Goal: Task Accomplishment & Management: Complete application form

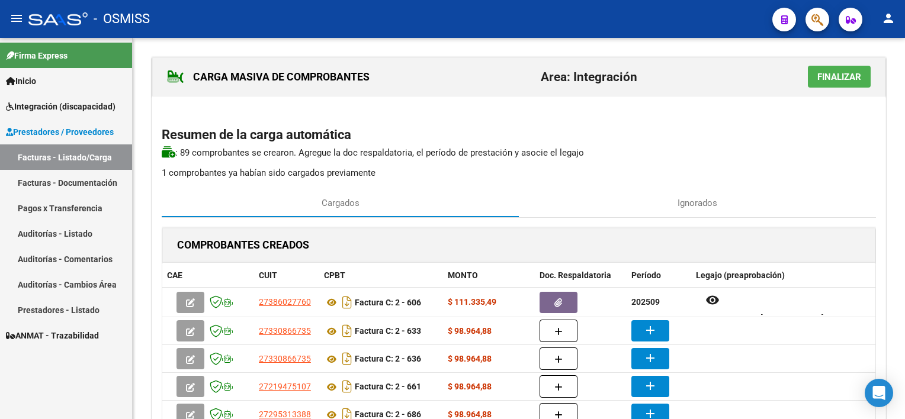
scroll to position [71, 0]
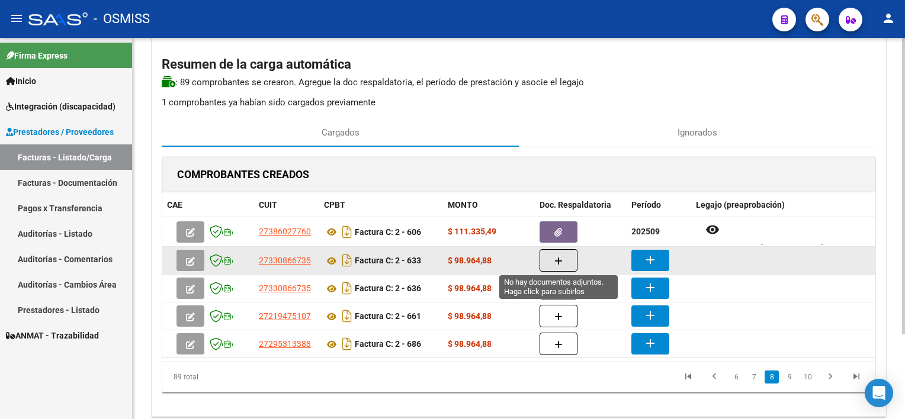
click at [559, 258] on icon "button" at bounding box center [559, 261] width 8 height 9
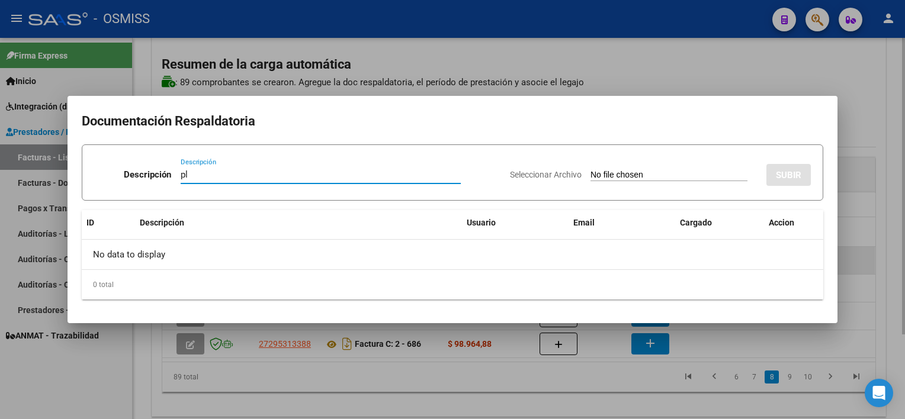
type input "pl"
click at [591, 170] on input "Seleccionar Archivo" at bounding box center [669, 175] width 157 height 11
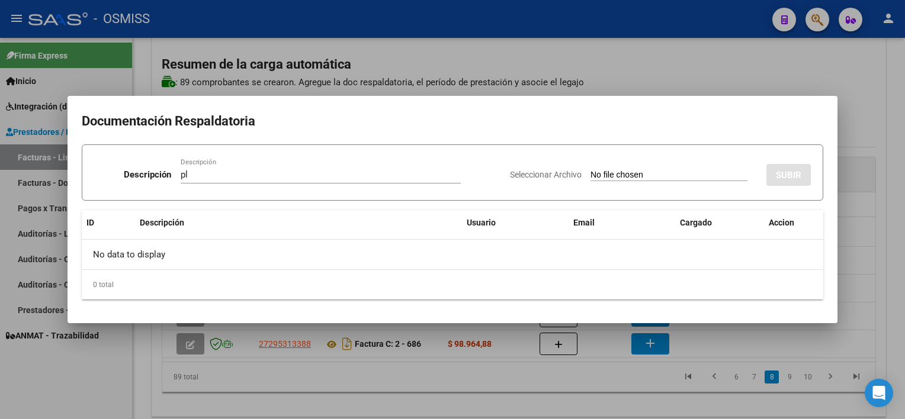
click at [602, 398] on div at bounding box center [452, 209] width 905 height 419
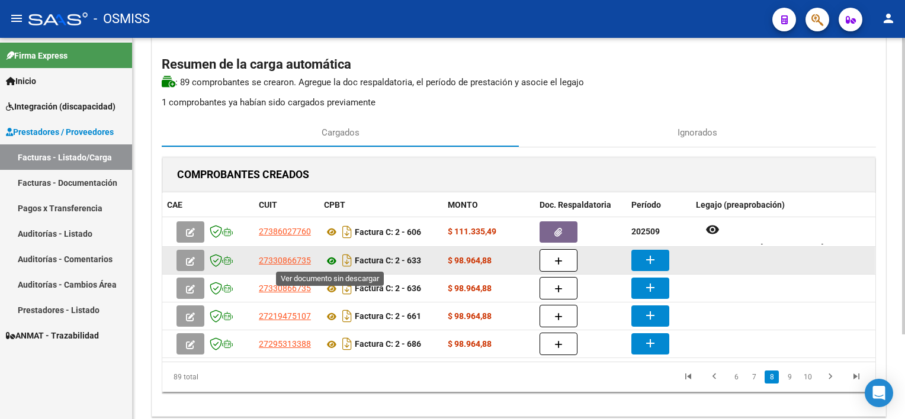
click at [329, 259] on icon at bounding box center [331, 261] width 15 height 14
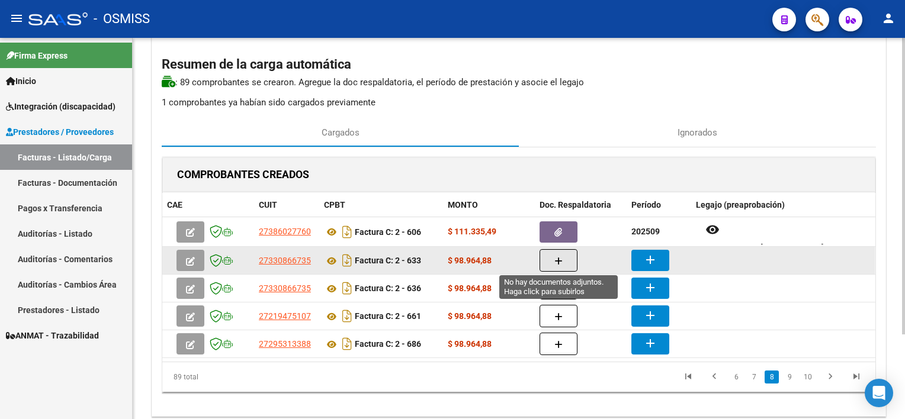
click at [567, 263] on button "button" at bounding box center [559, 260] width 38 height 23
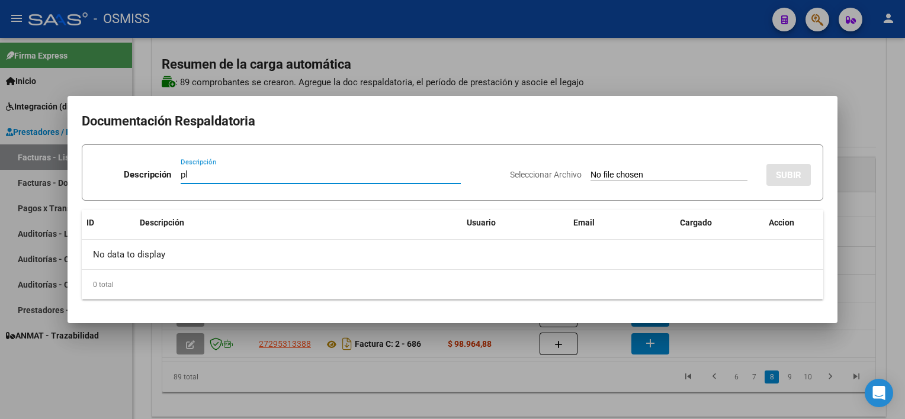
type input "pl"
click at [591, 170] on input "Seleccionar Archivo" at bounding box center [669, 175] width 157 height 11
type input "C:\fakepath\PL2-633 [PERSON_NAME] E PSICOL 08.jpg"
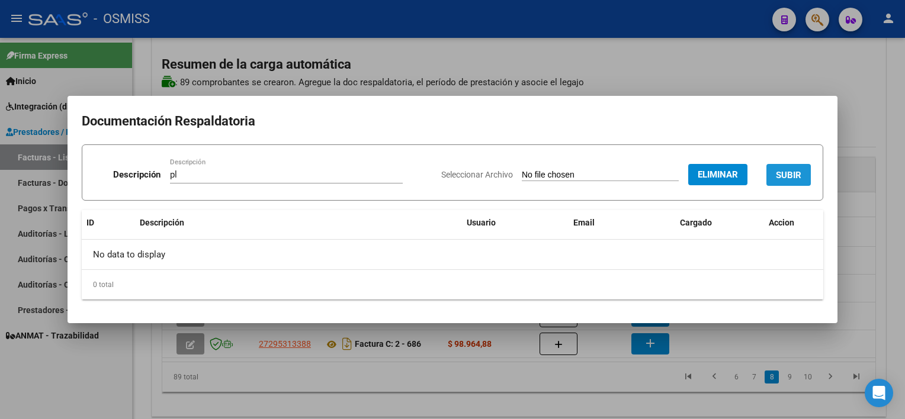
click at [793, 171] on span "SUBIR" at bounding box center [788, 175] width 25 height 11
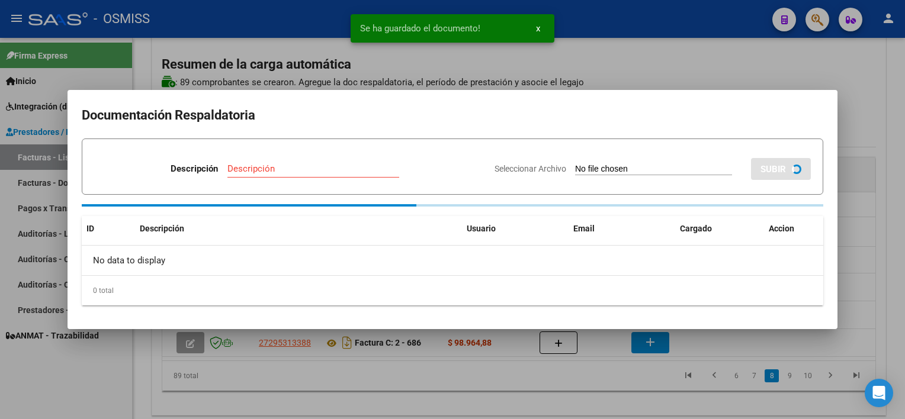
click at [636, 393] on div at bounding box center [452, 209] width 905 height 419
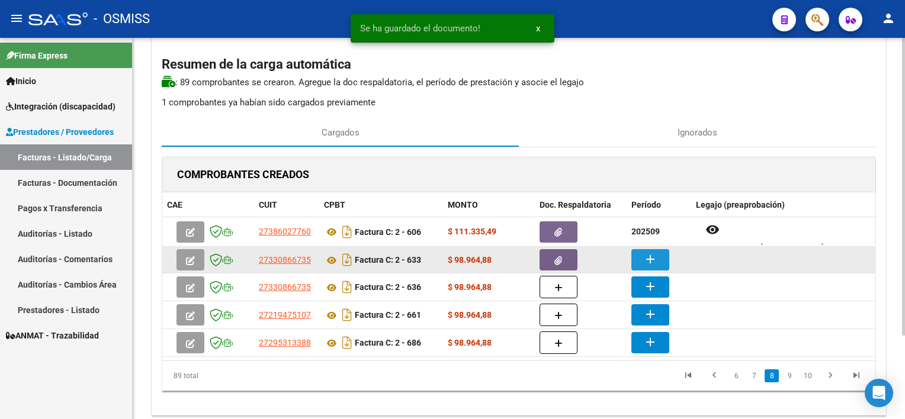
click at [653, 255] on mat-icon "add" at bounding box center [650, 259] width 14 height 14
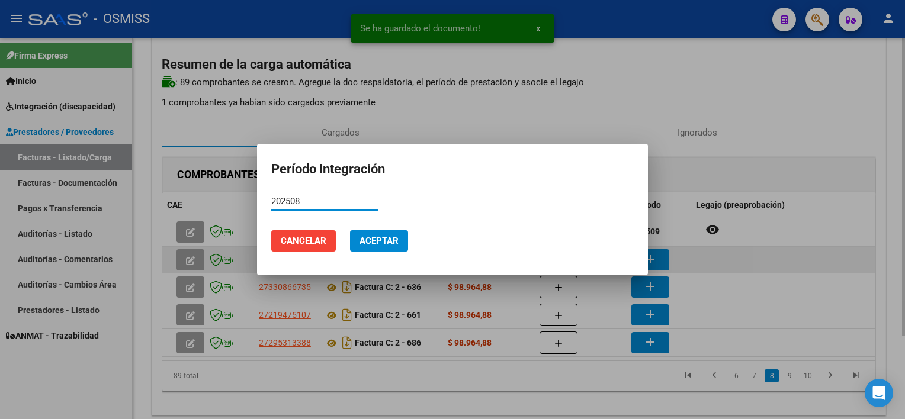
type input "202508"
click at [350, 230] on button "Aceptar" at bounding box center [379, 240] width 58 height 21
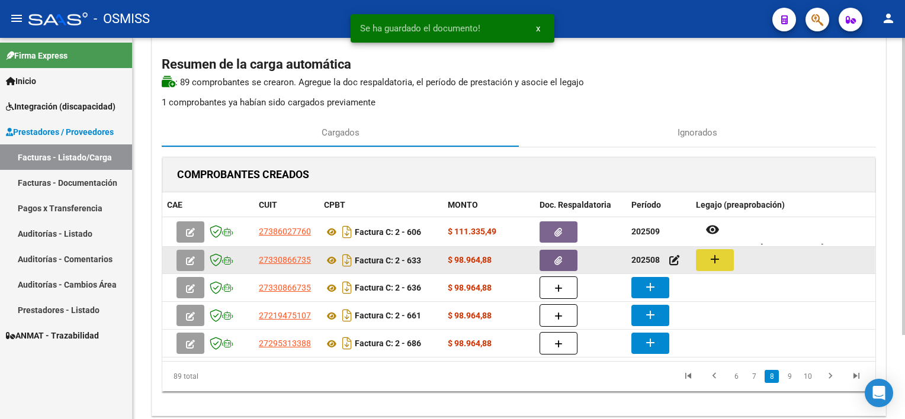
click at [707, 258] on button "add" at bounding box center [715, 260] width 38 height 22
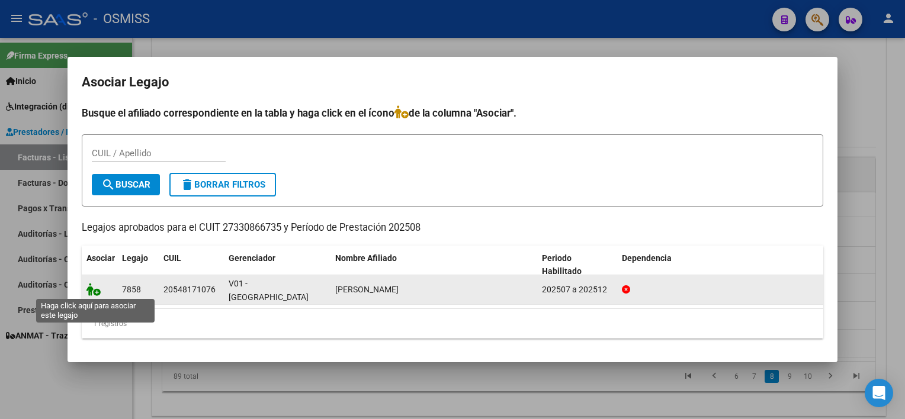
click at [92, 286] on icon at bounding box center [94, 289] width 14 height 13
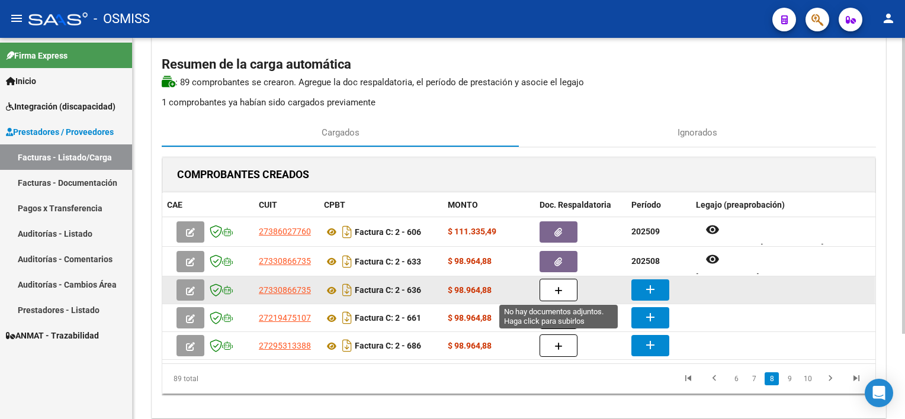
click at [558, 285] on span "button" at bounding box center [559, 290] width 8 height 11
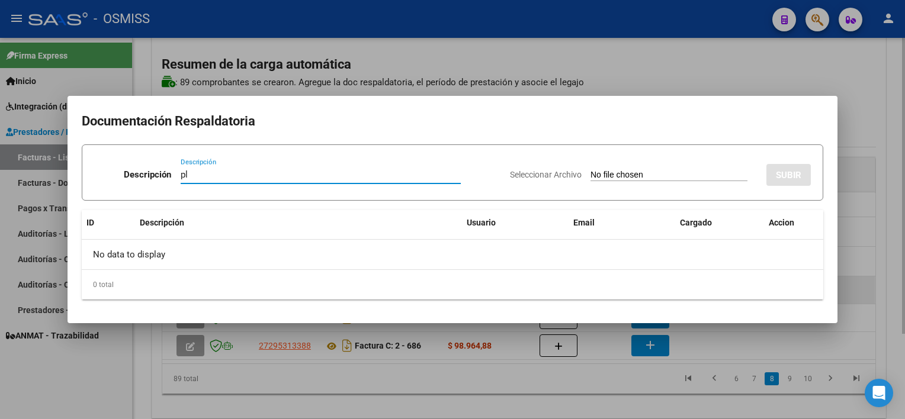
type input "pl"
click at [591, 170] on input "Seleccionar Archivo" at bounding box center [669, 175] width 157 height 11
type input "C:\fakepath\PL 2-636 [PERSON_NAME] E PSICOL 09.jpg"
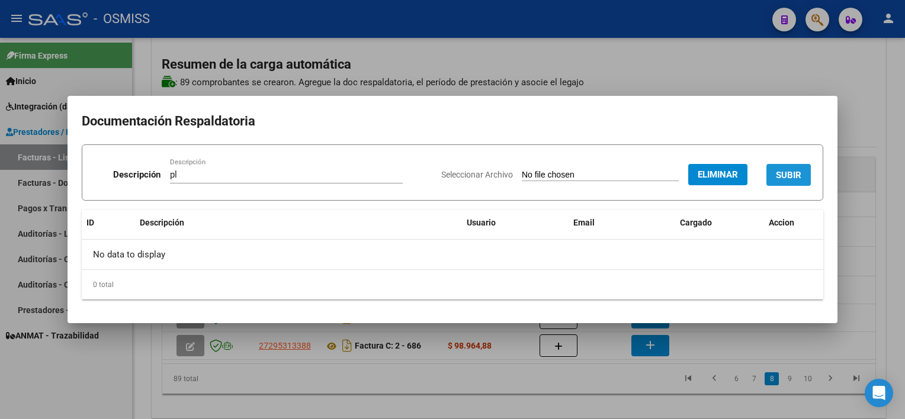
click at [790, 177] on span "SUBIR" at bounding box center [788, 175] width 25 height 11
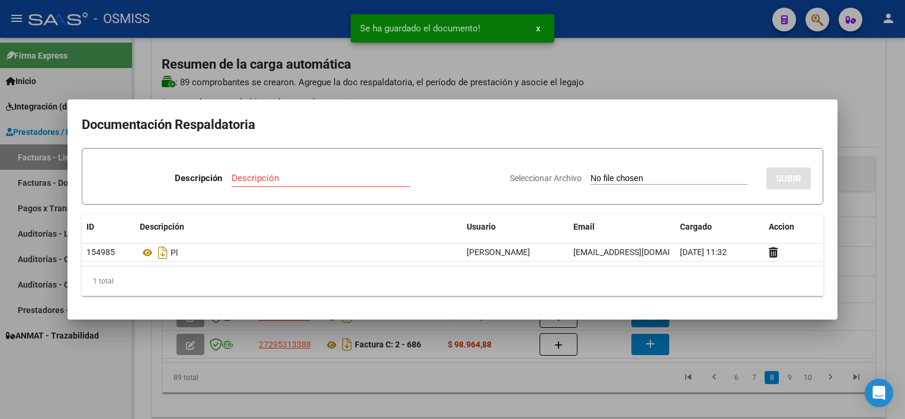
click at [606, 389] on div at bounding box center [452, 209] width 905 height 419
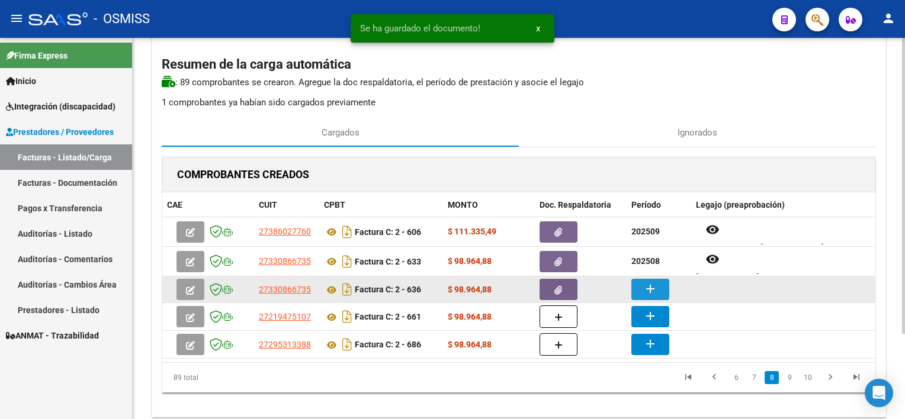
click at [645, 289] on mat-icon "add" at bounding box center [650, 289] width 14 height 14
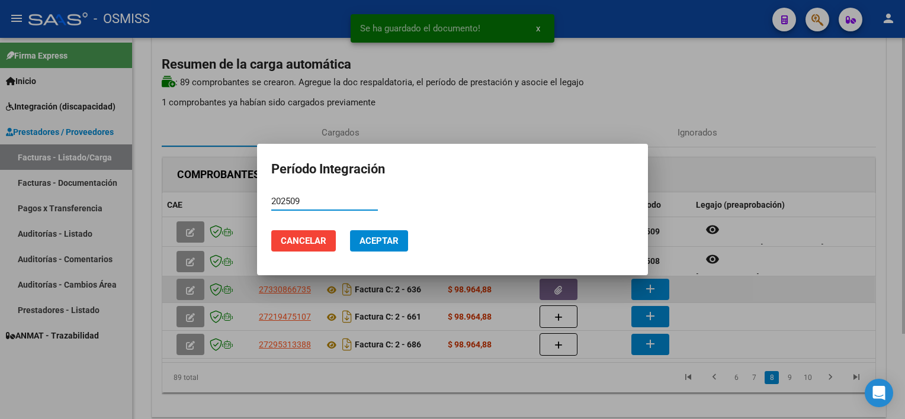
type input "202509"
click at [350, 230] on button "Aceptar" at bounding box center [379, 240] width 58 height 21
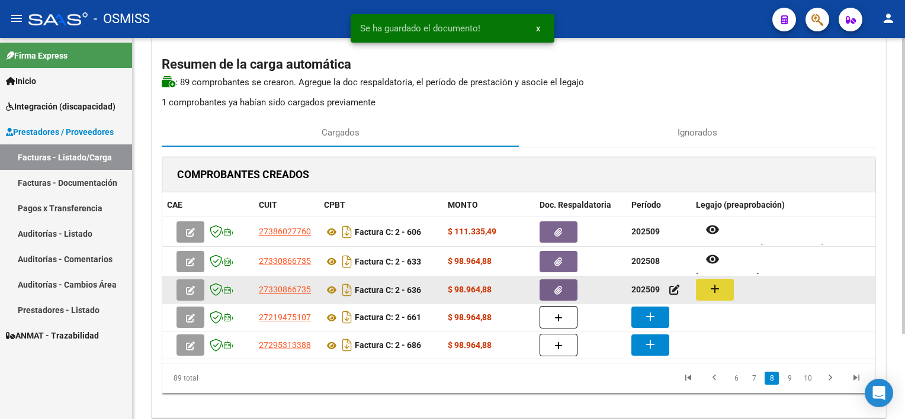
click at [725, 279] on button "add" at bounding box center [715, 290] width 38 height 22
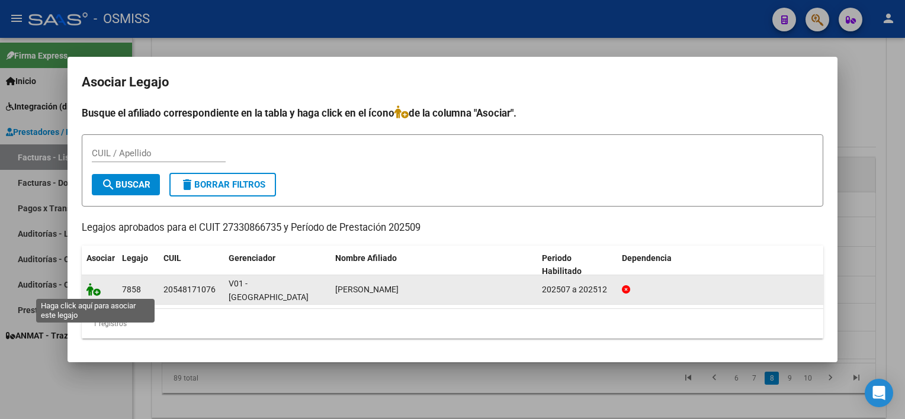
click at [96, 290] on icon at bounding box center [94, 289] width 14 height 13
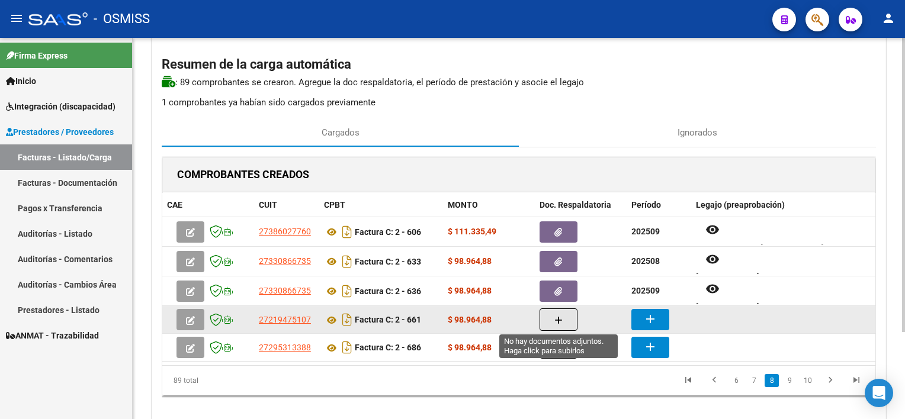
click at [551, 321] on button "button" at bounding box center [559, 320] width 38 height 23
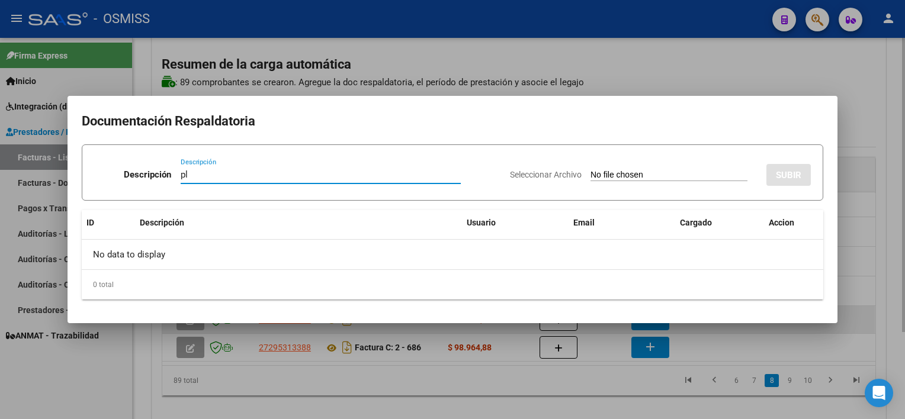
type input "pl"
click at [591, 170] on input "Seleccionar Archivo" at bounding box center [669, 175] width 157 height 11
type input "C:\fakepath\PL 2-661 [PERSON_NAME] L FONO 09.pdf"
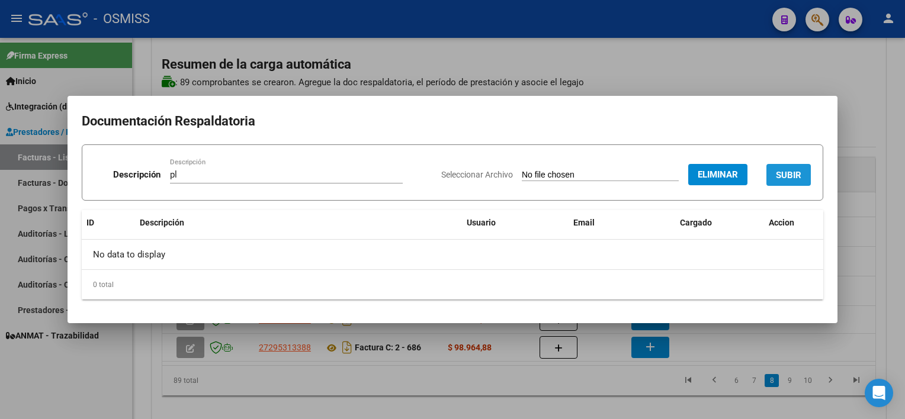
click at [783, 171] on span "SUBIR" at bounding box center [788, 175] width 25 height 11
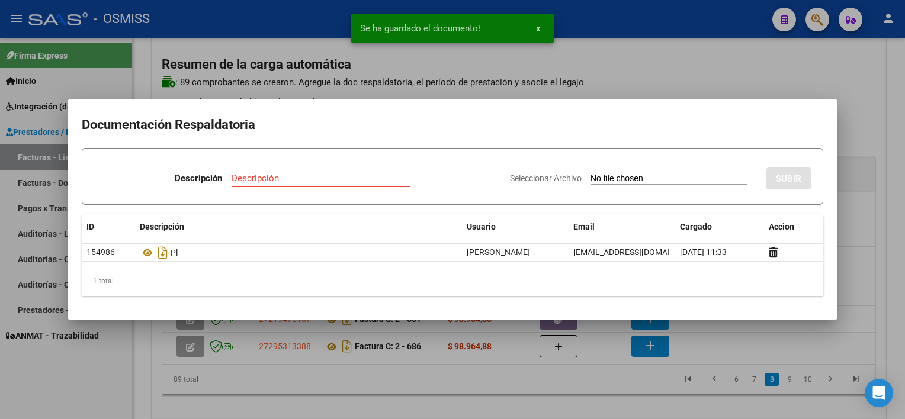
click at [573, 406] on div at bounding box center [452, 209] width 905 height 419
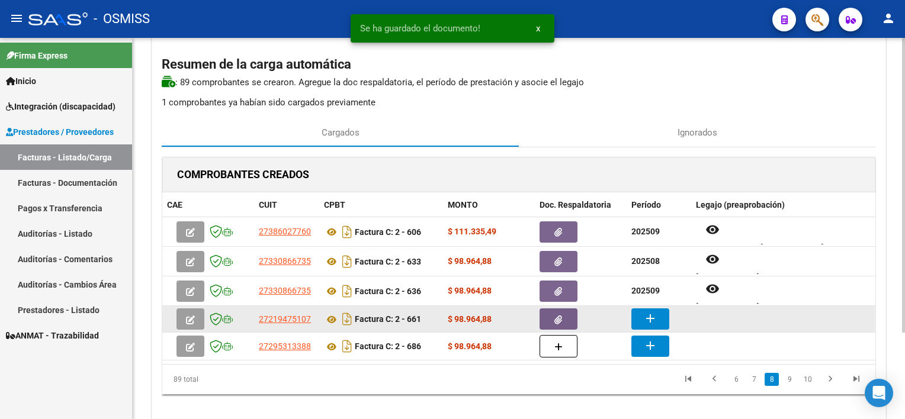
click at [643, 323] on mat-icon "add" at bounding box center [650, 319] width 14 height 14
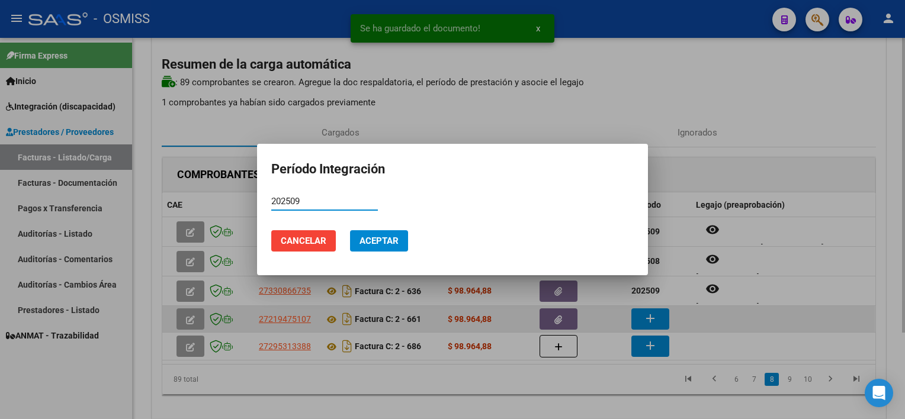
type input "202509"
click at [350, 230] on button "Aceptar" at bounding box center [379, 240] width 58 height 21
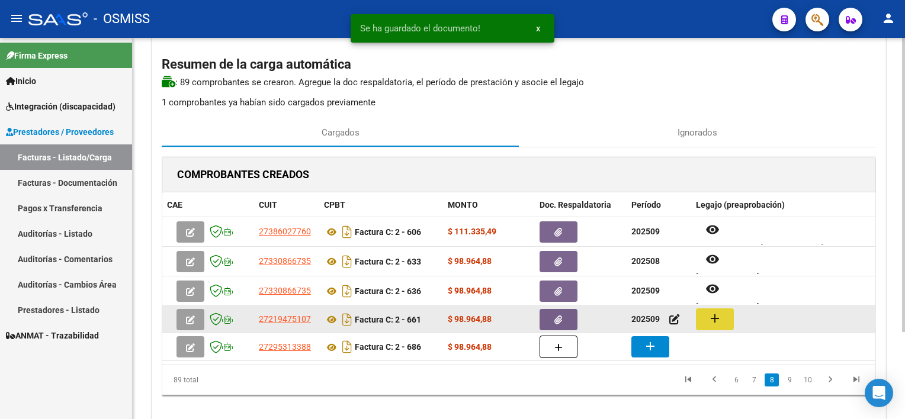
click at [697, 319] on button "add" at bounding box center [715, 320] width 38 height 22
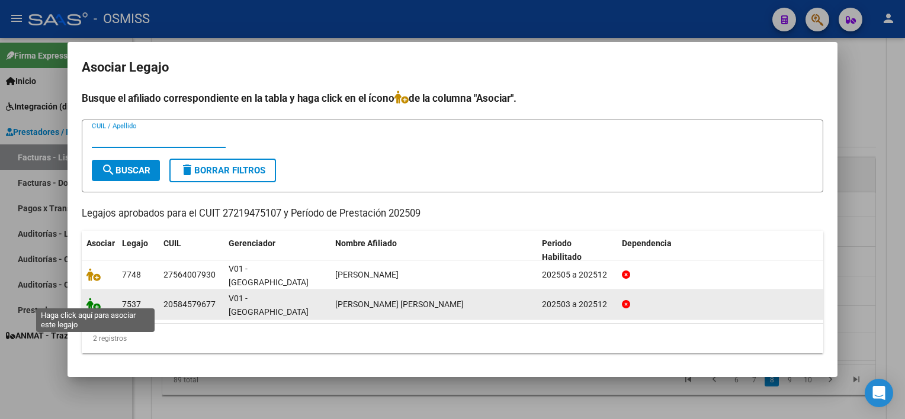
click at [88, 298] on icon at bounding box center [94, 304] width 14 height 13
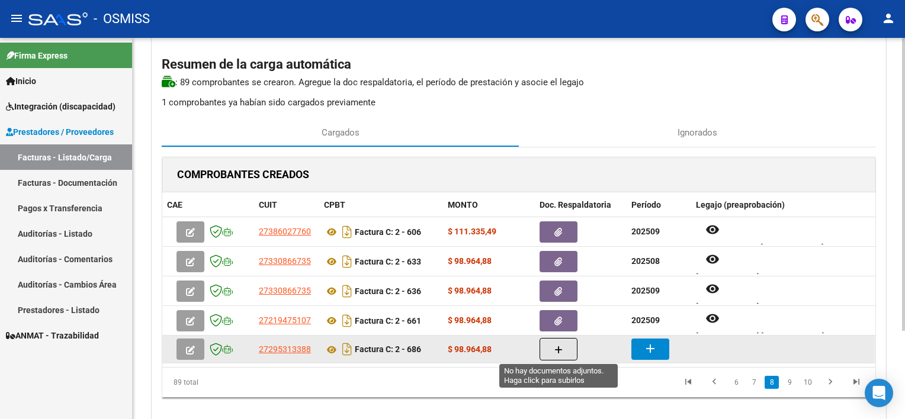
click at [558, 348] on icon "button" at bounding box center [559, 350] width 8 height 9
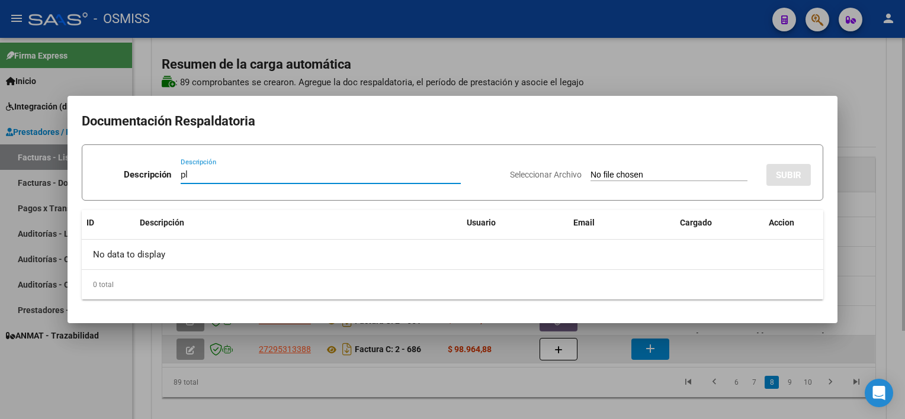
type input "pl"
click at [591, 170] on input "Seleccionar Archivo" at bounding box center [669, 175] width 157 height 11
type input "C:\fakepath\PL 2-686 [PERSON_NAME] F PSP 09.pdf"
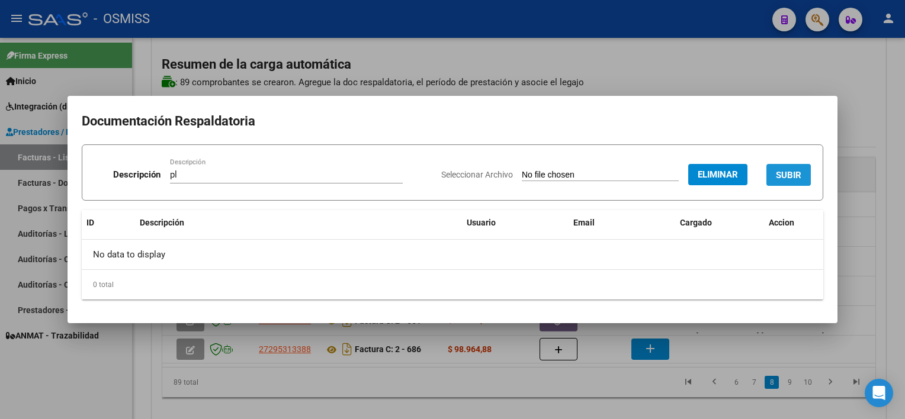
click at [789, 177] on span "SUBIR" at bounding box center [788, 175] width 25 height 11
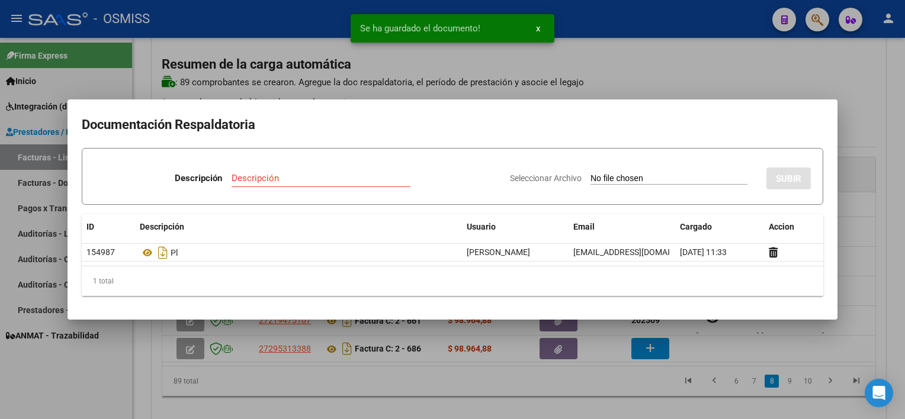
click at [635, 398] on div at bounding box center [452, 209] width 905 height 419
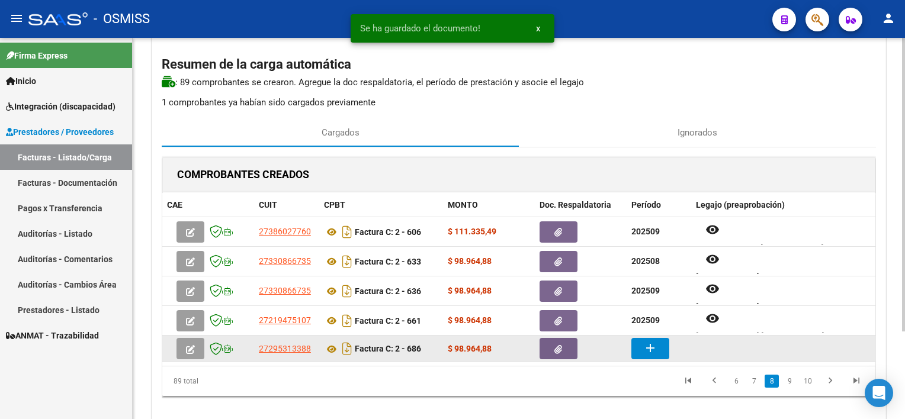
click at [655, 341] on mat-icon "add" at bounding box center [650, 348] width 14 height 14
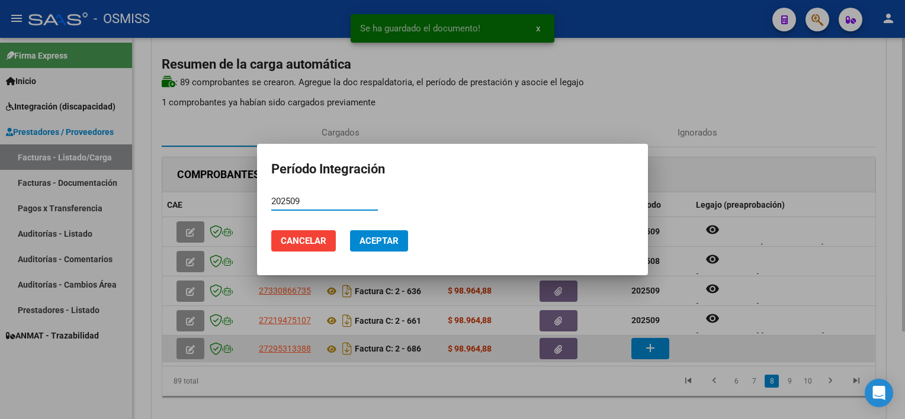
type input "202509"
click at [271, 230] on button "Cancelar" at bounding box center [303, 240] width 65 height 21
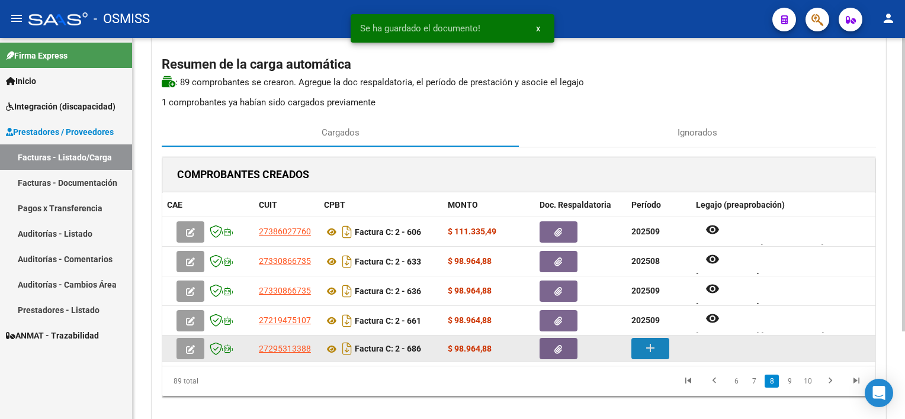
click at [655, 341] on mat-icon "add" at bounding box center [650, 348] width 14 height 14
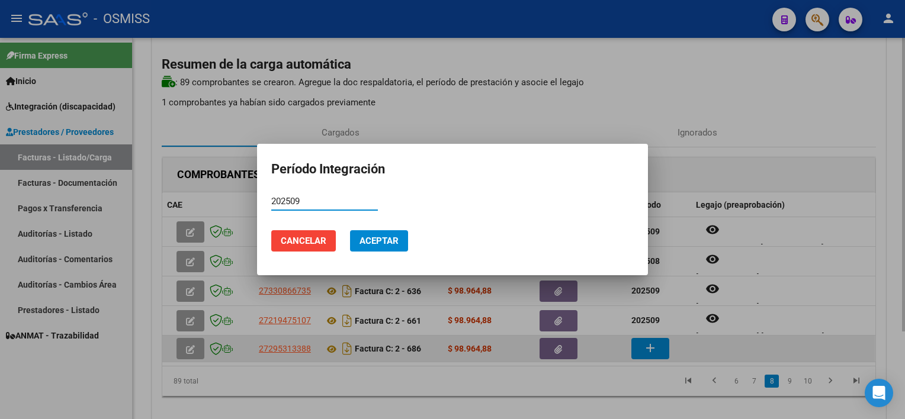
type input "202509"
click at [350, 230] on button "Aceptar" at bounding box center [379, 240] width 58 height 21
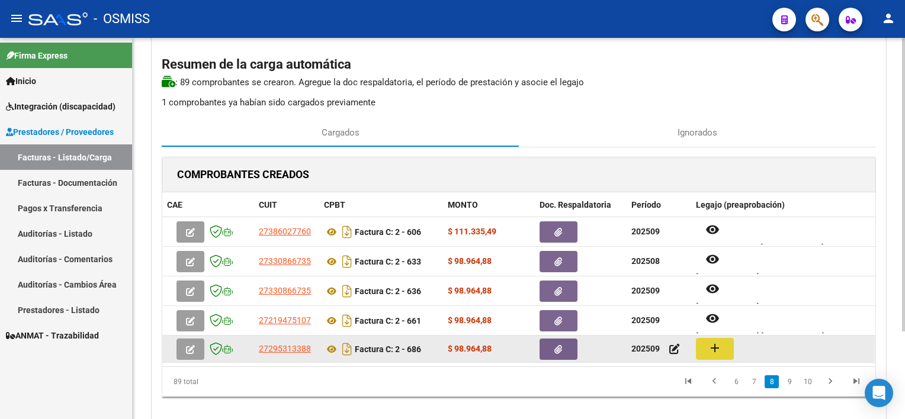
click at [708, 348] on mat-icon "add" at bounding box center [715, 348] width 14 height 14
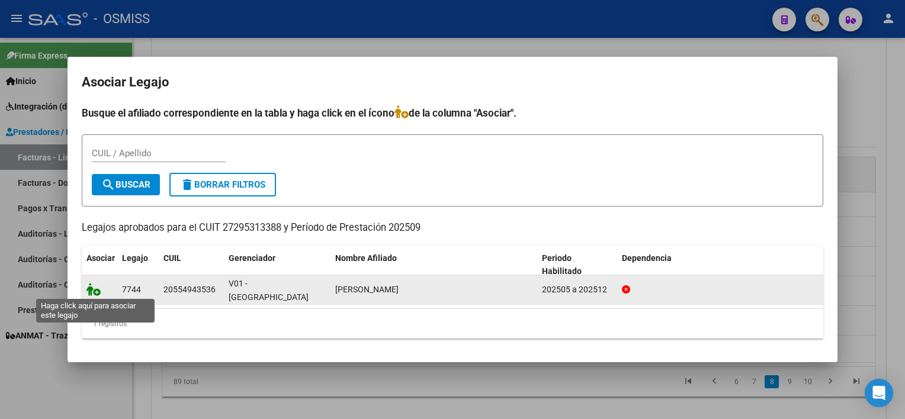
click at [89, 289] on icon at bounding box center [94, 289] width 14 height 13
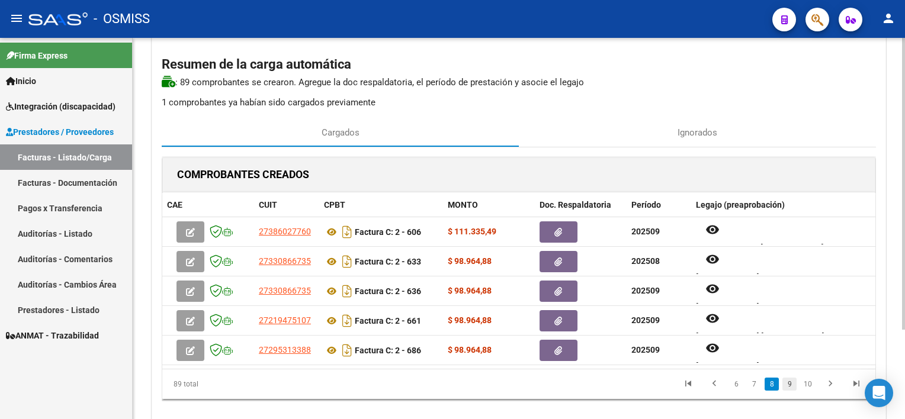
click at [786, 386] on link "9" at bounding box center [790, 384] width 14 height 13
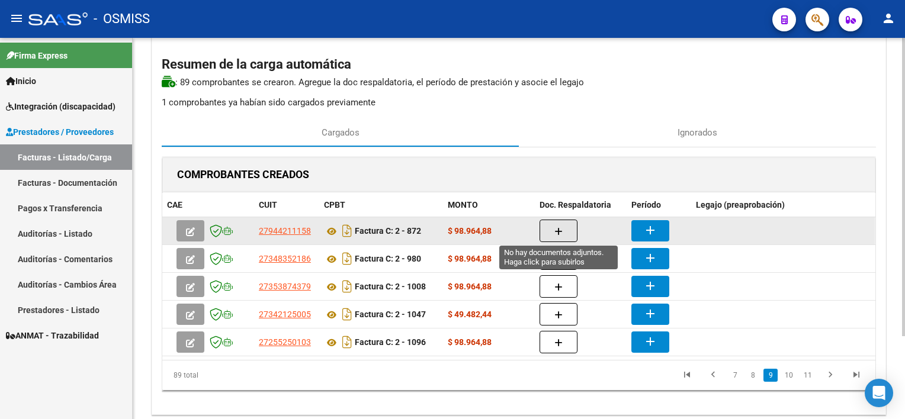
click at [555, 230] on icon "button" at bounding box center [559, 232] width 8 height 9
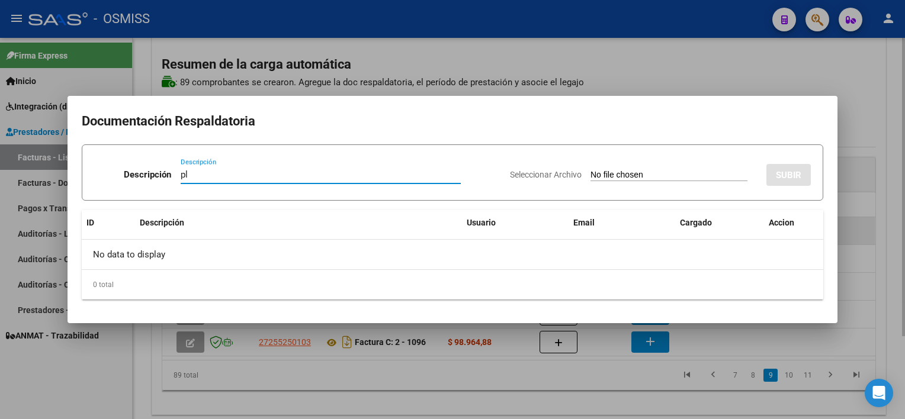
type input "pl"
click at [591, 170] on input "Seleccionar Archivo" at bounding box center [669, 175] width 157 height 11
type input "C:\fakepath\PL 2-872 URBAN R MUSICO 09.jpg"
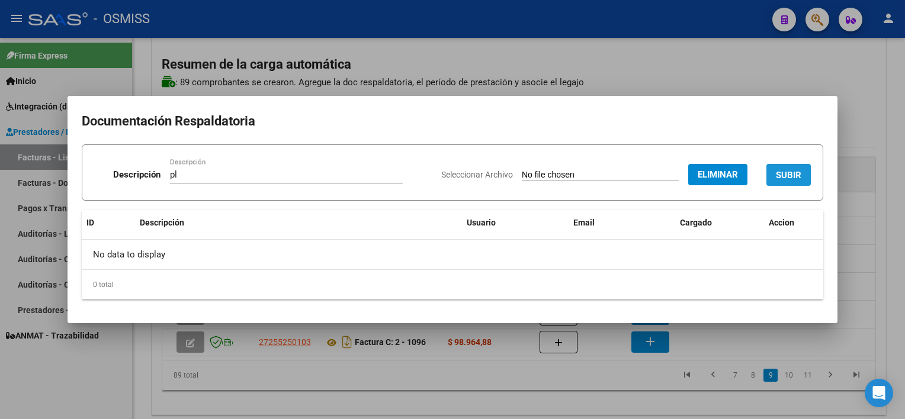
click at [792, 178] on span "SUBIR" at bounding box center [788, 175] width 25 height 11
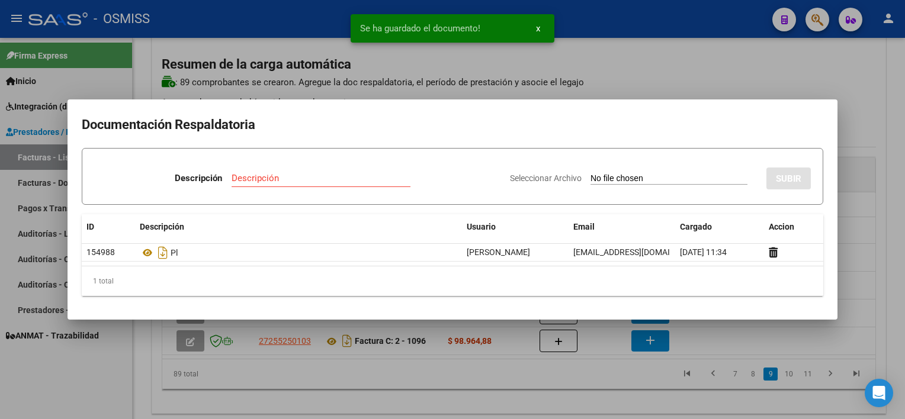
click at [540, 374] on div at bounding box center [452, 209] width 905 height 419
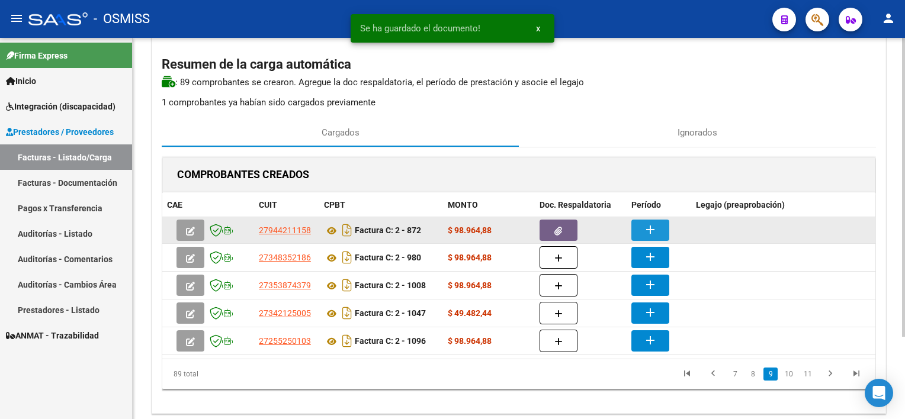
click at [656, 225] on mat-icon "add" at bounding box center [650, 230] width 14 height 14
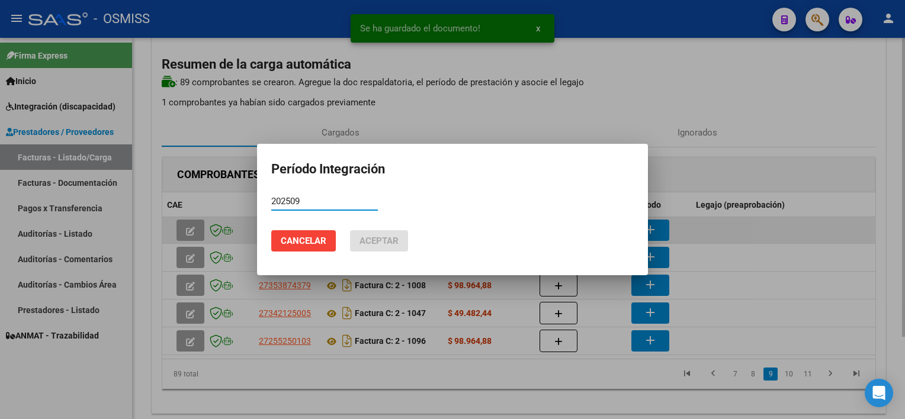
type input "202509"
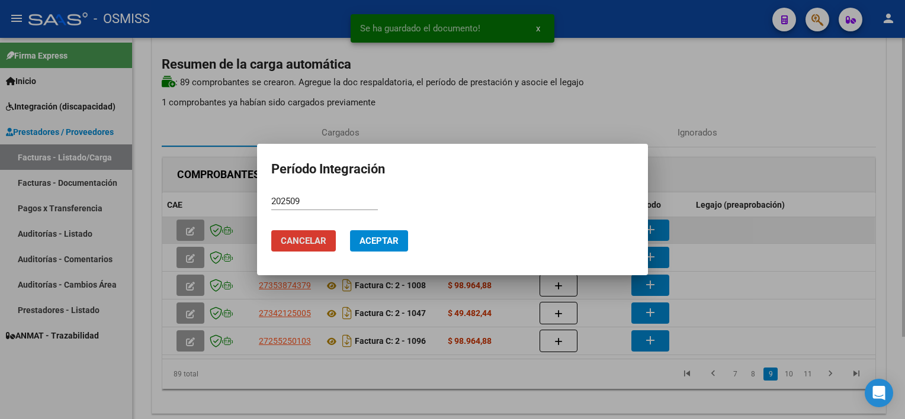
click at [271, 230] on button "Cancelar" at bounding box center [303, 240] width 65 height 21
click at [632, 220] on button "add" at bounding box center [651, 230] width 38 height 21
type input "202509"
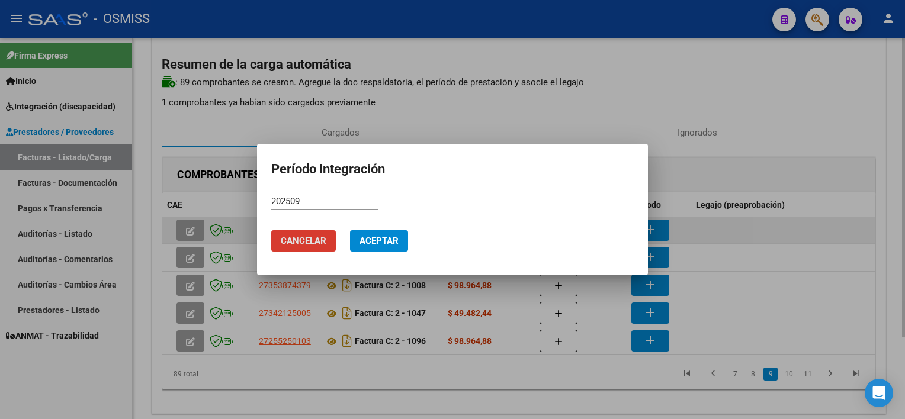
click at [350, 230] on button "Aceptar" at bounding box center [379, 240] width 58 height 21
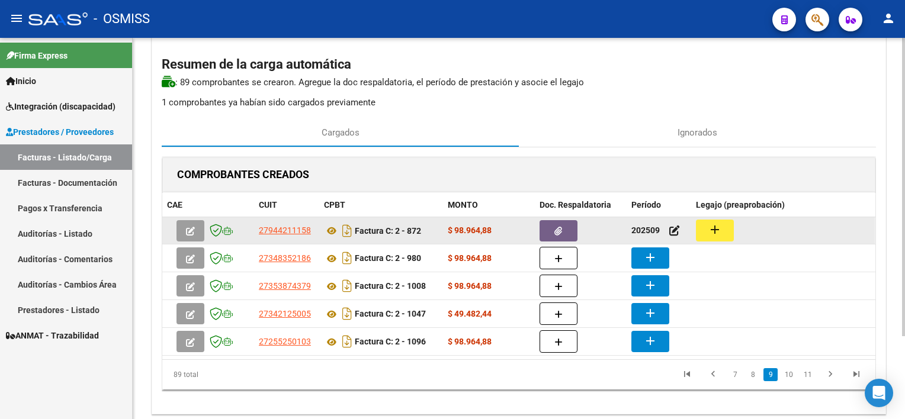
click at [732, 225] on button "add" at bounding box center [715, 231] width 38 height 22
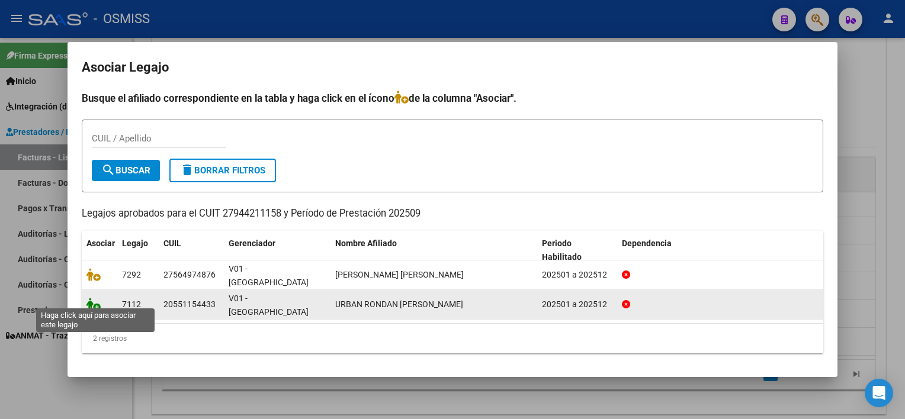
click at [96, 299] on icon at bounding box center [94, 304] width 14 height 13
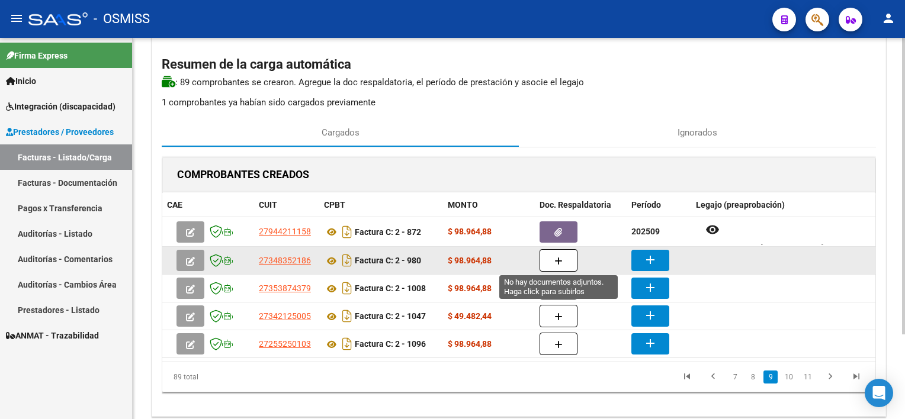
click at [556, 258] on icon "button" at bounding box center [559, 261] width 8 height 9
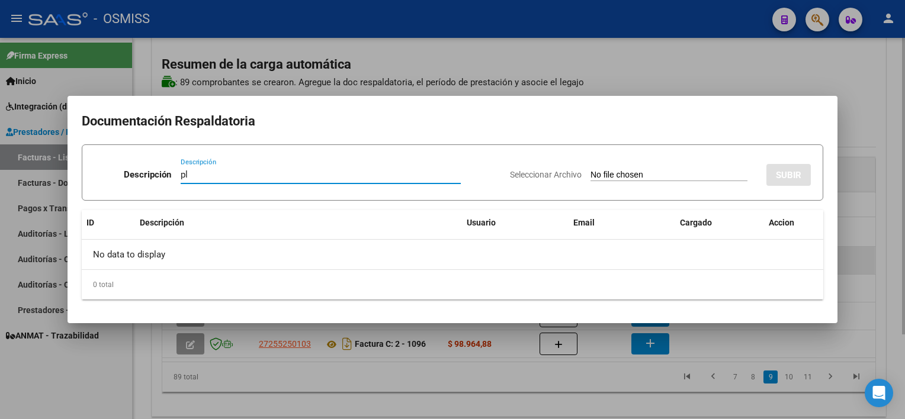
type input "pl"
click at [591, 170] on input "Seleccionar Archivo" at bounding box center [669, 175] width 157 height 11
type input "C:\fakepath\PL 2-980 [PERSON_NAME] V MUSICO 09.pdf"
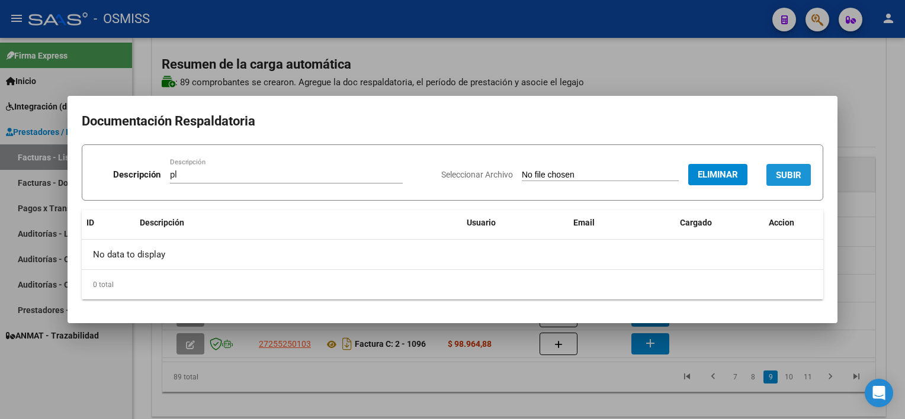
click at [795, 168] on button "SUBIR" at bounding box center [789, 175] width 44 height 22
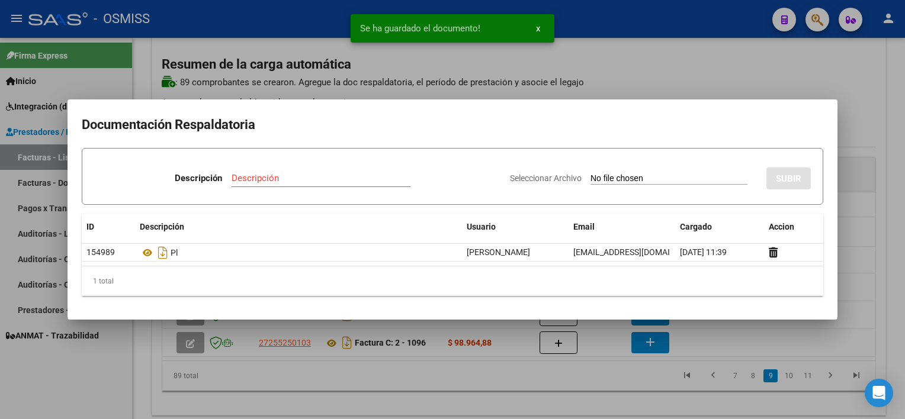
click at [595, 392] on div at bounding box center [452, 209] width 905 height 419
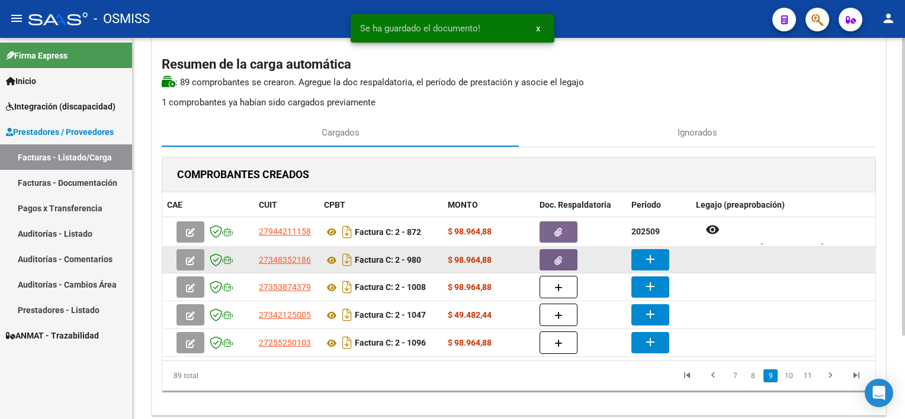
click at [656, 252] on mat-icon "add" at bounding box center [650, 259] width 14 height 14
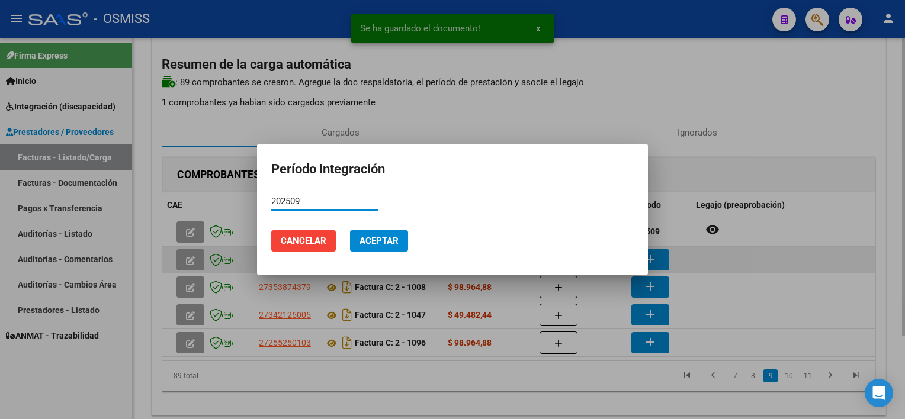
type input "202509"
click at [350, 230] on button "Aceptar" at bounding box center [379, 240] width 58 height 21
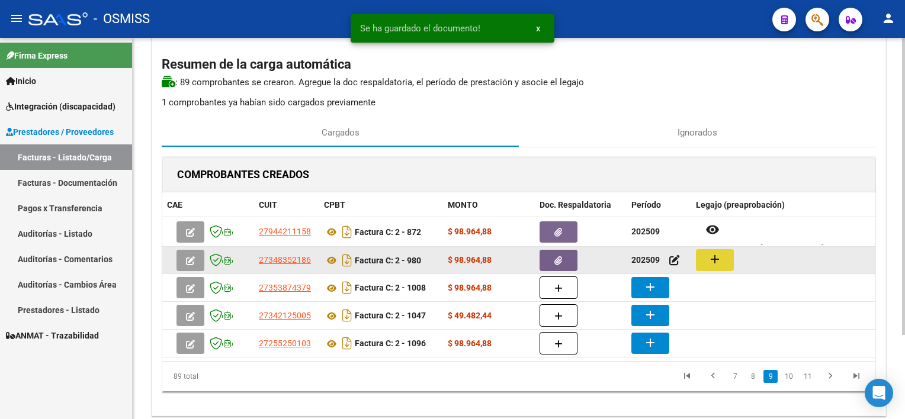
click at [716, 261] on mat-icon "add" at bounding box center [715, 259] width 14 height 14
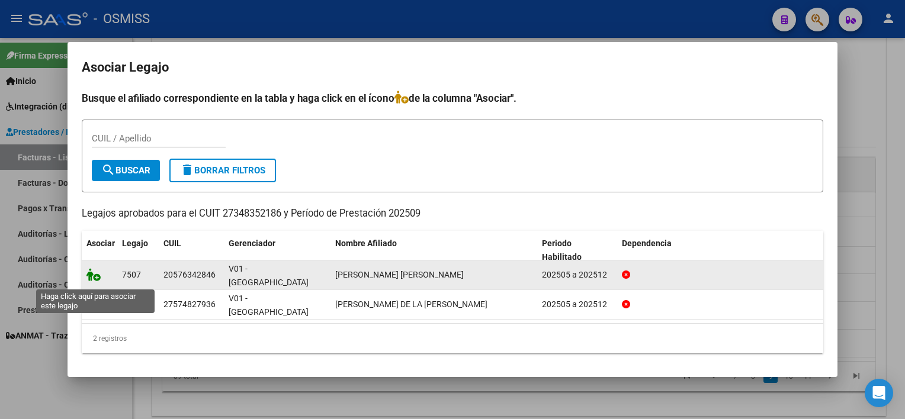
click at [91, 280] on icon at bounding box center [94, 274] width 14 height 13
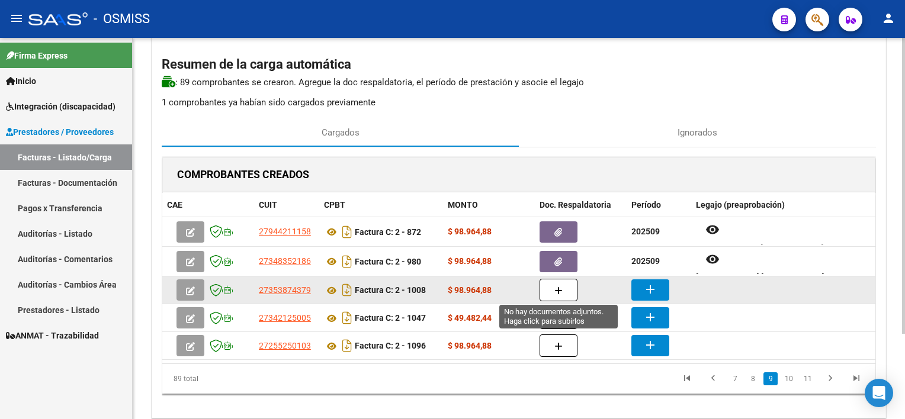
click at [566, 289] on button "button" at bounding box center [559, 290] width 38 height 23
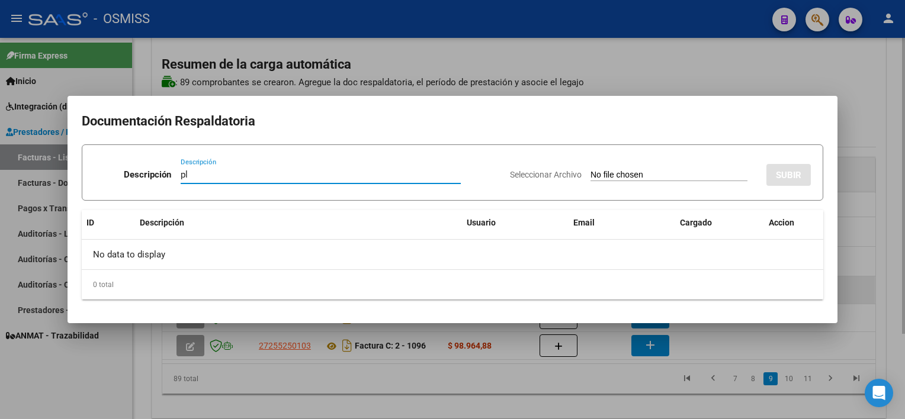
type input "pl"
click at [591, 170] on input "Seleccionar Archivo" at bounding box center [669, 175] width 157 height 11
type input "C:\fakepath\PL 2-1008 [PERSON_NAME] M PSICO 09.pdf"
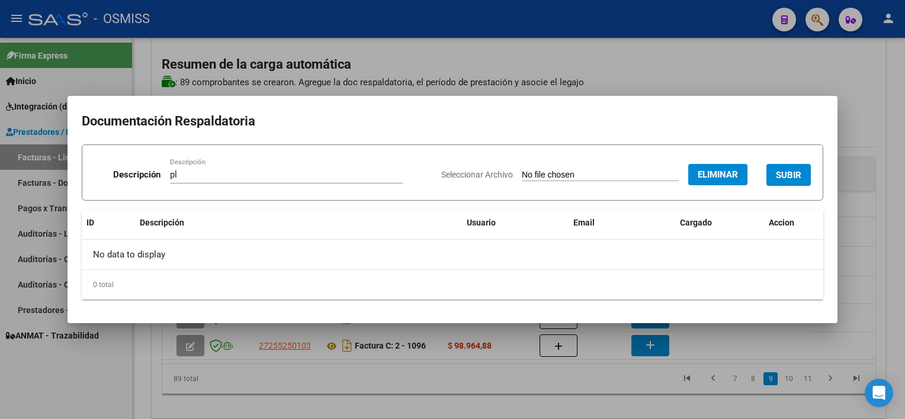
click at [774, 179] on button "SUBIR" at bounding box center [789, 175] width 44 height 22
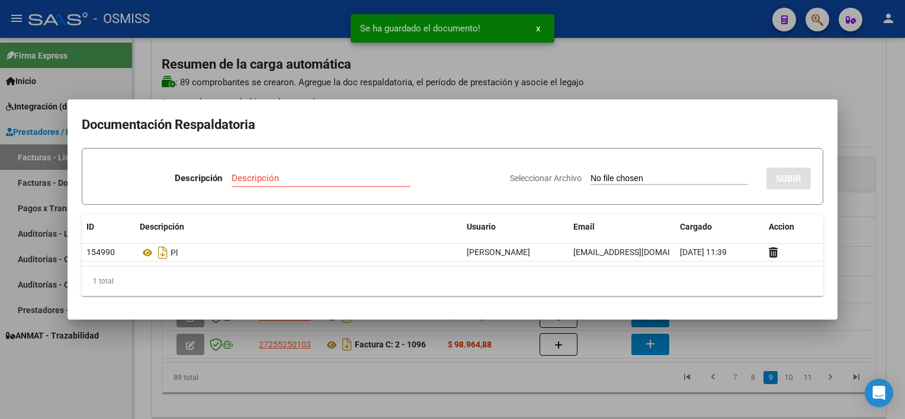
click at [598, 364] on div at bounding box center [452, 209] width 905 height 419
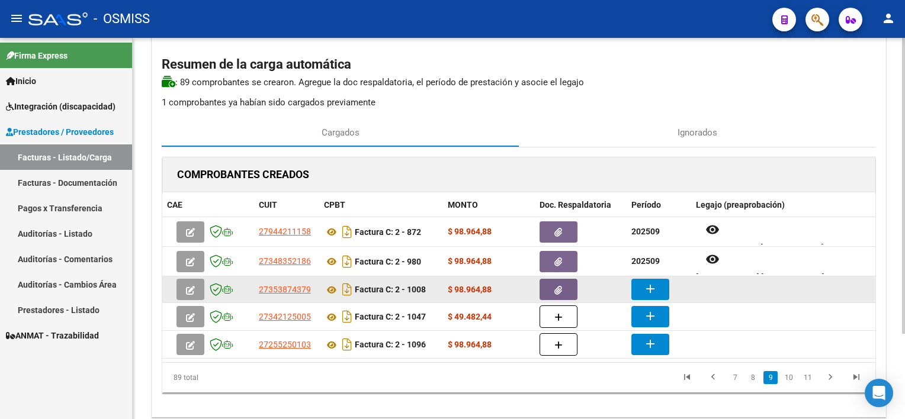
click at [654, 284] on mat-icon "add" at bounding box center [650, 289] width 14 height 14
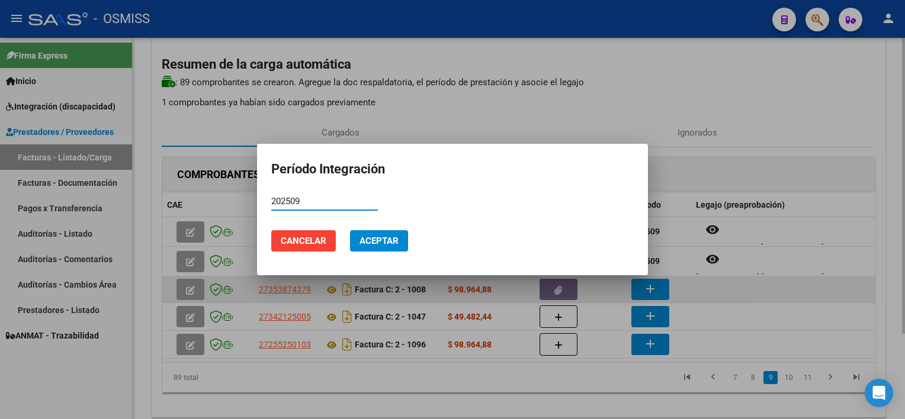
type input "202509"
click at [271, 230] on button "Cancelar" at bounding box center [303, 240] width 65 height 21
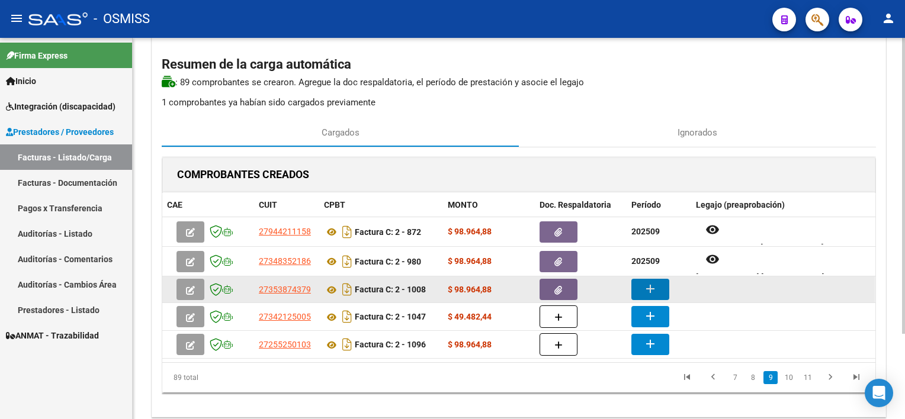
click at [632, 279] on button "add" at bounding box center [651, 289] width 38 height 21
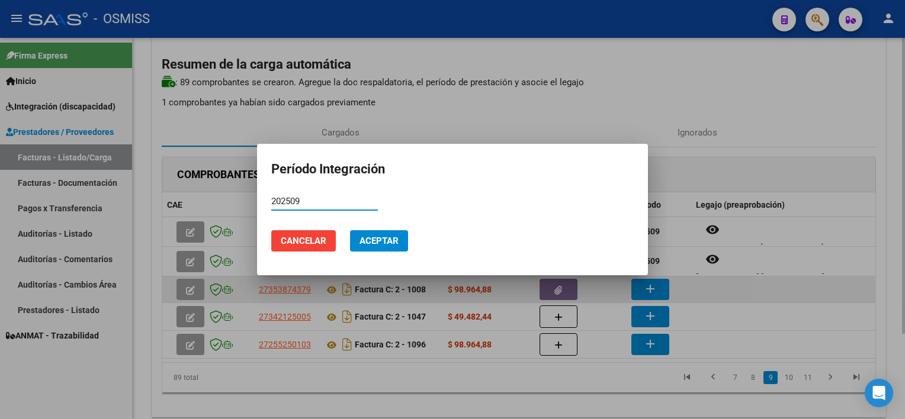
type input "202509"
click at [350, 230] on button "Aceptar" at bounding box center [379, 240] width 58 height 21
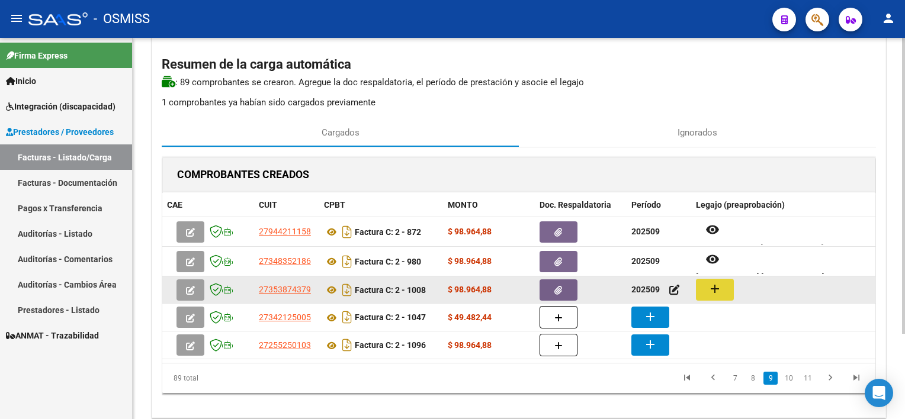
click at [716, 289] on mat-icon "add" at bounding box center [715, 289] width 14 height 14
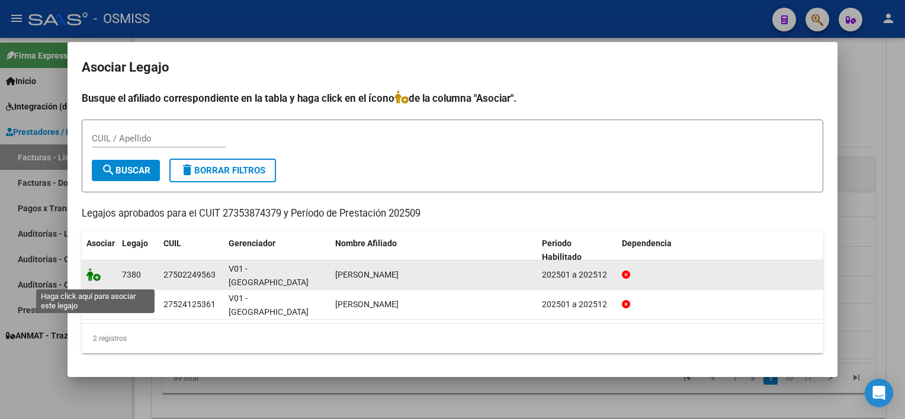
click at [87, 276] on icon at bounding box center [94, 274] width 14 height 13
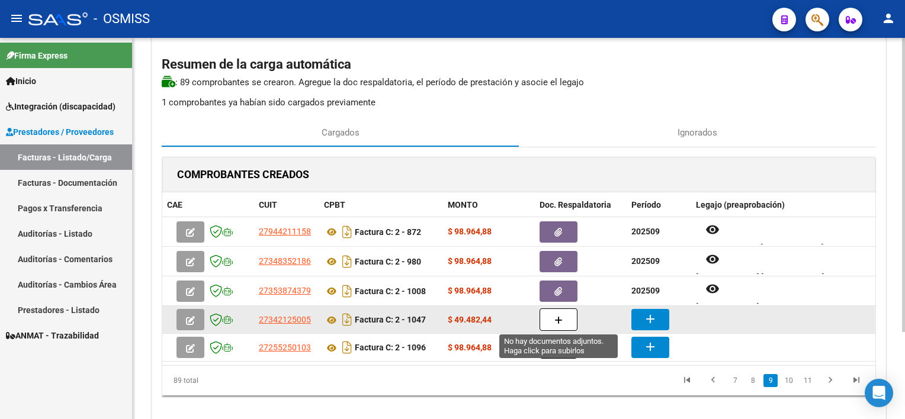
click at [559, 320] on icon "button" at bounding box center [559, 320] width 8 height 9
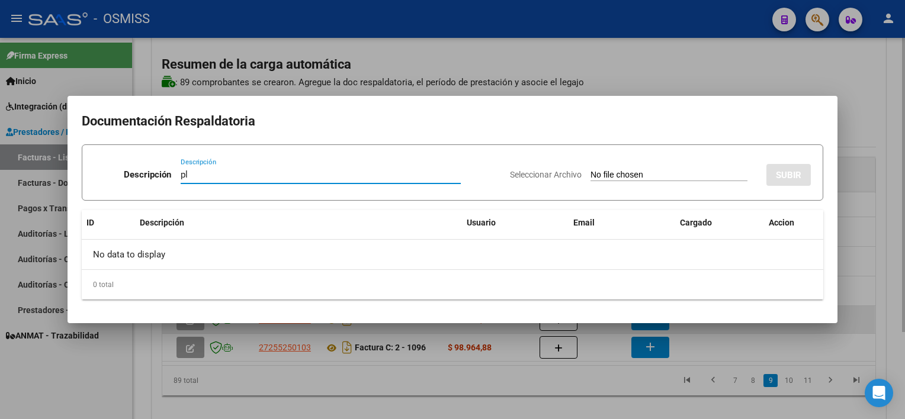
type input "pl"
click at [591, 170] on input "Seleccionar Archivo" at bounding box center [669, 175] width 157 height 11
type input "C:\fakepath\PL 2-1047 [PERSON_NAME] H PSICOP 09.pdf"
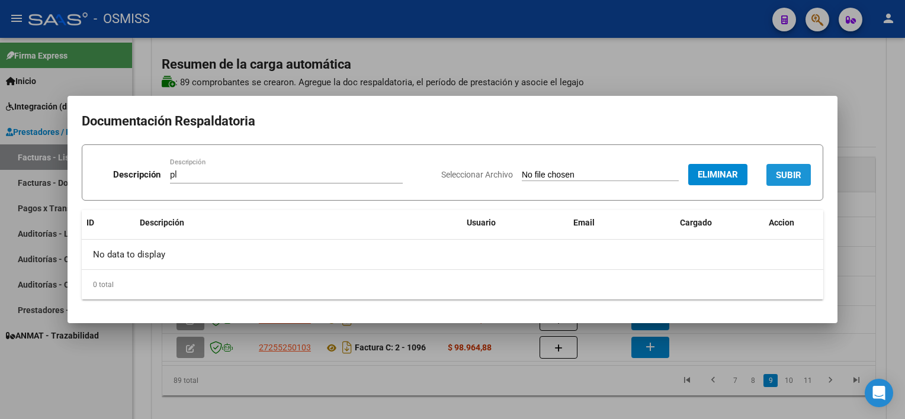
click at [776, 182] on button "SUBIR" at bounding box center [789, 175] width 44 height 22
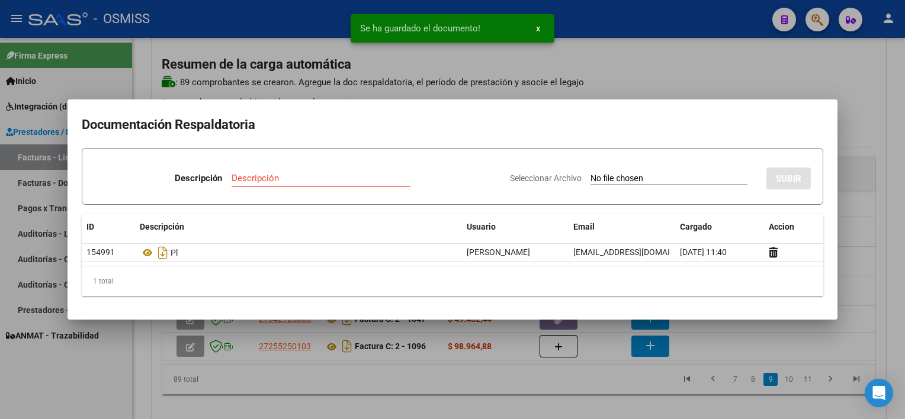
click at [590, 380] on div at bounding box center [452, 209] width 905 height 419
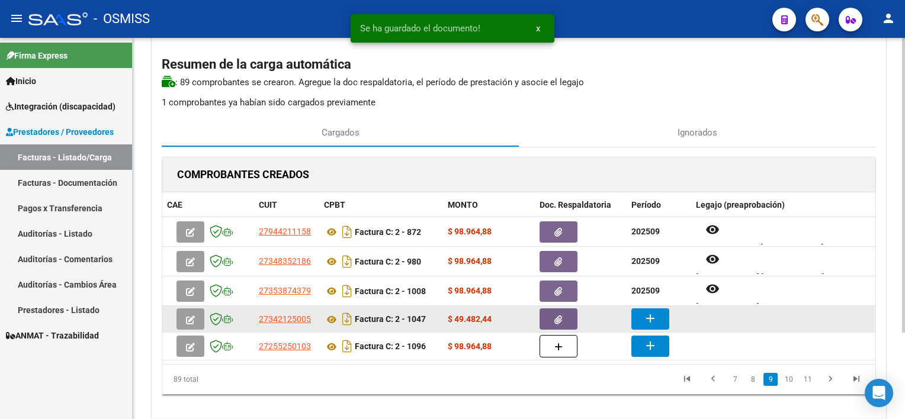
click at [647, 315] on mat-icon "add" at bounding box center [650, 319] width 14 height 14
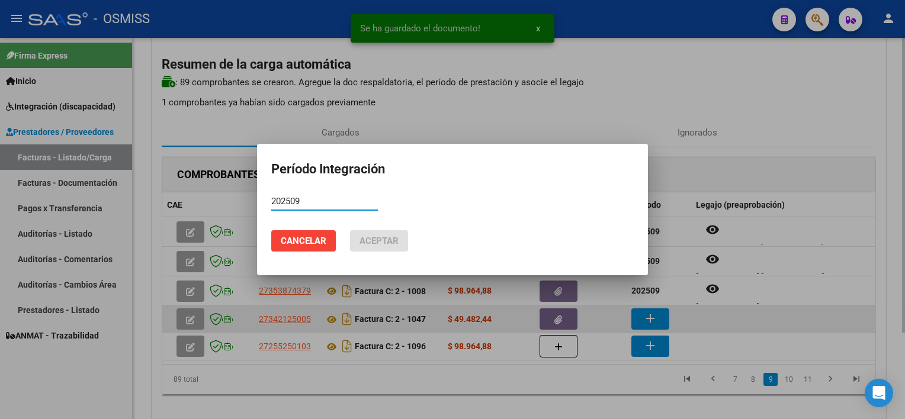
type input "202509"
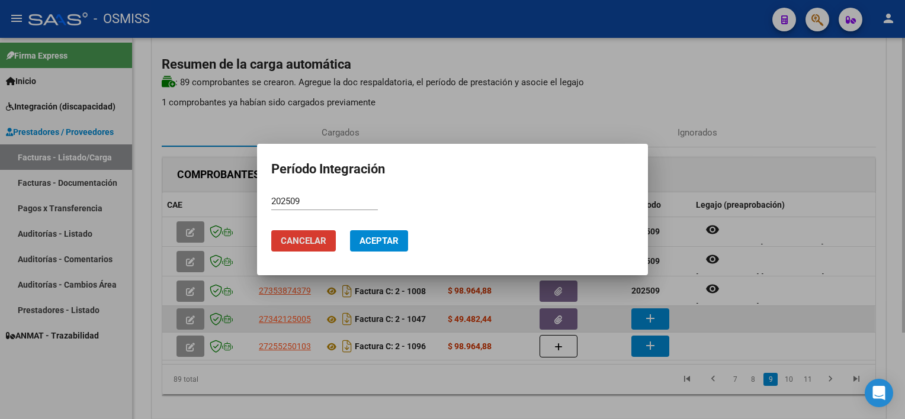
click at [350, 230] on button "Aceptar" at bounding box center [379, 240] width 58 height 21
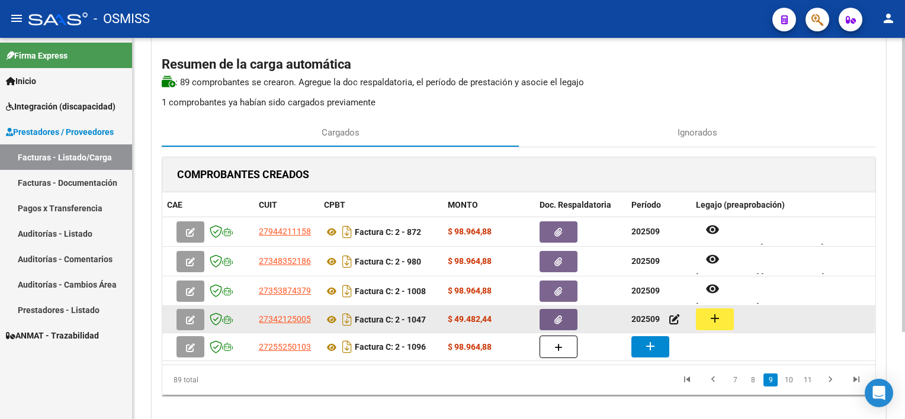
click at [720, 317] on mat-icon "add" at bounding box center [715, 319] width 14 height 14
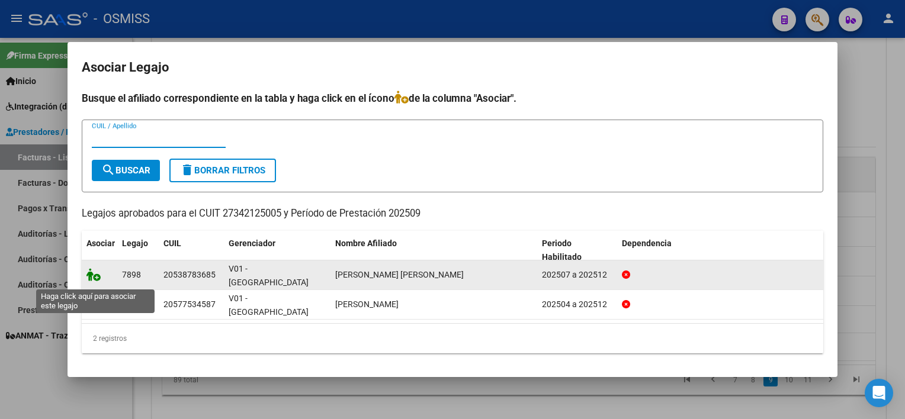
click at [92, 280] on icon at bounding box center [94, 274] width 14 height 13
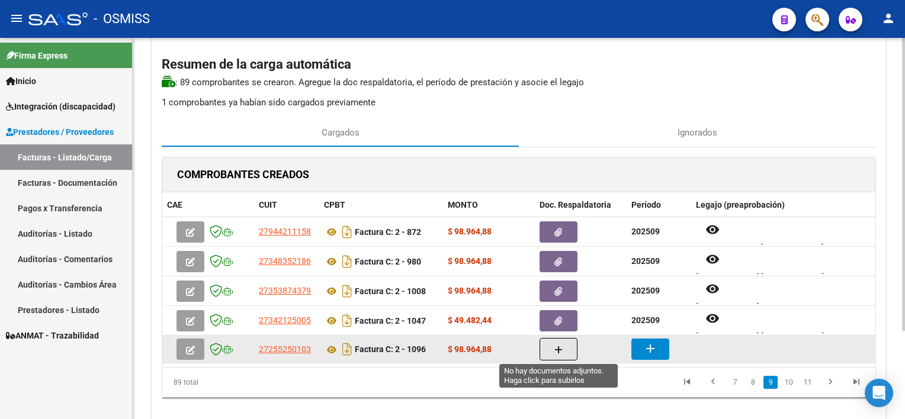
click at [565, 348] on button "button" at bounding box center [559, 349] width 38 height 23
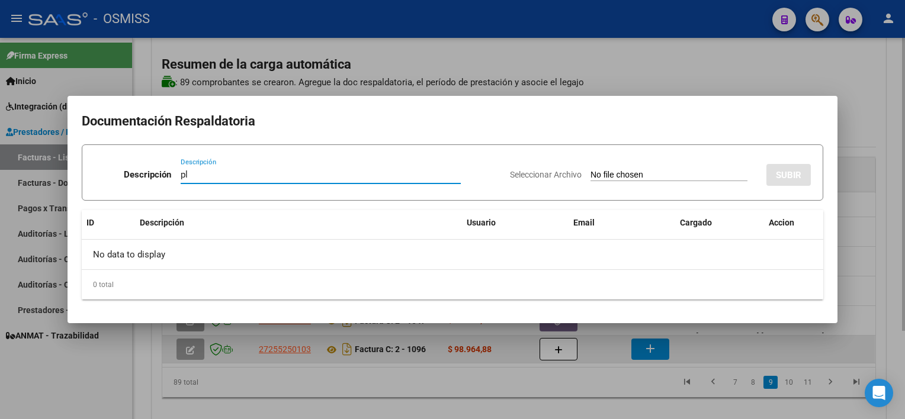
type input "pl"
click at [591, 170] on input "Seleccionar Archivo" at bounding box center [669, 175] width 157 height 11
type input "C:\fakepath\PL 2-1096 [PERSON_NAME] I FONO 07.pdf"
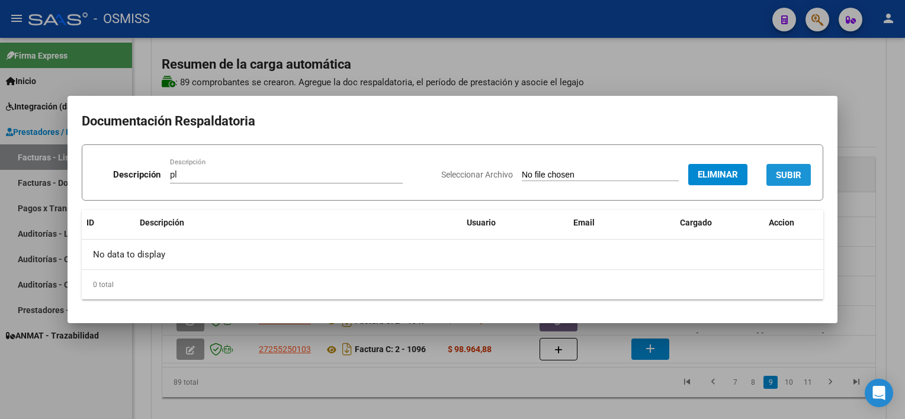
click at [792, 168] on button "SUBIR" at bounding box center [789, 175] width 44 height 22
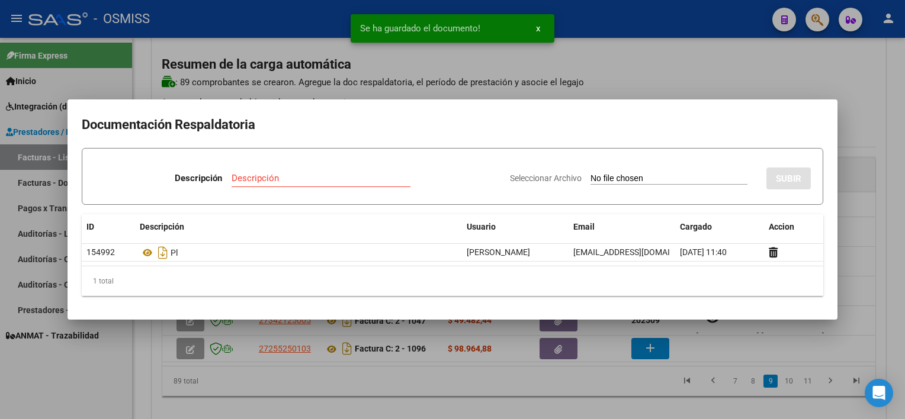
click at [651, 410] on div at bounding box center [452, 209] width 905 height 419
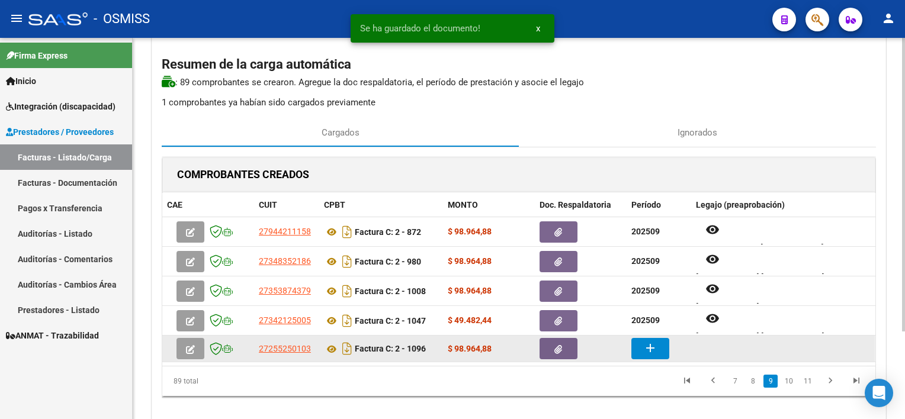
click at [644, 351] on mat-icon "add" at bounding box center [650, 348] width 14 height 14
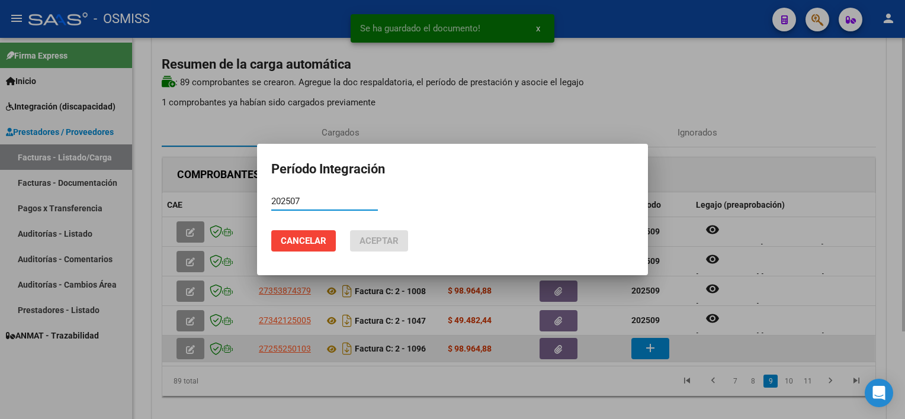
type input "202507"
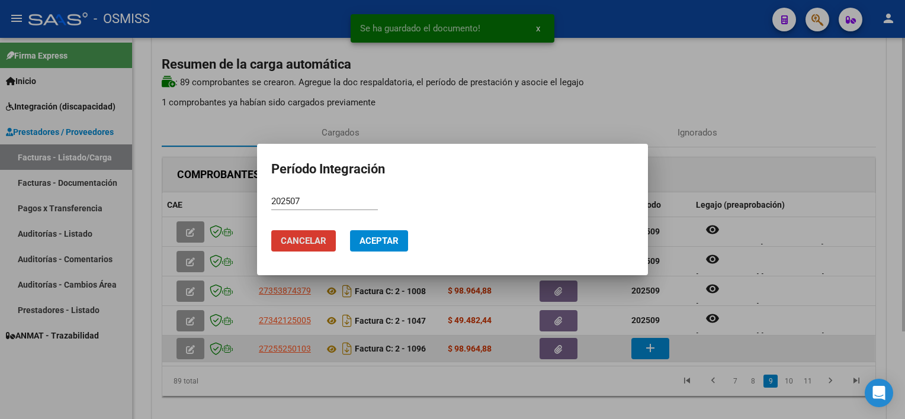
click at [350, 230] on button "Aceptar" at bounding box center [379, 240] width 58 height 21
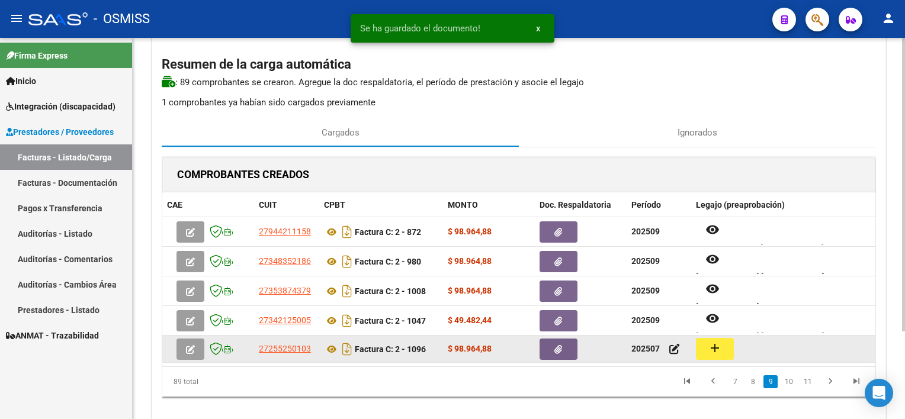
click at [738, 342] on div "add" at bounding box center [783, 349] width 175 height 22
click at [723, 346] on button "add" at bounding box center [715, 349] width 38 height 22
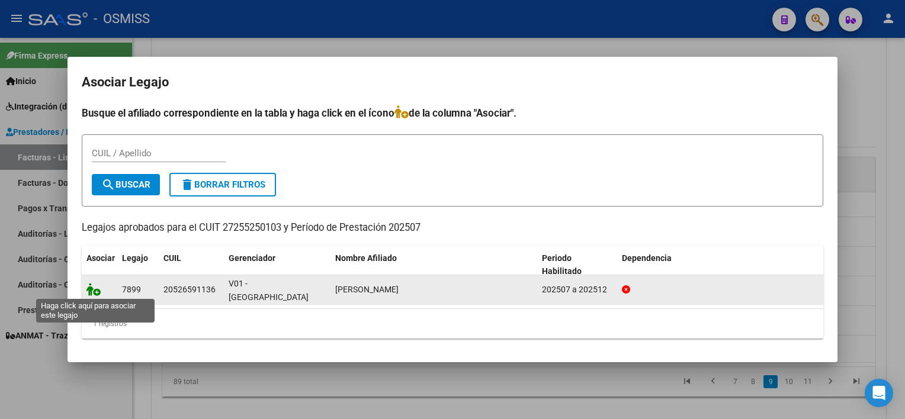
click at [95, 292] on icon at bounding box center [94, 289] width 14 height 13
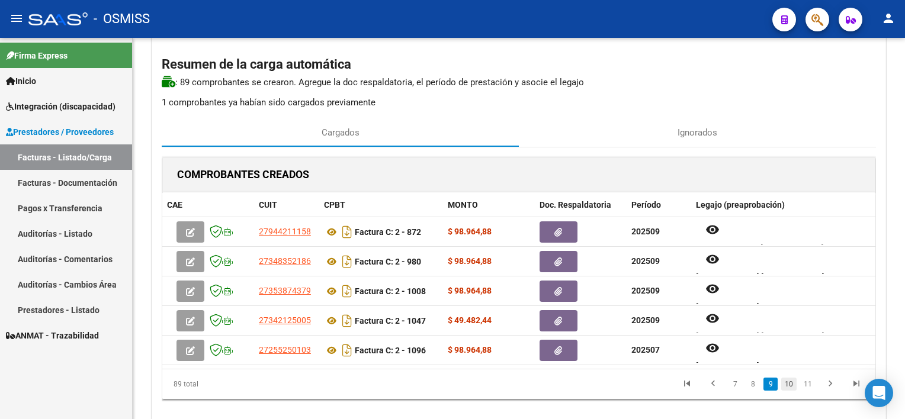
click at [794, 383] on link "10" at bounding box center [789, 384] width 15 height 13
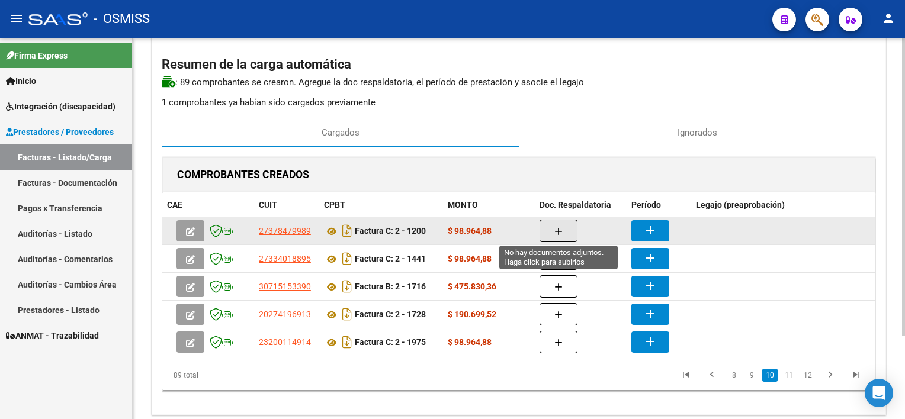
click at [559, 229] on icon "button" at bounding box center [559, 232] width 8 height 9
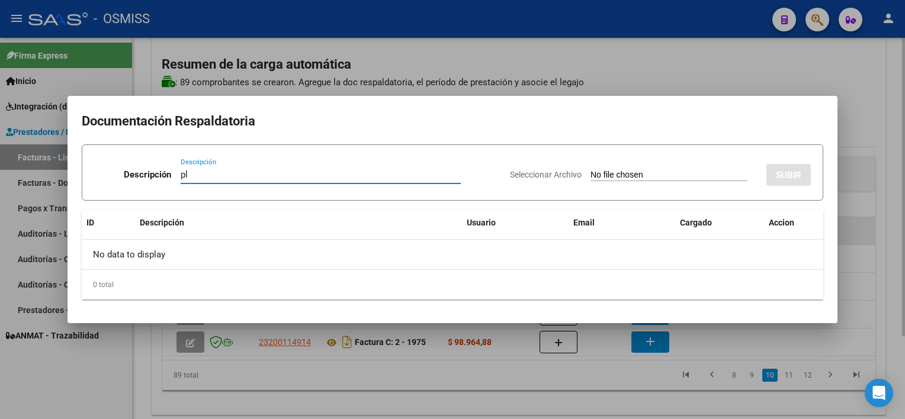
type input "pl"
click at [591, 170] on input "Seleccionar Archivo" at bounding box center [669, 175] width 157 height 11
type input "C:\fakepath\PL 2-1200 [PERSON_NAME] PSCIO 09.pdf"
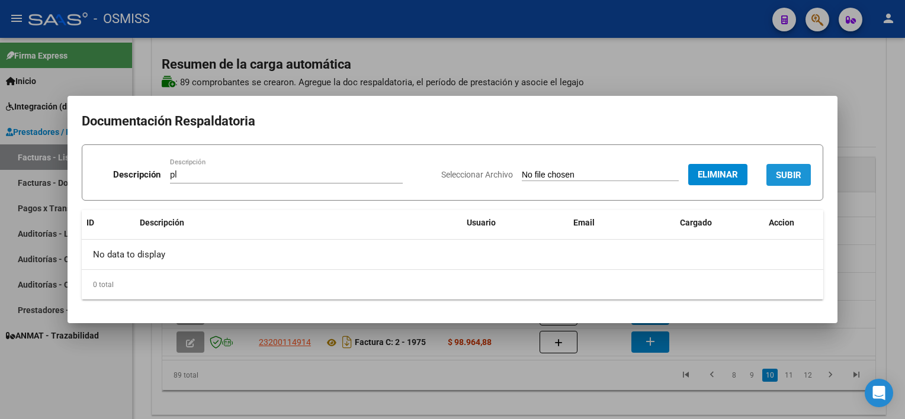
click at [792, 168] on button "SUBIR" at bounding box center [789, 175] width 44 height 22
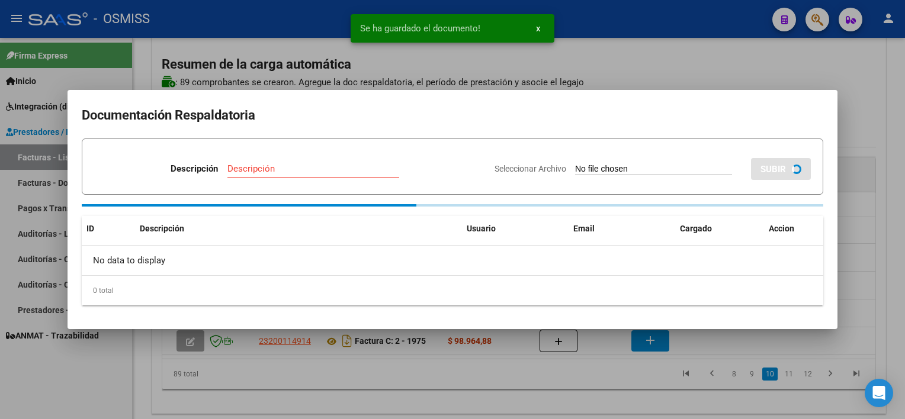
click at [628, 383] on div at bounding box center [452, 209] width 905 height 419
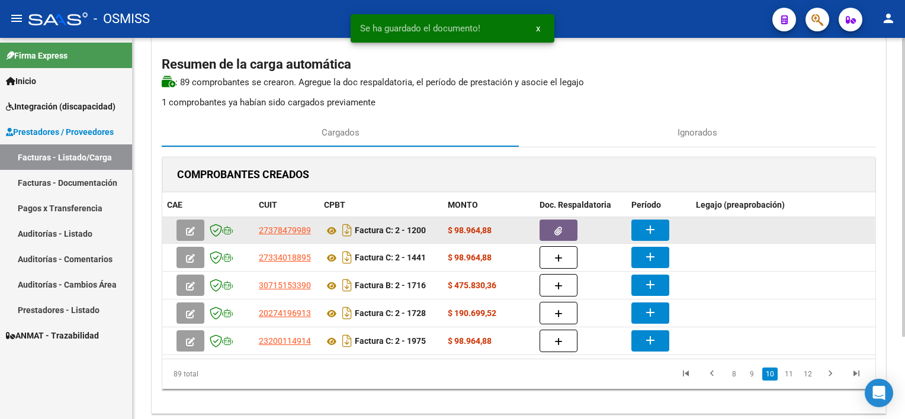
click at [651, 228] on mat-icon "add" at bounding box center [650, 230] width 14 height 14
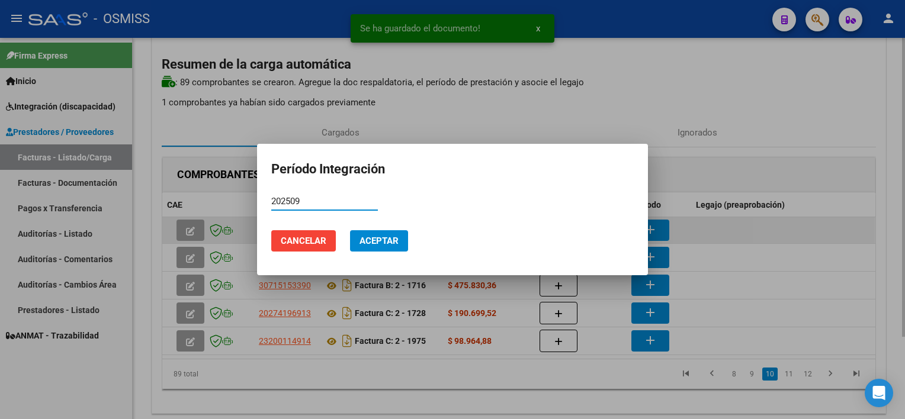
type input "202509"
click at [350, 230] on button "Aceptar" at bounding box center [379, 240] width 58 height 21
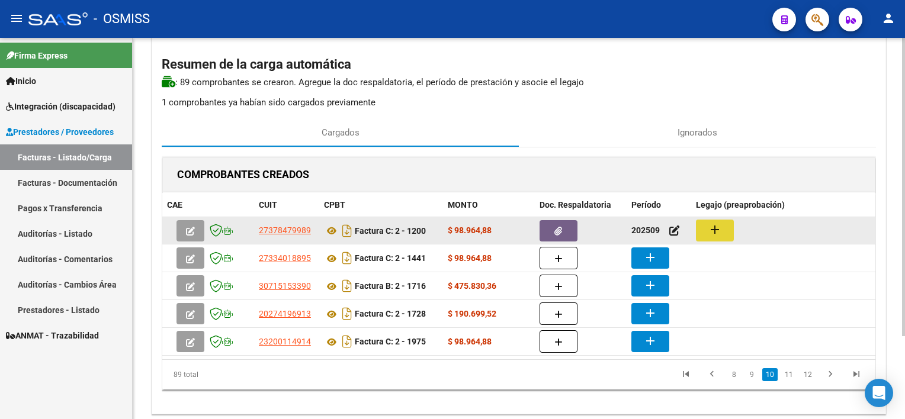
click at [711, 233] on mat-icon "add" at bounding box center [715, 230] width 14 height 14
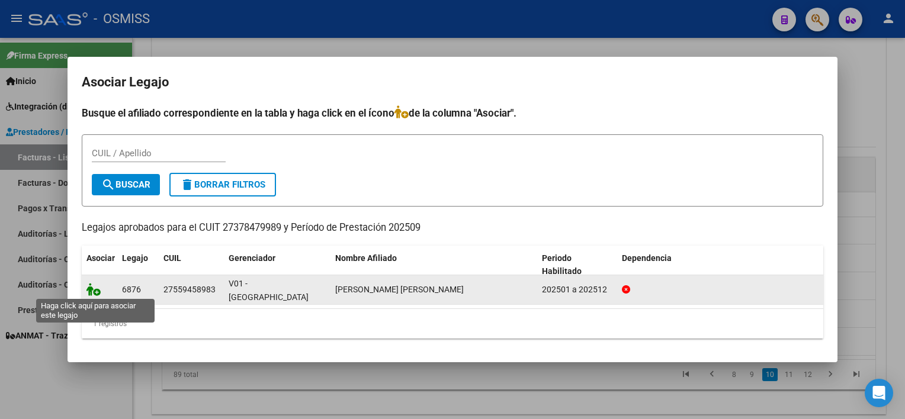
click at [98, 289] on icon at bounding box center [94, 289] width 14 height 13
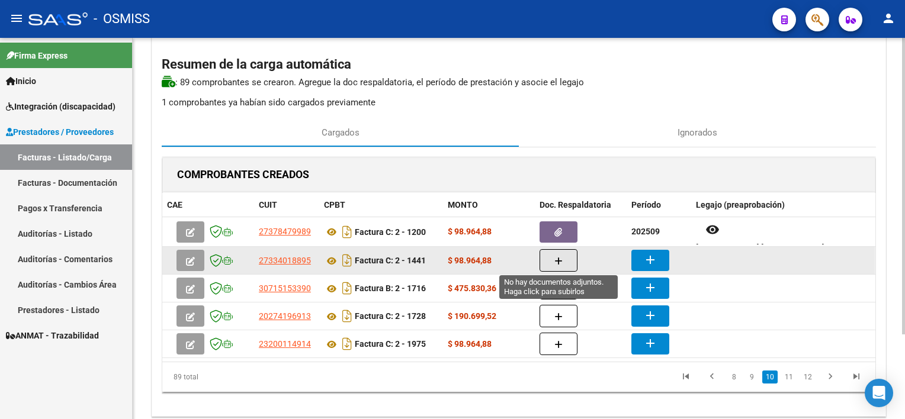
click at [555, 257] on icon "button" at bounding box center [559, 261] width 8 height 9
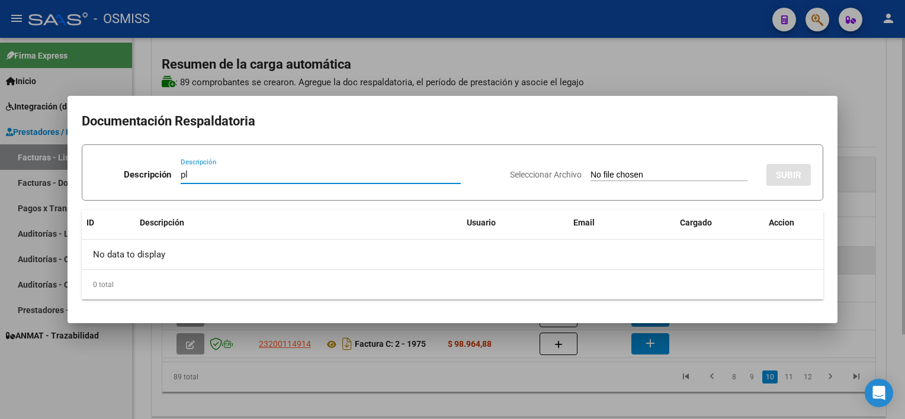
type input "pl"
click at [591, 170] on input "Seleccionar Archivo" at bounding box center [669, 175] width 157 height 11
type input "C:\fakepath\PL 2-1441 [PERSON_NAME] N PSICOL 09.pdf"
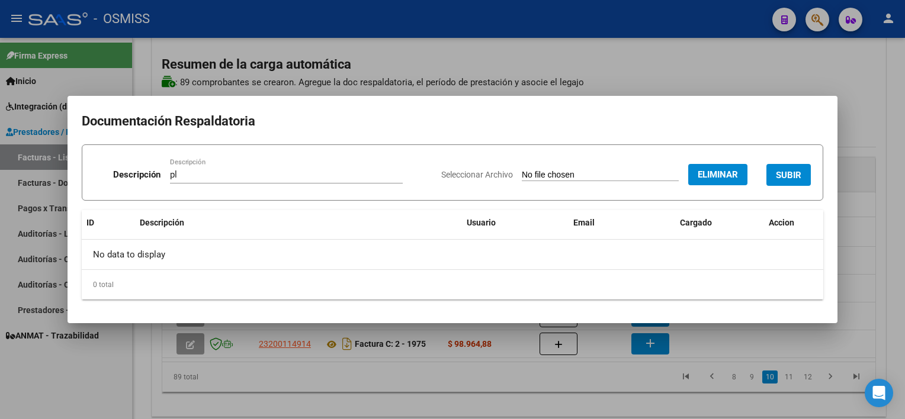
click at [784, 177] on span "SUBIR" at bounding box center [788, 175] width 25 height 11
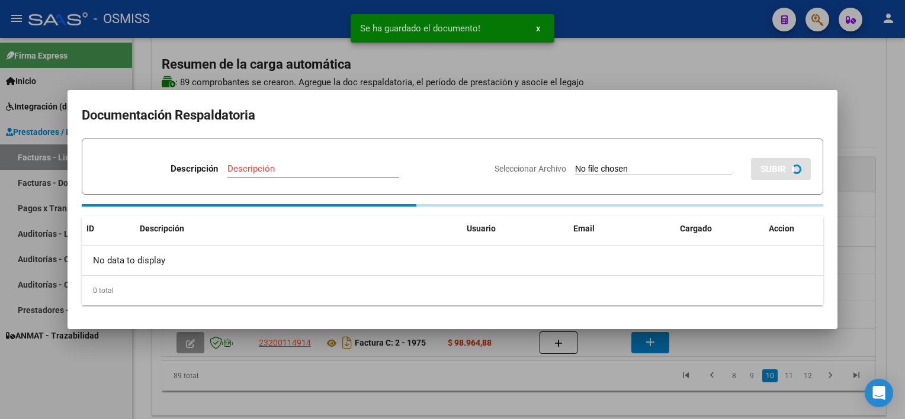
click at [587, 374] on div at bounding box center [452, 209] width 905 height 419
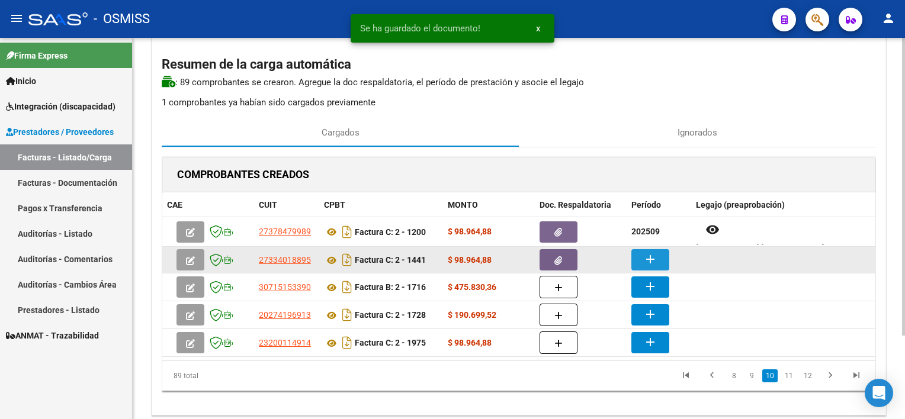
click at [647, 258] on mat-icon "add" at bounding box center [650, 259] width 14 height 14
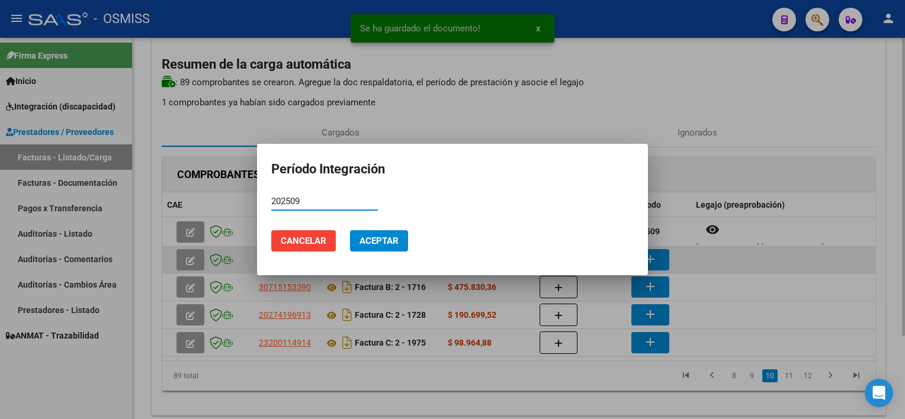
type input "202509"
click at [350, 230] on button "Aceptar" at bounding box center [379, 240] width 58 height 21
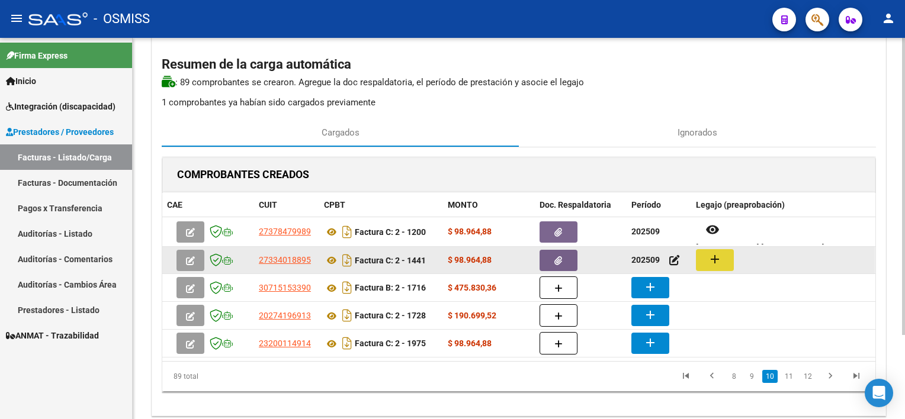
click at [718, 252] on mat-icon "add" at bounding box center [715, 259] width 14 height 14
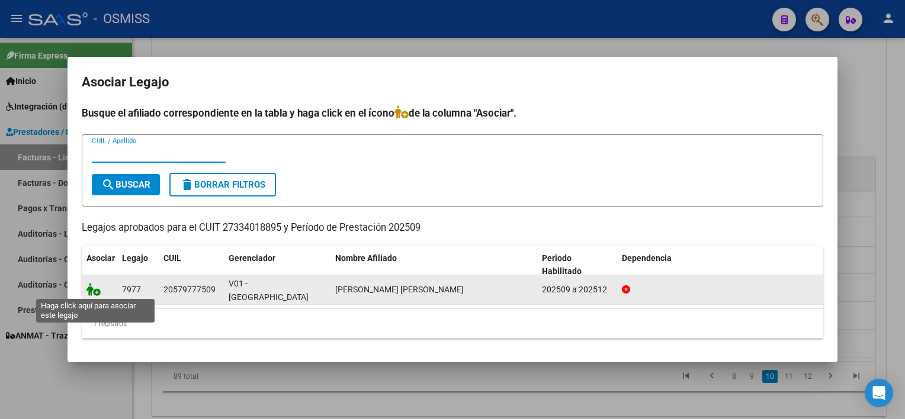
click at [95, 290] on icon at bounding box center [94, 289] width 14 height 13
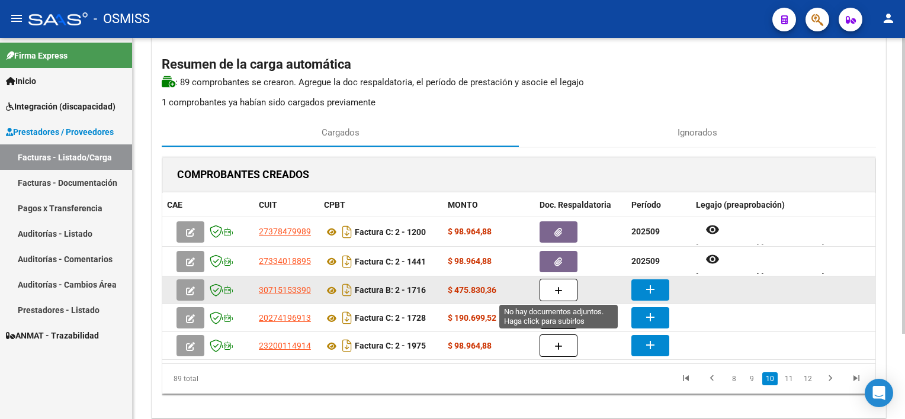
click at [555, 287] on icon "button" at bounding box center [559, 291] width 8 height 9
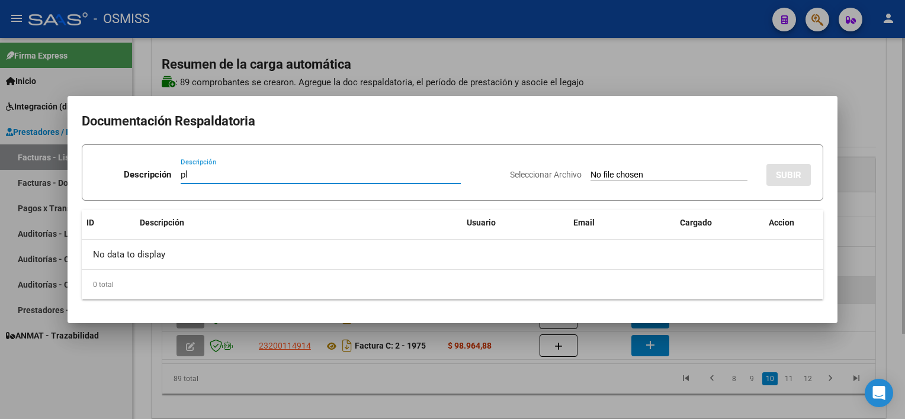
type input "pl"
click at [591, 170] on input "Seleccionar Archivo" at bounding box center [669, 175] width 157 height 11
type input "C:\fakepath\PL 2-1716 [PERSON_NAME] A MAIE 09.jpg"
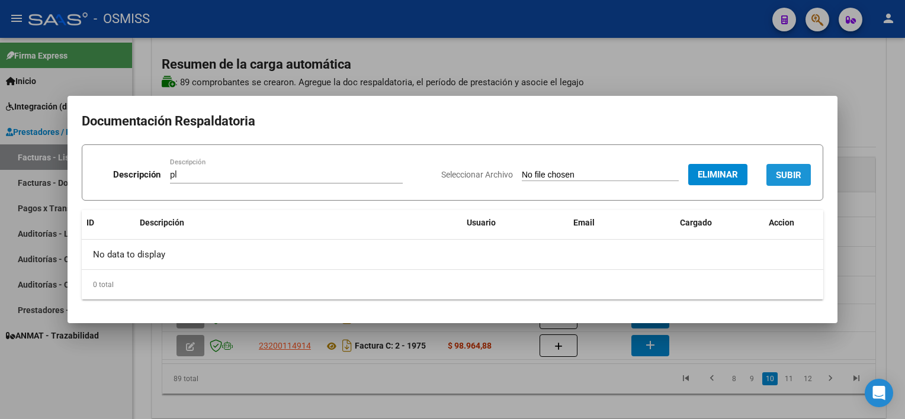
click at [784, 170] on span "SUBIR" at bounding box center [788, 175] width 25 height 11
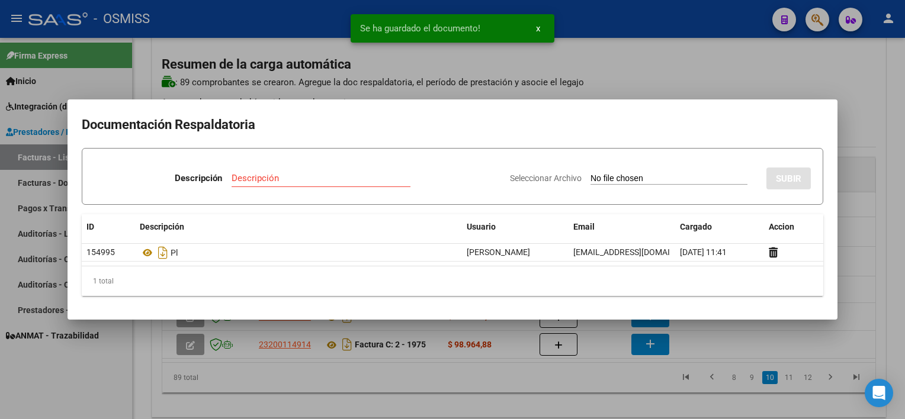
click at [605, 384] on div at bounding box center [452, 209] width 905 height 419
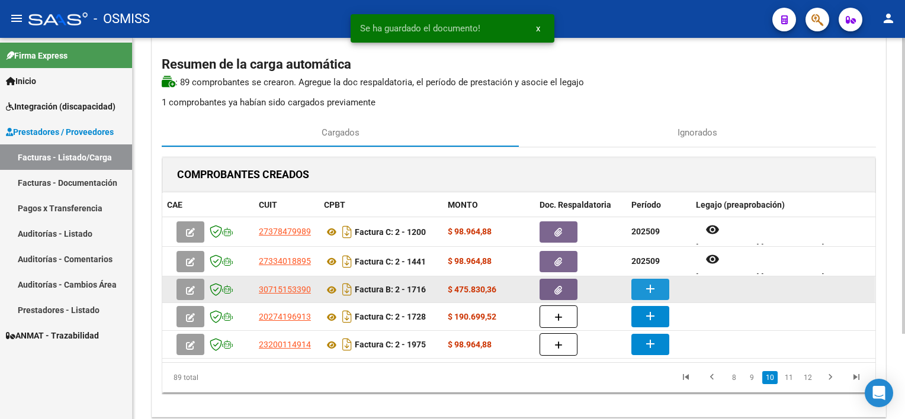
click at [648, 291] on mat-icon "add" at bounding box center [650, 289] width 14 height 14
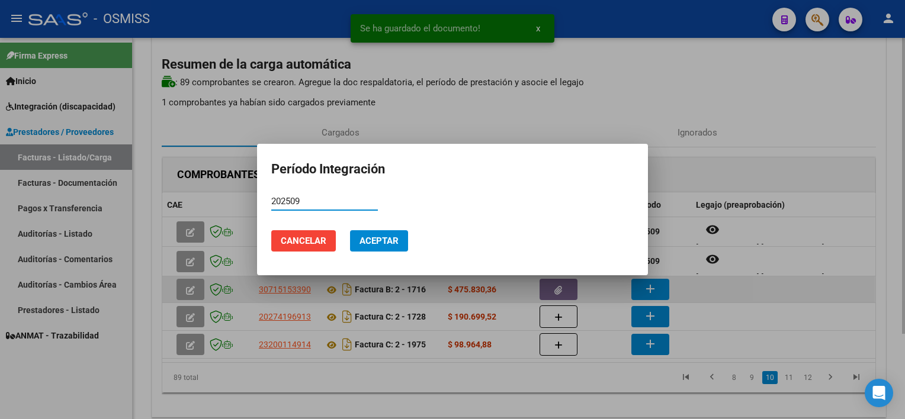
type input "202509"
click at [350, 230] on button "Aceptar" at bounding box center [379, 240] width 58 height 21
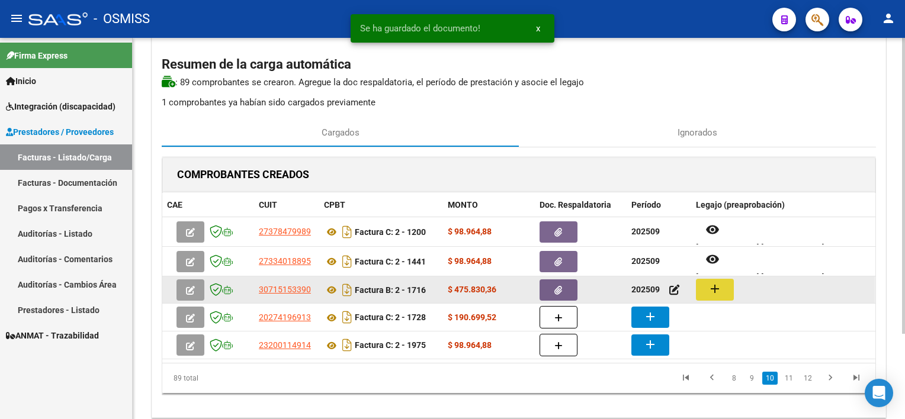
click at [723, 280] on button "add" at bounding box center [715, 290] width 38 height 22
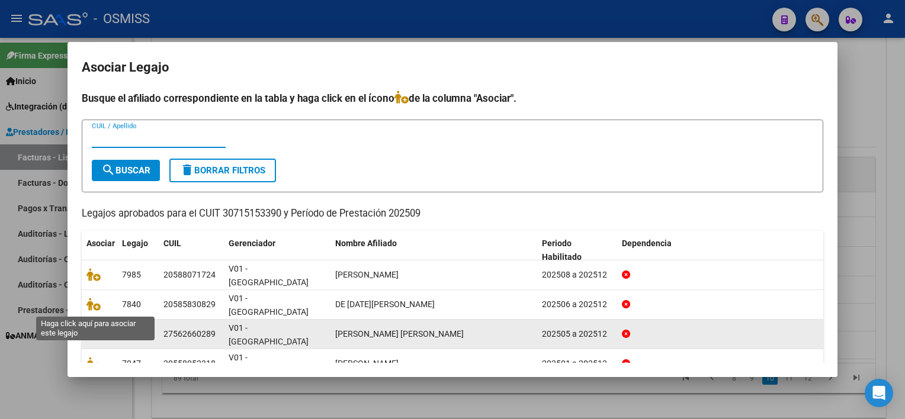
click at [92, 328] on icon at bounding box center [94, 334] width 14 height 13
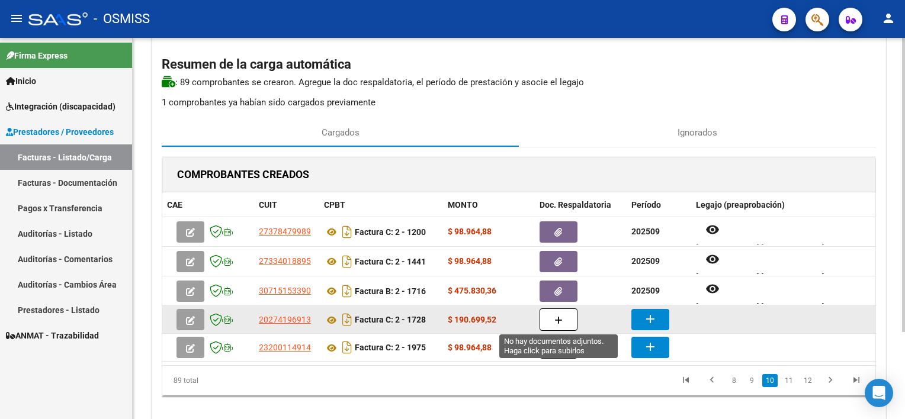
click at [563, 322] on button "button" at bounding box center [559, 320] width 38 height 23
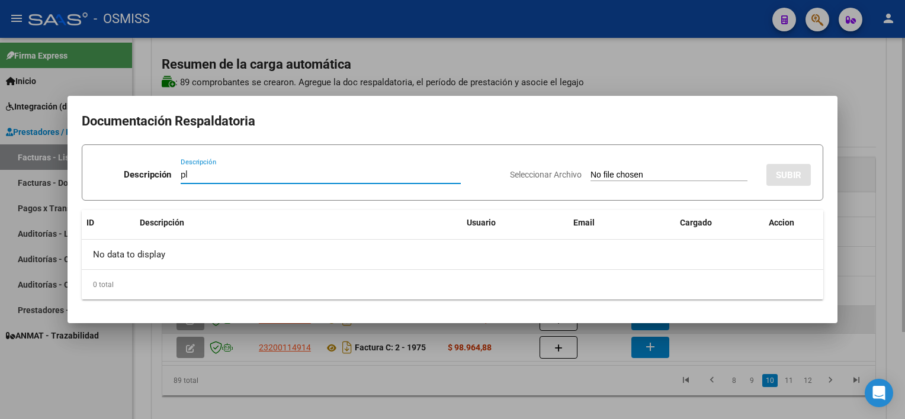
type input "pl"
click at [591, 170] on input "Seleccionar Archivo" at bounding box center [669, 175] width 157 height 11
type input "C:\fakepath\PL 2-1728 FLORES L - Transporte - (Km) - 1 09.pdf"
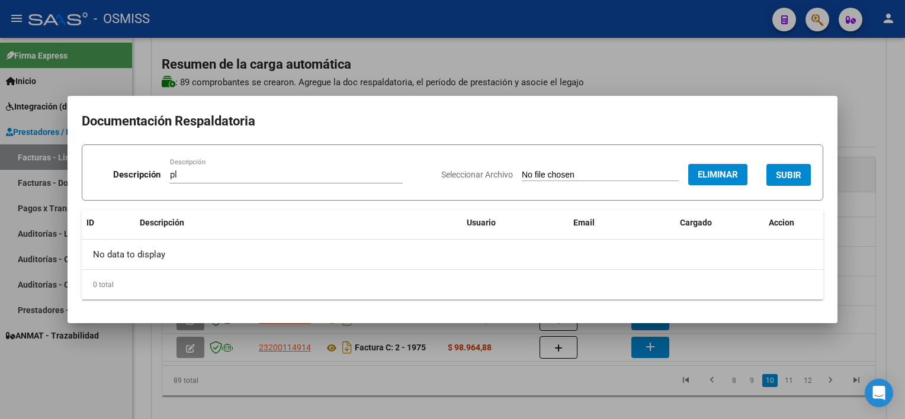
click at [790, 176] on span "SUBIR" at bounding box center [788, 175] width 25 height 11
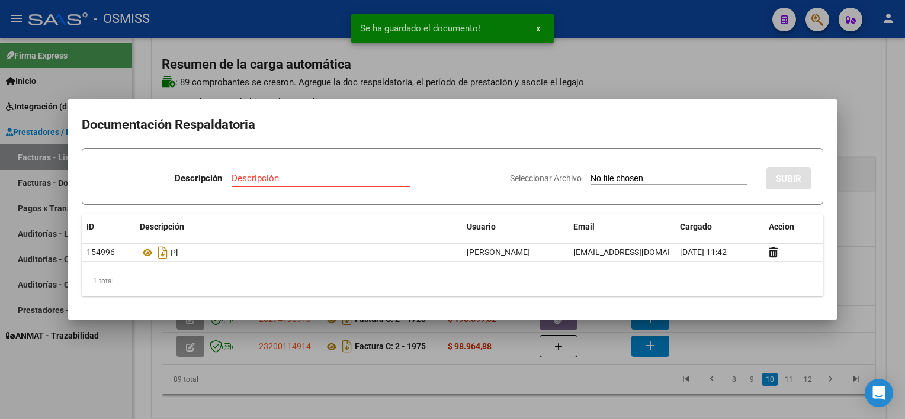
click at [588, 382] on div at bounding box center [452, 209] width 905 height 419
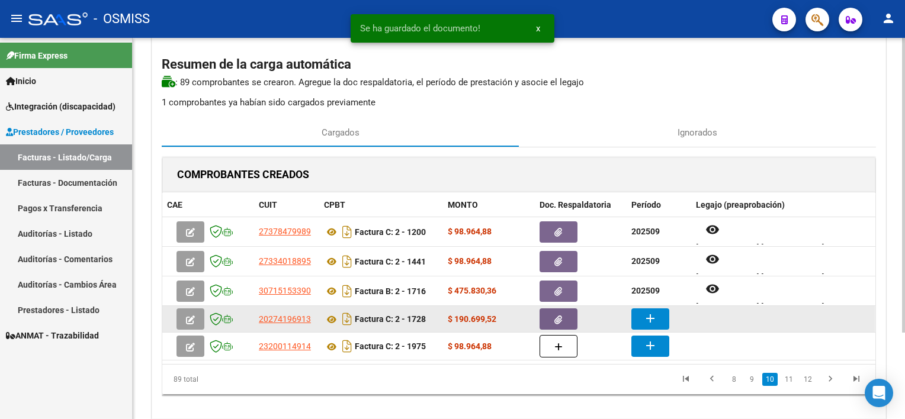
click at [655, 327] on button "add" at bounding box center [651, 319] width 38 height 21
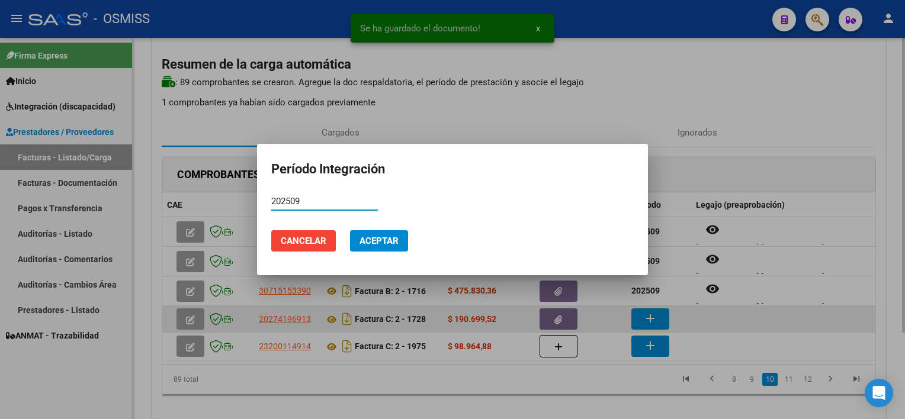
type input "202509"
click at [350, 230] on button "Aceptar" at bounding box center [379, 240] width 58 height 21
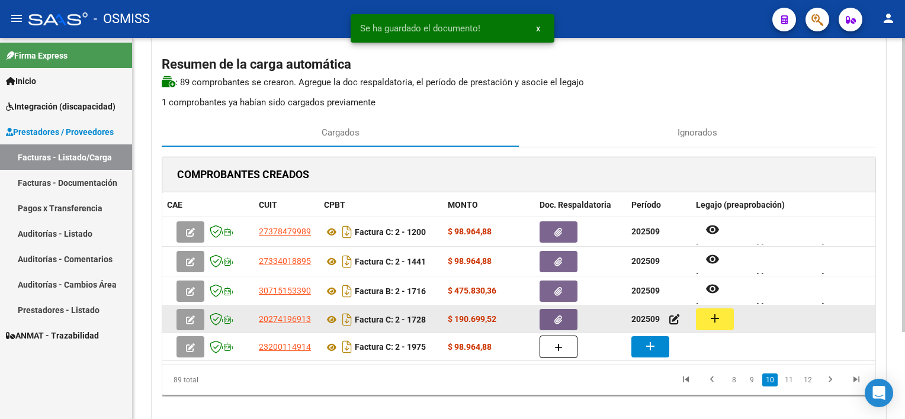
click at [717, 325] on mat-icon "add" at bounding box center [715, 319] width 14 height 14
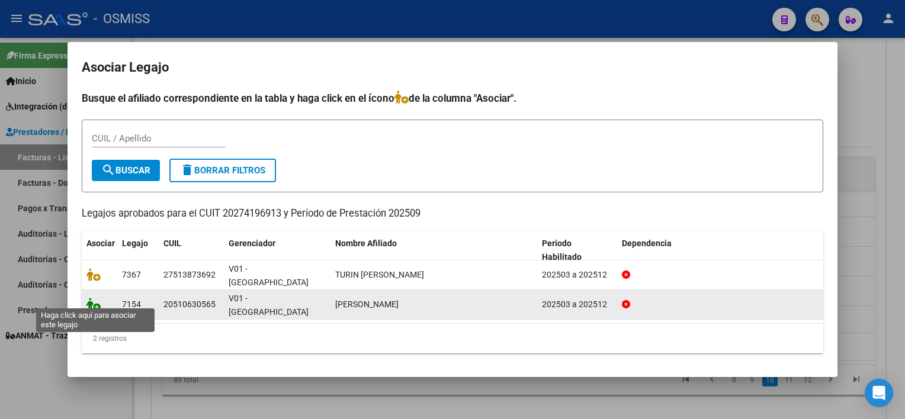
click at [92, 299] on icon at bounding box center [94, 304] width 14 height 13
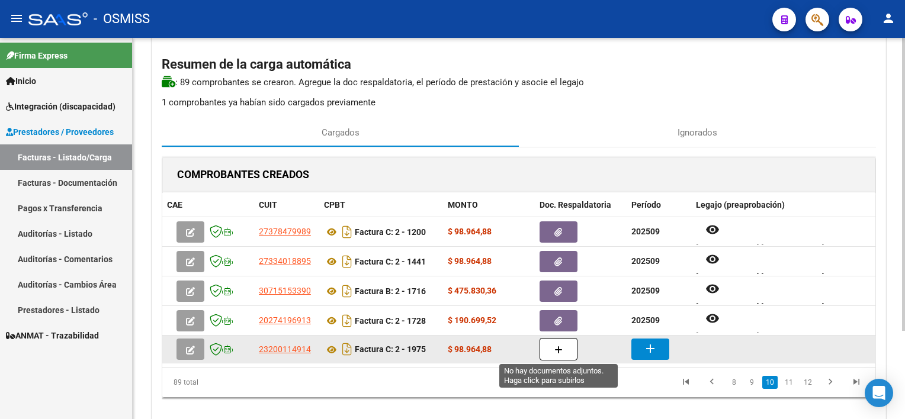
click at [550, 352] on button "button" at bounding box center [559, 349] width 38 height 23
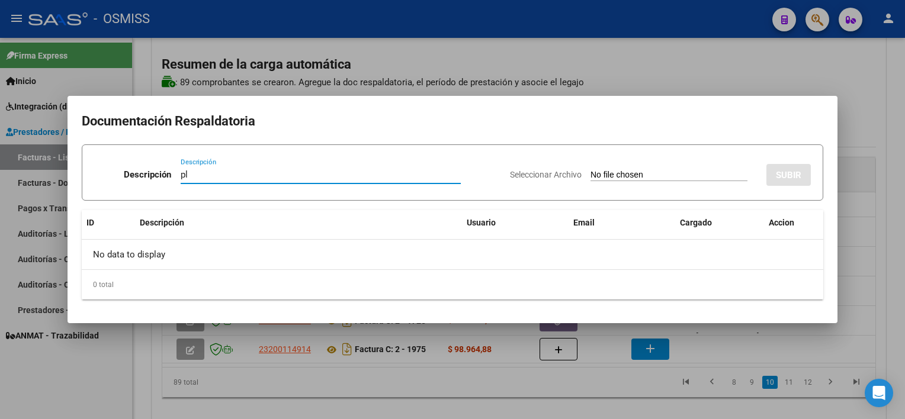
type input "pl"
click at [591, 170] on input "Seleccionar Archivo" at bounding box center [669, 175] width 157 height 11
type input "C:\fakepath\PL 2-1975 [PERSON_NAME] N FONO 09.pdf"
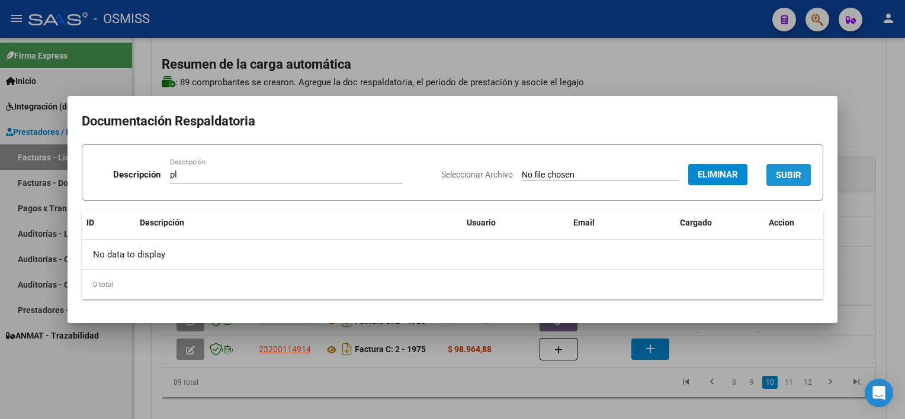
click at [777, 178] on span "SUBIR" at bounding box center [788, 175] width 25 height 11
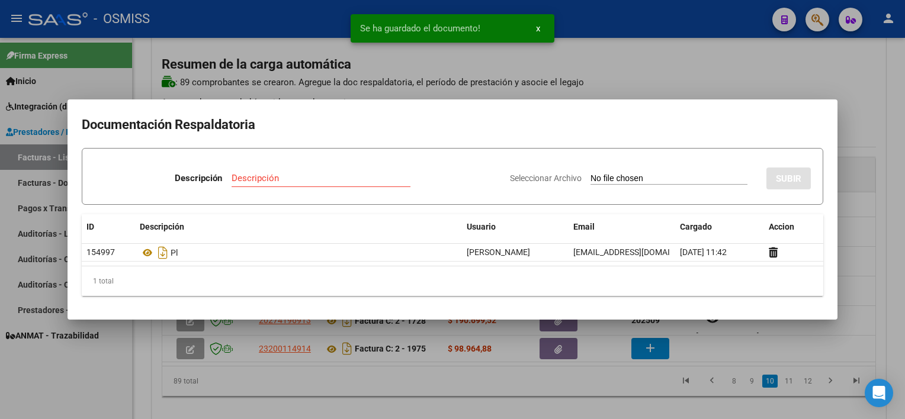
click at [590, 385] on div at bounding box center [452, 209] width 905 height 419
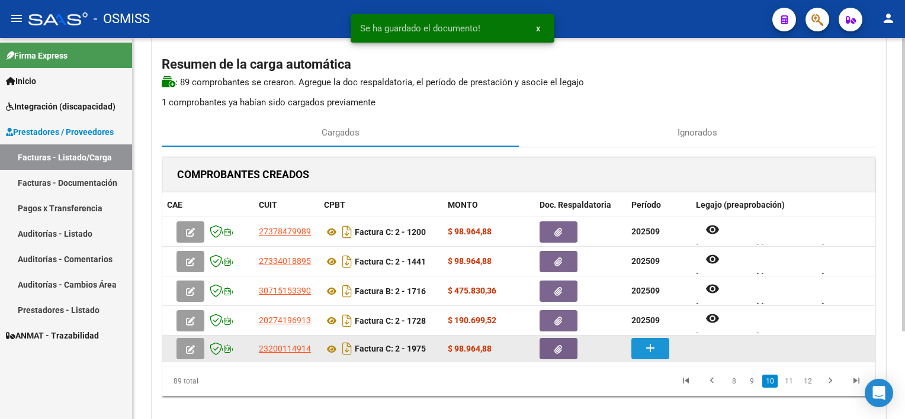
click at [647, 341] on mat-icon "add" at bounding box center [650, 348] width 14 height 14
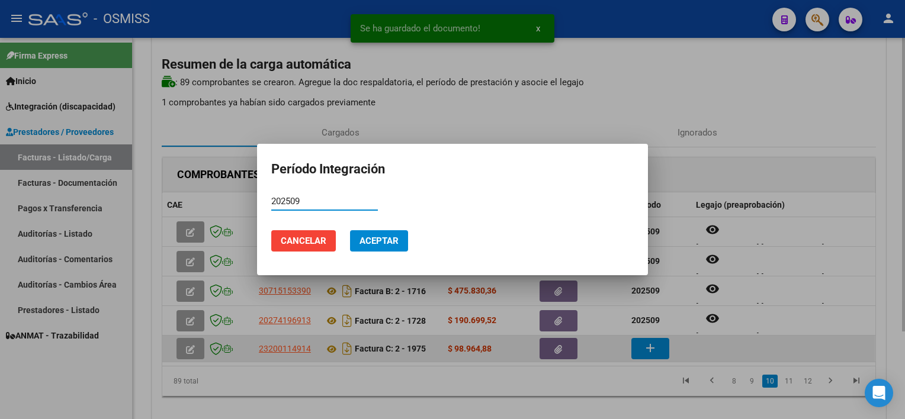
type input "202509"
click at [350, 230] on button "Aceptar" at bounding box center [379, 240] width 58 height 21
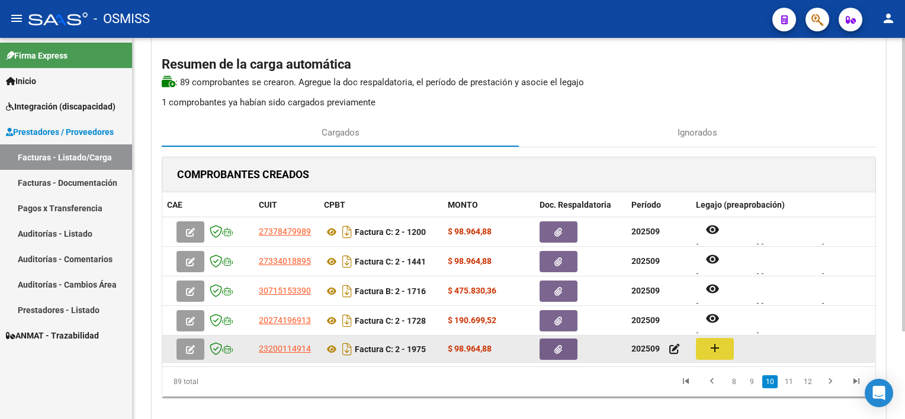
click at [716, 351] on mat-icon "add" at bounding box center [715, 348] width 14 height 14
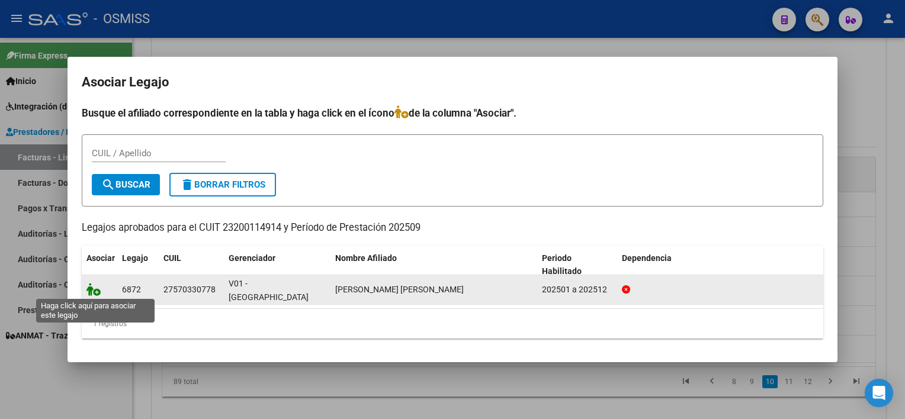
click at [91, 289] on icon at bounding box center [94, 289] width 14 height 13
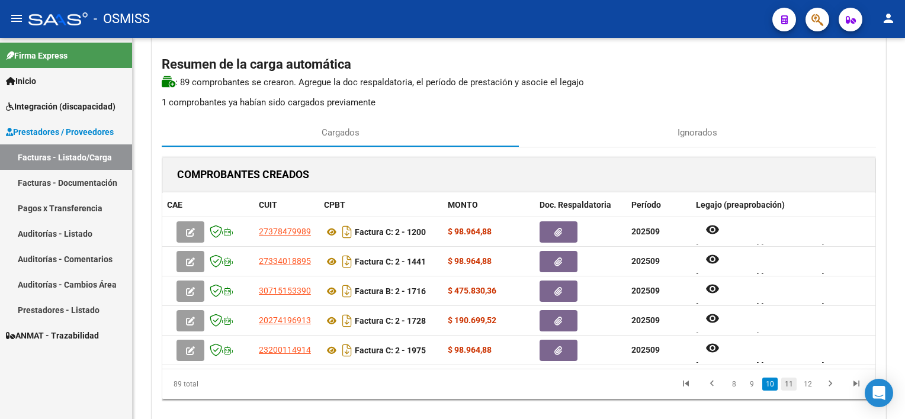
click at [788, 386] on link "11" at bounding box center [789, 384] width 15 height 13
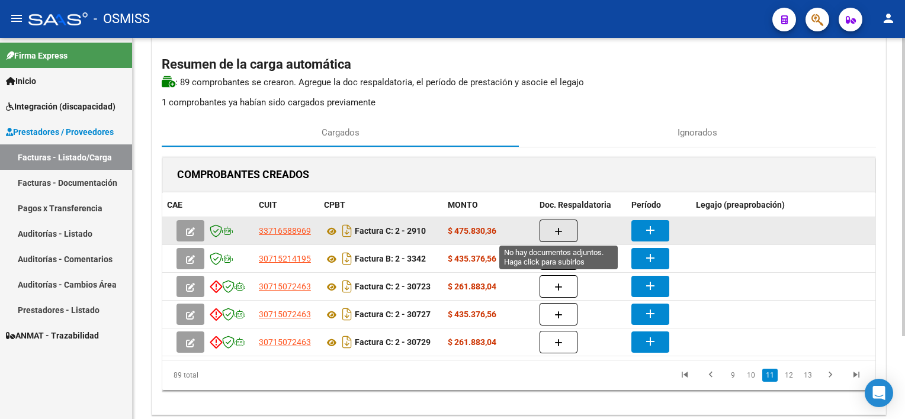
click at [549, 225] on button "button" at bounding box center [559, 231] width 38 height 23
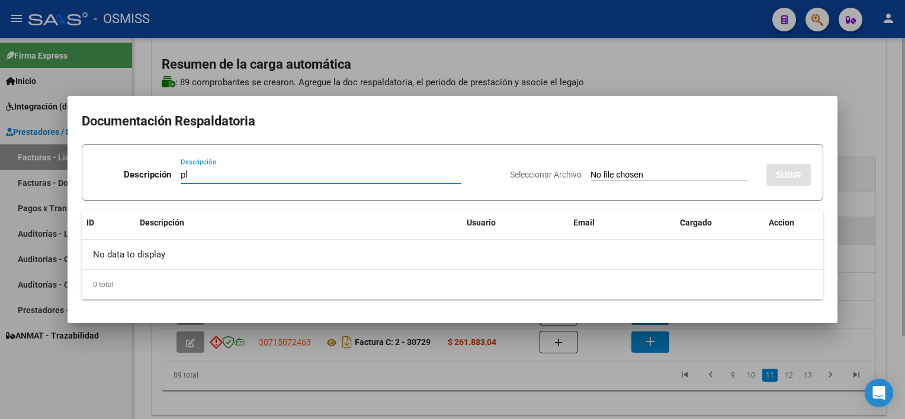
type input "pl"
click at [591, 170] on input "Seleccionar Archivo" at bounding box center [669, 175] width 157 height 11
type input "C:\fakepath\PL 2-2910 [PERSON_NAME] E MAIE 09.pdf"
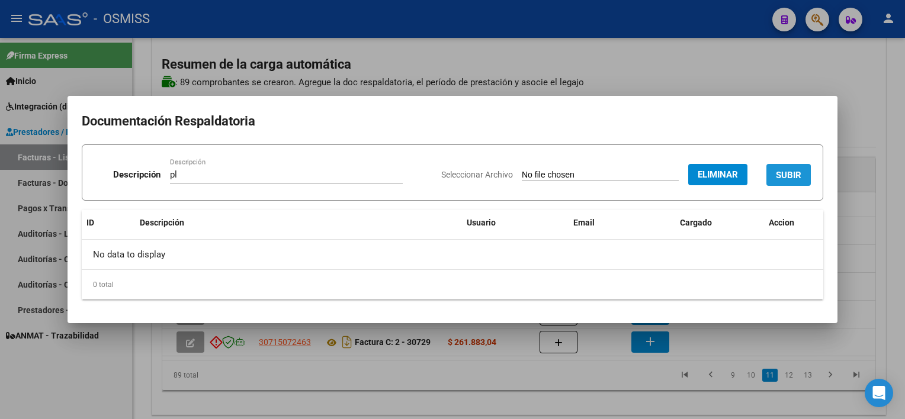
click at [779, 175] on span "SUBIR" at bounding box center [788, 175] width 25 height 11
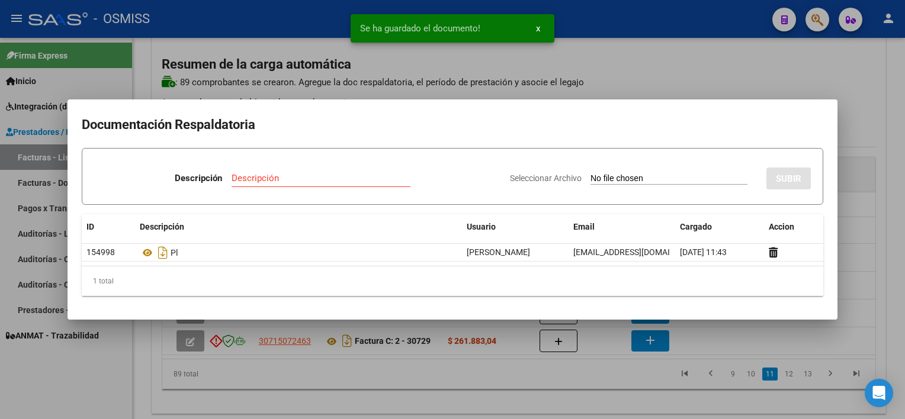
click at [604, 373] on div at bounding box center [452, 209] width 905 height 419
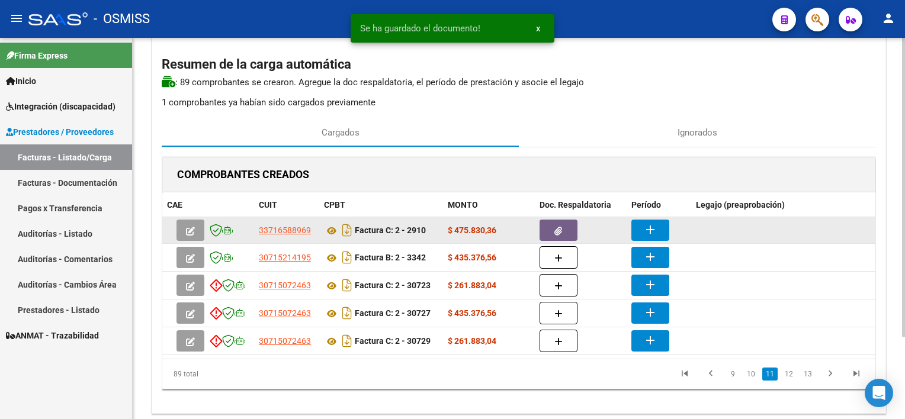
click at [655, 225] on mat-icon "add" at bounding box center [650, 230] width 14 height 14
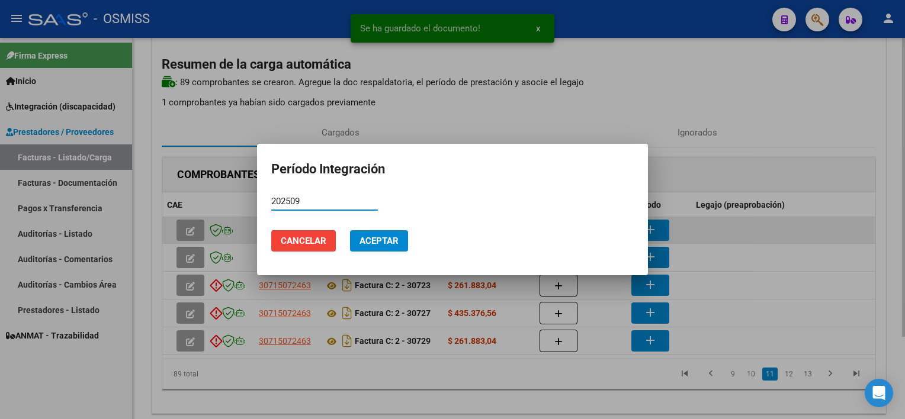
type input "202509"
click at [350, 230] on button "Aceptar" at bounding box center [379, 240] width 58 height 21
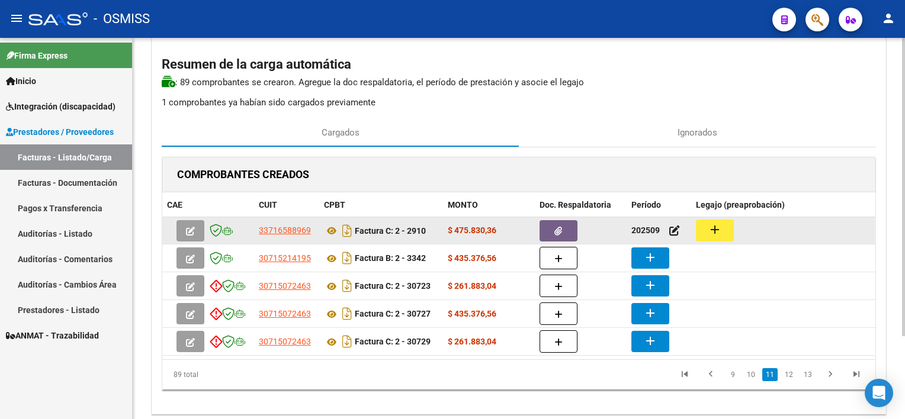
click at [719, 229] on mat-icon "add" at bounding box center [715, 230] width 14 height 14
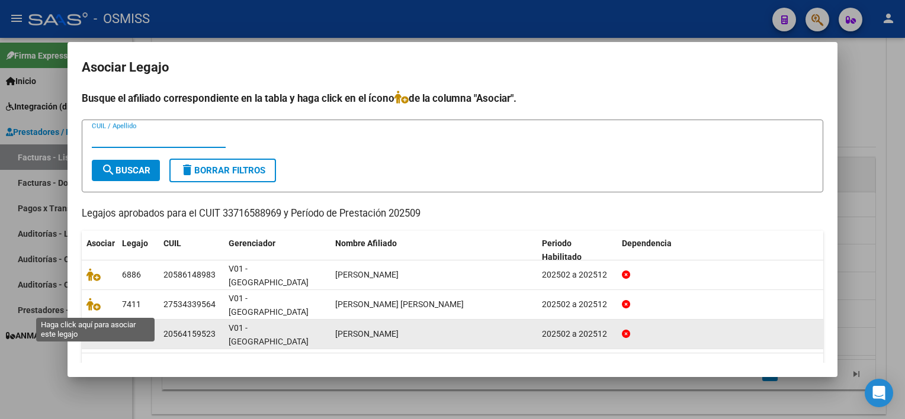
click at [95, 328] on icon at bounding box center [94, 334] width 14 height 13
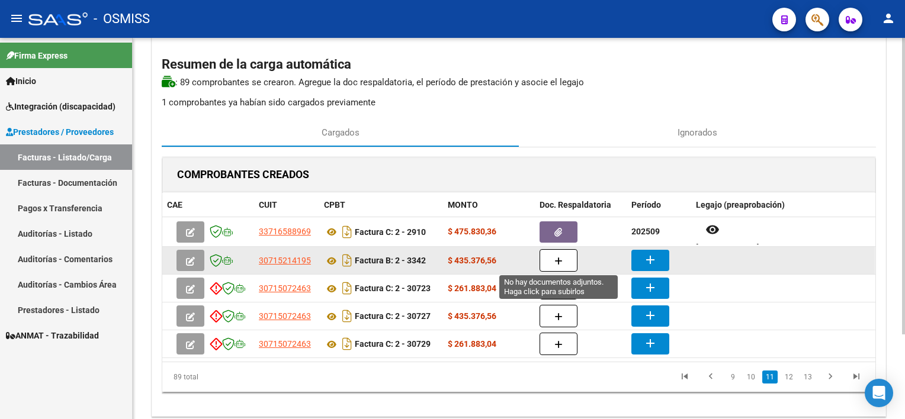
click at [559, 257] on icon "button" at bounding box center [559, 261] width 8 height 9
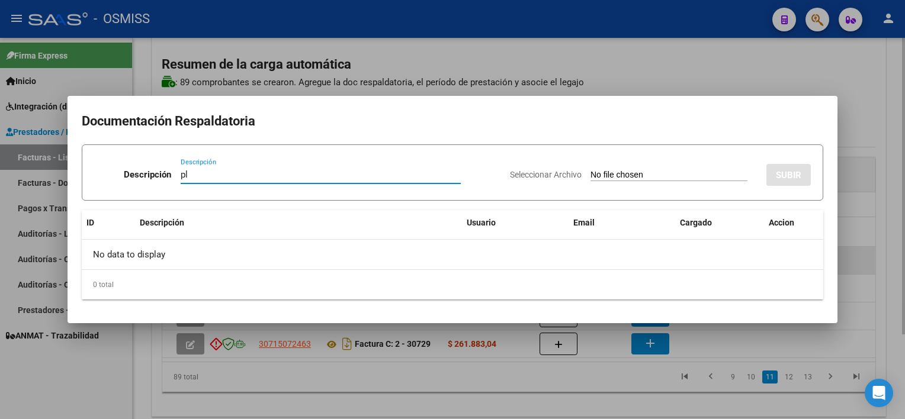
type input "pl"
click at [591, 170] on input "Seleccionar Archivo" at bounding box center [669, 175] width 157 height 11
type input "C:\fakepath\PL 2-3342 SINFORN MII 09.pdf"
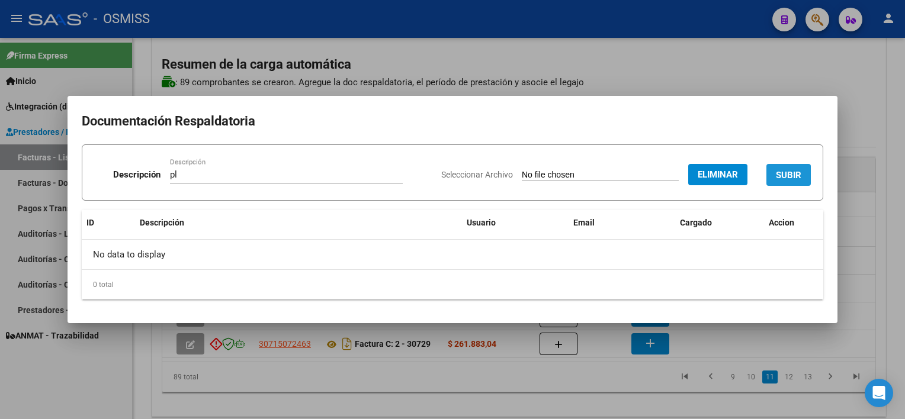
click at [787, 165] on button "SUBIR" at bounding box center [789, 175] width 44 height 22
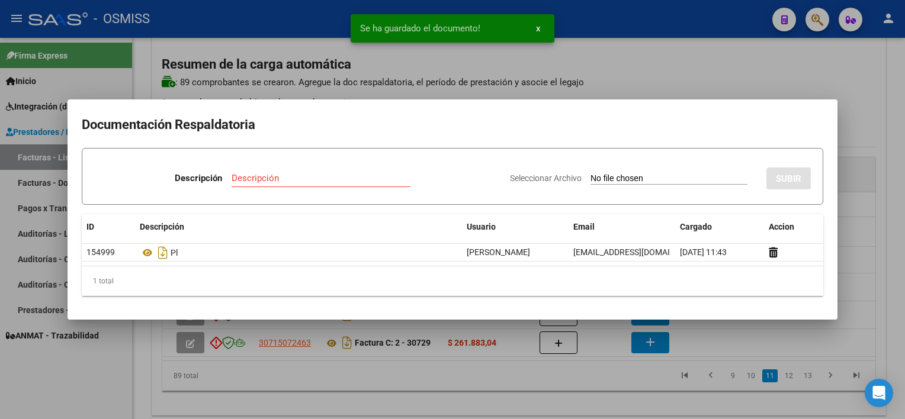
click at [706, 334] on div at bounding box center [452, 209] width 905 height 419
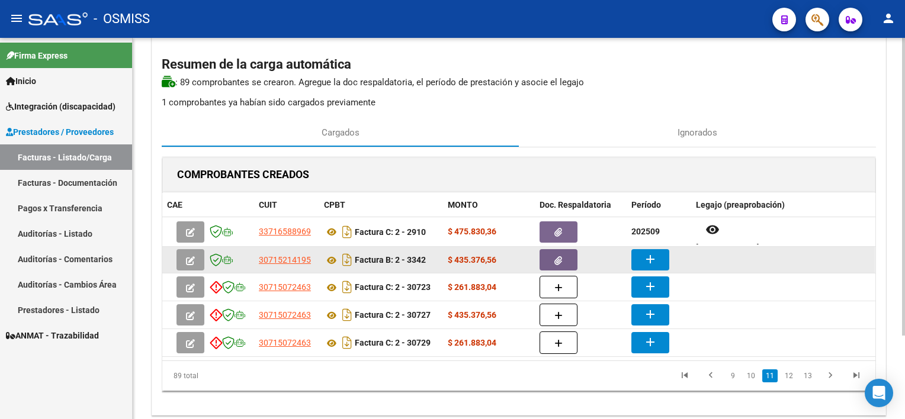
click at [648, 261] on mat-icon "add" at bounding box center [650, 259] width 14 height 14
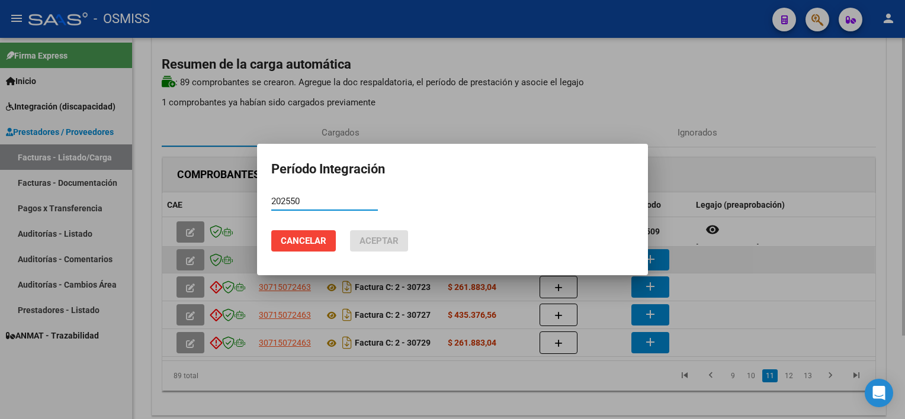
type input "202550"
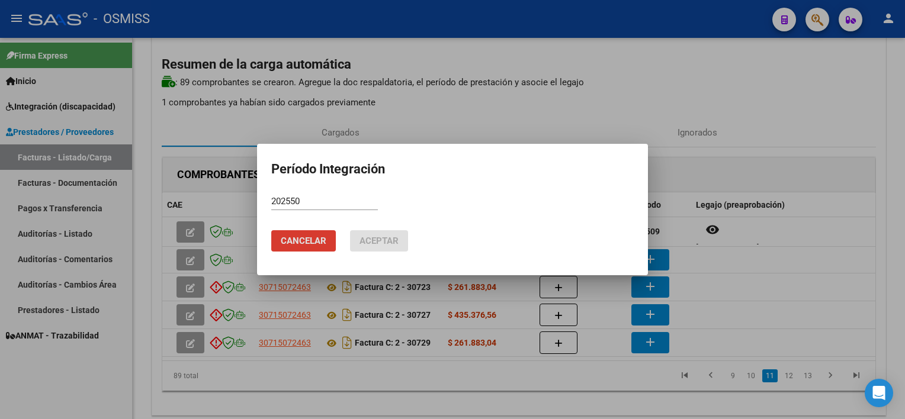
click at [315, 199] on input "202550" at bounding box center [324, 201] width 107 height 11
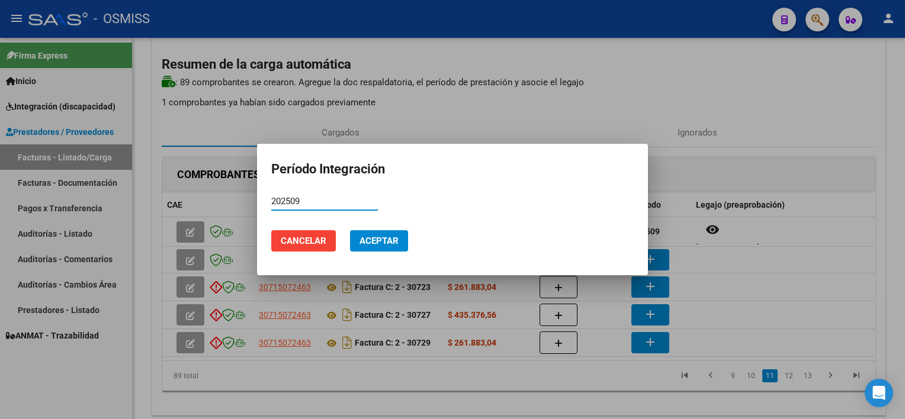
type input "202509"
click at [350, 230] on button "Aceptar" at bounding box center [379, 240] width 58 height 21
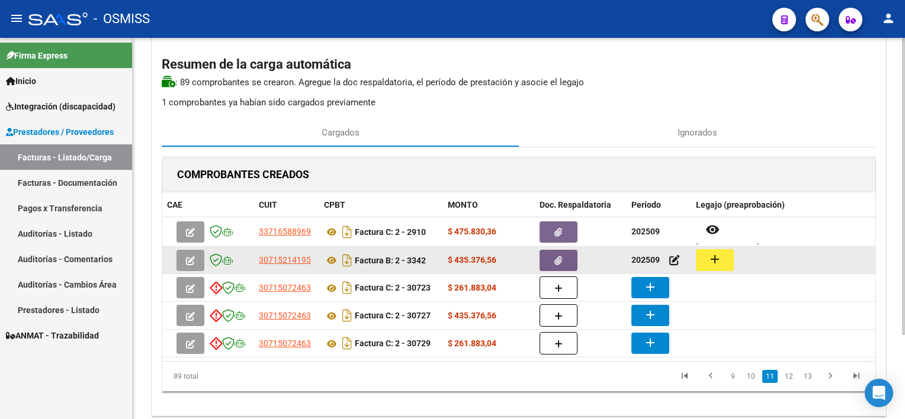
click at [710, 255] on mat-icon "add" at bounding box center [715, 259] width 14 height 14
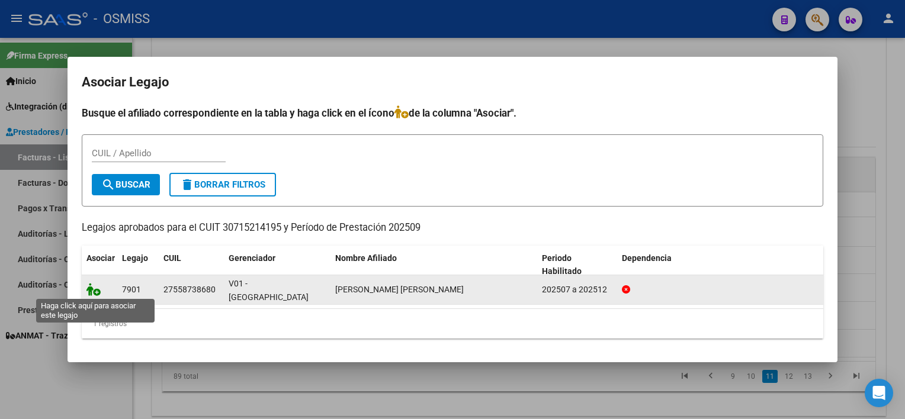
click at [100, 291] on icon at bounding box center [94, 289] width 14 height 13
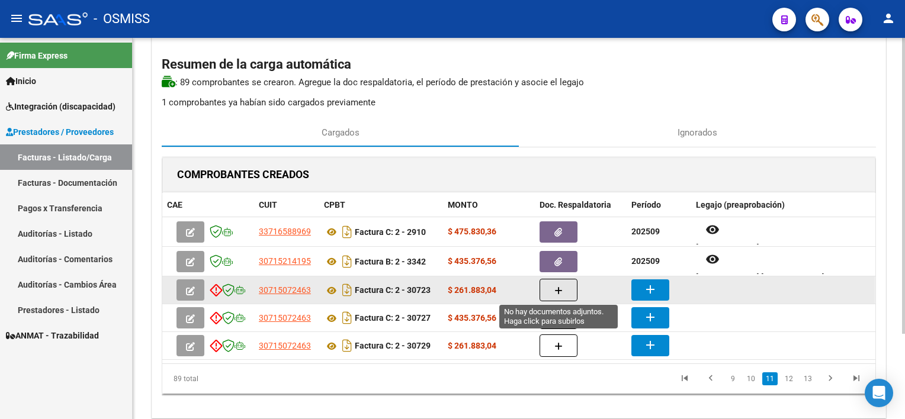
click at [557, 293] on icon "button" at bounding box center [559, 291] width 8 height 9
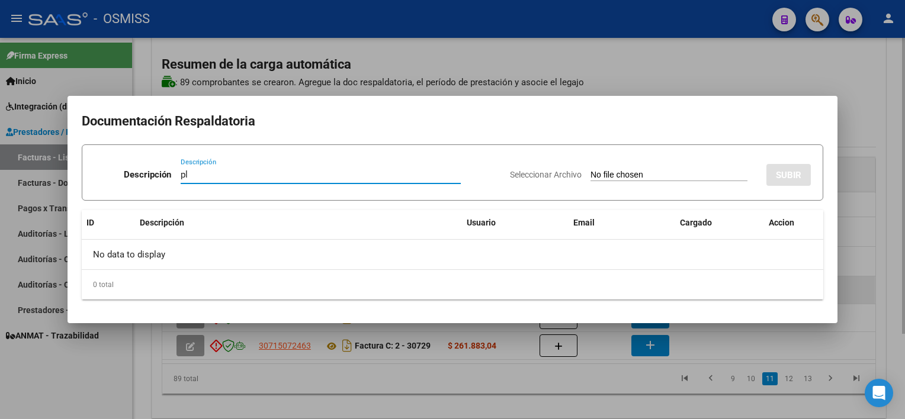
type input "pl"
click at [591, 170] on input "Seleccionar Archivo" at bounding box center [669, 175] width 157 height 11
type input "C:\fakepath\PL 2-30723 [PERSON_NAME] S MIS 09.pdf"
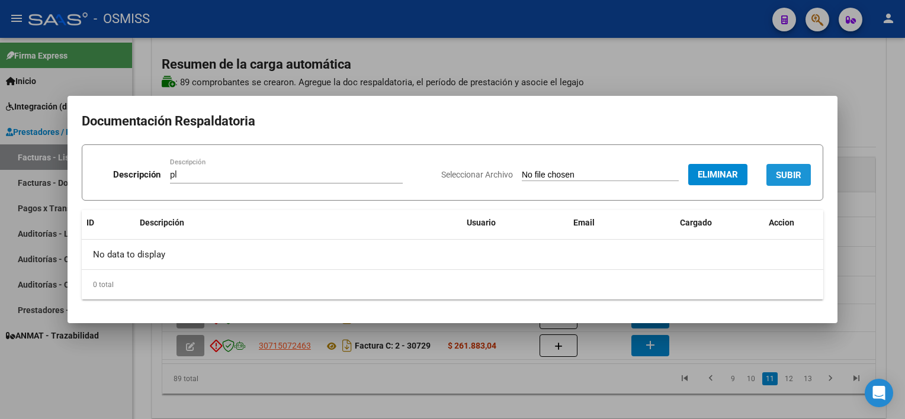
click at [794, 178] on span "SUBIR" at bounding box center [788, 175] width 25 height 11
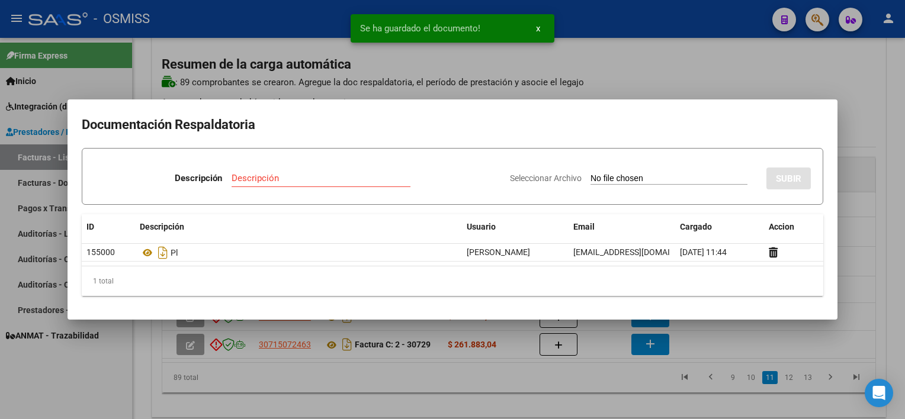
click at [652, 385] on div at bounding box center [452, 209] width 905 height 419
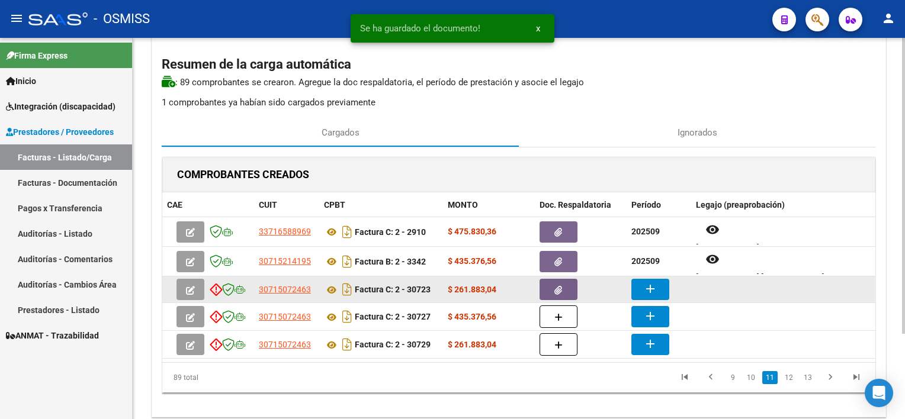
click at [647, 287] on mat-icon "add" at bounding box center [650, 289] width 14 height 14
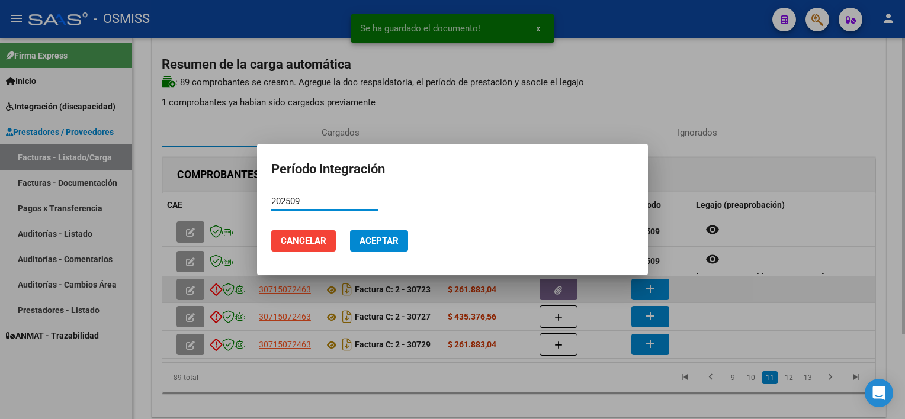
type input "202509"
click at [350, 230] on button "Aceptar" at bounding box center [379, 240] width 58 height 21
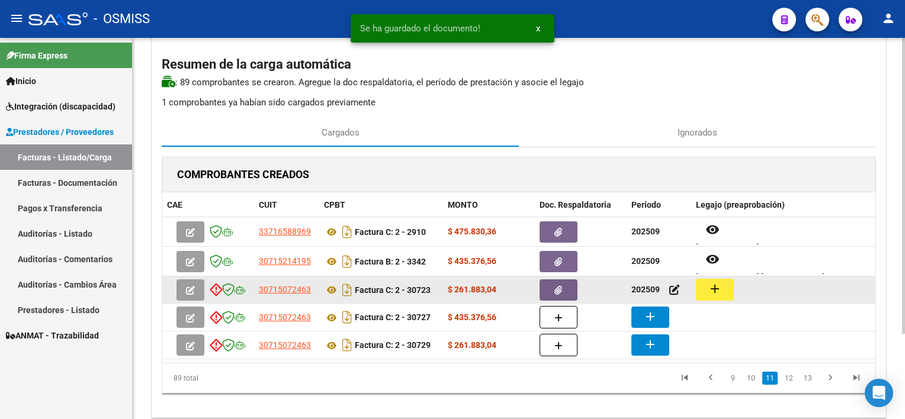
click at [710, 292] on mat-icon "add" at bounding box center [715, 289] width 14 height 14
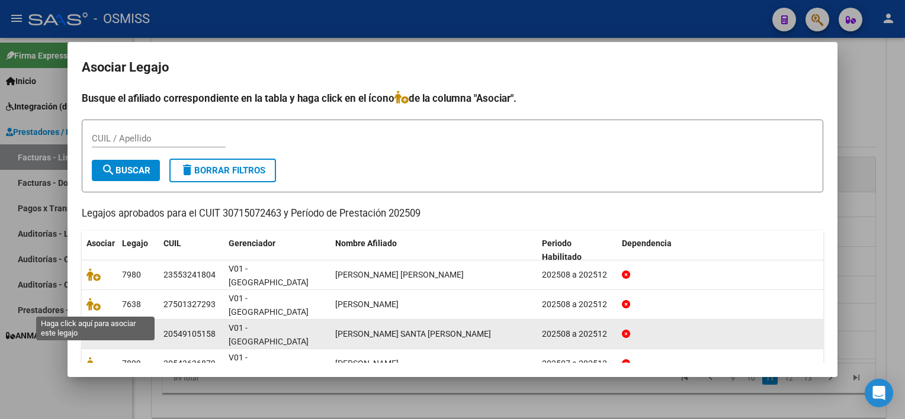
click at [90, 328] on icon at bounding box center [94, 334] width 14 height 13
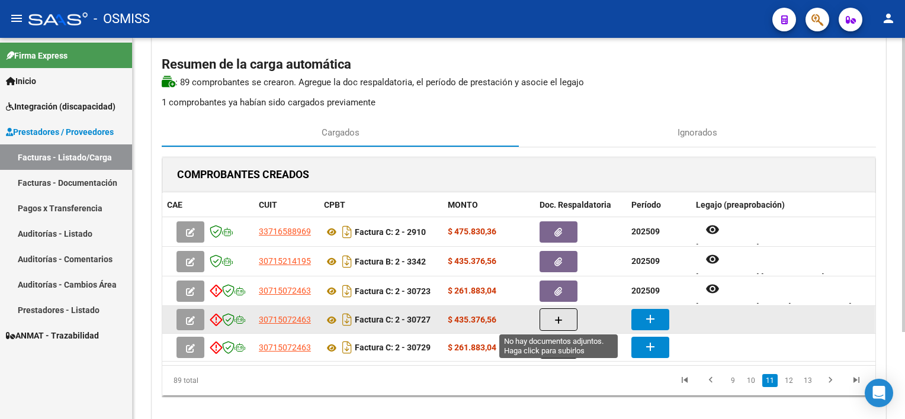
click at [558, 322] on icon "button" at bounding box center [559, 320] width 8 height 9
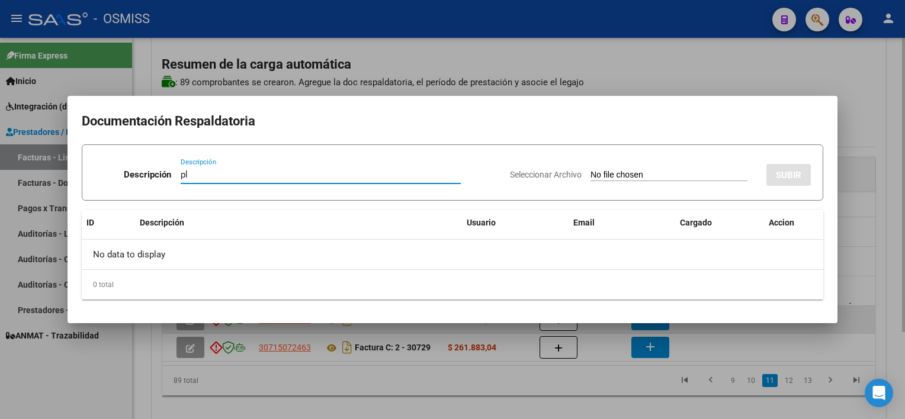
type input "pl"
click at [591, 170] on input "Seleccionar Archivo" at bounding box center [669, 175] width 157 height 11
type input "C:\fakepath\PL 2-30727 [PERSON_NAME] A MII 09.pdf"
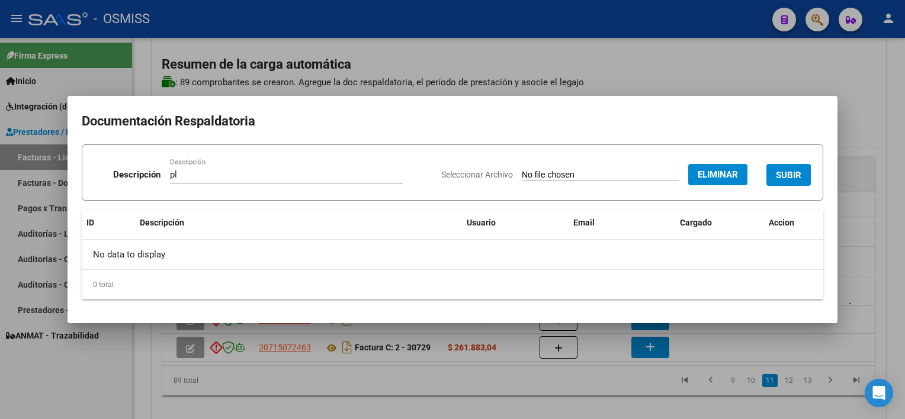
click at [784, 180] on span "SUBIR" at bounding box center [788, 175] width 25 height 11
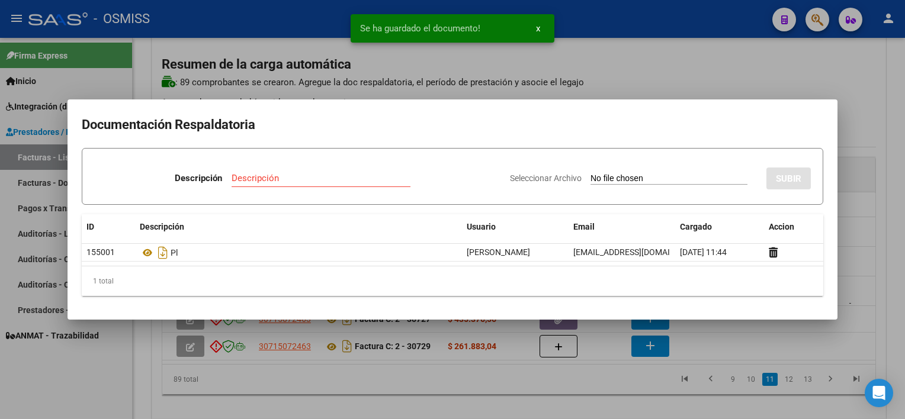
click at [600, 376] on div at bounding box center [452, 209] width 905 height 419
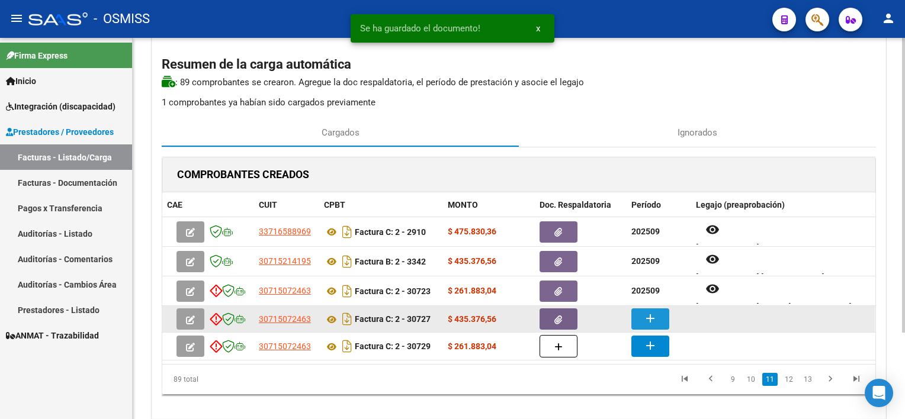
click at [646, 317] on mat-icon "add" at bounding box center [650, 319] width 14 height 14
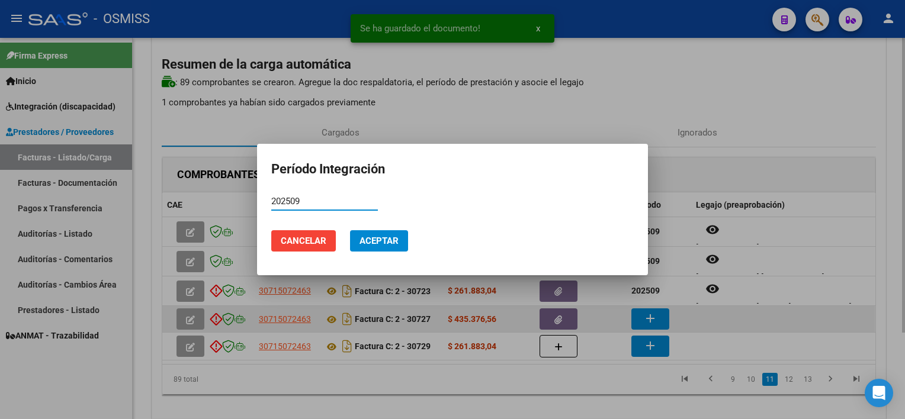
type input "202509"
click at [350, 230] on button "Aceptar" at bounding box center [379, 240] width 58 height 21
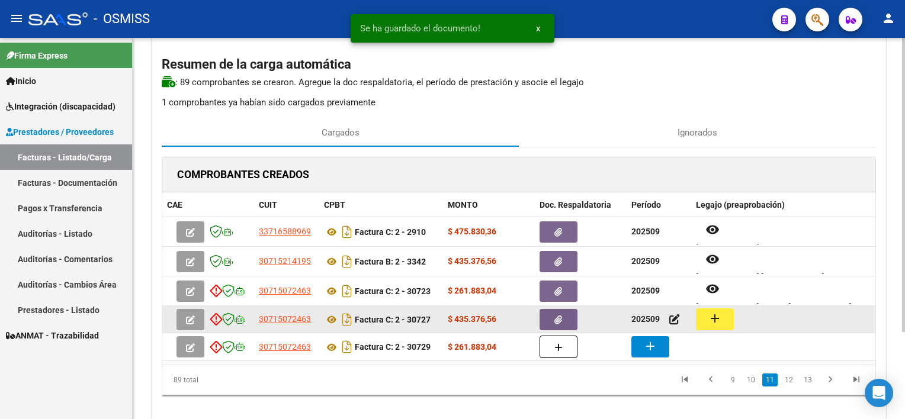
click at [718, 315] on mat-icon "add" at bounding box center [715, 319] width 14 height 14
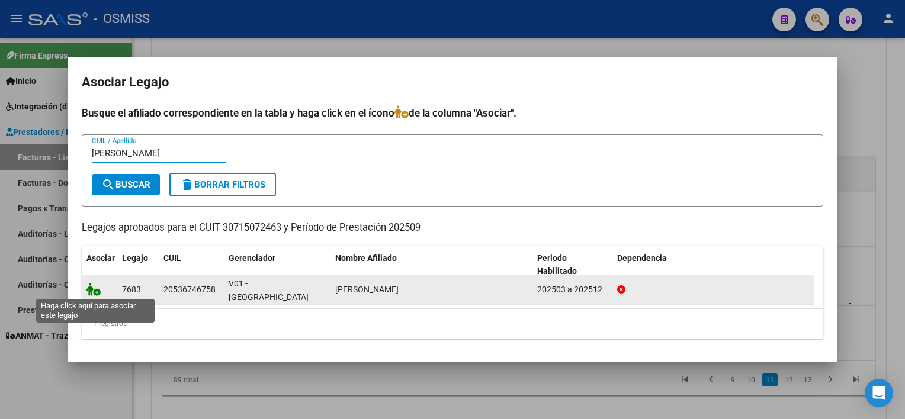
type input "[PERSON_NAME]"
click at [90, 286] on icon at bounding box center [94, 289] width 14 height 13
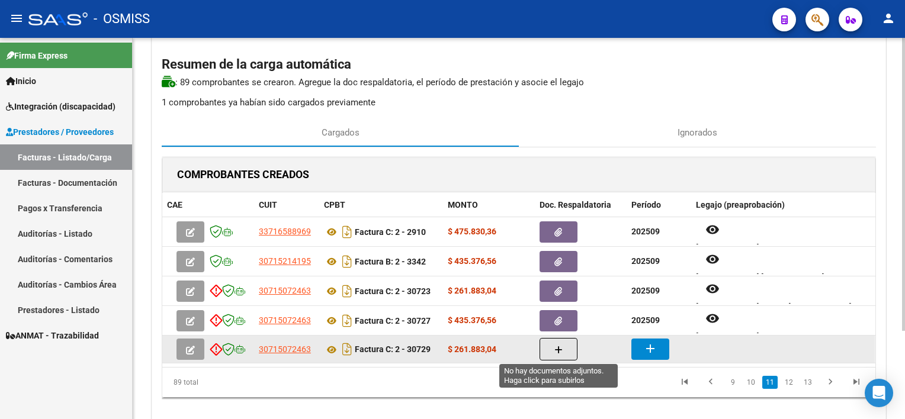
click at [557, 351] on icon "button" at bounding box center [559, 350] width 8 height 9
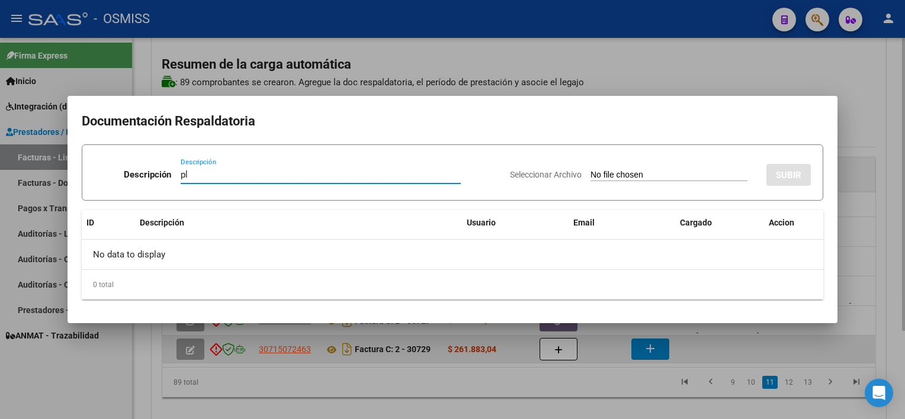
type input "pl"
click at [591, 170] on input "Seleccionar Archivo" at bounding box center [669, 175] width 157 height 11
type input "C:\fakepath\PL 2-30729 [PERSON_NAME] Z MIS 09.pdf"
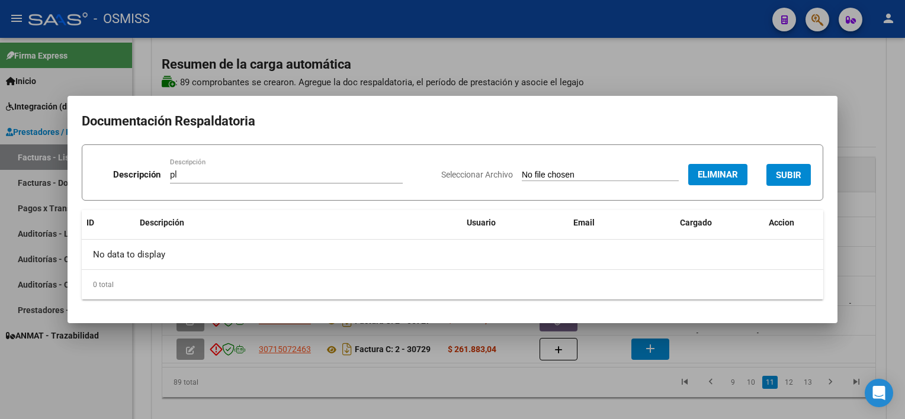
click at [791, 172] on span "SUBIR" at bounding box center [788, 175] width 25 height 11
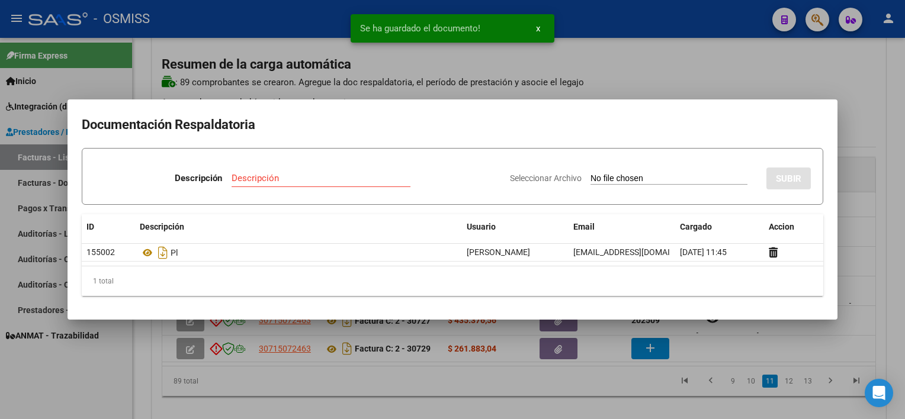
click at [585, 390] on div at bounding box center [452, 209] width 905 height 419
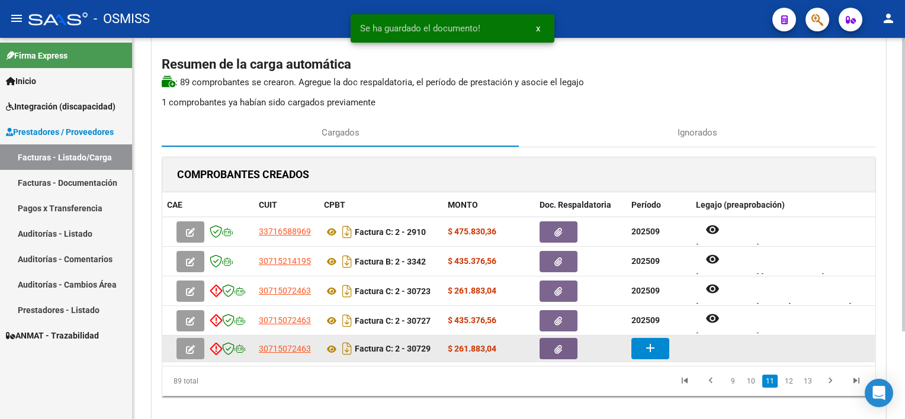
click at [649, 349] on mat-icon "add" at bounding box center [650, 348] width 14 height 14
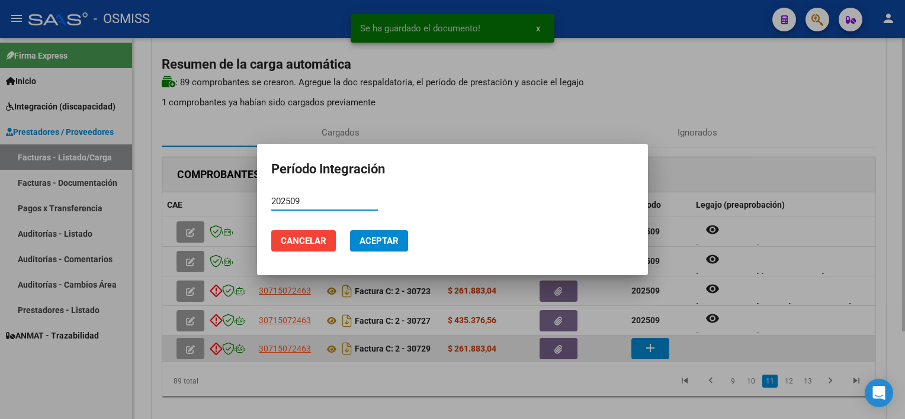
type input "202509"
click at [350, 230] on button "Aceptar" at bounding box center [379, 240] width 58 height 21
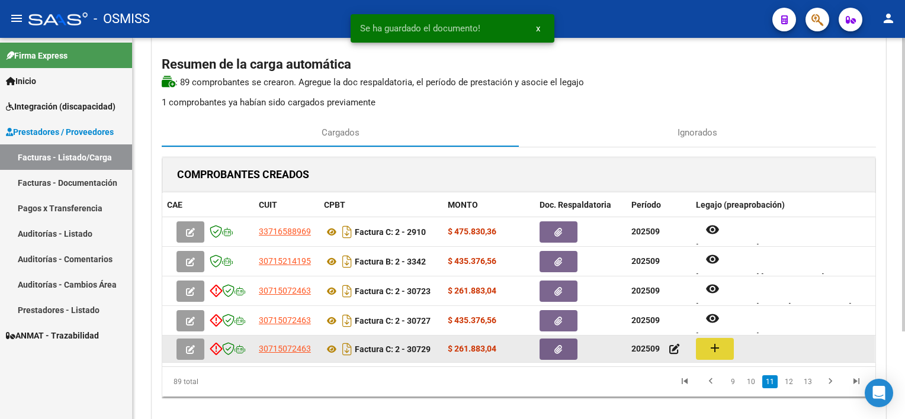
click at [722, 344] on button "add" at bounding box center [715, 349] width 38 height 22
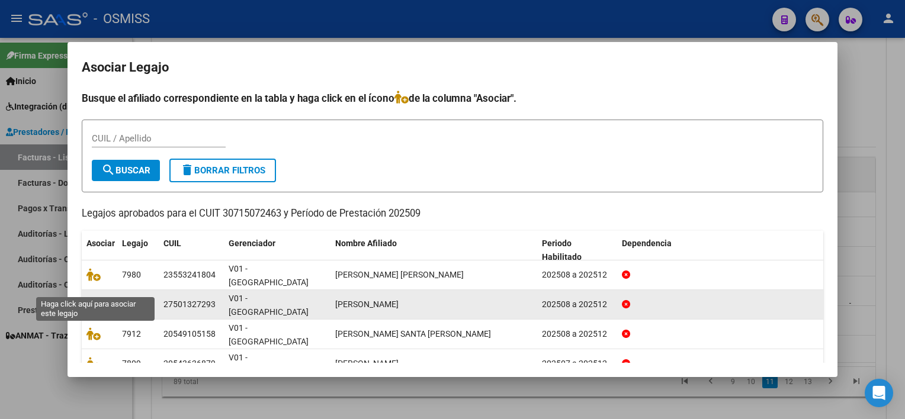
click at [90, 298] on icon at bounding box center [94, 304] width 14 height 13
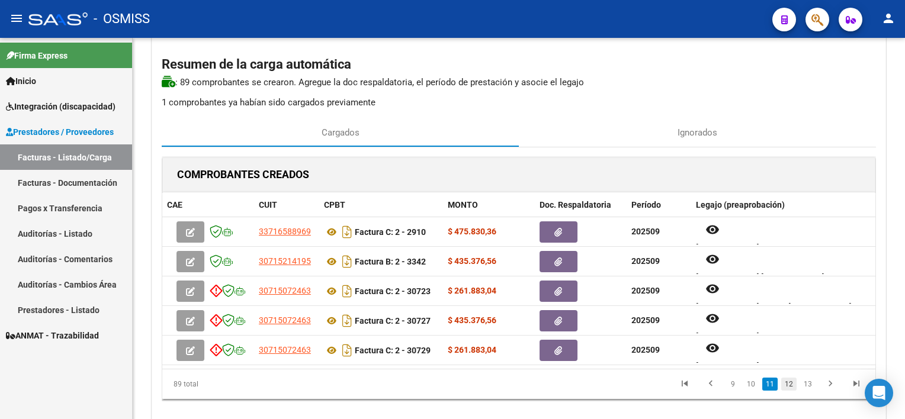
click at [787, 381] on link "12" at bounding box center [789, 384] width 15 height 13
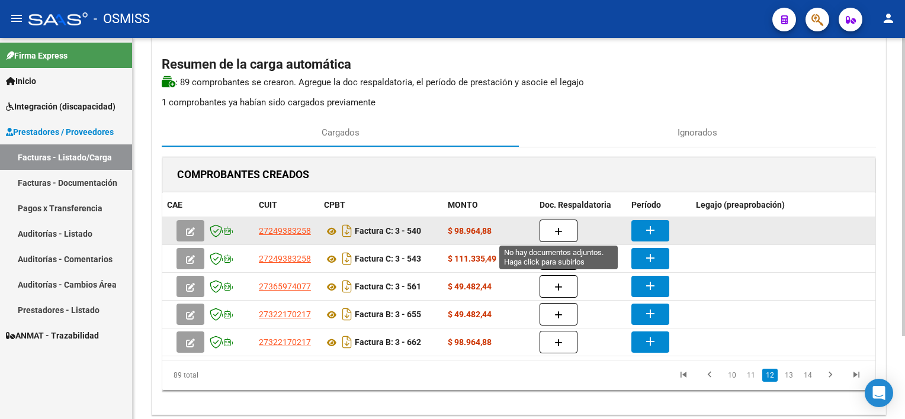
click at [569, 234] on button "button" at bounding box center [559, 231] width 38 height 23
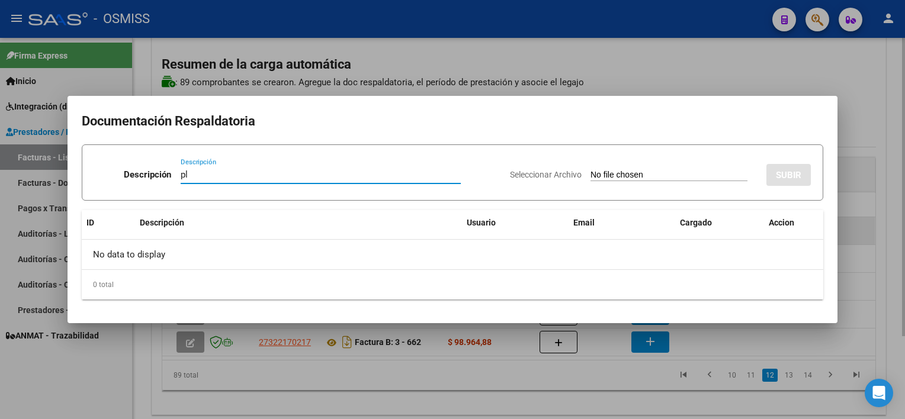
type input "pl"
click at [591, 170] on input "Seleccionar Archivo" at bounding box center [669, 175] width 157 height 11
type input "C:\fakepath\PL 3-540 [PERSON_NAME] N PSICOM 08.jpg"
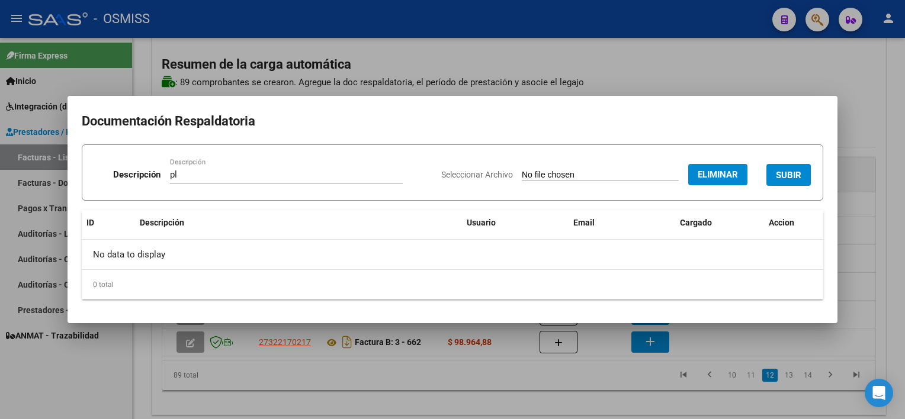
click at [783, 178] on span "SUBIR" at bounding box center [788, 175] width 25 height 11
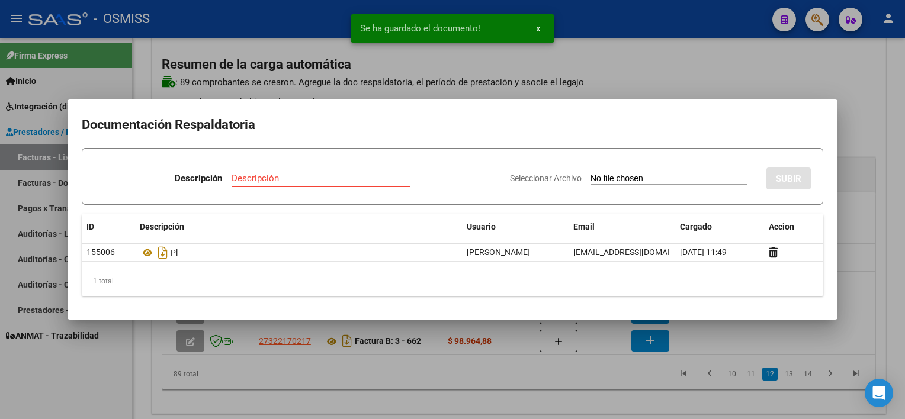
click at [604, 393] on div at bounding box center [452, 209] width 905 height 419
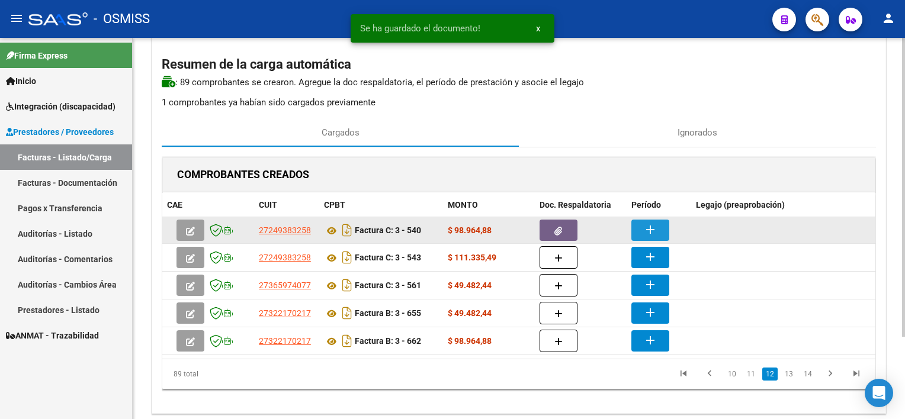
click at [639, 233] on button "add" at bounding box center [651, 230] width 38 height 21
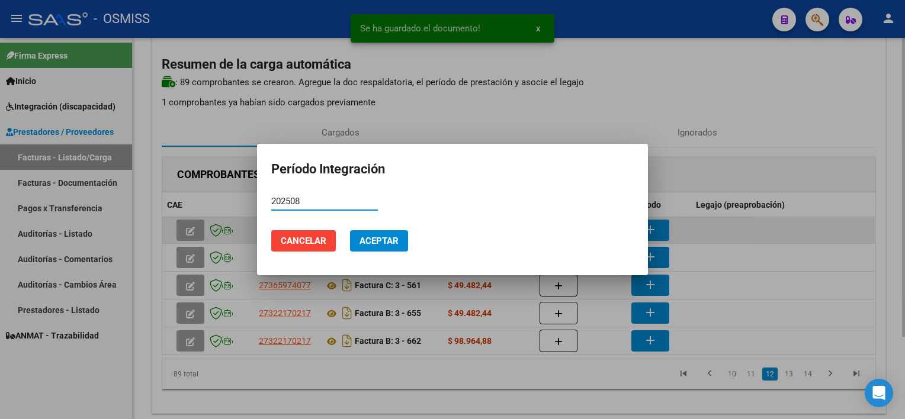
type input "202508"
click at [350, 230] on button "Aceptar" at bounding box center [379, 240] width 58 height 21
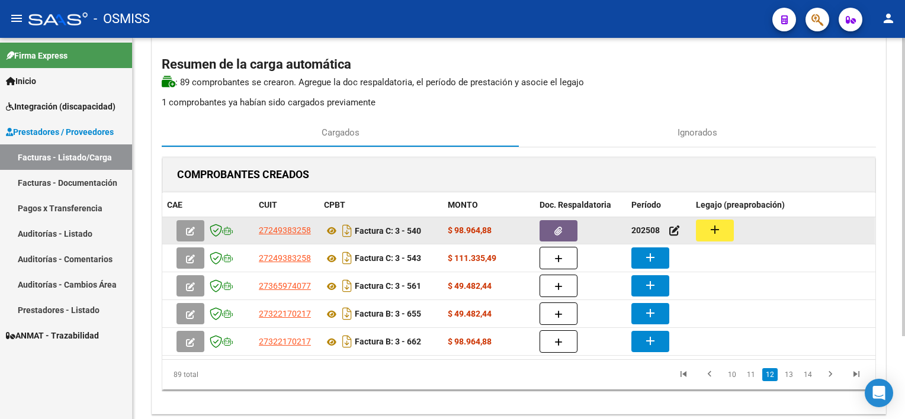
click at [729, 223] on button "add" at bounding box center [715, 231] width 38 height 22
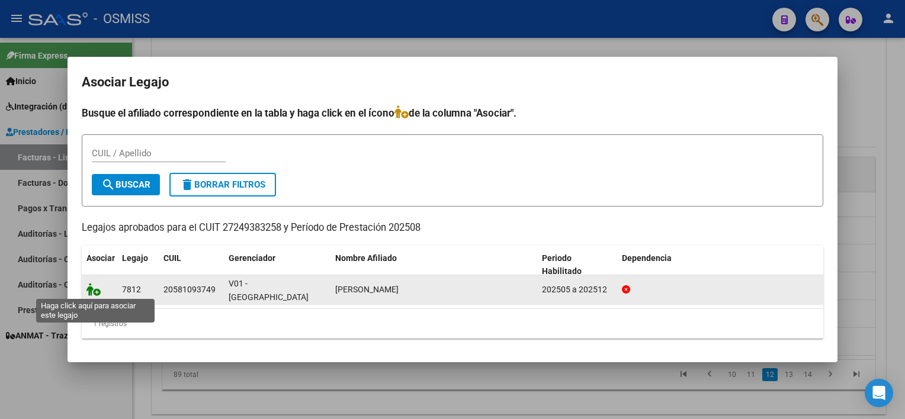
click at [96, 293] on icon at bounding box center [94, 289] width 14 height 13
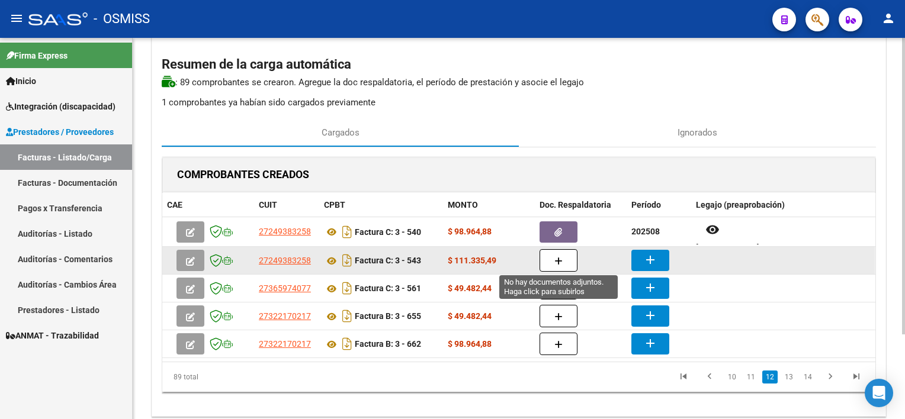
click at [565, 259] on button "button" at bounding box center [559, 260] width 38 height 23
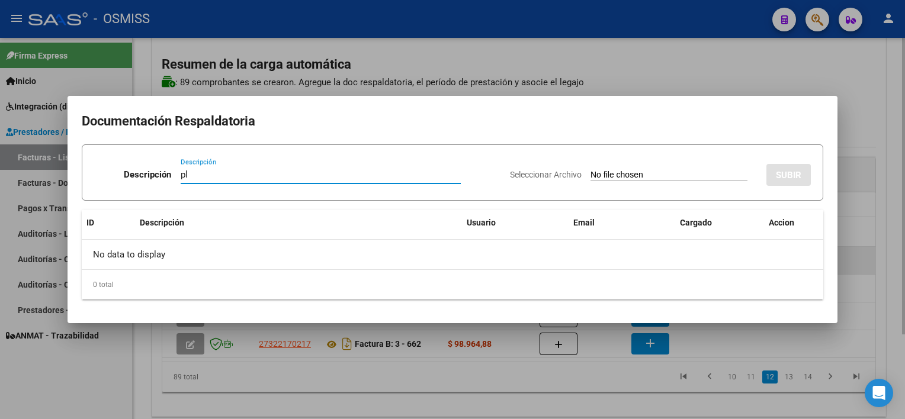
type input "pl"
click at [591, 170] on input "Seleccionar Archivo" at bounding box center [669, 175] width 157 height 11
type input "C:\fakepath\PL 3-543 [PERSON_NAME] N PSICOM 09.jpg"
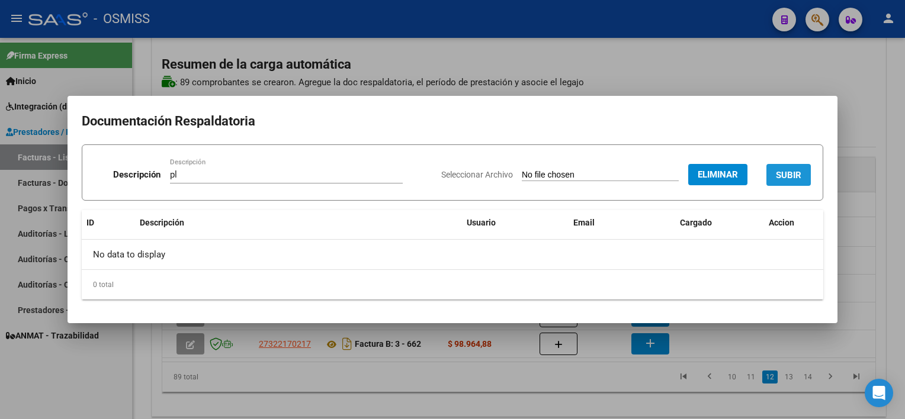
click at [780, 172] on span "SUBIR" at bounding box center [788, 175] width 25 height 11
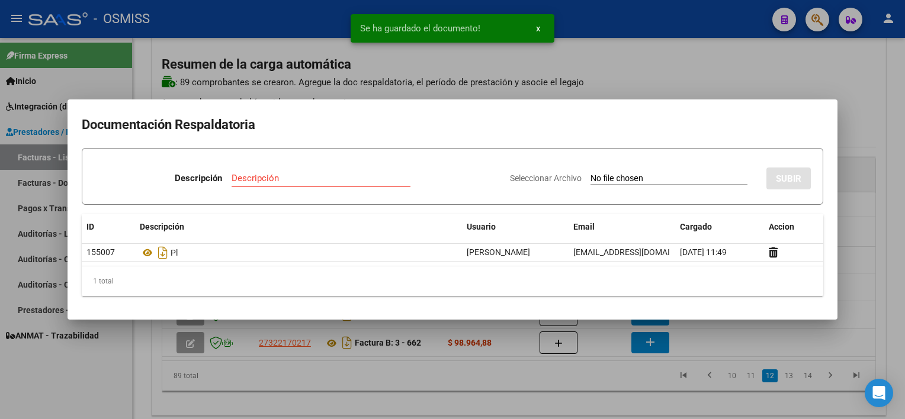
click at [623, 388] on div at bounding box center [452, 209] width 905 height 419
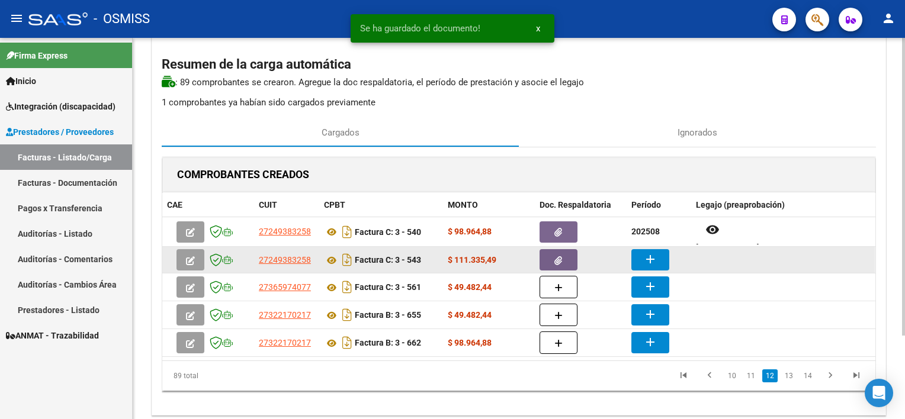
click at [654, 257] on mat-icon "add" at bounding box center [650, 259] width 14 height 14
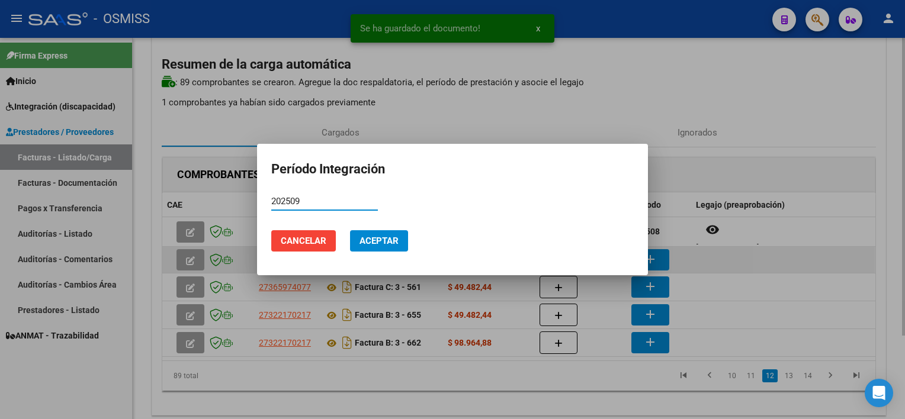
type input "202509"
click at [350, 230] on button "Aceptar" at bounding box center [379, 240] width 58 height 21
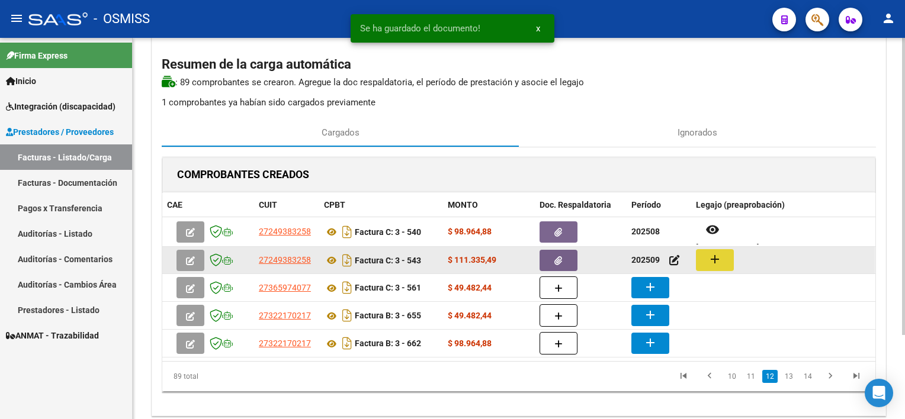
click at [711, 260] on mat-icon "add" at bounding box center [715, 259] width 14 height 14
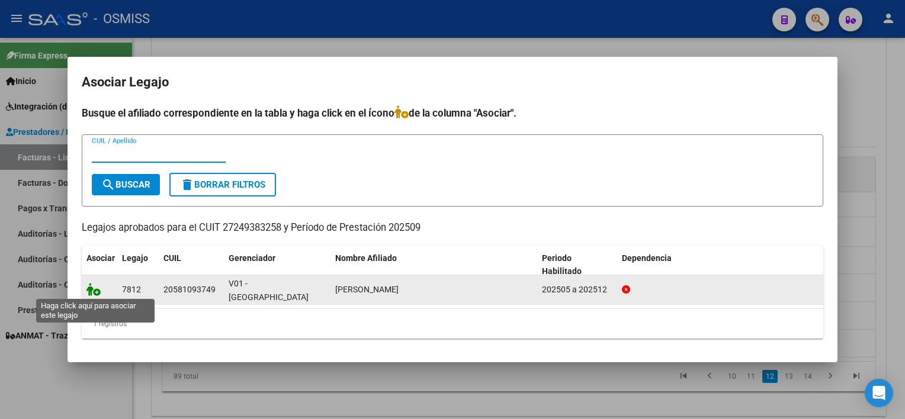
click at [94, 290] on icon at bounding box center [94, 289] width 14 height 13
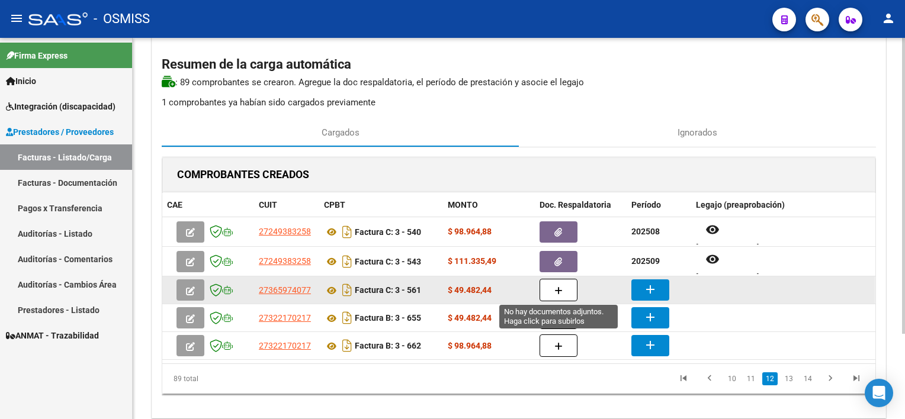
click at [559, 292] on icon "button" at bounding box center [559, 291] width 8 height 9
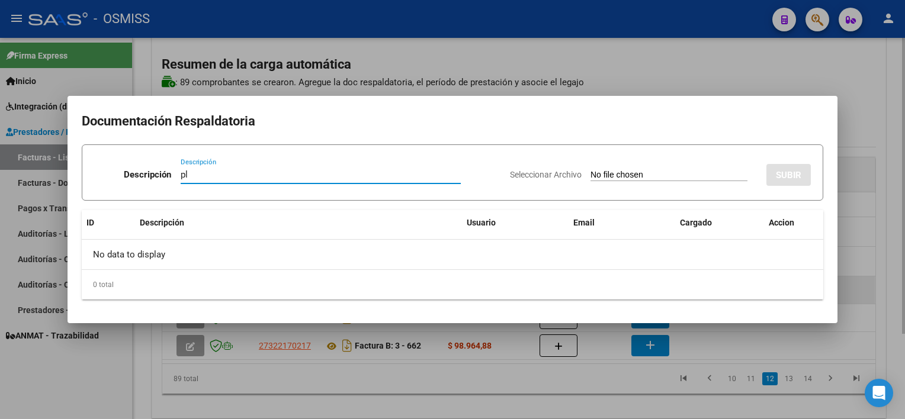
type input "pl"
click at [591, 170] on input "Seleccionar Archivo" at bounding box center [669, 175] width 157 height 11
type input "C:\fakepath\PL 3-561 BARRIOS M PSP 09.pdf"
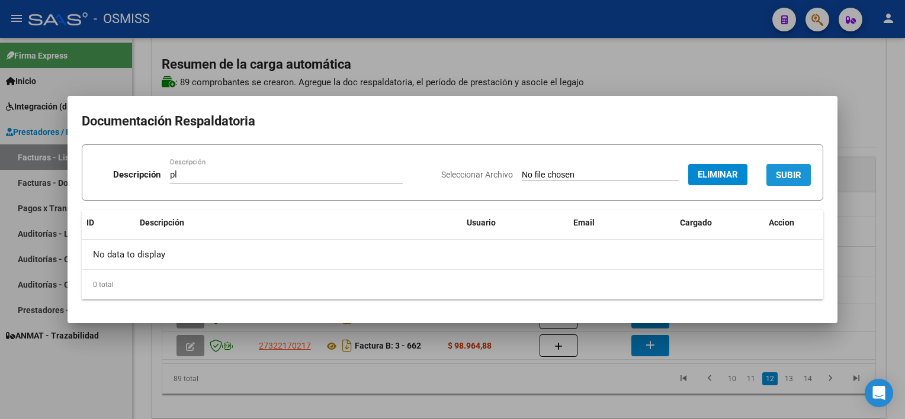
click at [799, 178] on span "SUBIR" at bounding box center [788, 175] width 25 height 11
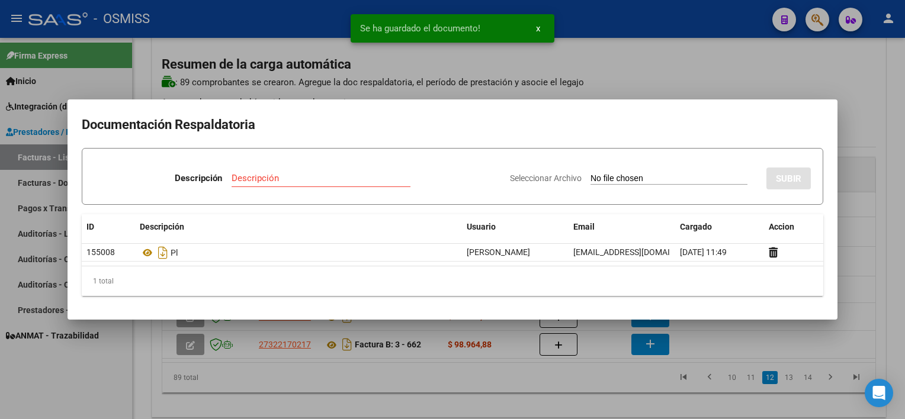
click at [854, 299] on div at bounding box center [452, 209] width 905 height 419
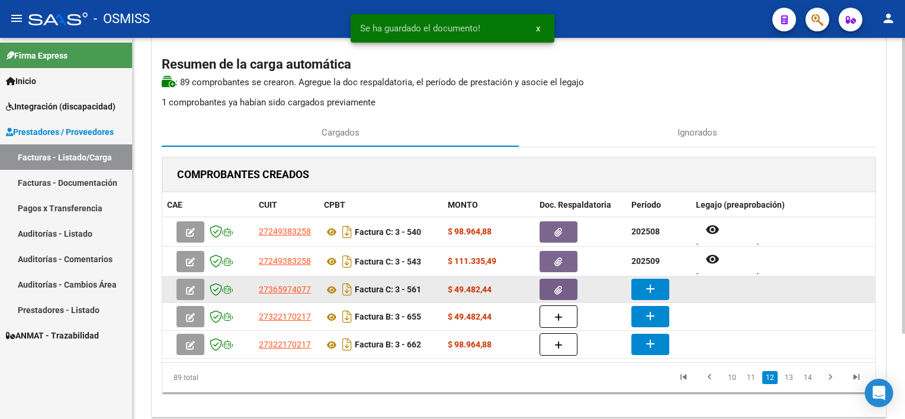
click at [657, 292] on button "add" at bounding box center [651, 289] width 38 height 21
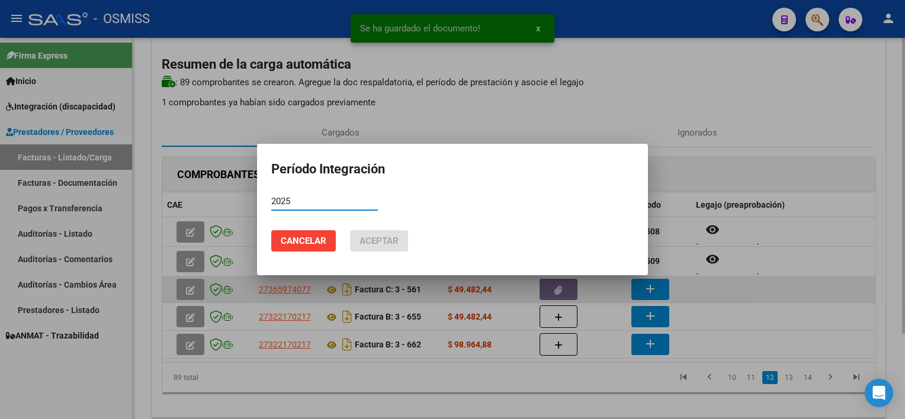
type input "2025"
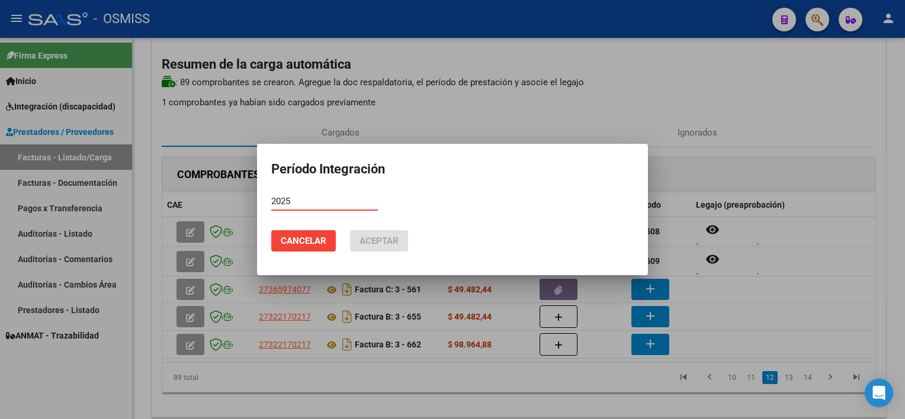
click at [300, 201] on input "2025" at bounding box center [324, 201] width 107 height 11
type input "202509"
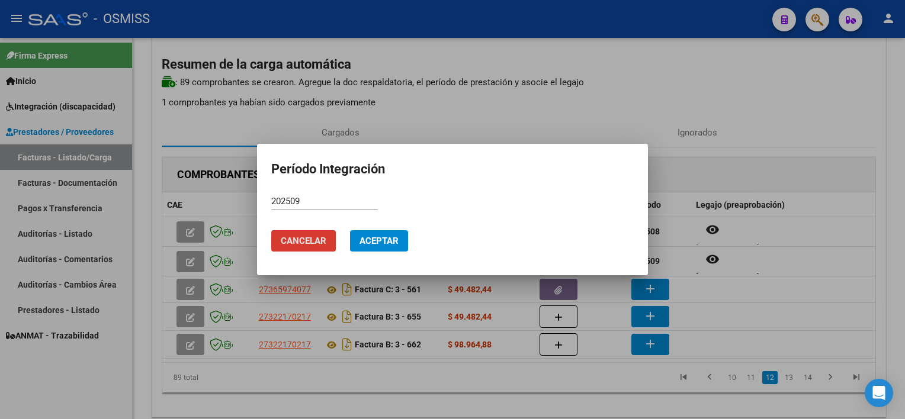
click at [350, 230] on button "Aceptar" at bounding box center [379, 240] width 58 height 21
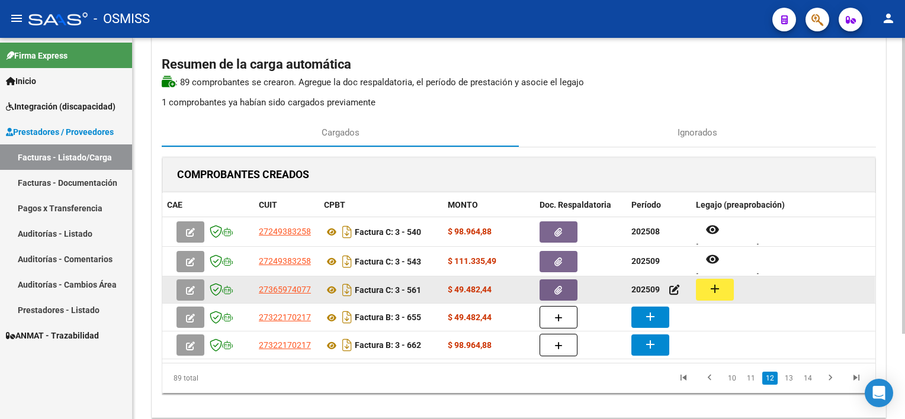
click at [725, 285] on button "add" at bounding box center [715, 290] width 38 height 22
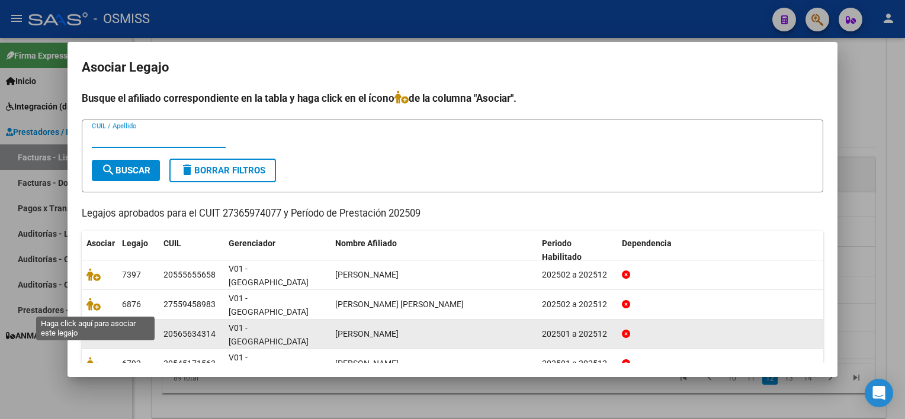
click at [101, 329] on span at bounding box center [96, 333] width 18 height 9
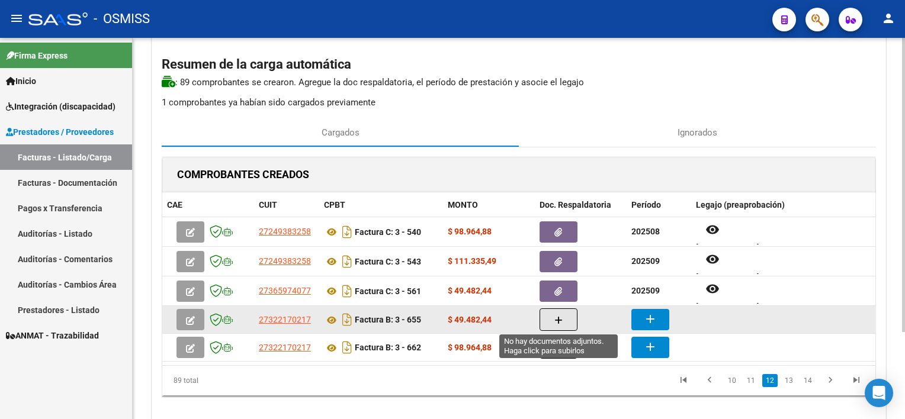
click at [555, 316] on icon "button" at bounding box center [559, 320] width 8 height 9
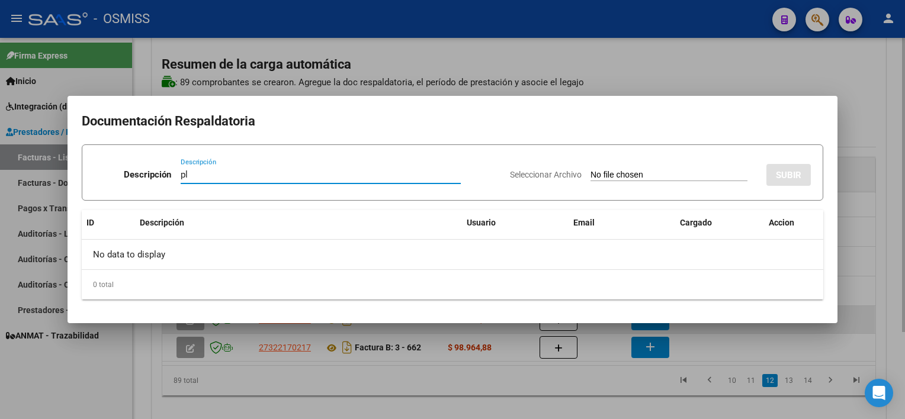
type input "pl"
click at [591, 170] on input "Seleccionar Archivo" at bounding box center [669, 175] width 157 height 11
type input "C:\fakepath\PL 3-655 YACANI G PSICOL 09.pdf"
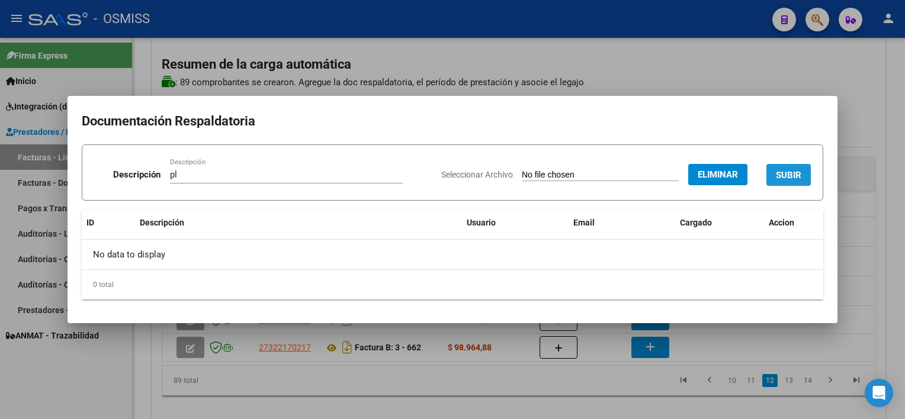
click at [795, 172] on span "SUBIR" at bounding box center [788, 175] width 25 height 11
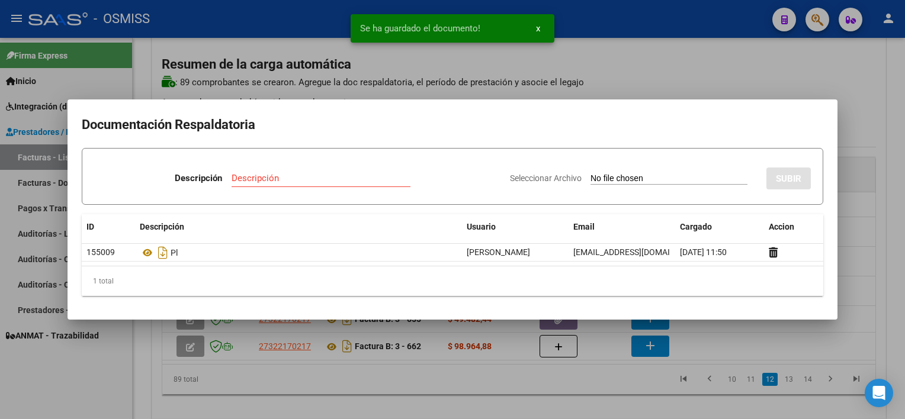
click at [593, 405] on div at bounding box center [452, 209] width 905 height 419
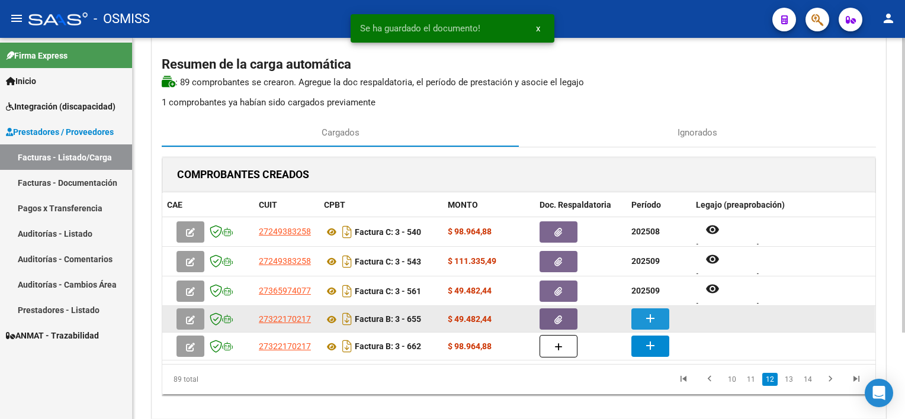
click at [645, 316] on mat-icon "add" at bounding box center [650, 319] width 14 height 14
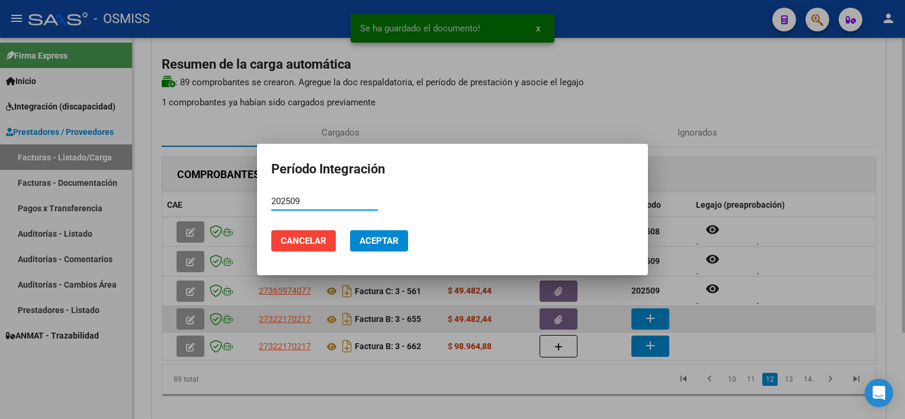
type input "202509"
click at [350, 230] on button "Aceptar" at bounding box center [379, 240] width 58 height 21
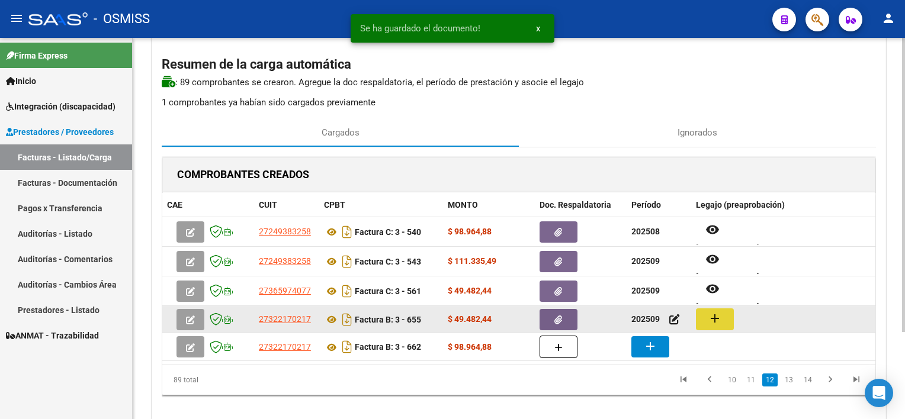
click at [700, 316] on button "add" at bounding box center [715, 320] width 38 height 22
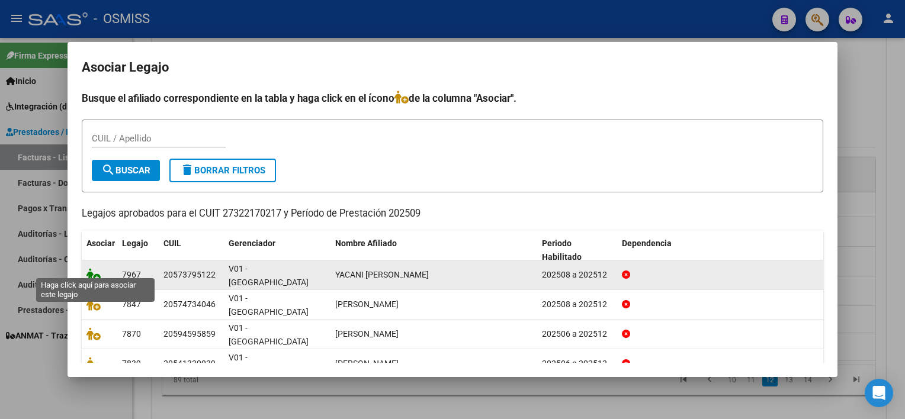
click at [98, 273] on icon at bounding box center [94, 274] width 14 height 13
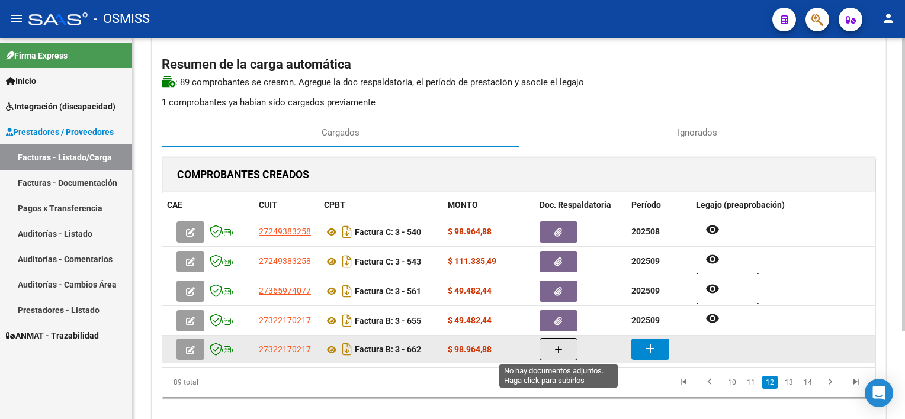
click at [561, 346] on icon "button" at bounding box center [559, 350] width 8 height 9
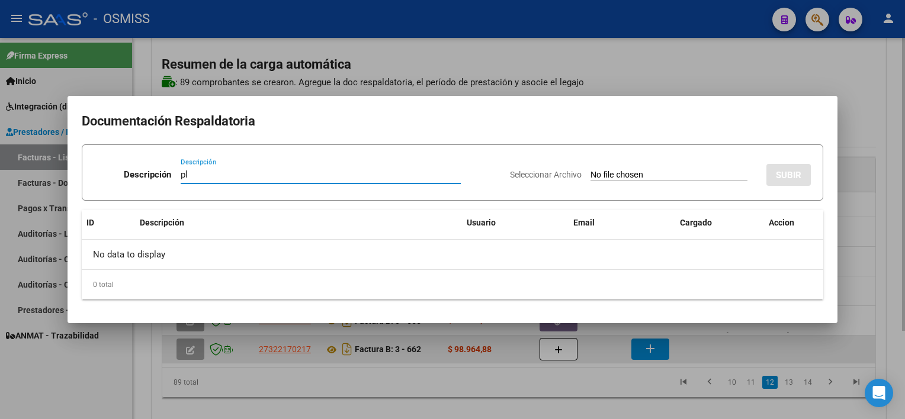
type input "pl"
click at [591, 170] on input "Seleccionar Archivo" at bounding box center [669, 175] width 157 height 11
type input "C:\fakepath\PL 3-662 [PERSON_NAME] S PSICO 09.pdf"
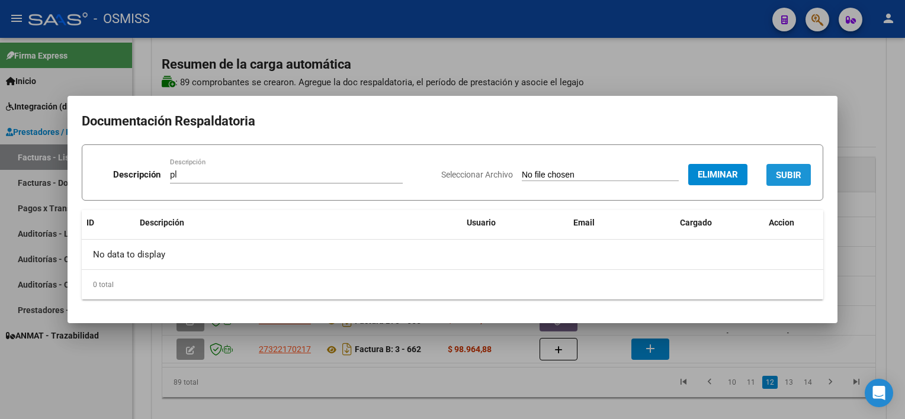
click at [783, 175] on span "SUBIR" at bounding box center [788, 175] width 25 height 11
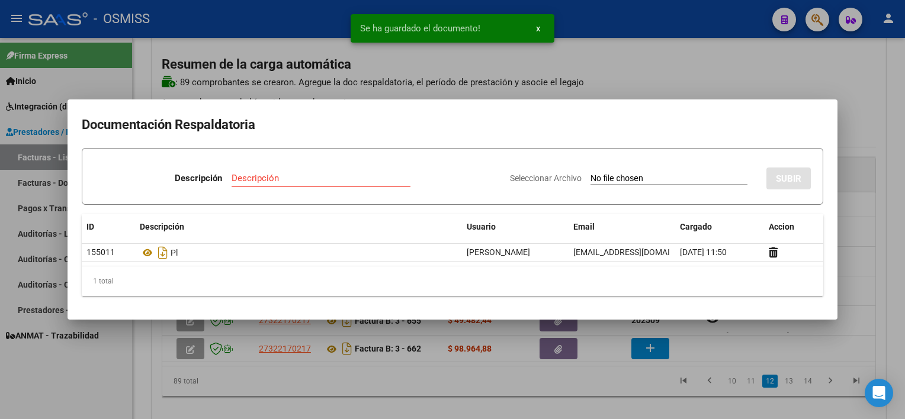
click at [606, 403] on div at bounding box center [452, 209] width 905 height 419
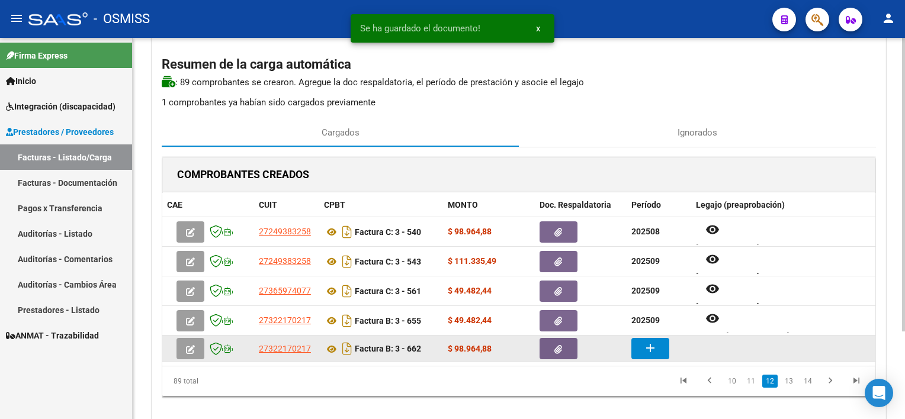
click at [643, 347] on mat-icon "add" at bounding box center [650, 348] width 14 height 14
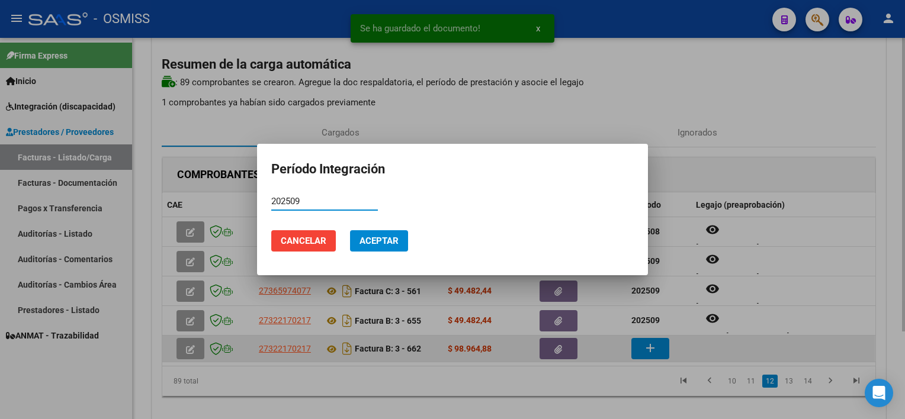
type input "202509"
click at [350, 230] on button "Aceptar" at bounding box center [379, 240] width 58 height 21
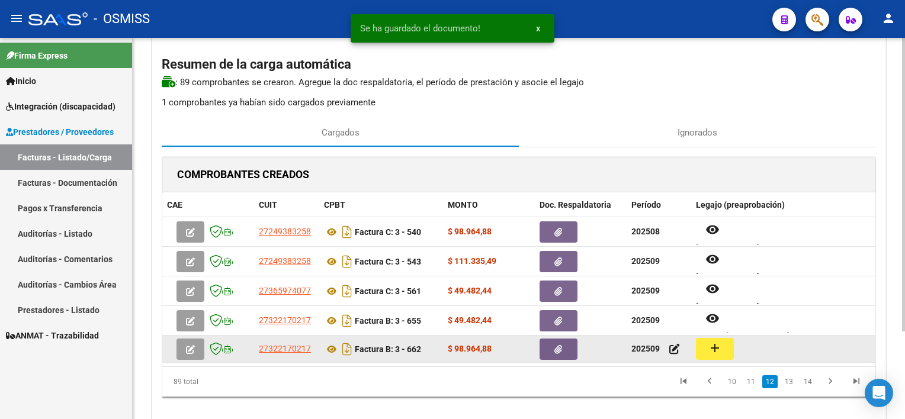
click at [722, 345] on mat-icon "add" at bounding box center [715, 348] width 14 height 14
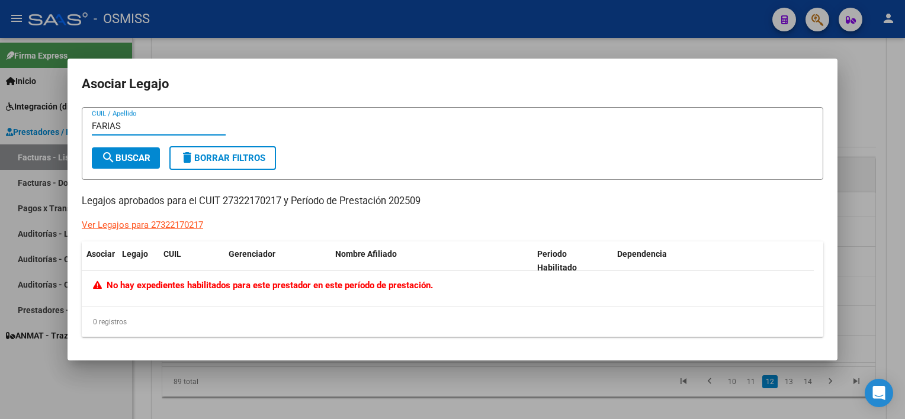
type input "FARIAS"
click at [870, 217] on div at bounding box center [452, 209] width 905 height 419
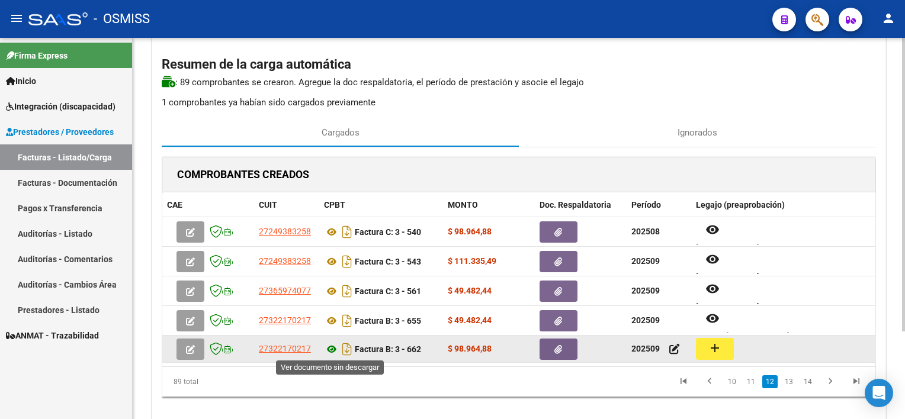
click at [330, 348] on icon at bounding box center [331, 349] width 15 height 14
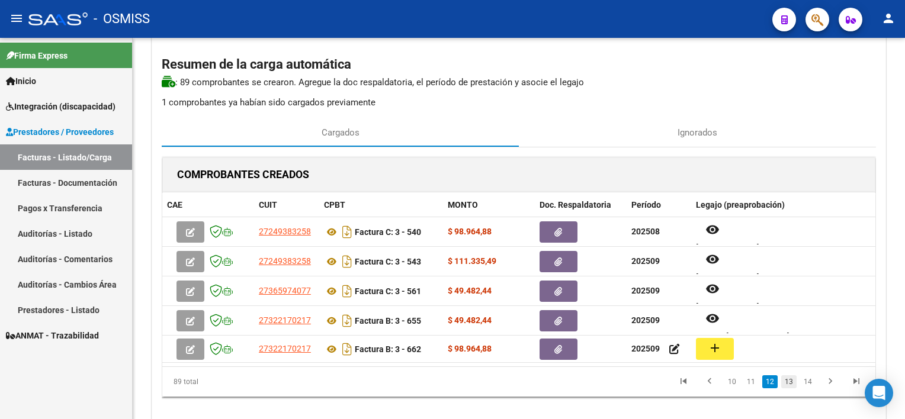
click at [787, 379] on link "13" at bounding box center [789, 382] width 15 height 13
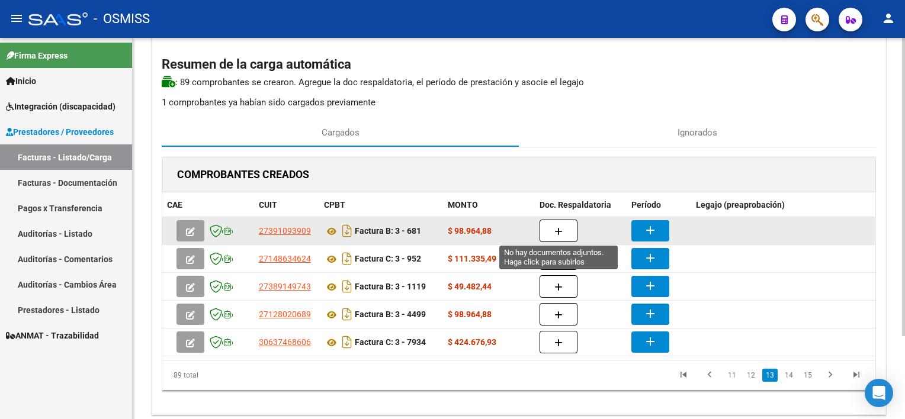
click at [558, 228] on icon "button" at bounding box center [559, 232] width 8 height 9
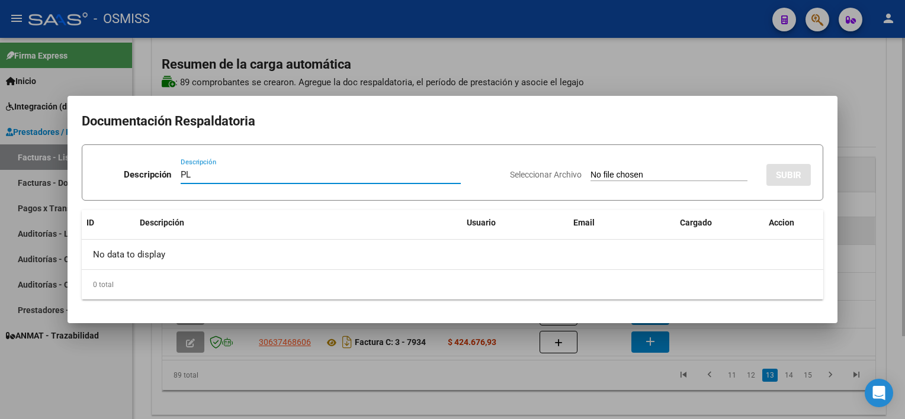
type input "PL"
click at [591, 170] on input "Seleccionar Archivo" at bounding box center [669, 175] width 157 height 11
type input "C:\fakepath\PL 3-681 [PERSON_NAME] D PSP 09.pdf"
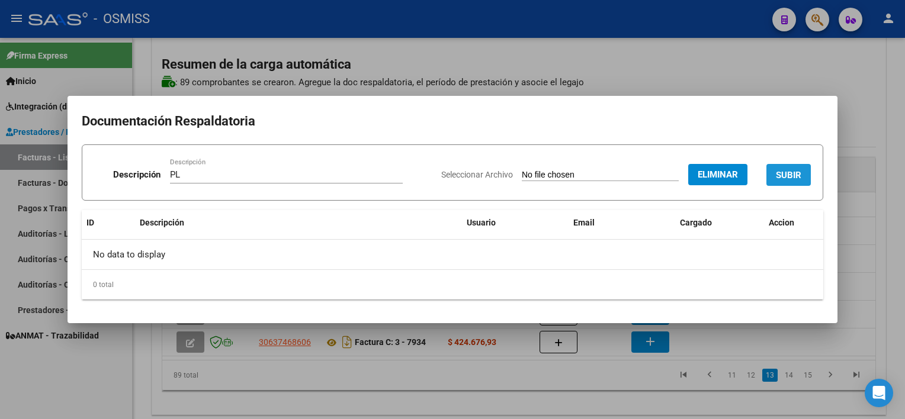
click at [790, 172] on span "SUBIR" at bounding box center [788, 175] width 25 height 11
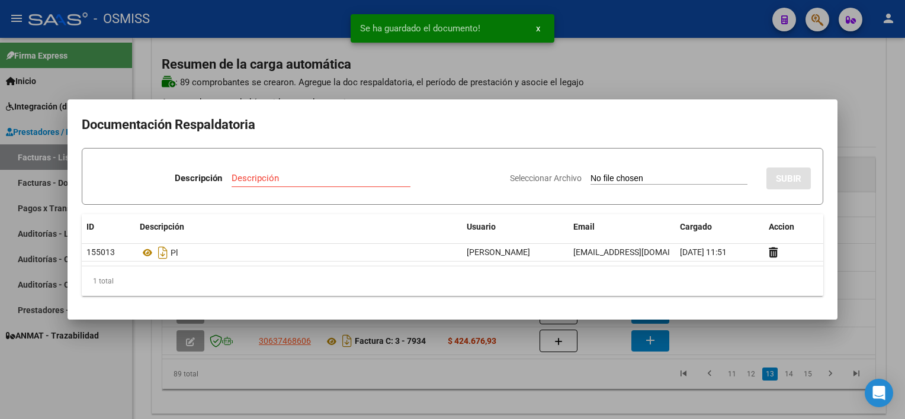
click at [626, 393] on div at bounding box center [452, 209] width 905 height 419
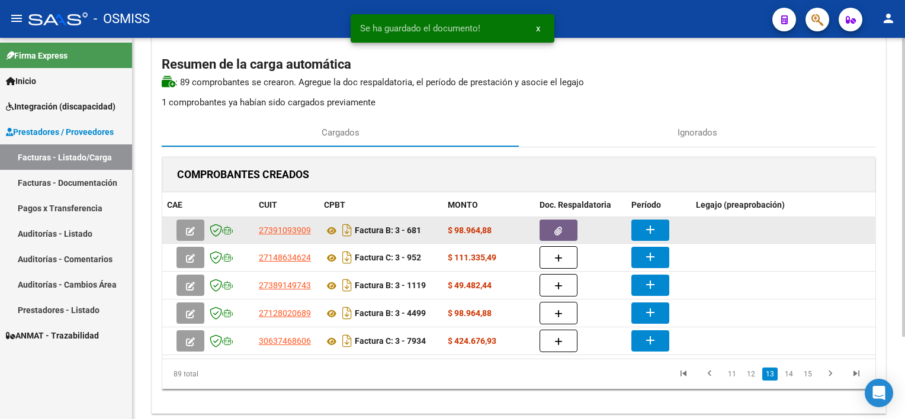
click at [639, 228] on button "add" at bounding box center [651, 230] width 38 height 21
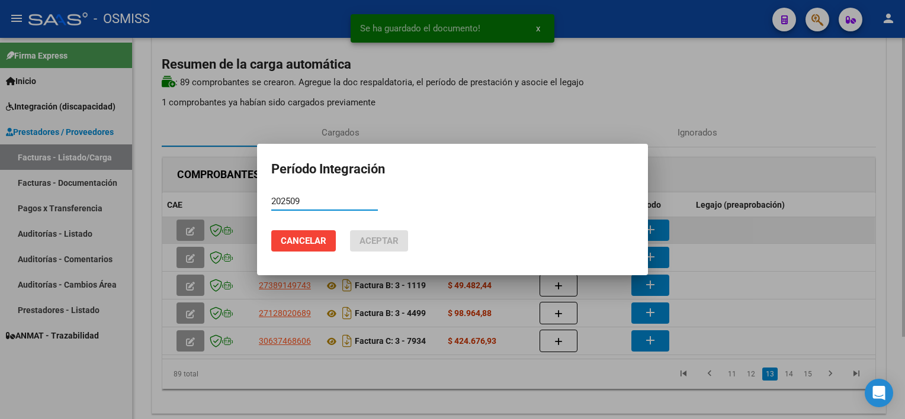
type input "202509"
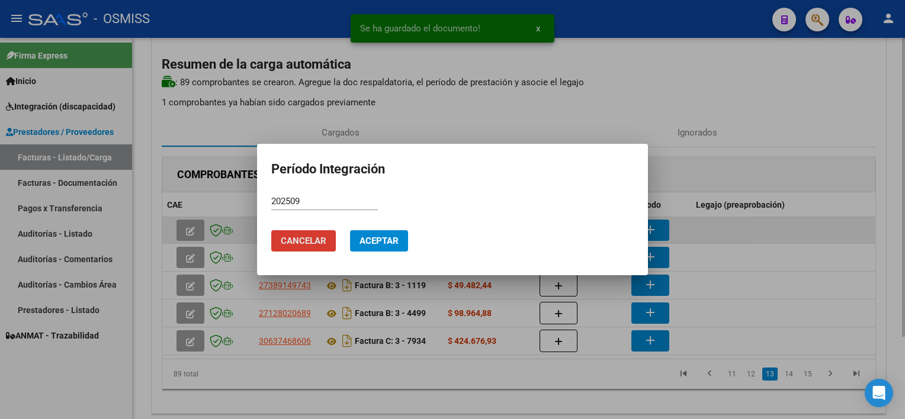
click at [350, 230] on button "Aceptar" at bounding box center [379, 240] width 58 height 21
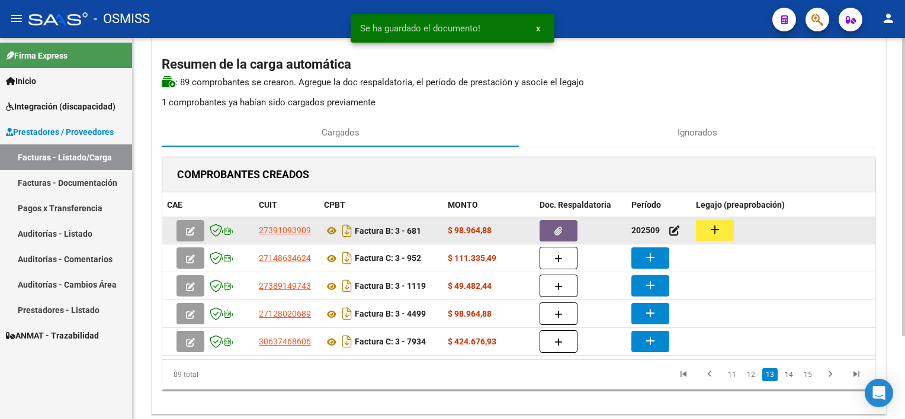
click at [718, 232] on mat-icon "add" at bounding box center [715, 230] width 14 height 14
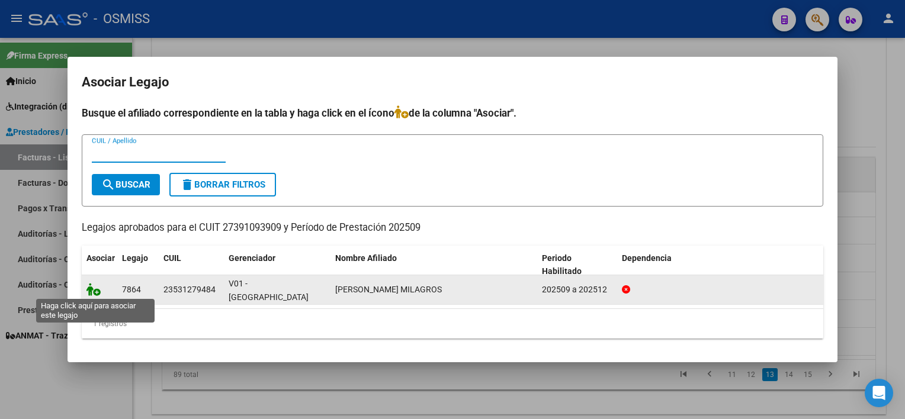
click at [92, 294] on icon at bounding box center [94, 289] width 14 height 13
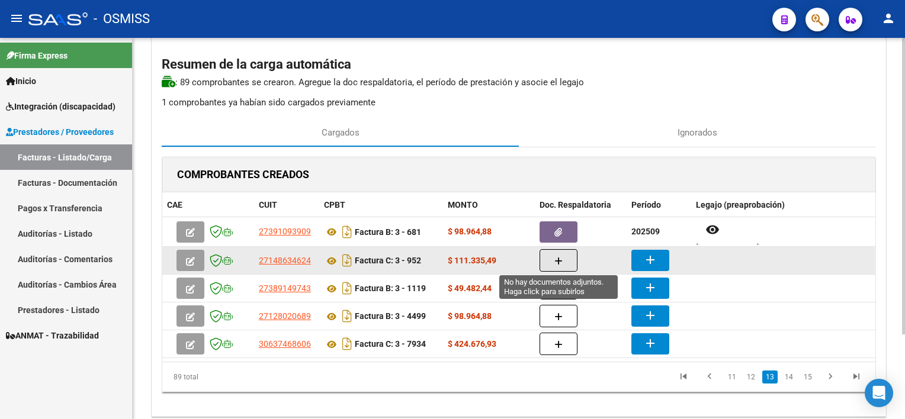
click at [550, 263] on button "button" at bounding box center [559, 260] width 38 height 23
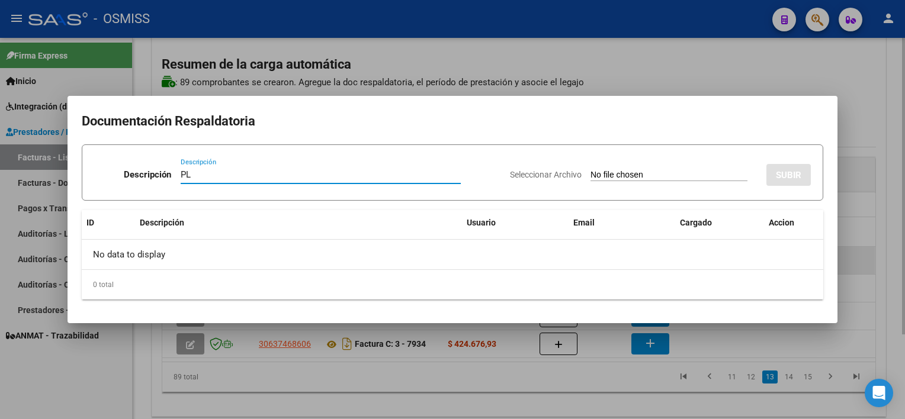
type input "PL"
click at [591, 170] on input "Seleccionar Archivo" at bounding box center [669, 175] width 157 height 11
type input "C:\fakepath\PL 3-952 [PERSON_NAME] K PSICOP 09.pdf"
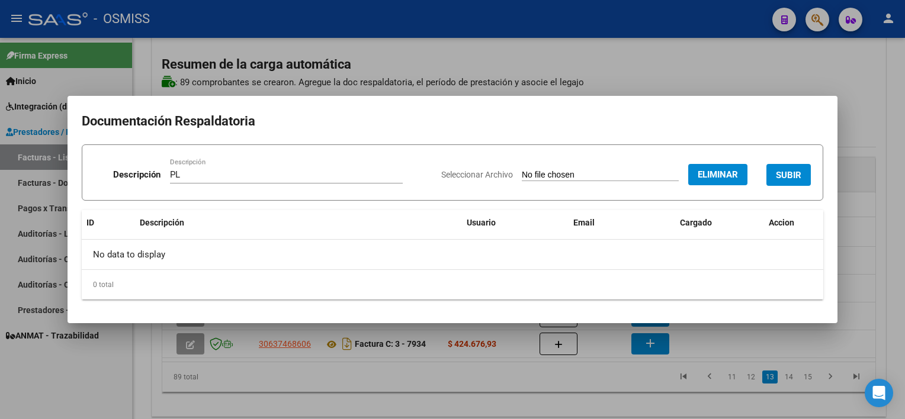
click at [802, 177] on button "SUBIR" at bounding box center [789, 175] width 44 height 22
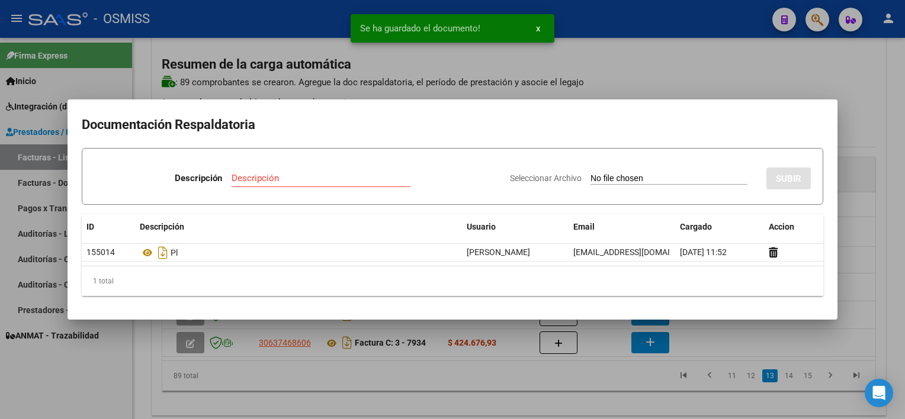
click at [604, 386] on div at bounding box center [452, 209] width 905 height 419
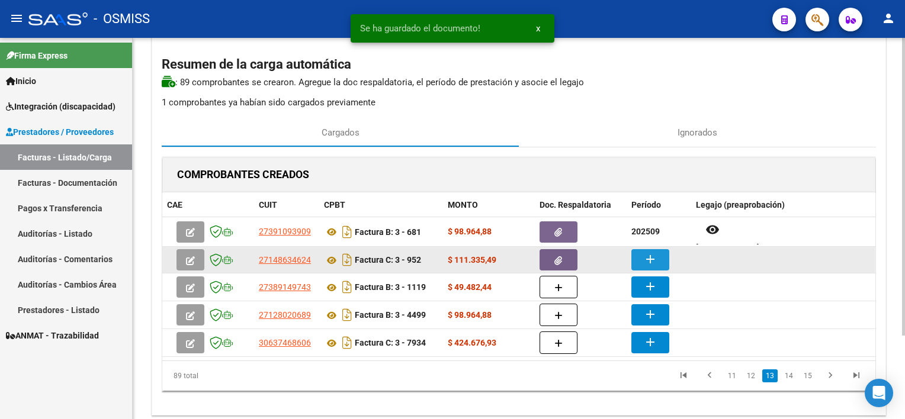
click at [647, 263] on mat-icon "add" at bounding box center [650, 259] width 14 height 14
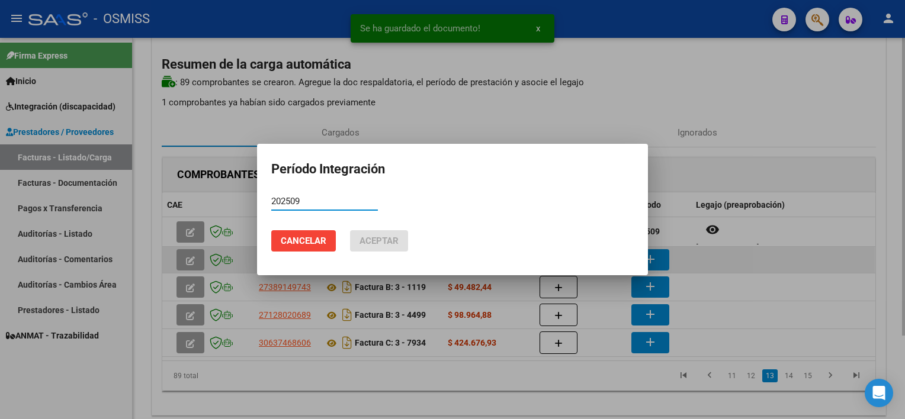
type input "202509"
click at [350, 230] on button "Aceptar" at bounding box center [379, 240] width 58 height 21
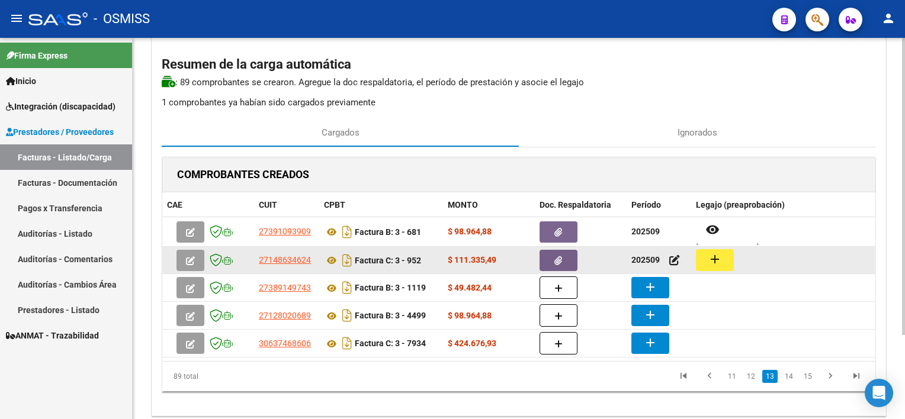
click at [722, 261] on button "add" at bounding box center [715, 260] width 38 height 22
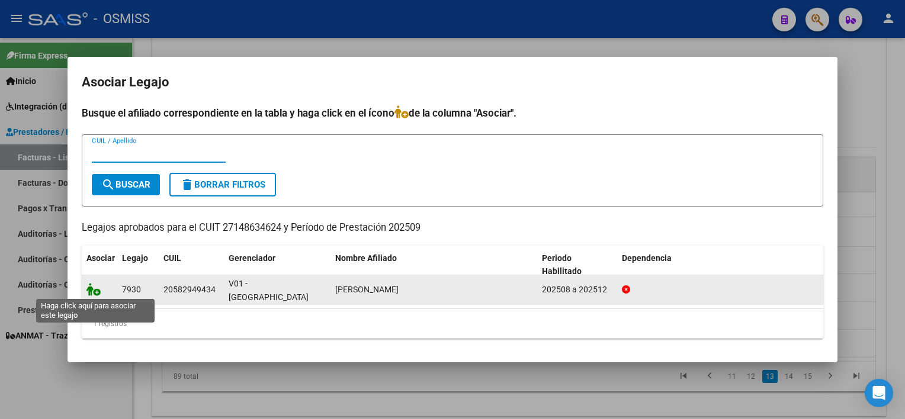
click at [95, 295] on icon at bounding box center [94, 289] width 14 height 13
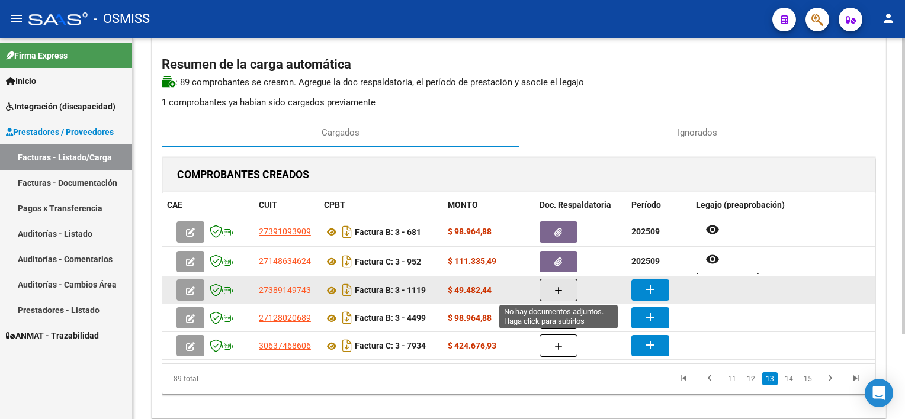
click at [559, 292] on icon "button" at bounding box center [559, 291] width 8 height 9
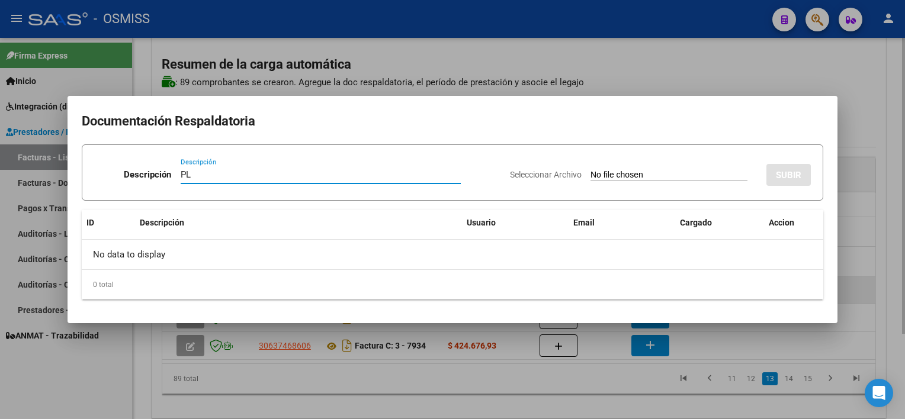
type input "PL"
click at [591, 170] on input "Seleccionar Archivo" at bounding box center [669, 175] width 157 height 11
type input "C:\fakepath\PL 3-1119 [PERSON_NAME] 09.jpeg"
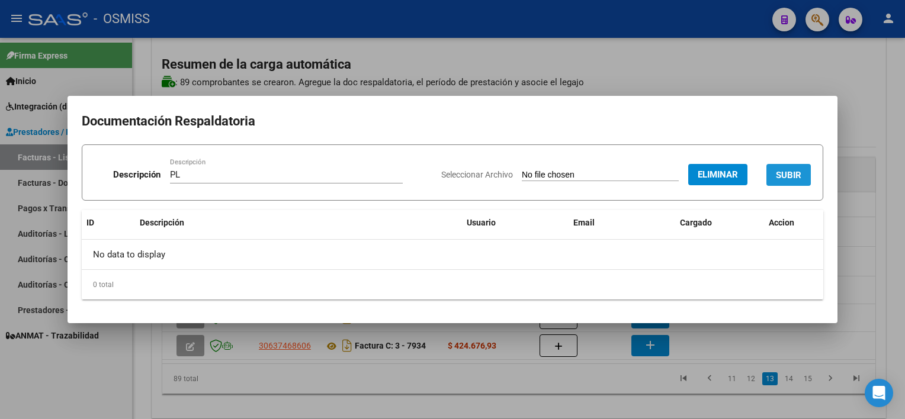
click at [784, 173] on span "SUBIR" at bounding box center [788, 175] width 25 height 11
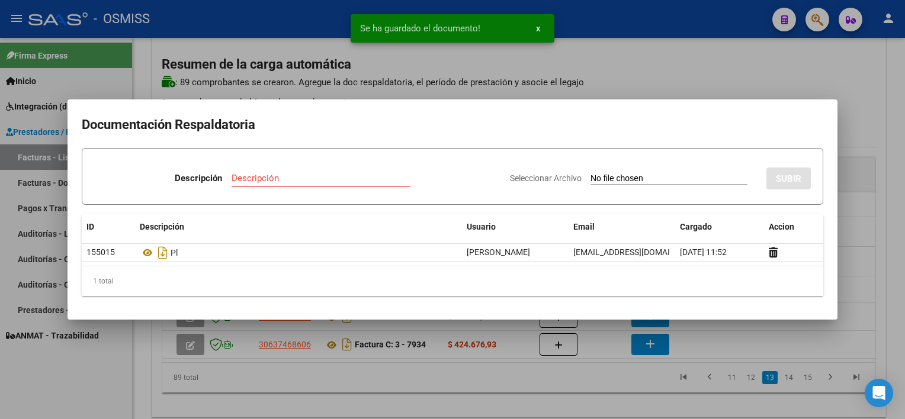
click at [602, 382] on div at bounding box center [452, 209] width 905 height 419
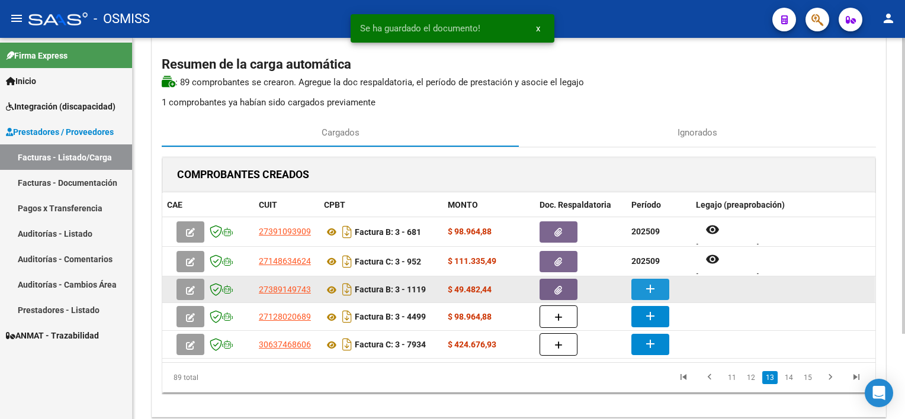
click at [643, 290] on mat-icon "add" at bounding box center [650, 289] width 14 height 14
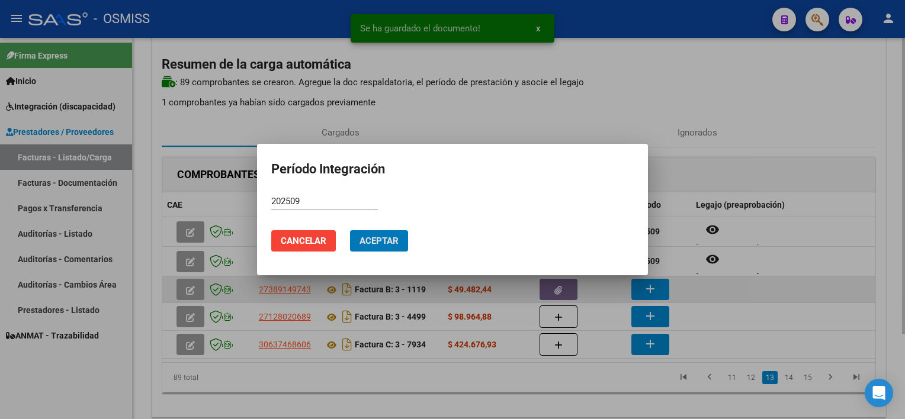
click at [350, 230] on button "Aceptar" at bounding box center [379, 240] width 58 height 21
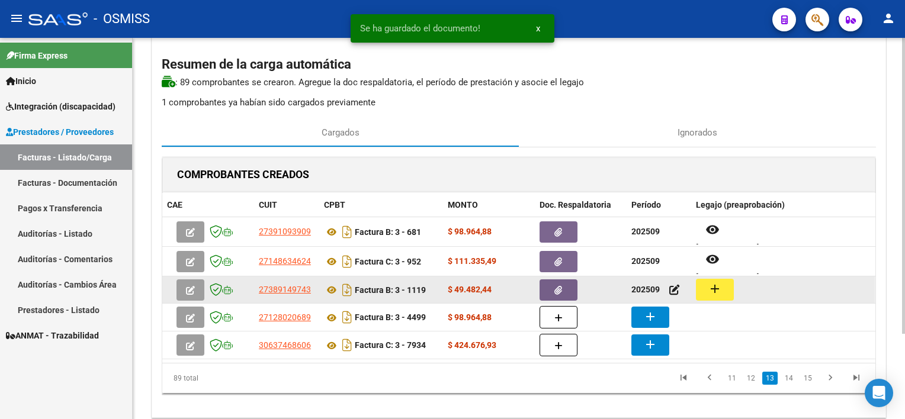
click at [720, 284] on mat-icon "add" at bounding box center [715, 289] width 14 height 14
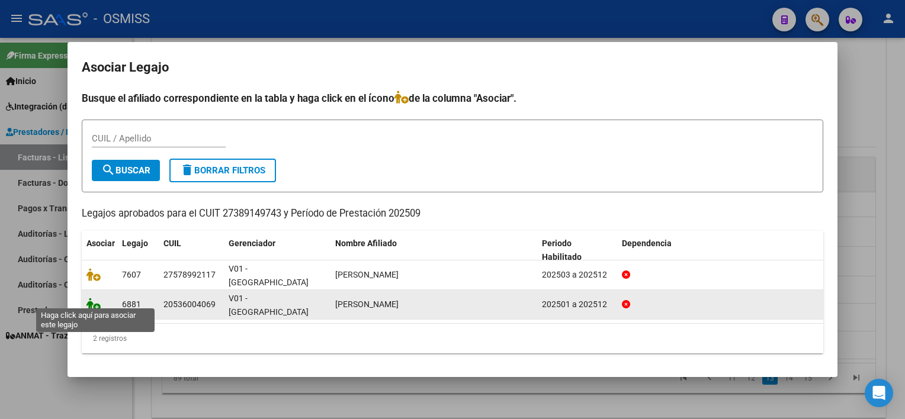
click at [91, 298] on icon at bounding box center [94, 304] width 14 height 13
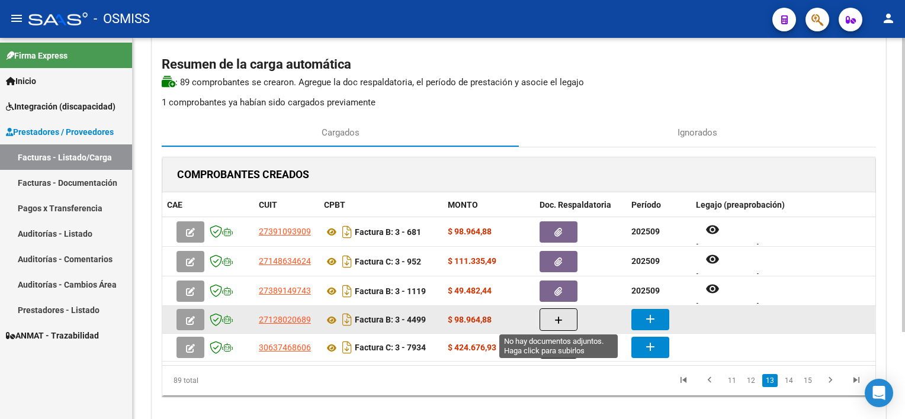
click at [555, 315] on span "button" at bounding box center [559, 320] width 8 height 11
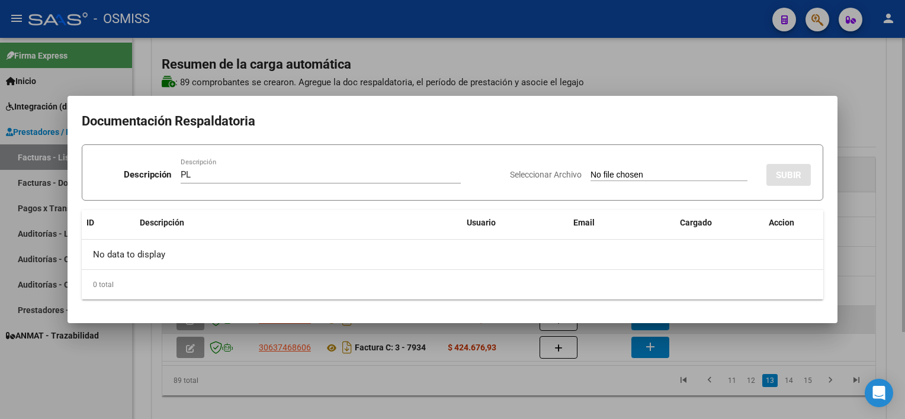
click at [591, 170] on input "Seleccionar Archivo" at bounding box center [669, 175] width 157 height 11
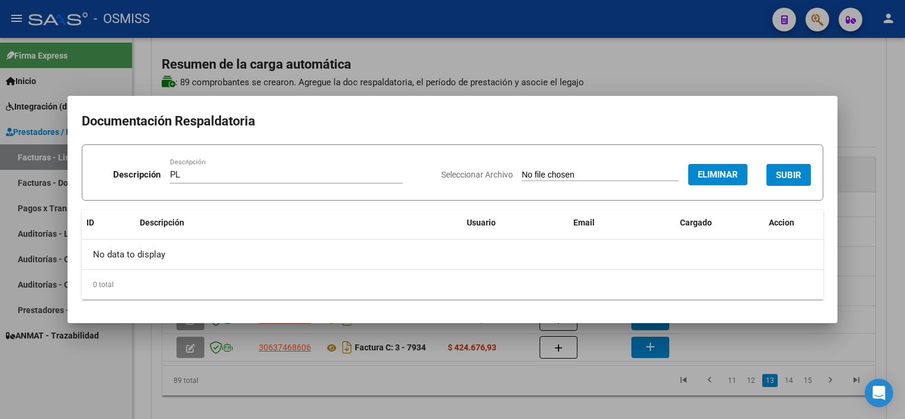
click at [802, 175] on button "SUBIR" at bounding box center [789, 175] width 44 height 22
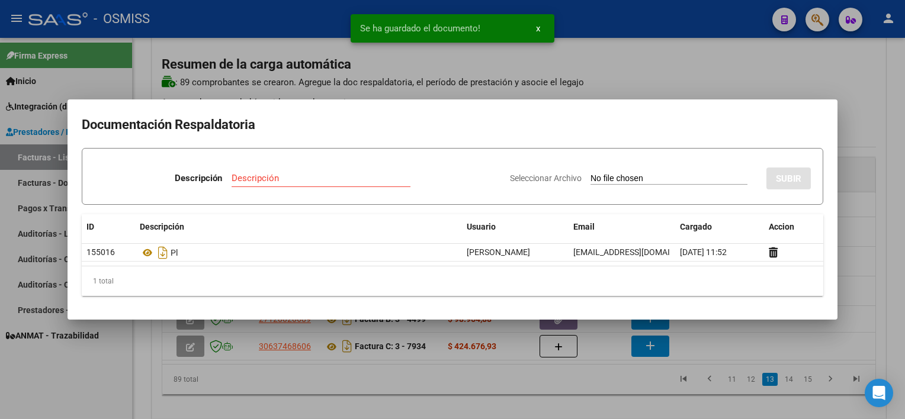
click at [543, 380] on div at bounding box center [452, 209] width 905 height 419
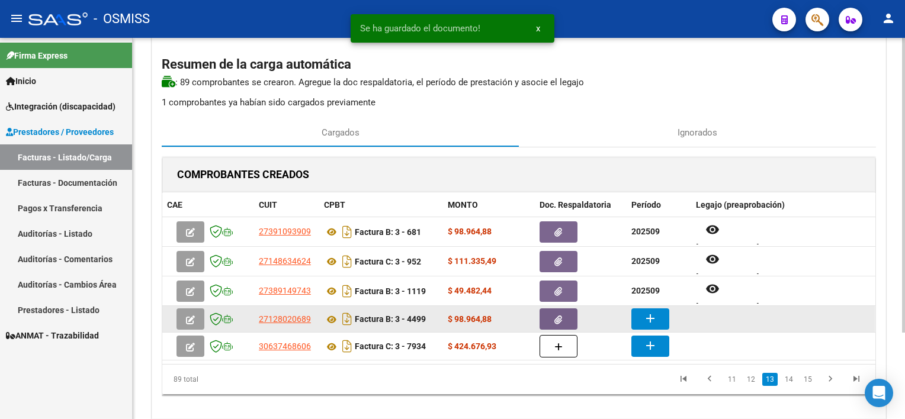
click at [639, 323] on button "add" at bounding box center [651, 319] width 38 height 21
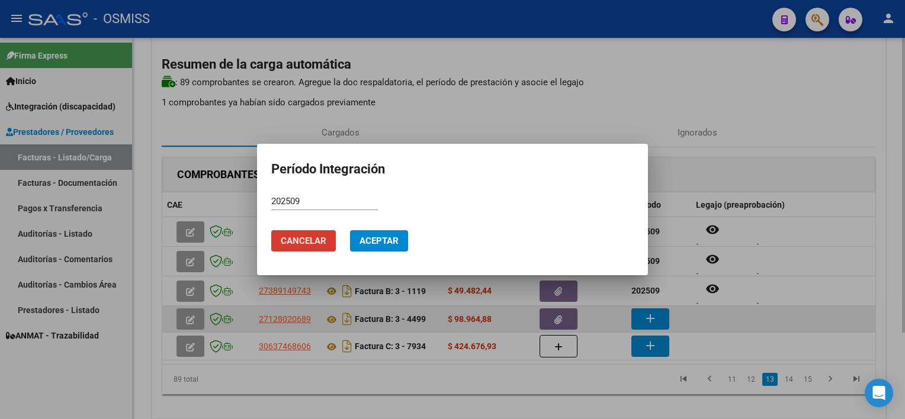
click at [350, 230] on button "Aceptar" at bounding box center [379, 240] width 58 height 21
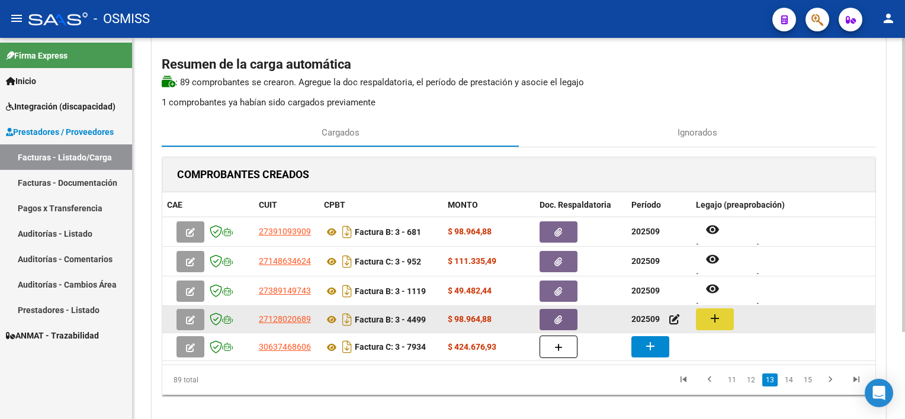
click at [718, 320] on mat-icon "add" at bounding box center [715, 319] width 14 height 14
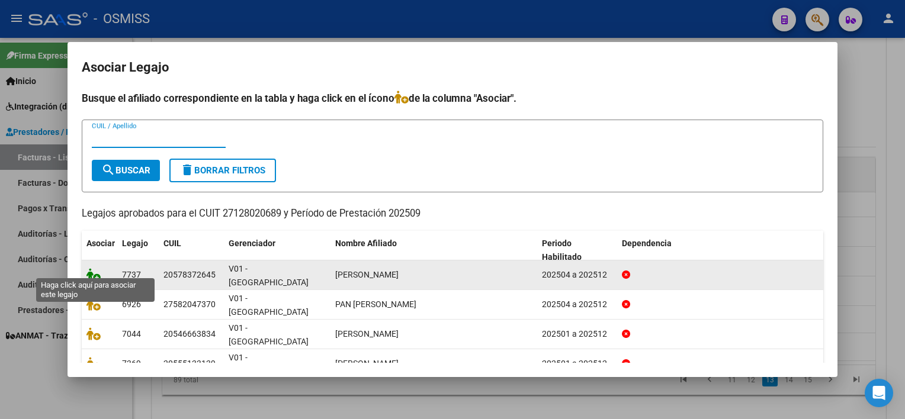
click at [92, 268] on icon at bounding box center [94, 274] width 14 height 13
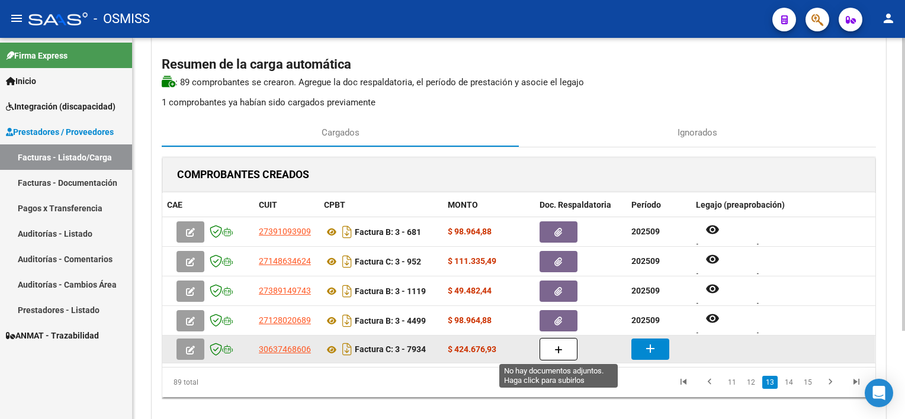
click at [555, 347] on icon "button" at bounding box center [559, 350] width 8 height 9
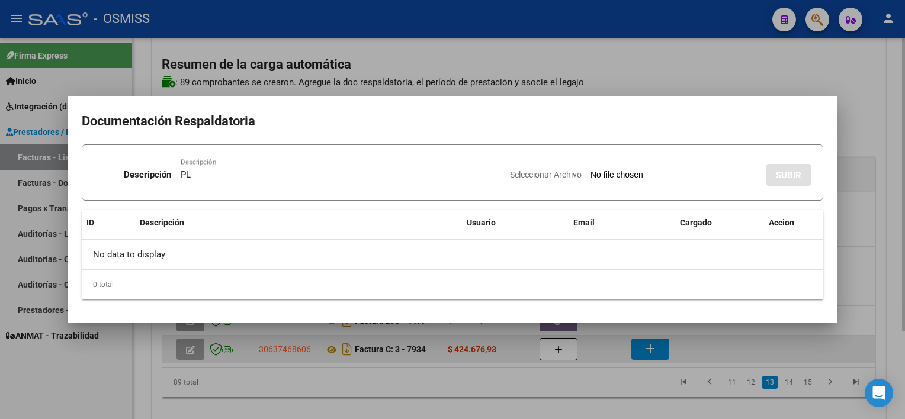
click at [591, 170] on input "Seleccionar Archivo" at bounding box center [669, 175] width 157 height 11
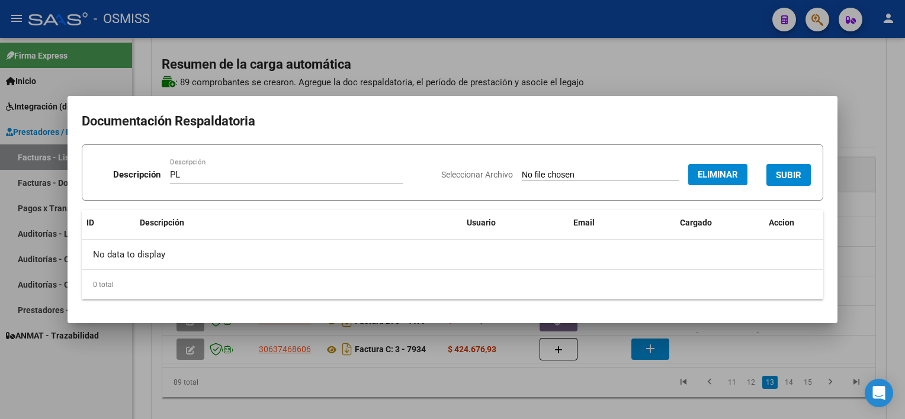
click at [799, 172] on span "SUBIR" at bounding box center [788, 175] width 25 height 11
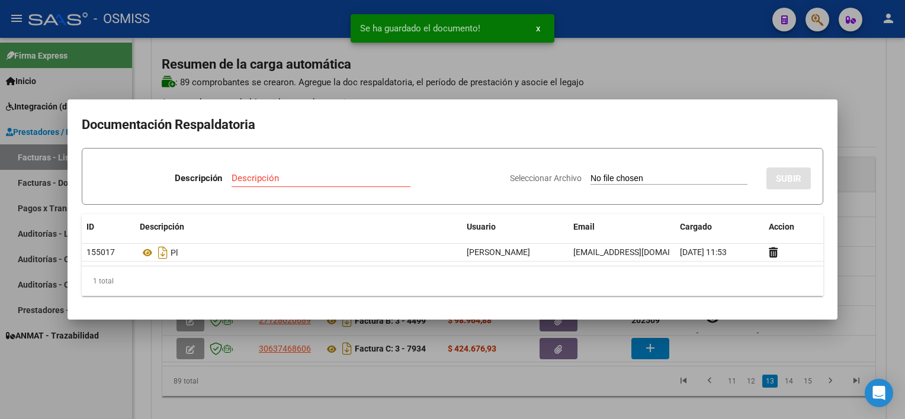
click at [584, 396] on div at bounding box center [452, 209] width 905 height 419
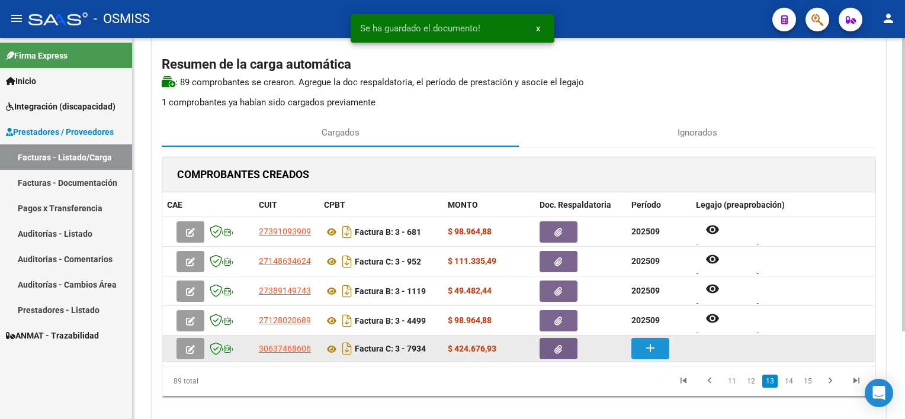
click at [639, 353] on button "add" at bounding box center [651, 348] width 38 height 21
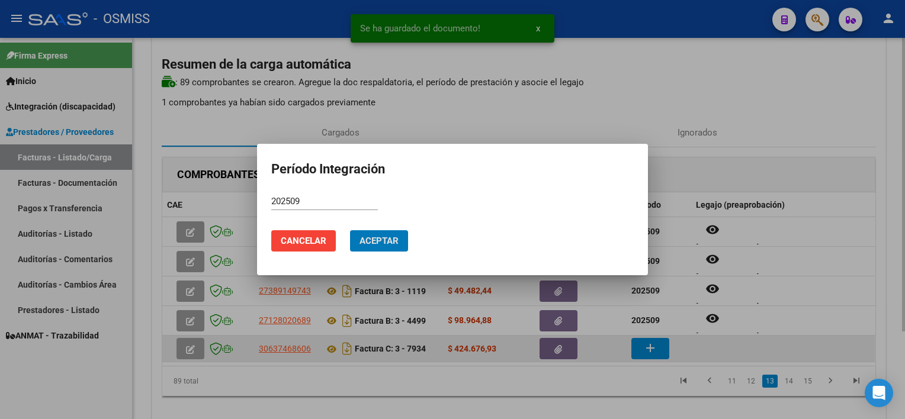
click at [350, 230] on button "Aceptar" at bounding box center [379, 240] width 58 height 21
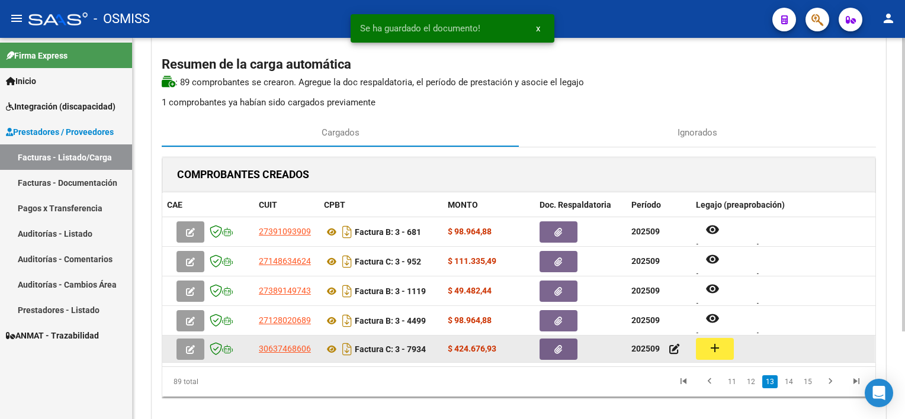
click at [723, 346] on button "add" at bounding box center [715, 349] width 38 height 22
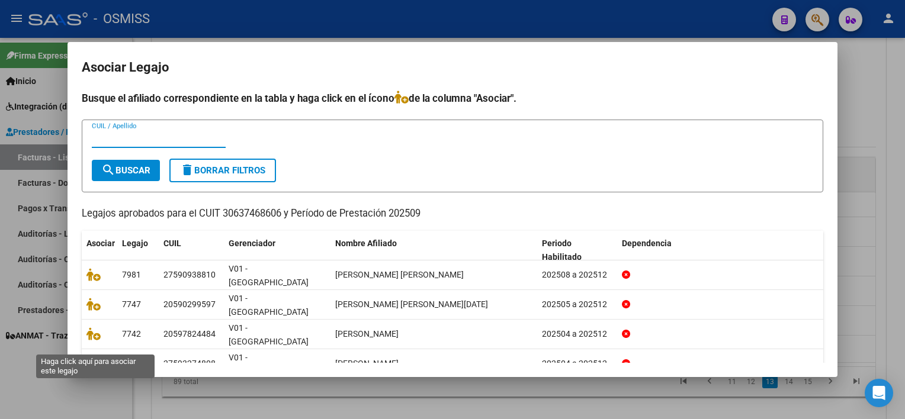
click at [93, 387] on icon at bounding box center [94, 393] width 14 height 13
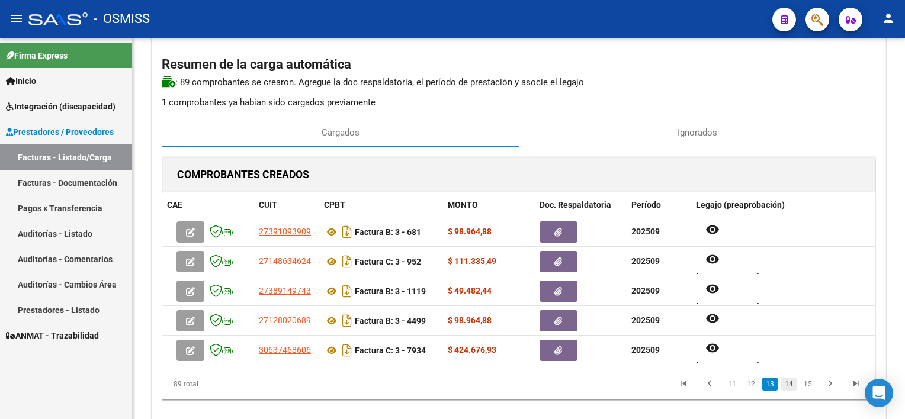
click at [789, 383] on link "14" at bounding box center [789, 384] width 15 height 13
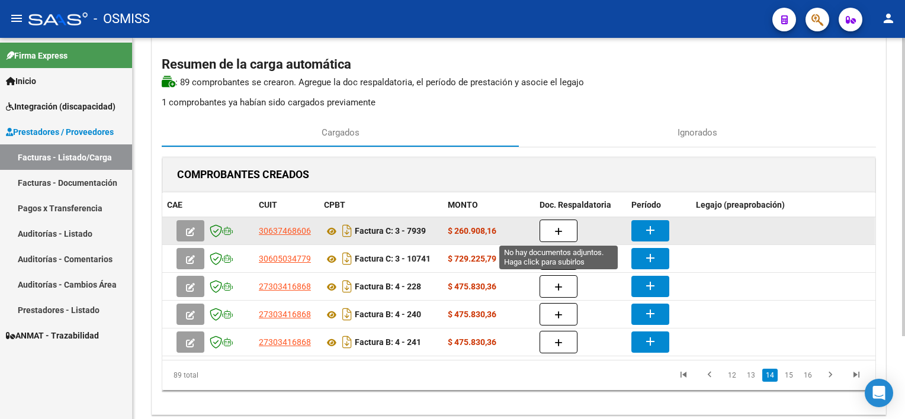
click at [559, 230] on icon "button" at bounding box center [559, 232] width 8 height 9
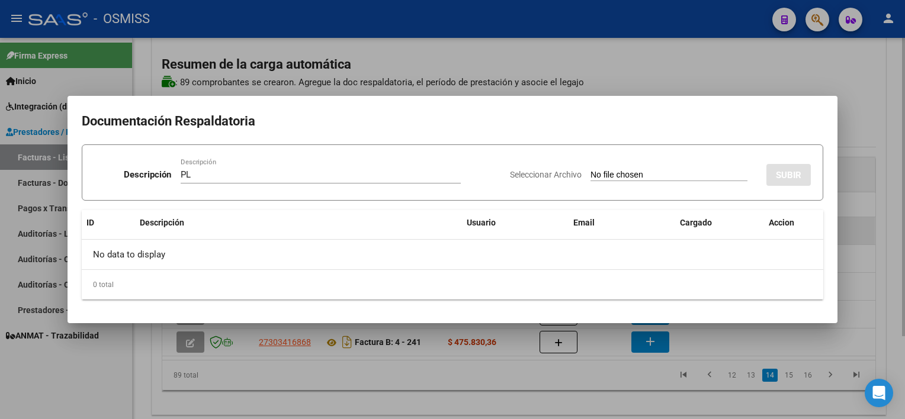
click at [591, 170] on input "Seleccionar Archivo" at bounding box center [669, 175] width 157 height 11
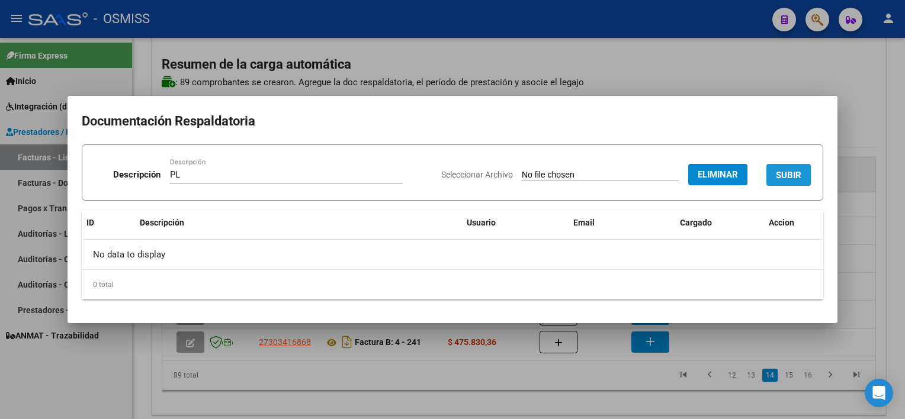
click at [801, 180] on span "SUBIR" at bounding box center [788, 175] width 25 height 11
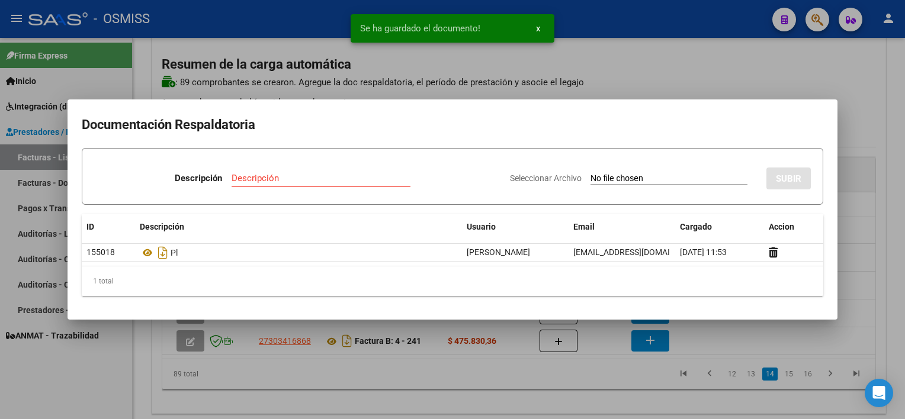
click at [540, 376] on div at bounding box center [452, 209] width 905 height 419
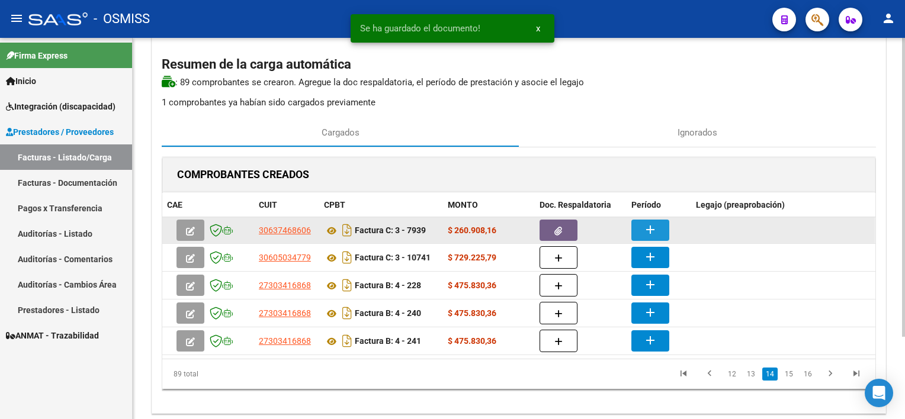
click at [646, 232] on mat-icon "add" at bounding box center [650, 230] width 14 height 14
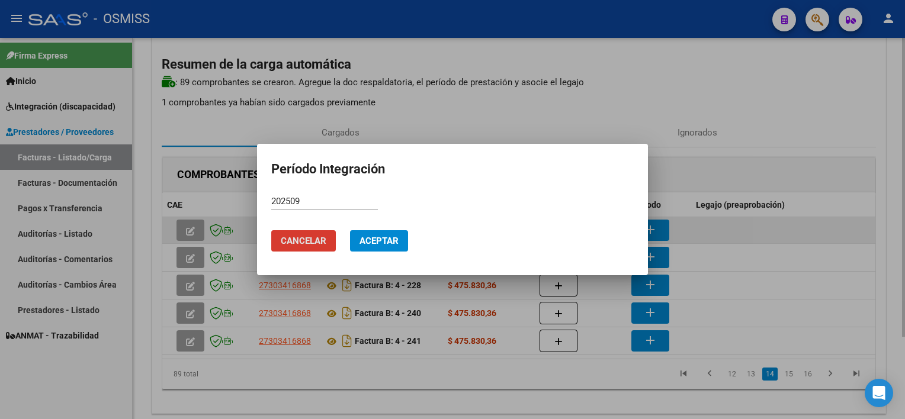
click at [350, 230] on button "Aceptar" at bounding box center [379, 240] width 58 height 21
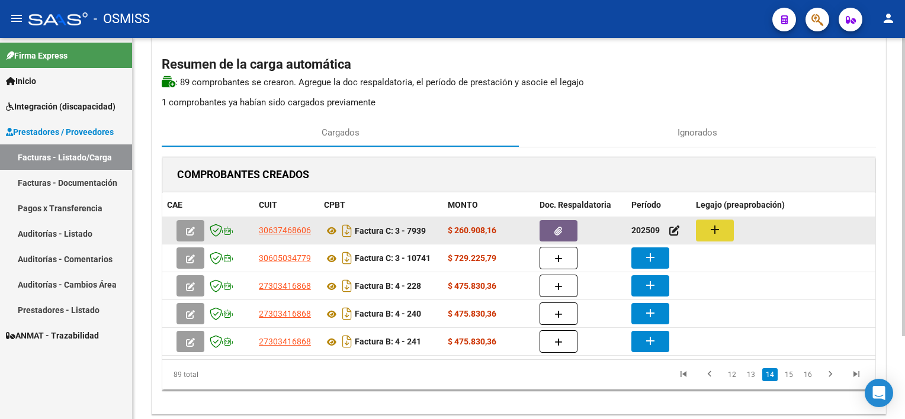
click at [716, 232] on mat-icon "add" at bounding box center [715, 230] width 14 height 14
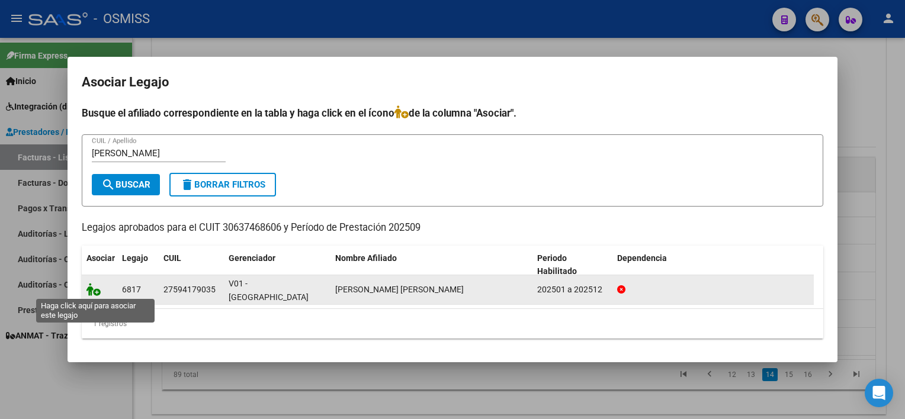
click at [95, 289] on icon at bounding box center [94, 289] width 14 height 13
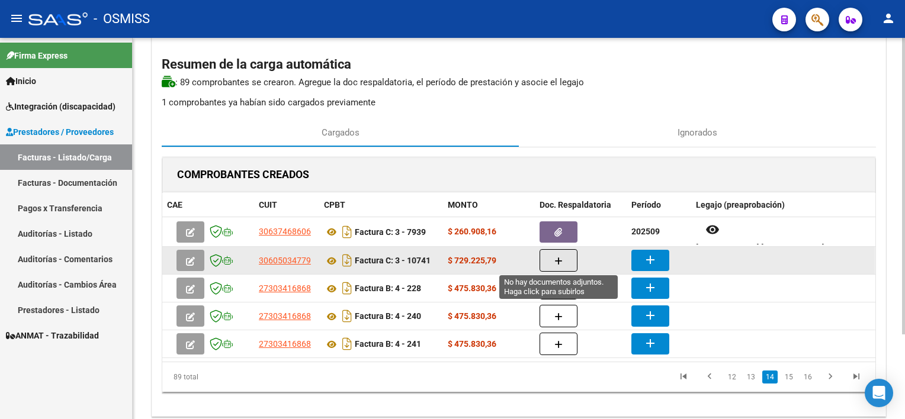
click at [569, 256] on button "button" at bounding box center [559, 260] width 38 height 23
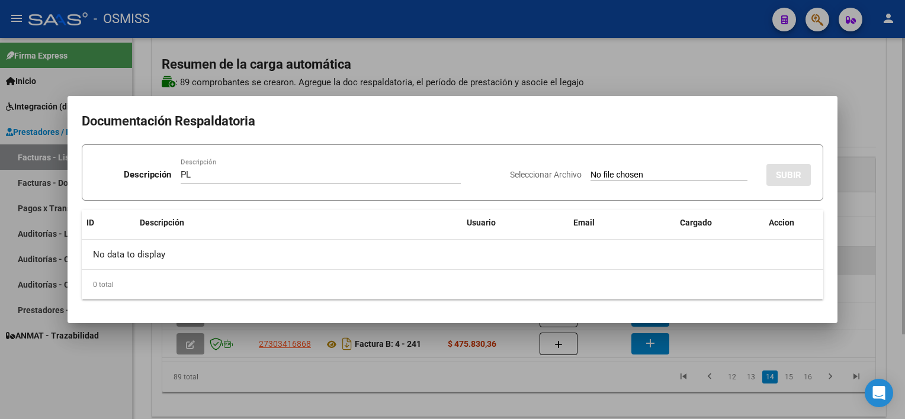
click at [591, 170] on input "Seleccionar Archivo" at bounding box center [669, 175] width 157 height 11
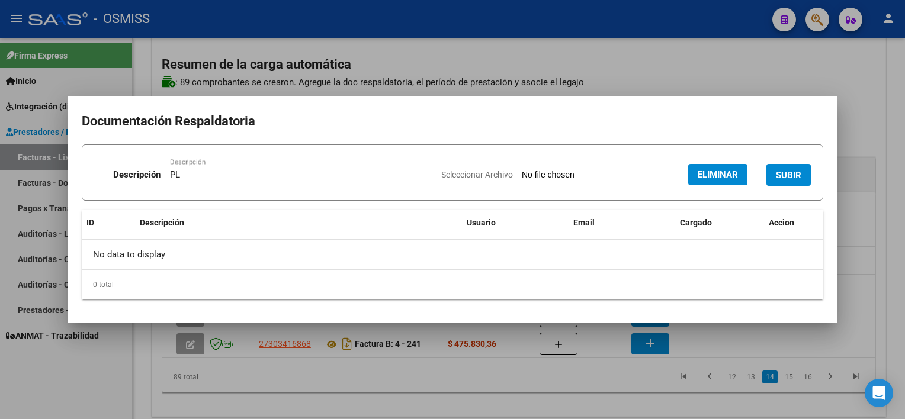
click at [784, 164] on button "SUBIR" at bounding box center [789, 175] width 44 height 22
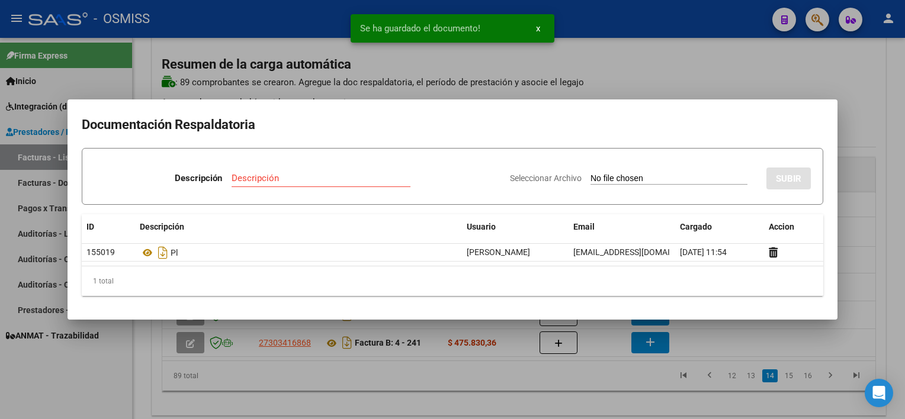
click at [518, 372] on div at bounding box center [452, 209] width 905 height 419
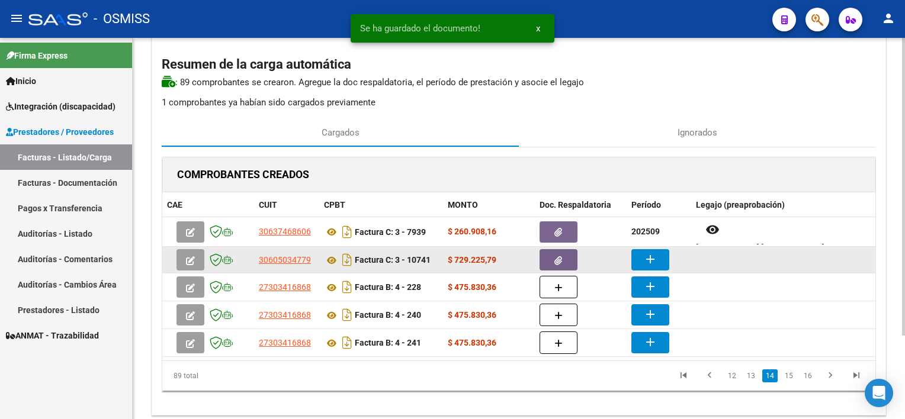
click at [658, 261] on button "add" at bounding box center [651, 259] width 38 height 21
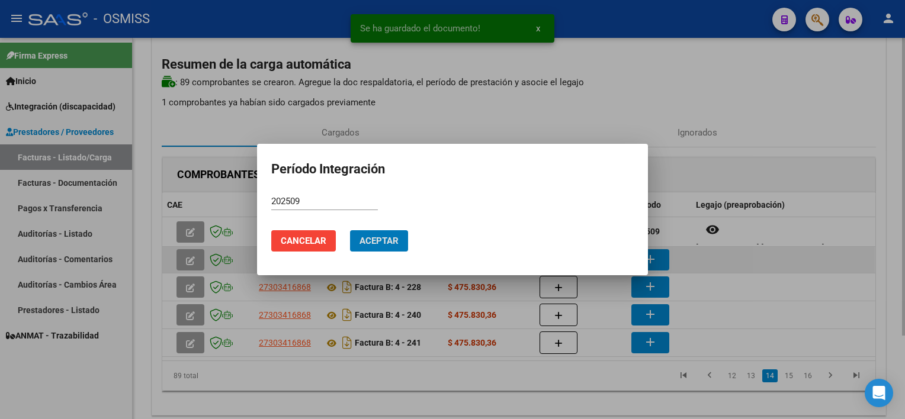
click at [350, 230] on button "Aceptar" at bounding box center [379, 240] width 58 height 21
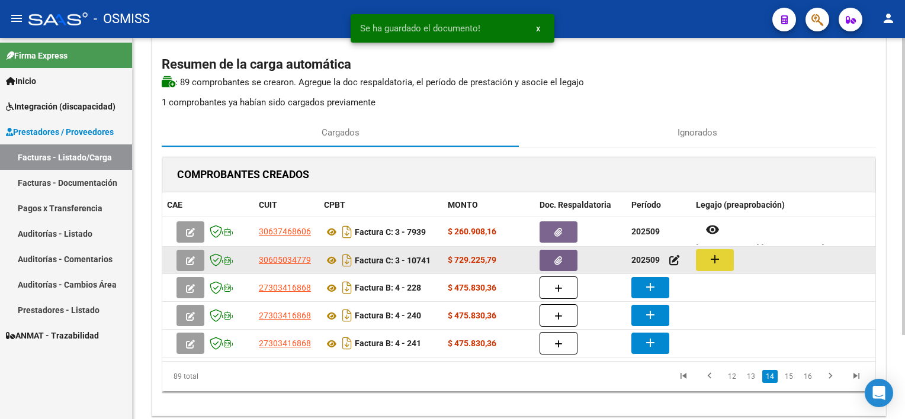
click at [729, 270] on button "add" at bounding box center [715, 260] width 38 height 22
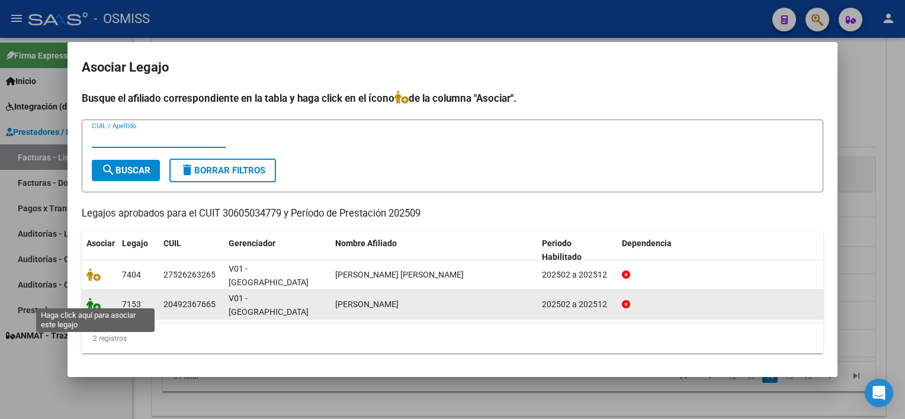
click at [100, 300] on icon at bounding box center [94, 304] width 14 height 13
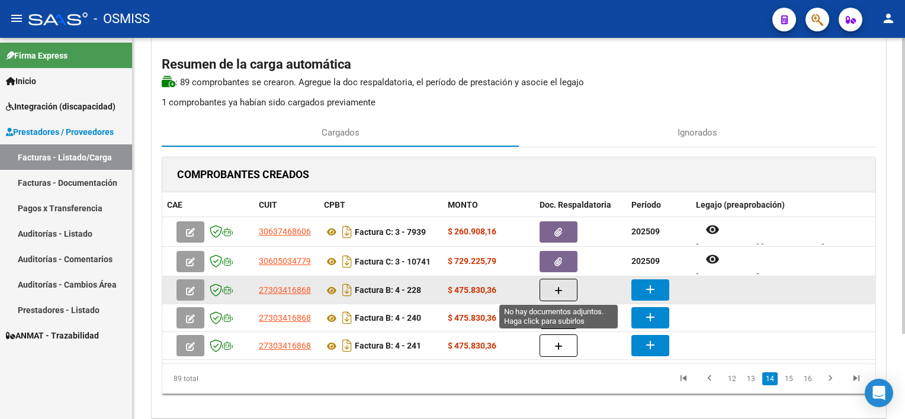
click at [555, 288] on icon "button" at bounding box center [559, 291] width 8 height 9
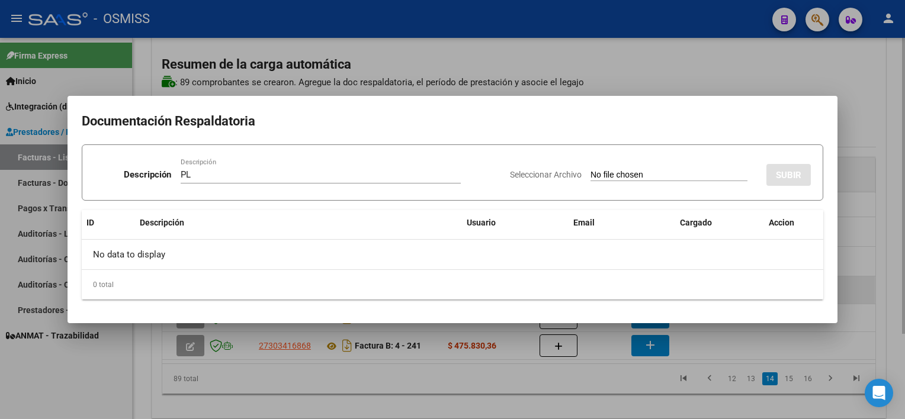
click at [591, 170] on input "Seleccionar Archivo" at bounding box center [669, 175] width 157 height 11
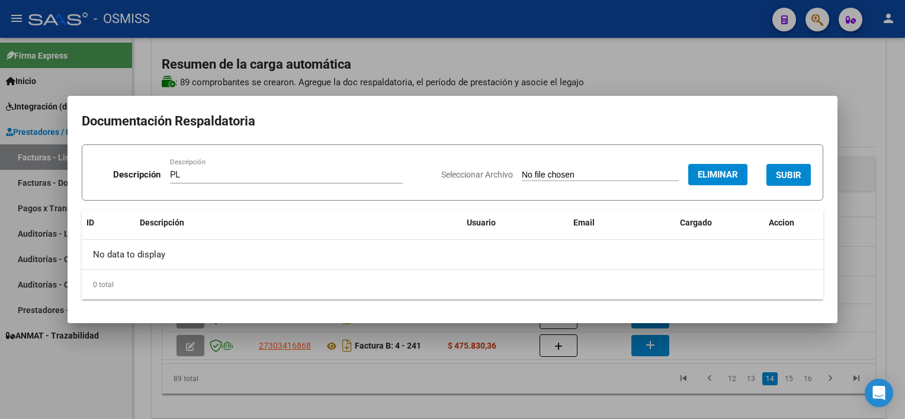
click at [787, 175] on span "SUBIR" at bounding box center [788, 175] width 25 height 11
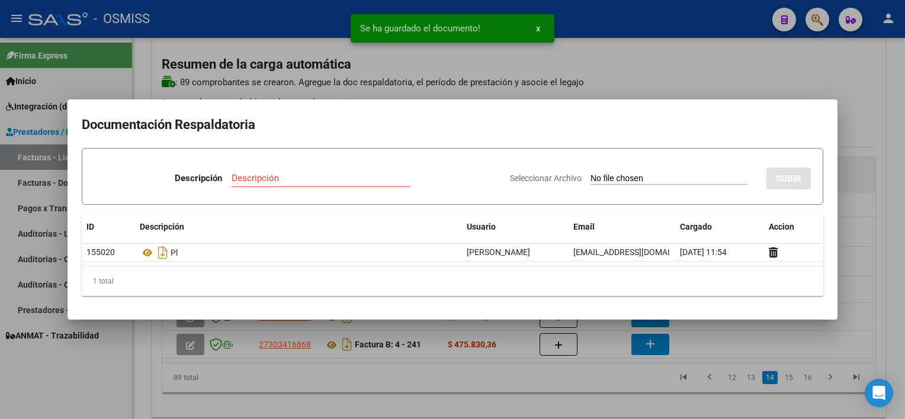
click at [583, 385] on div at bounding box center [452, 209] width 905 height 419
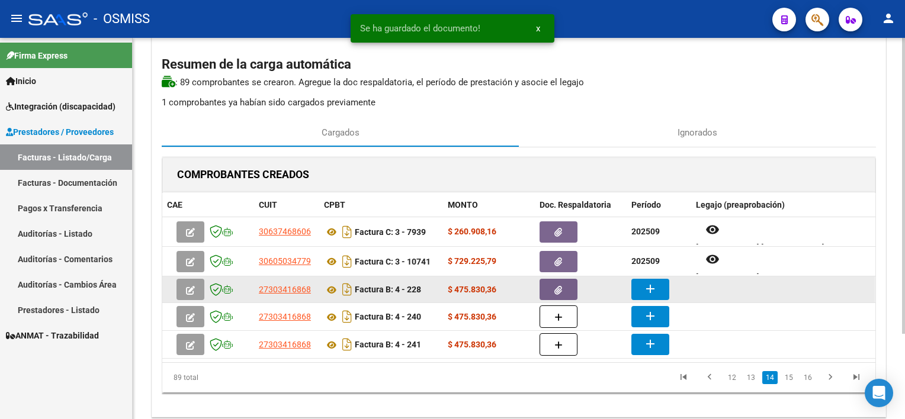
click at [646, 282] on mat-icon "add" at bounding box center [650, 289] width 14 height 14
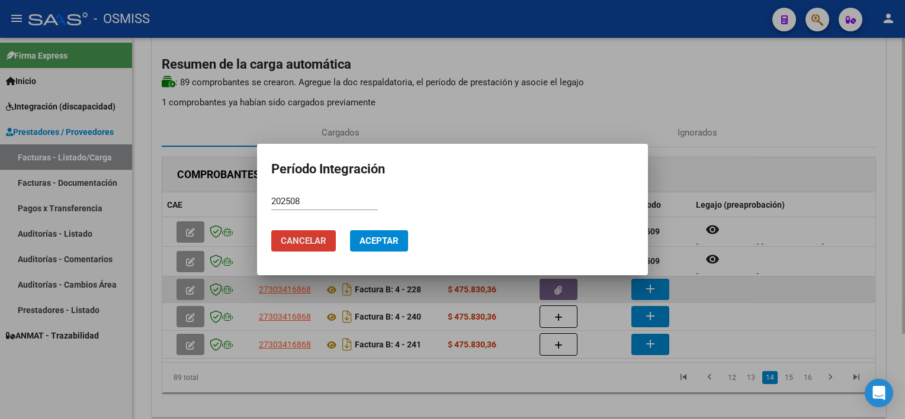
click at [350, 230] on button "Aceptar" at bounding box center [379, 240] width 58 height 21
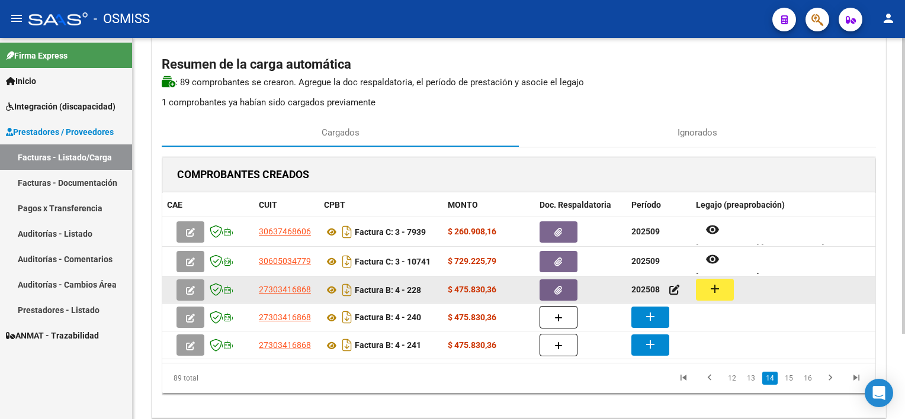
click at [722, 286] on button "add" at bounding box center [715, 290] width 38 height 22
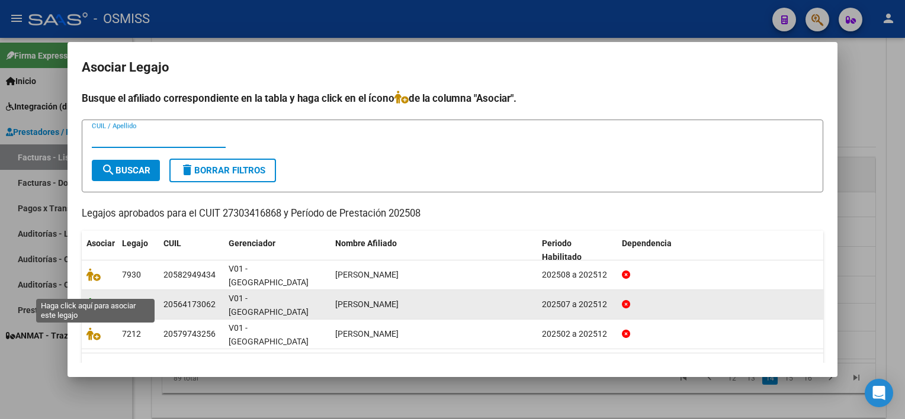
click at [90, 298] on icon at bounding box center [94, 304] width 14 height 13
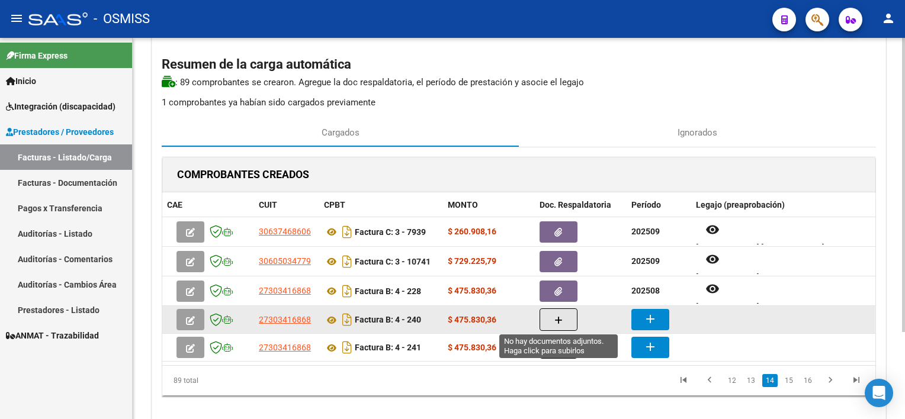
click at [556, 325] on button "button" at bounding box center [559, 320] width 38 height 23
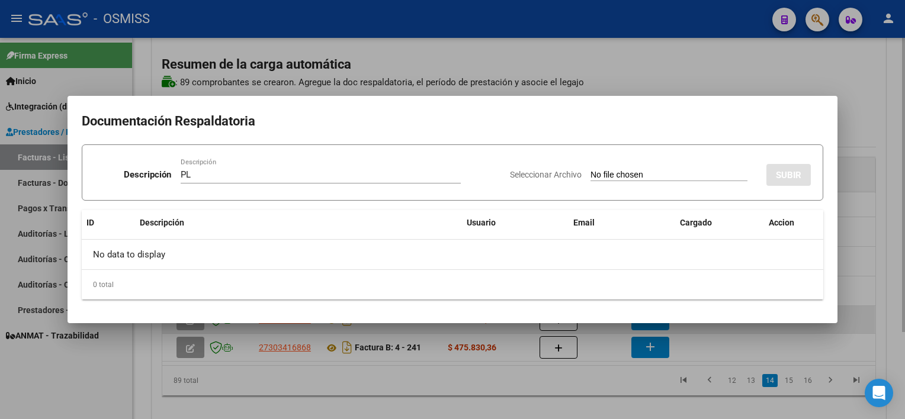
click at [591, 170] on input "Seleccionar Archivo" at bounding box center [669, 175] width 157 height 11
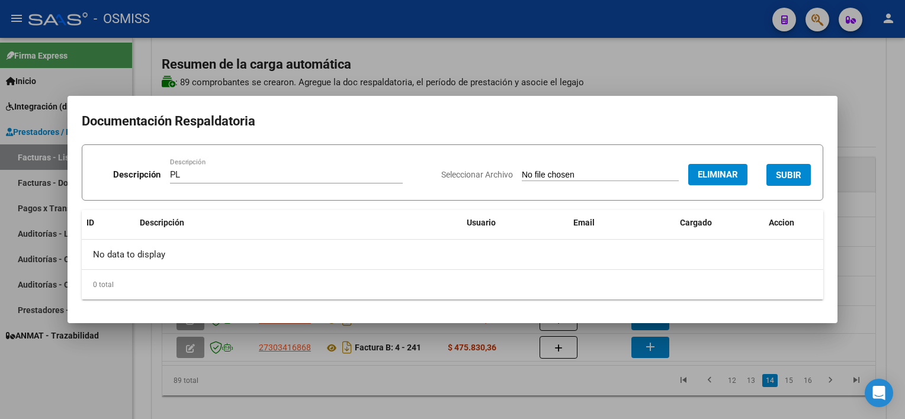
click at [777, 177] on span "SUBIR" at bounding box center [788, 175] width 25 height 11
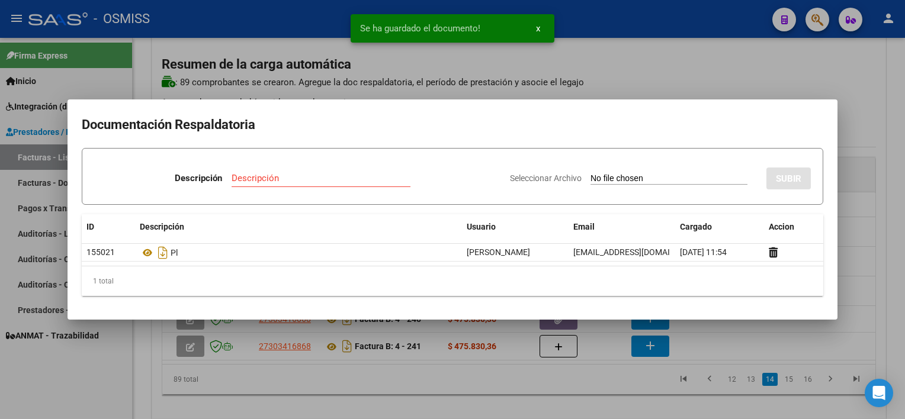
click at [601, 390] on div at bounding box center [452, 209] width 905 height 419
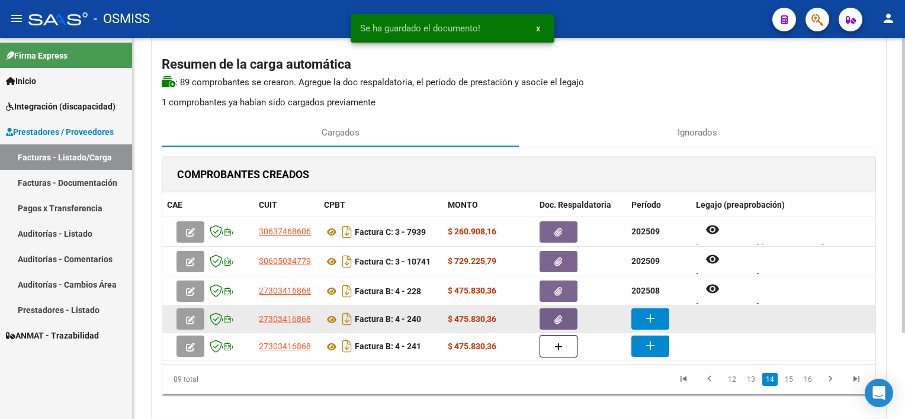
click at [647, 318] on mat-icon "add" at bounding box center [650, 319] width 14 height 14
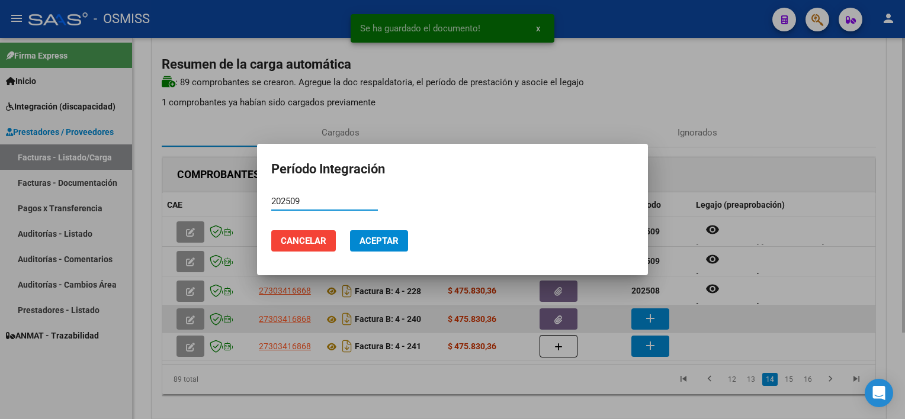
click at [350, 230] on button "Aceptar" at bounding box center [379, 240] width 58 height 21
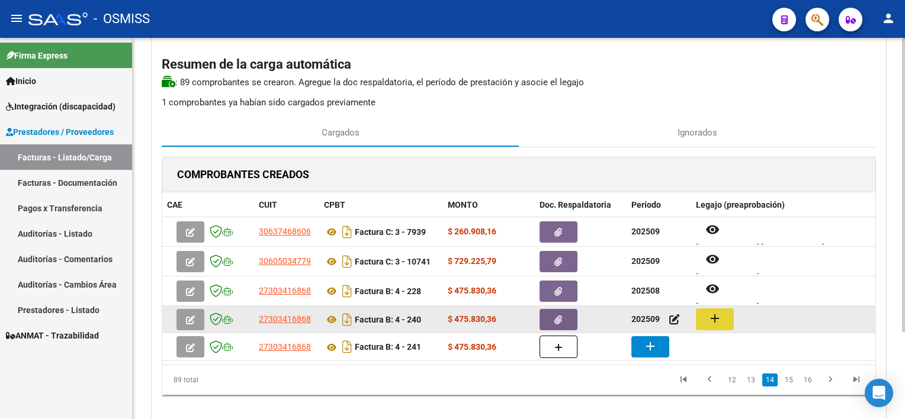
click at [720, 320] on mat-icon "add" at bounding box center [715, 319] width 14 height 14
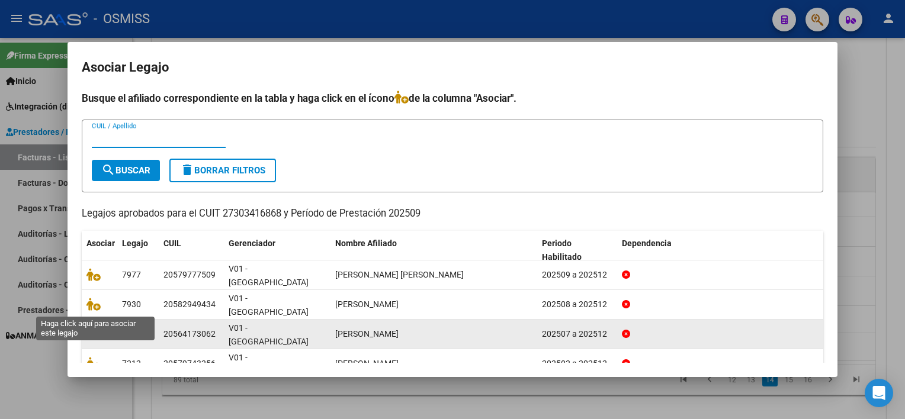
click at [96, 328] on icon at bounding box center [94, 334] width 14 height 13
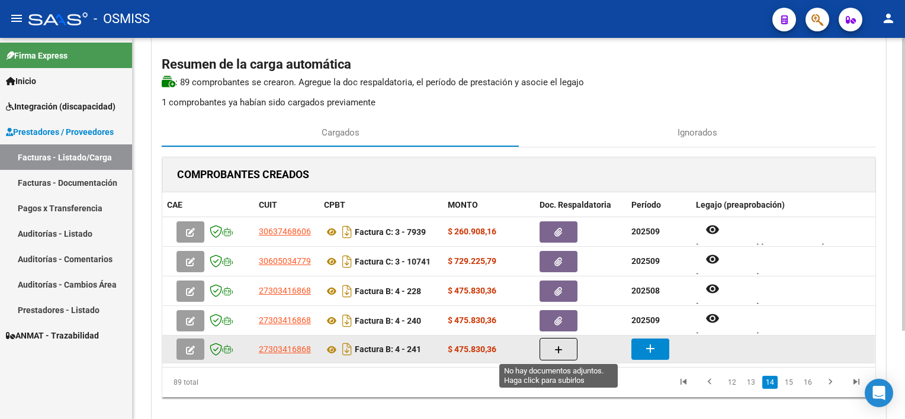
click at [546, 349] on button "button" at bounding box center [559, 349] width 38 height 23
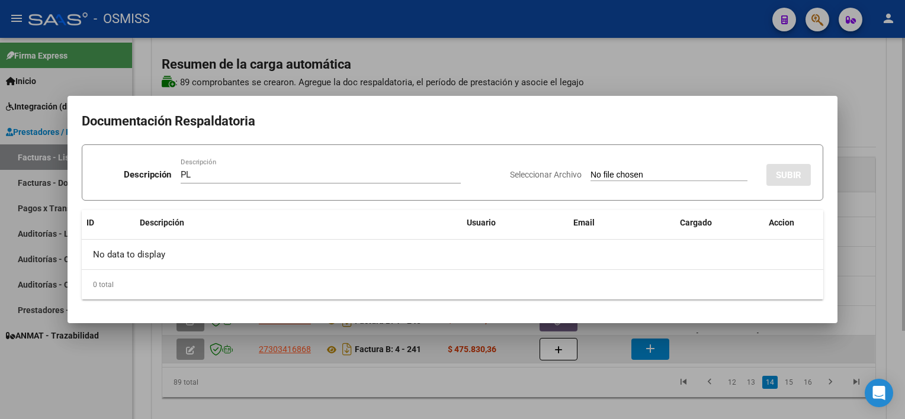
click at [591, 170] on input "Seleccionar Archivo" at bounding box center [669, 175] width 157 height 11
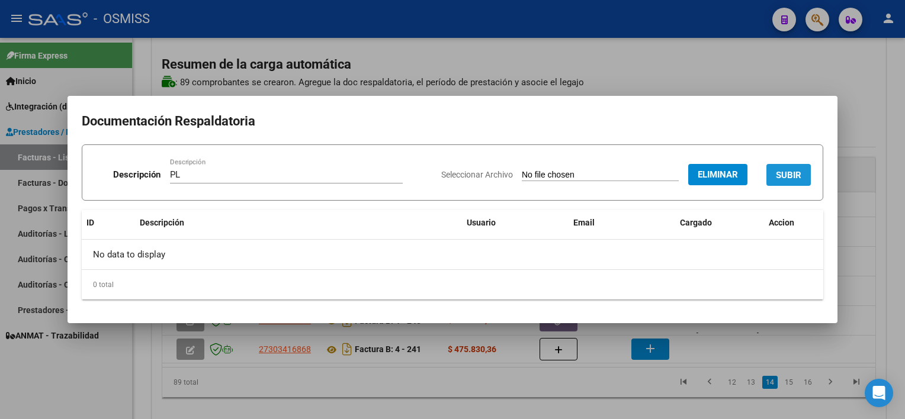
click at [806, 172] on button "SUBIR" at bounding box center [789, 175] width 44 height 22
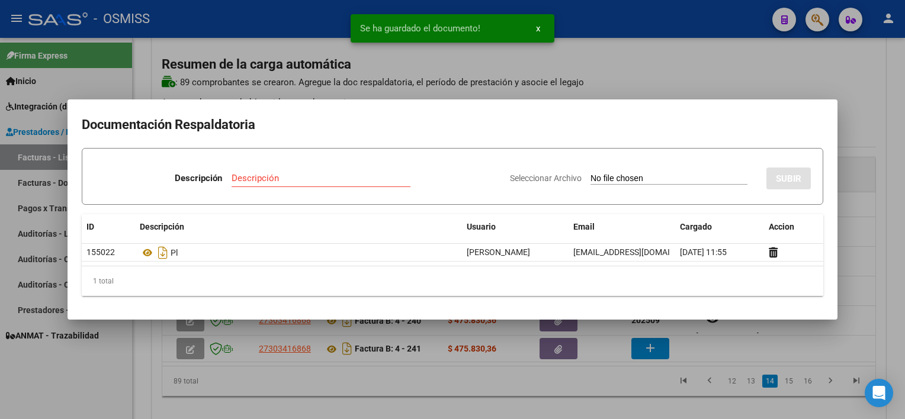
click at [591, 405] on div at bounding box center [452, 209] width 905 height 419
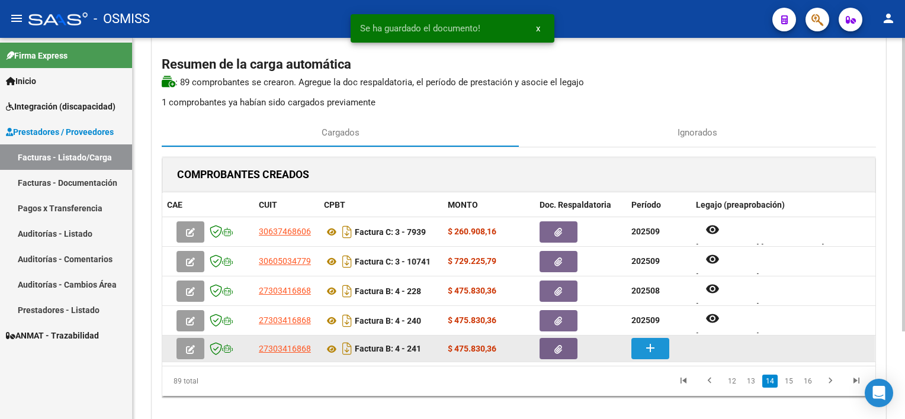
click at [646, 351] on mat-icon "add" at bounding box center [650, 348] width 14 height 14
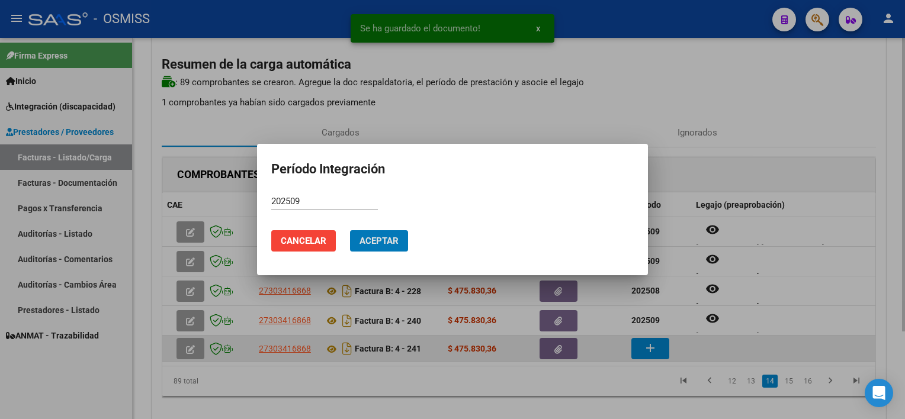
click at [350, 230] on button "Aceptar" at bounding box center [379, 240] width 58 height 21
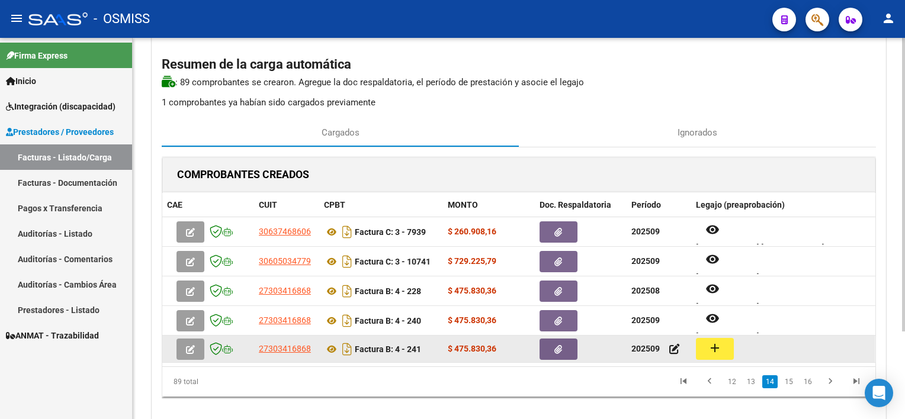
click at [714, 346] on mat-icon "add" at bounding box center [715, 348] width 14 height 14
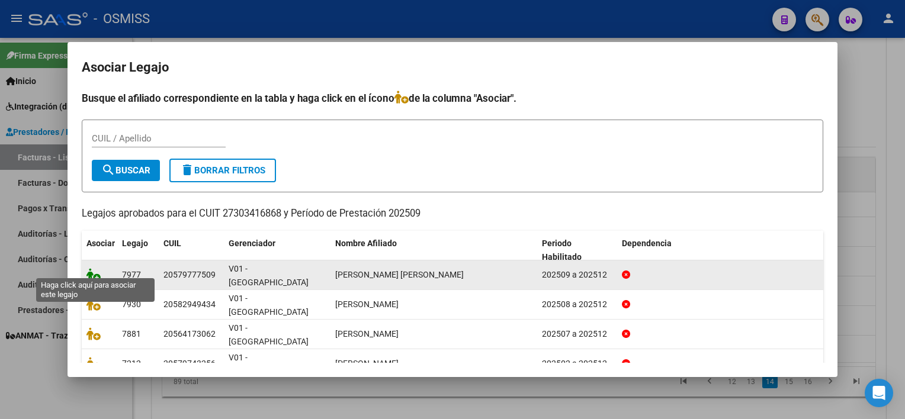
click at [88, 268] on icon at bounding box center [94, 274] width 14 height 13
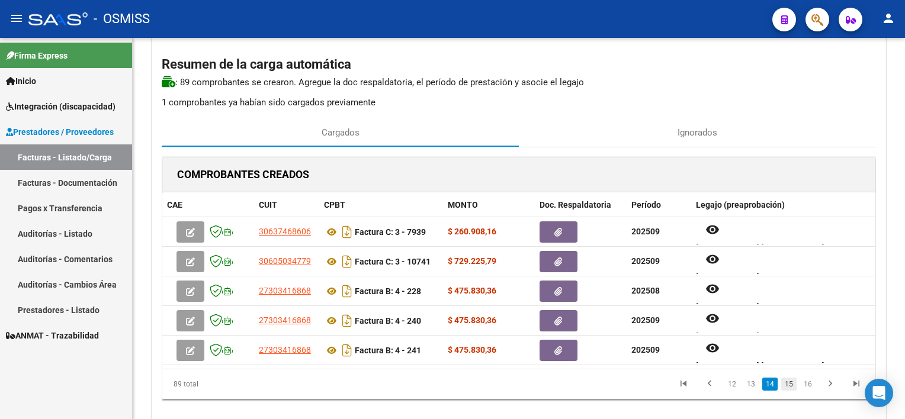
click at [789, 387] on link "15" at bounding box center [789, 384] width 15 height 13
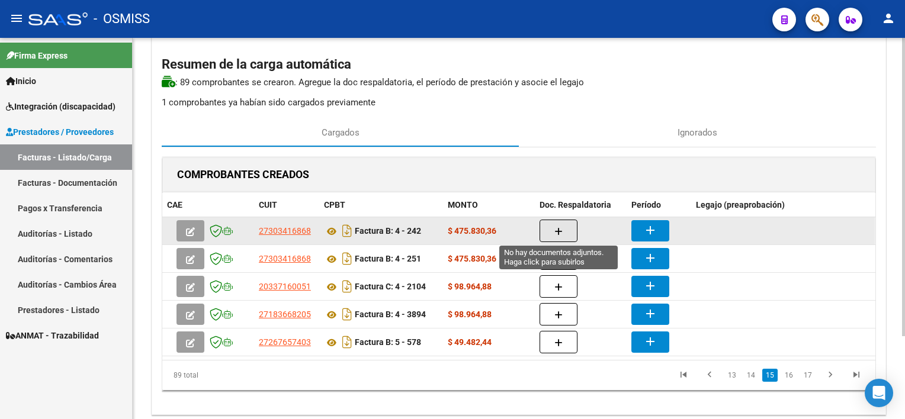
click at [566, 237] on button "button" at bounding box center [559, 231] width 38 height 23
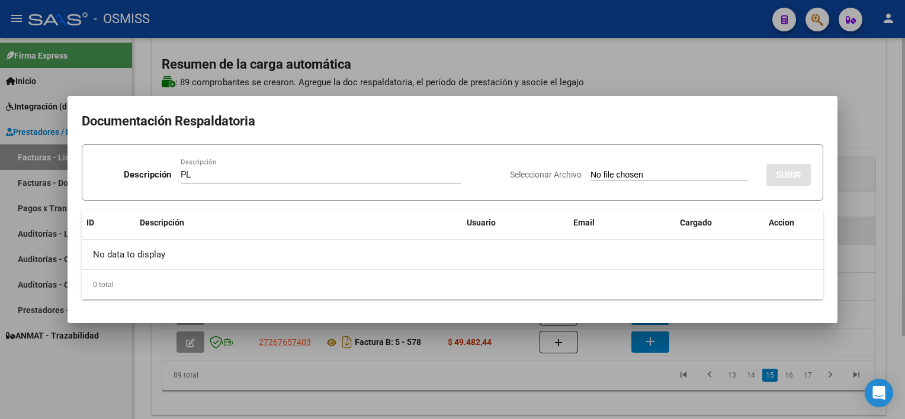
click at [591, 170] on input "Seleccionar Archivo" at bounding box center [669, 175] width 157 height 11
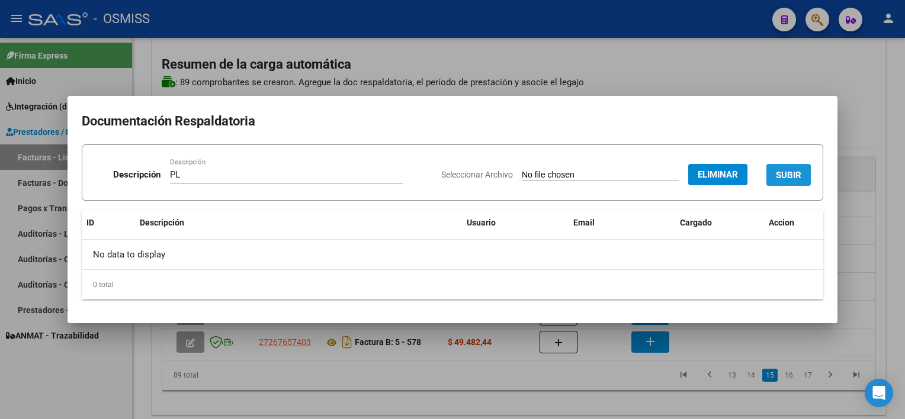
click at [789, 178] on span "SUBIR" at bounding box center [788, 175] width 25 height 11
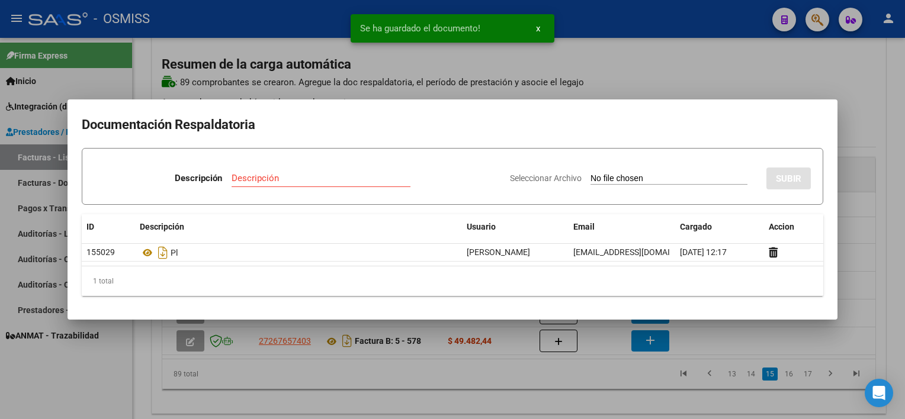
click at [618, 365] on div at bounding box center [452, 209] width 905 height 419
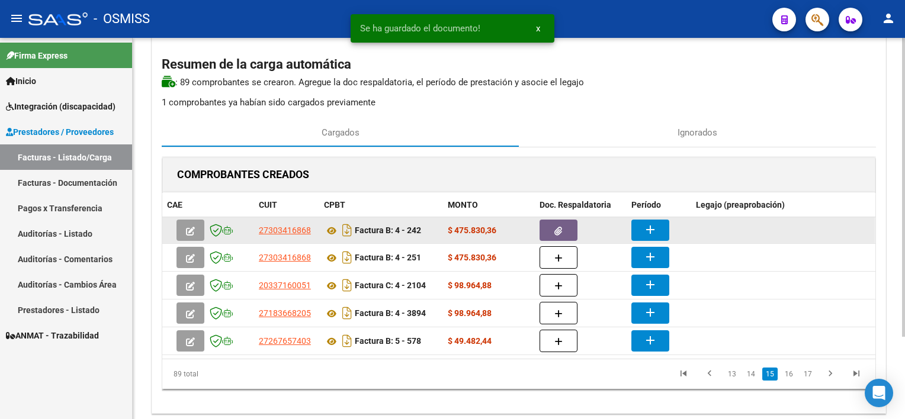
click at [654, 229] on mat-icon "add" at bounding box center [650, 230] width 14 height 14
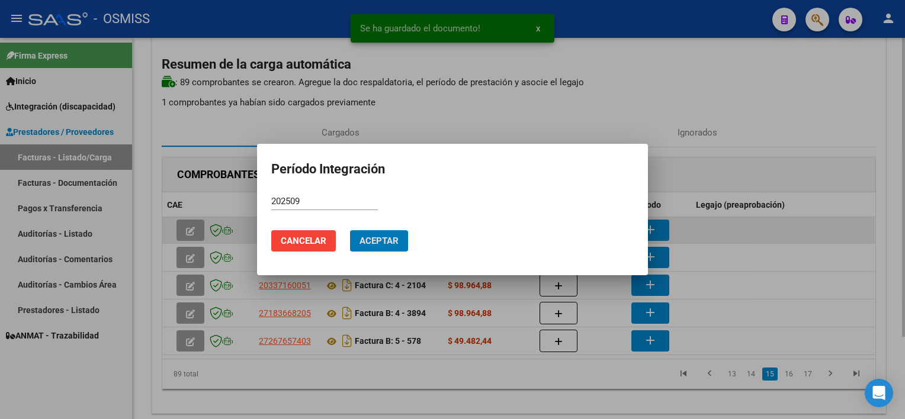
click at [350, 230] on button "Aceptar" at bounding box center [379, 240] width 58 height 21
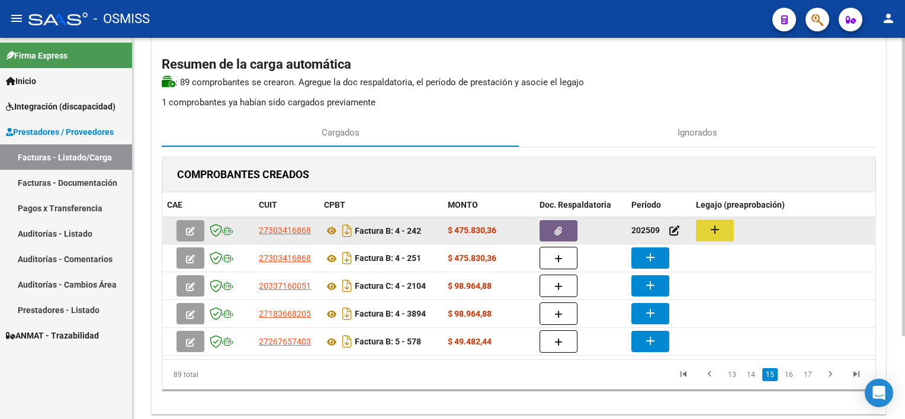
click at [716, 233] on mat-icon "add" at bounding box center [715, 230] width 14 height 14
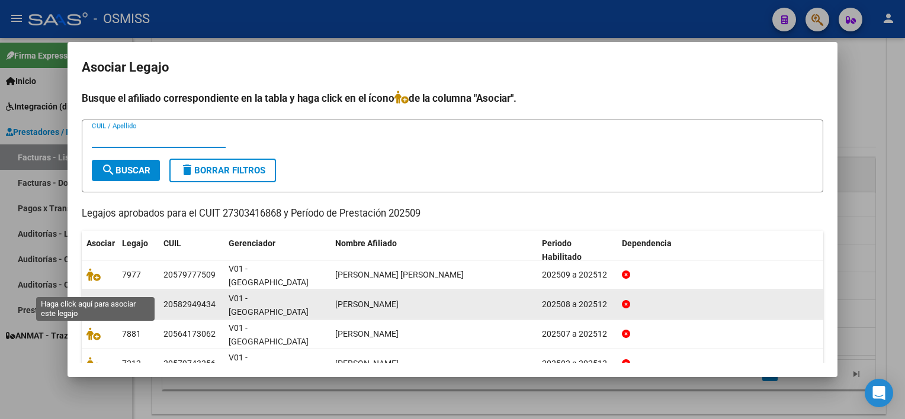
click at [95, 298] on icon at bounding box center [94, 304] width 14 height 13
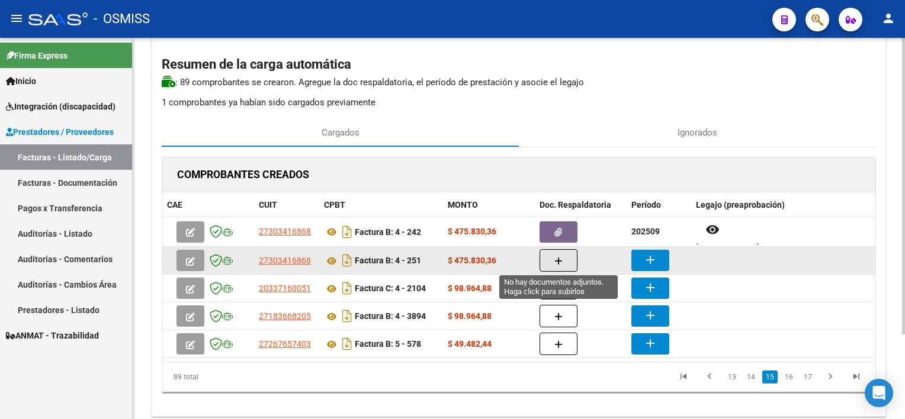
click at [564, 259] on button "button" at bounding box center [559, 260] width 38 height 23
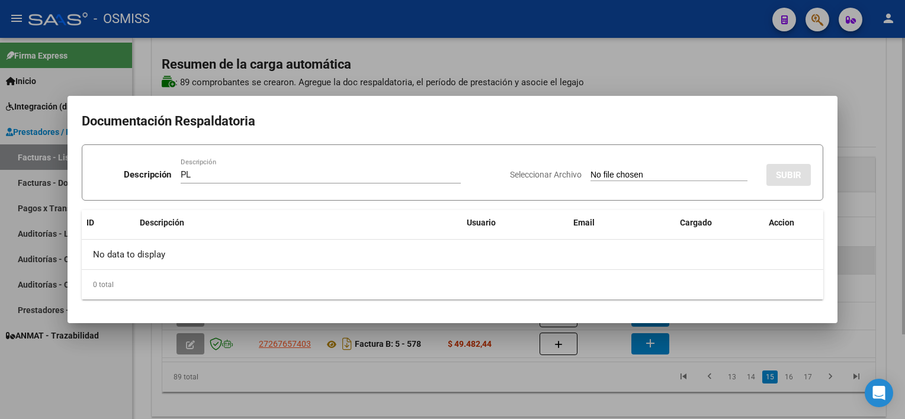
click at [591, 170] on input "Seleccionar Archivo" at bounding box center [669, 175] width 157 height 11
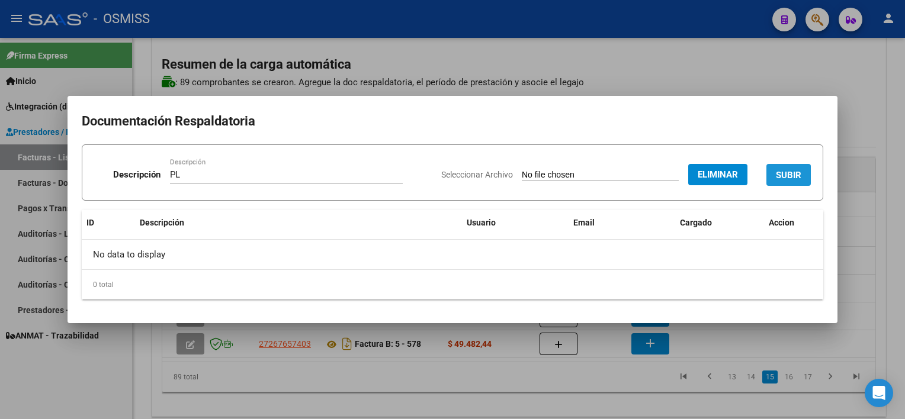
click at [786, 170] on span "SUBIR" at bounding box center [788, 175] width 25 height 11
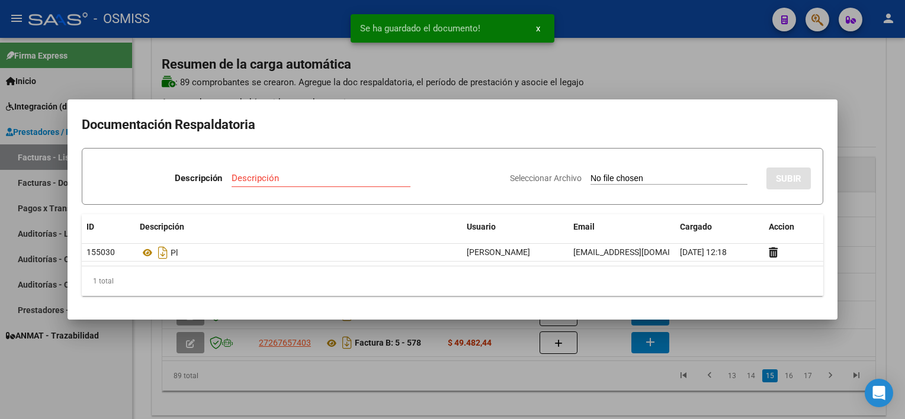
click at [590, 363] on div at bounding box center [452, 209] width 905 height 419
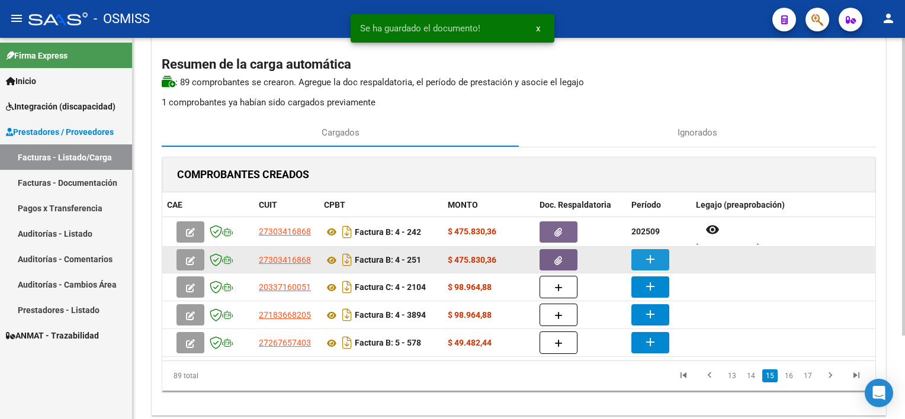
click at [652, 261] on mat-icon "add" at bounding box center [650, 259] width 14 height 14
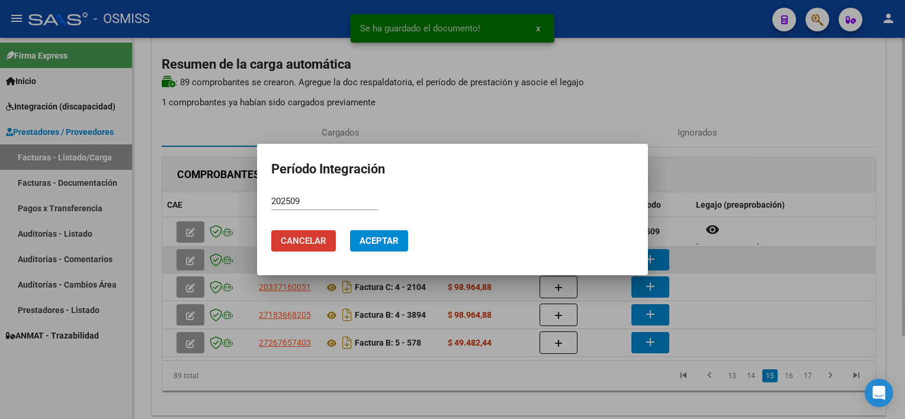
click at [350, 230] on button "Aceptar" at bounding box center [379, 240] width 58 height 21
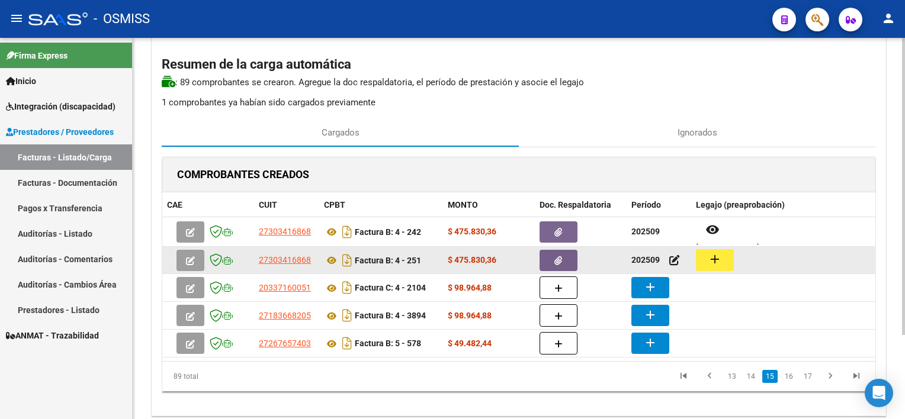
click at [714, 260] on mat-icon "add" at bounding box center [715, 259] width 14 height 14
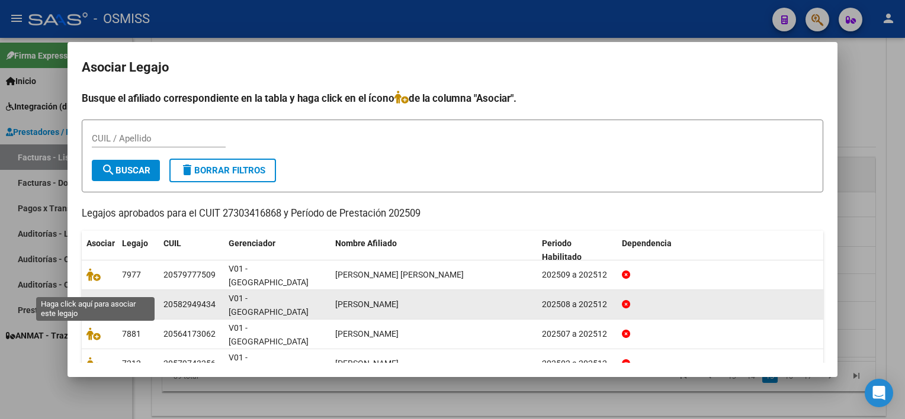
click at [95, 298] on icon at bounding box center [94, 304] width 14 height 13
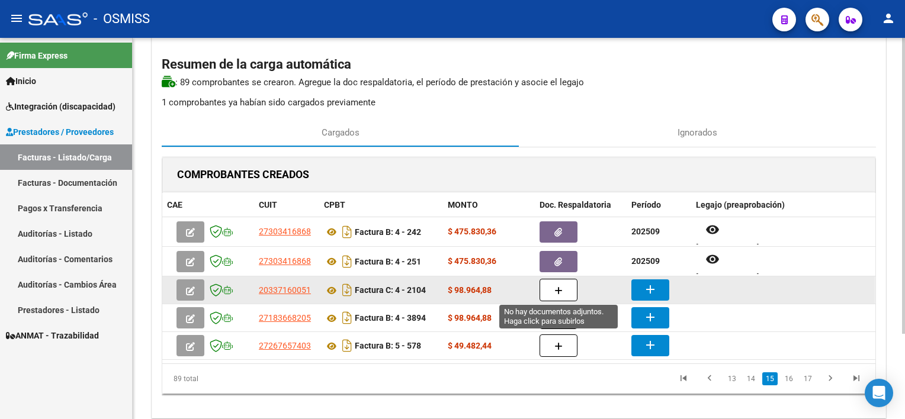
click at [553, 294] on button "button" at bounding box center [559, 290] width 38 height 23
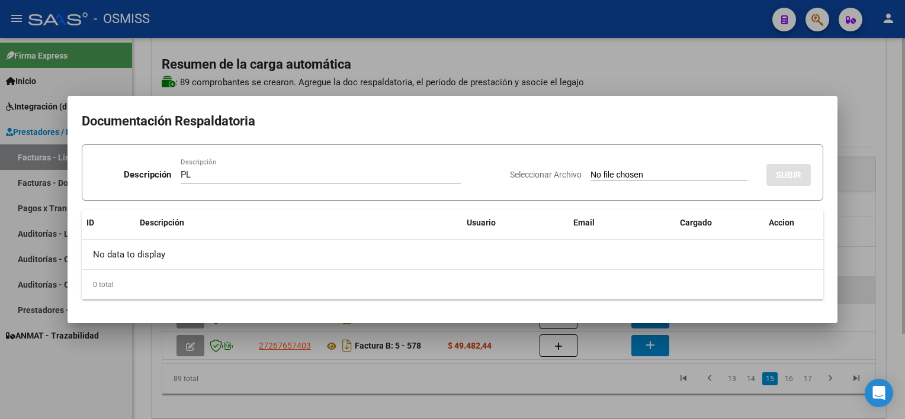
click at [591, 170] on input "Seleccionar Archivo" at bounding box center [669, 175] width 157 height 11
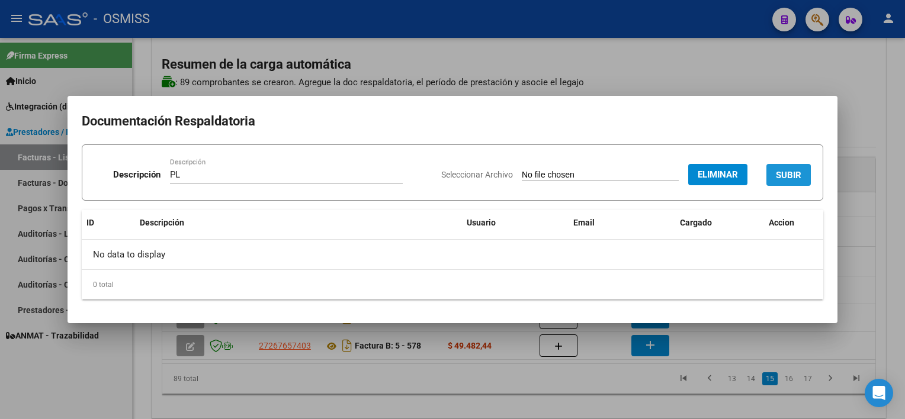
click at [777, 171] on span "SUBIR" at bounding box center [788, 175] width 25 height 11
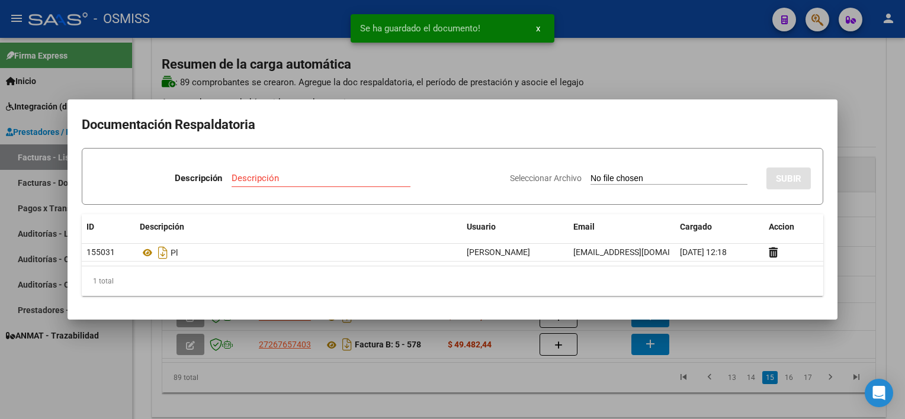
click at [613, 392] on div at bounding box center [452, 209] width 905 height 419
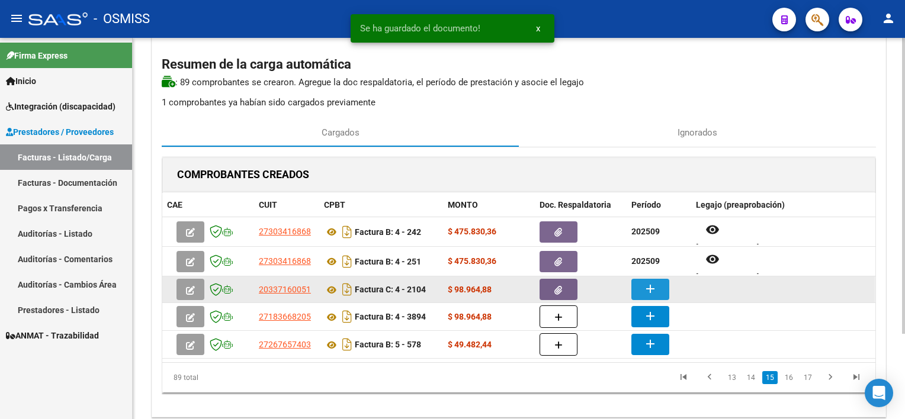
click at [646, 290] on mat-icon "add" at bounding box center [650, 289] width 14 height 14
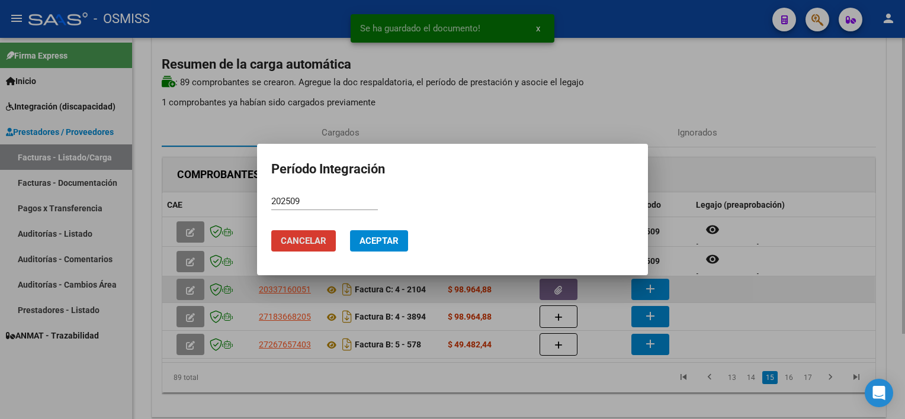
click at [350, 230] on button "Aceptar" at bounding box center [379, 240] width 58 height 21
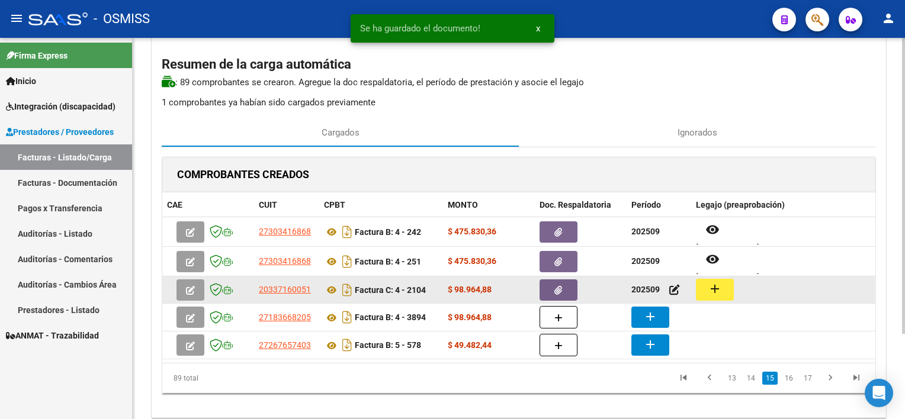
click at [706, 287] on button "add" at bounding box center [715, 290] width 38 height 22
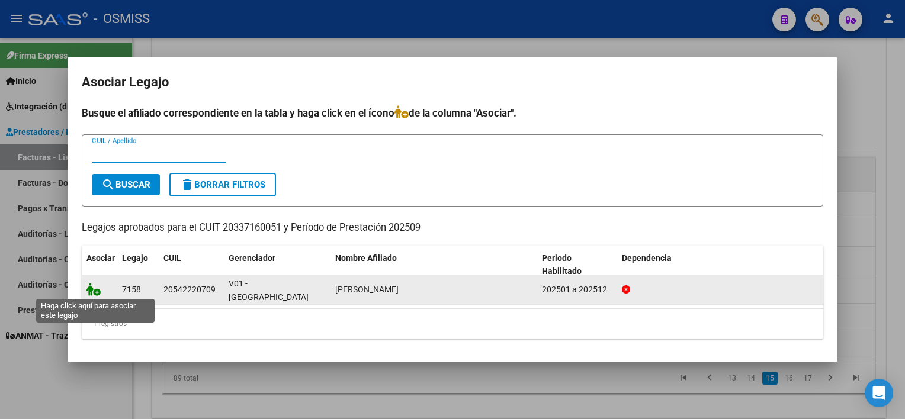
click at [95, 290] on icon at bounding box center [94, 289] width 14 height 13
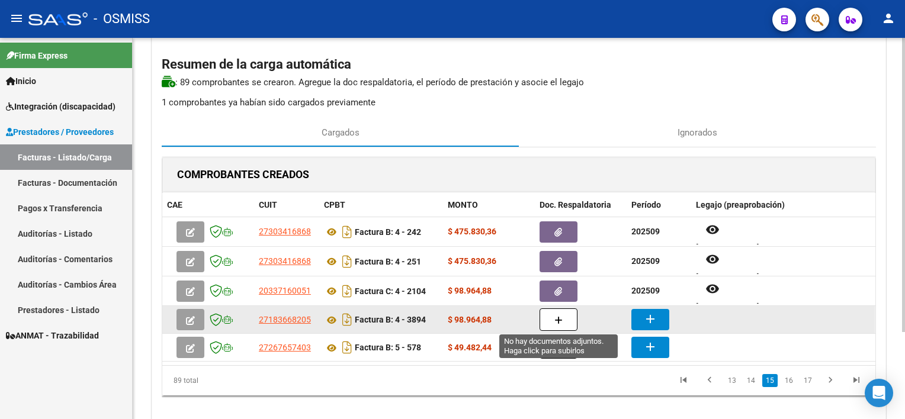
click at [557, 316] on icon "button" at bounding box center [559, 320] width 8 height 9
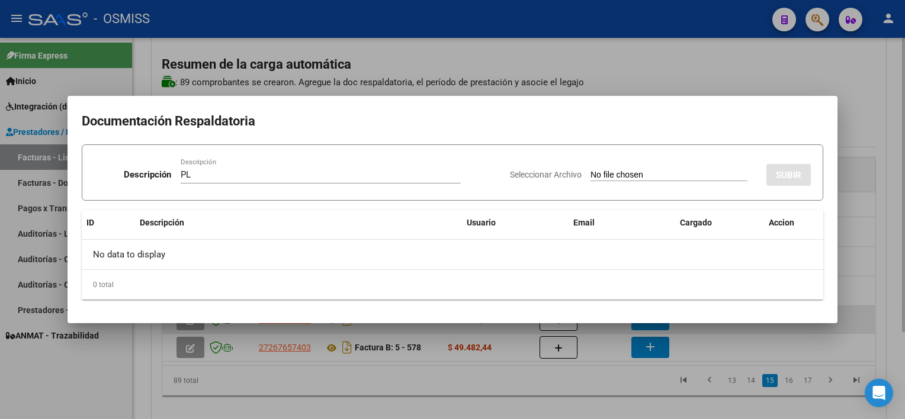
click at [591, 170] on input "Seleccionar Archivo" at bounding box center [669, 175] width 157 height 11
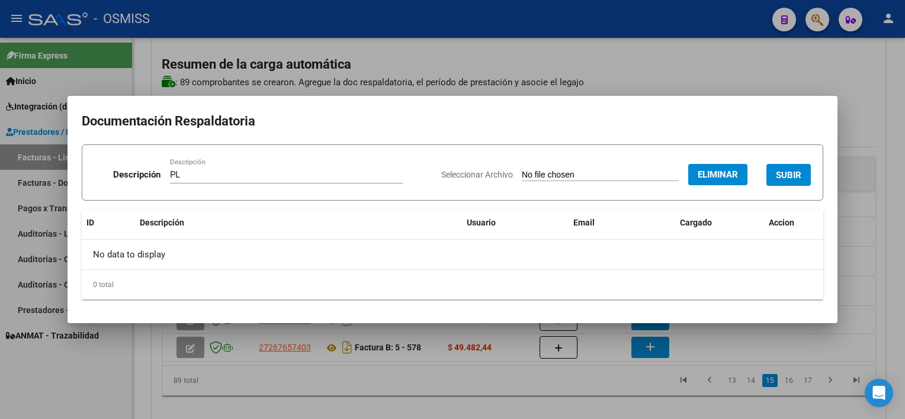
click at [789, 170] on span "SUBIR" at bounding box center [788, 175] width 25 height 11
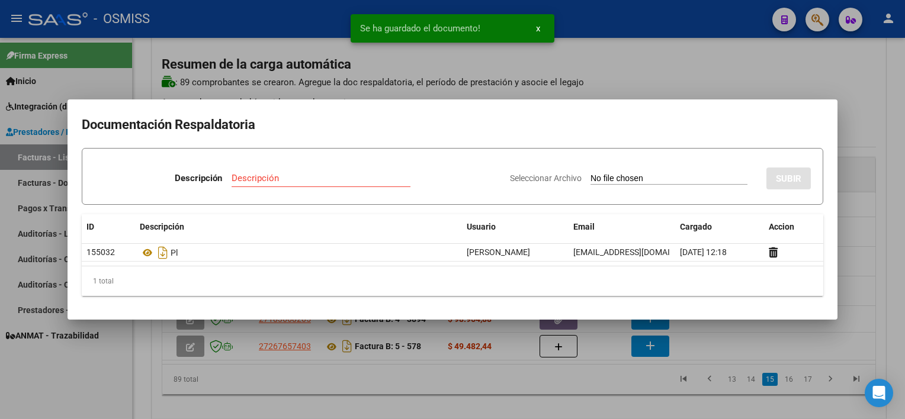
click at [553, 396] on div at bounding box center [452, 209] width 905 height 419
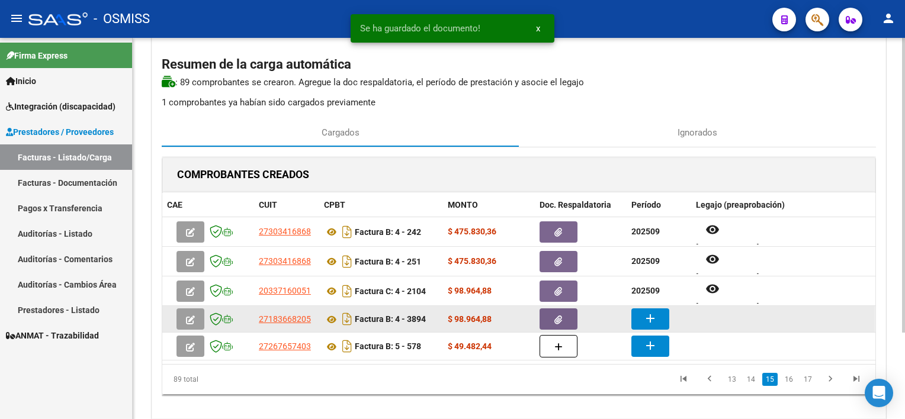
click at [655, 318] on mat-icon "add" at bounding box center [650, 319] width 14 height 14
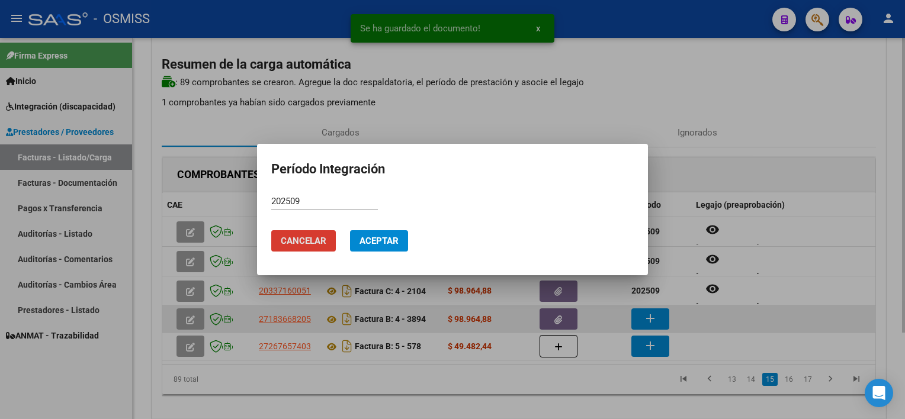
click at [350, 230] on button "Aceptar" at bounding box center [379, 240] width 58 height 21
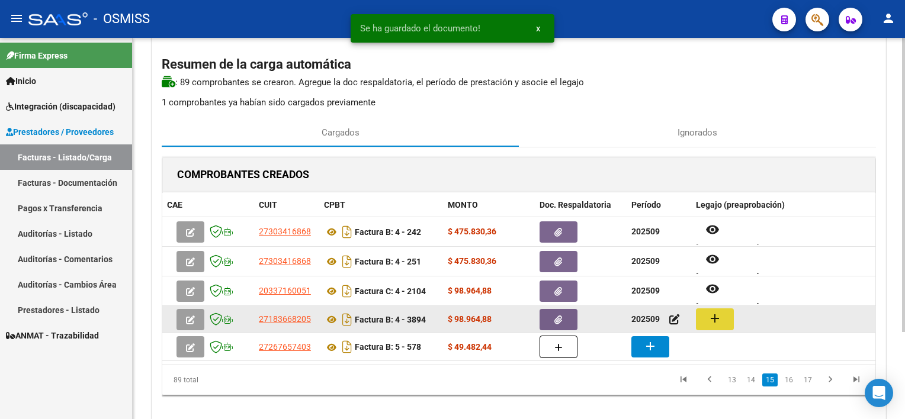
click at [731, 321] on button "add" at bounding box center [715, 320] width 38 height 22
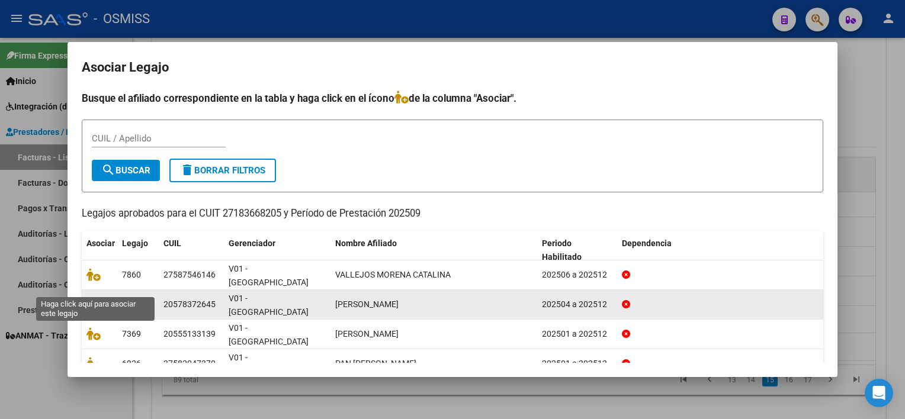
click at [88, 298] on icon at bounding box center [94, 304] width 14 height 13
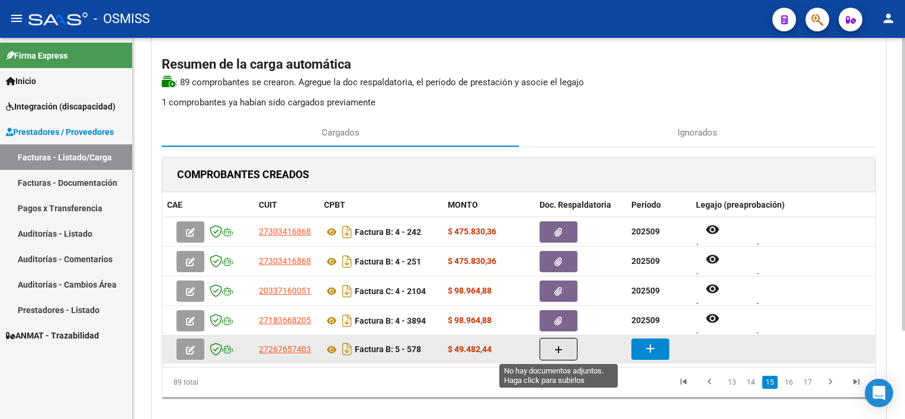
click at [552, 353] on button "button" at bounding box center [559, 349] width 38 height 23
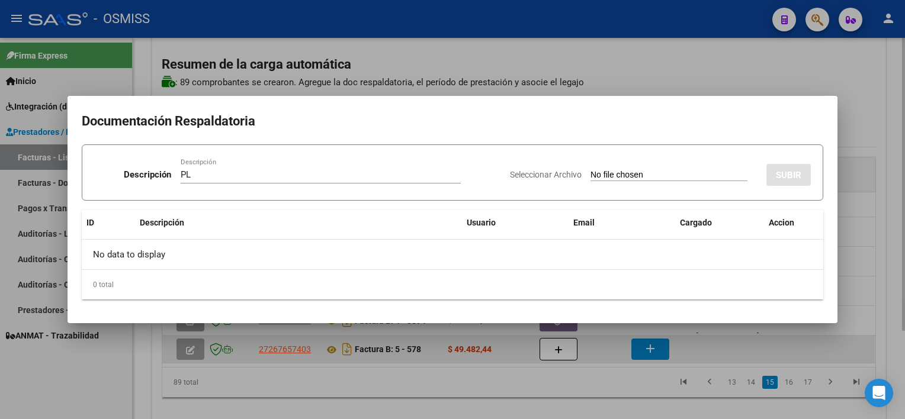
click at [591, 170] on input "Seleccionar Archivo" at bounding box center [669, 175] width 157 height 11
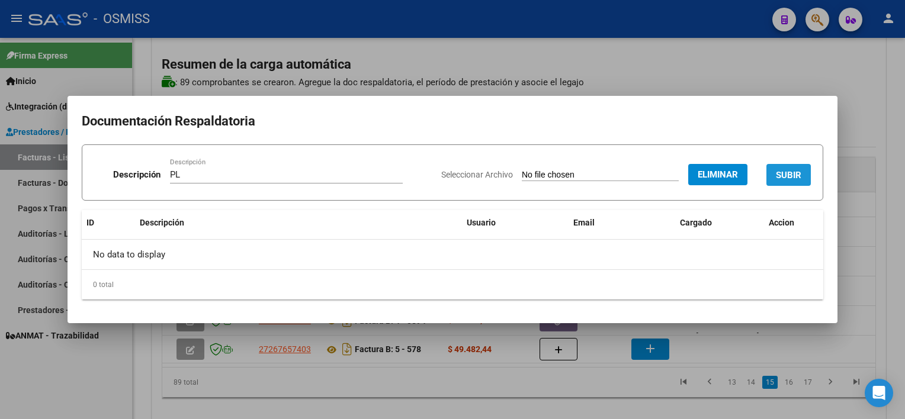
click at [780, 166] on button "SUBIR" at bounding box center [789, 175] width 44 height 22
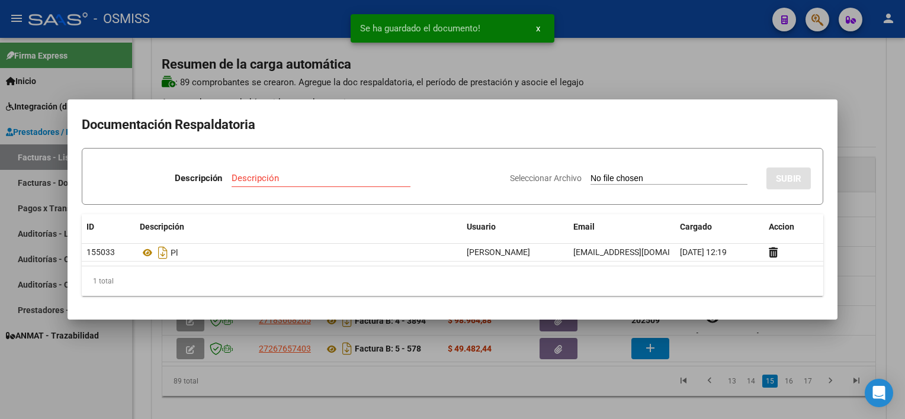
click at [616, 412] on div at bounding box center [452, 209] width 905 height 419
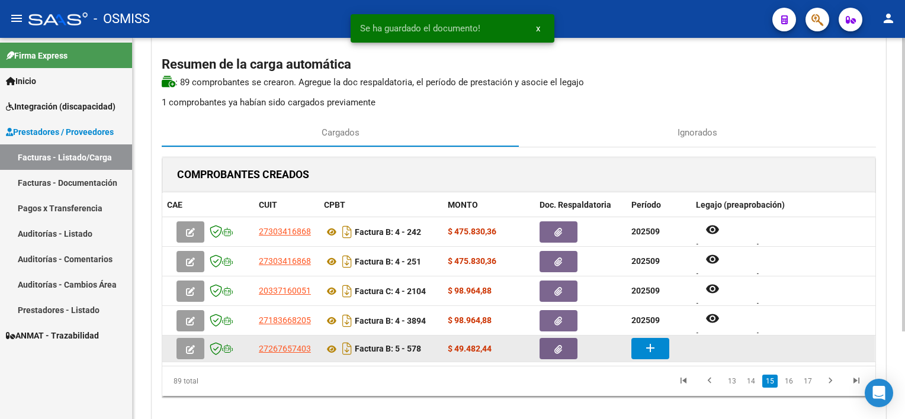
click at [649, 354] on mat-icon "add" at bounding box center [650, 348] width 14 height 14
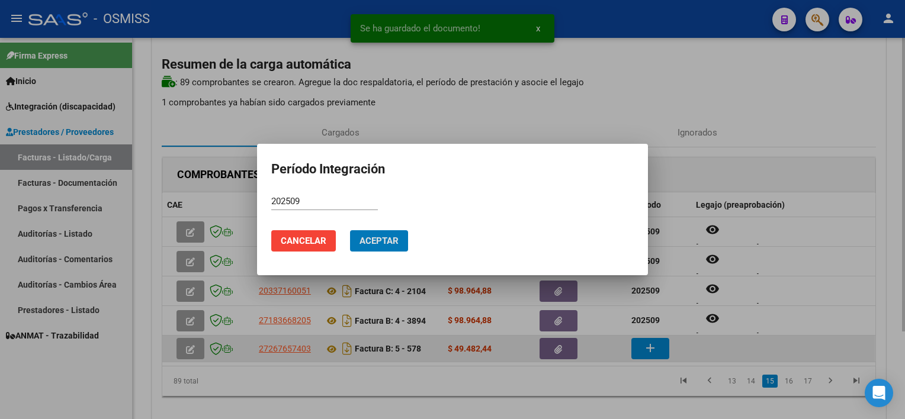
click at [350, 230] on button "Aceptar" at bounding box center [379, 240] width 58 height 21
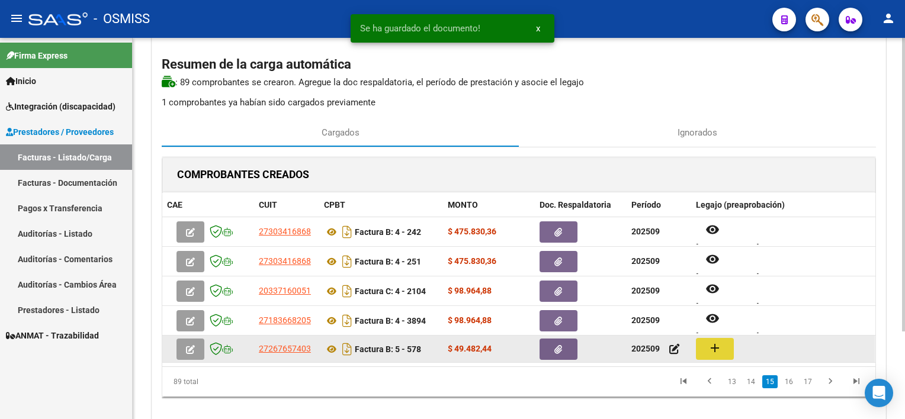
click at [708, 350] on mat-icon "add" at bounding box center [715, 348] width 14 height 14
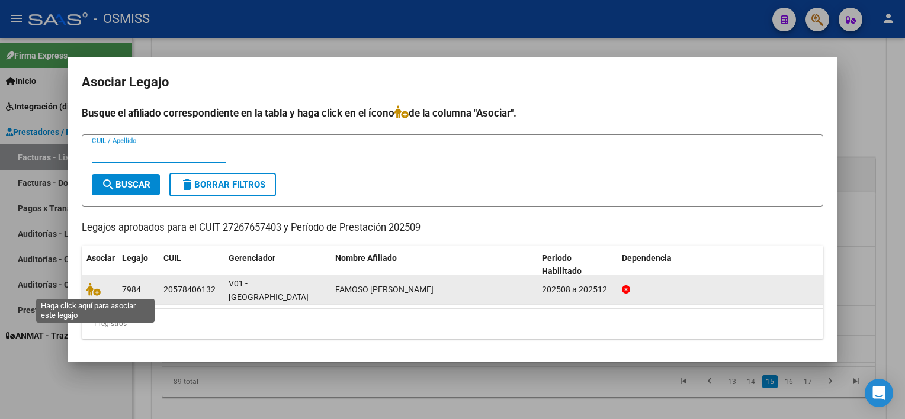
click at [100, 290] on span at bounding box center [96, 289] width 18 height 9
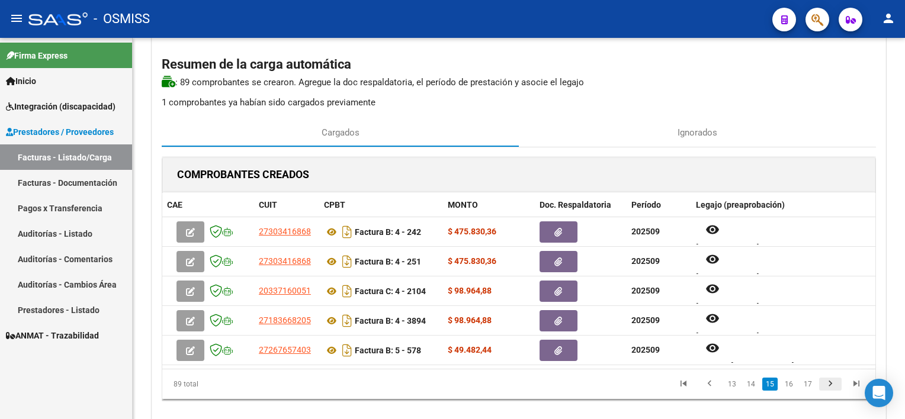
click at [831, 380] on icon "go to next page" at bounding box center [830, 386] width 15 height 14
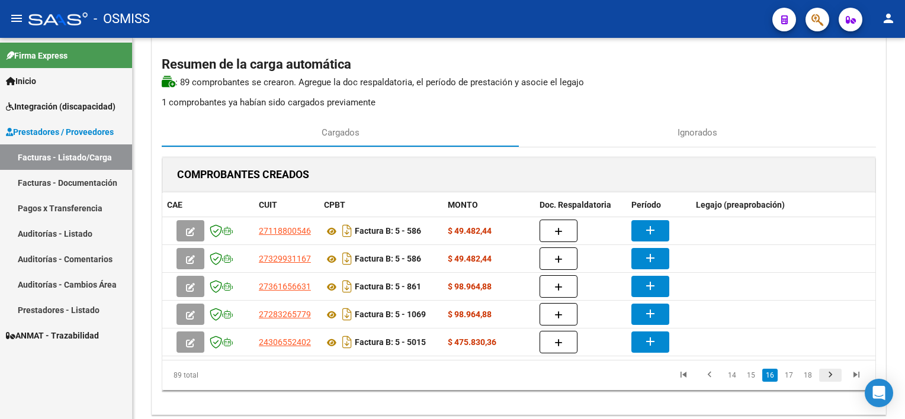
click at [831, 380] on icon "go to next page" at bounding box center [830, 377] width 15 height 14
click at [832, 373] on icon "go to next page" at bounding box center [830, 377] width 15 height 14
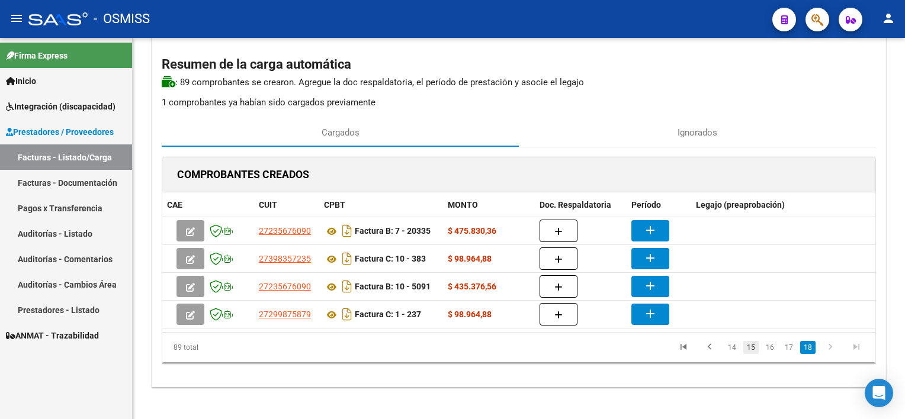
click at [752, 346] on link "15" at bounding box center [751, 347] width 15 height 13
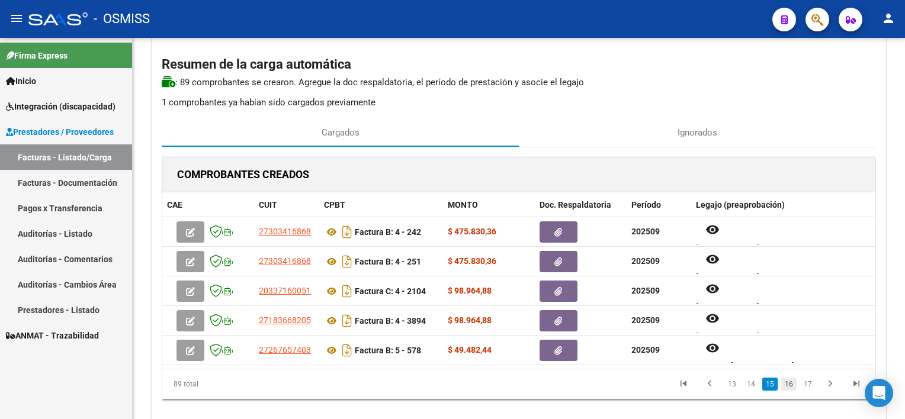
click at [791, 383] on link "16" at bounding box center [789, 384] width 15 height 13
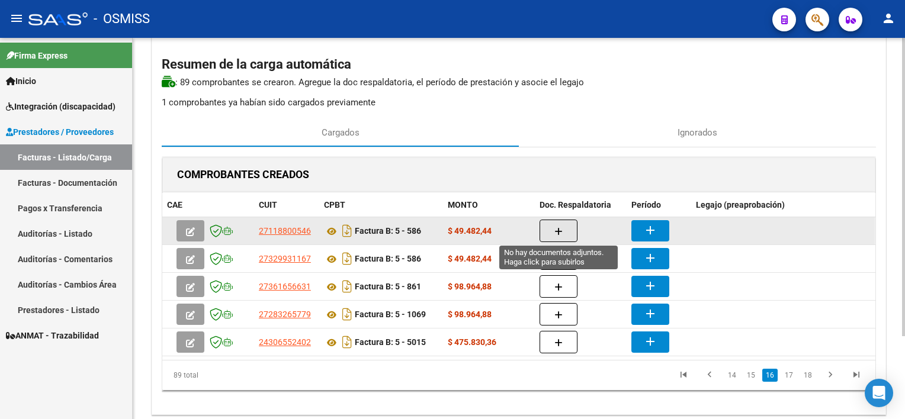
click at [566, 223] on button "button" at bounding box center [559, 231] width 38 height 23
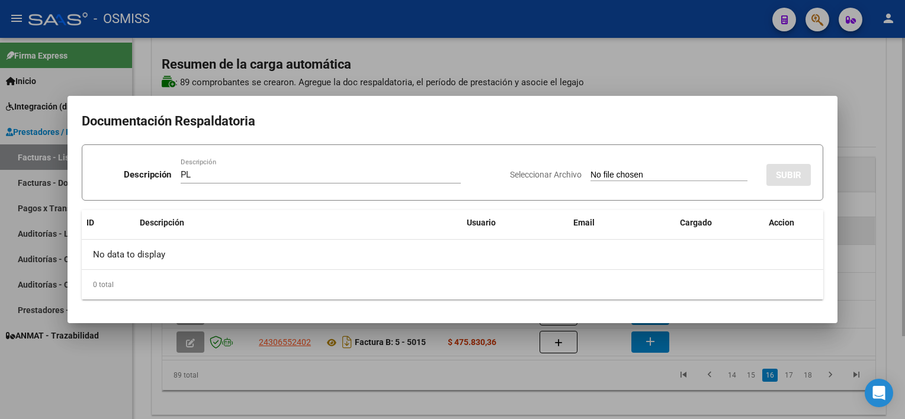
click at [591, 170] on input "Seleccionar Archivo" at bounding box center [669, 175] width 157 height 11
click at [641, 386] on div at bounding box center [452, 209] width 905 height 419
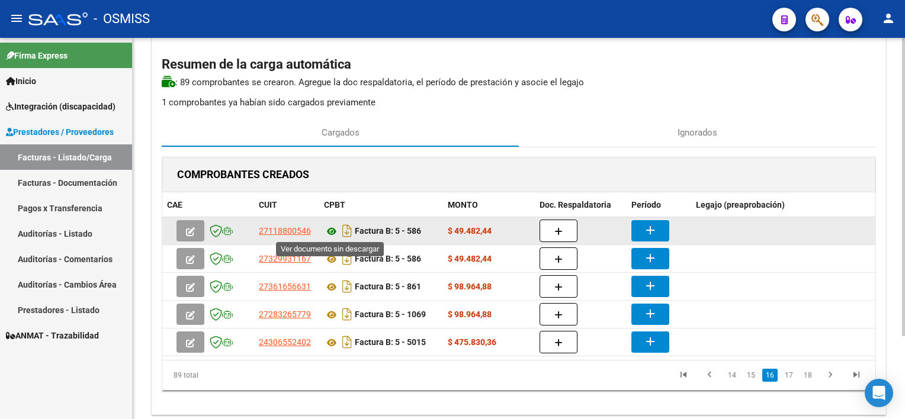
click at [332, 229] on icon at bounding box center [331, 232] width 15 height 14
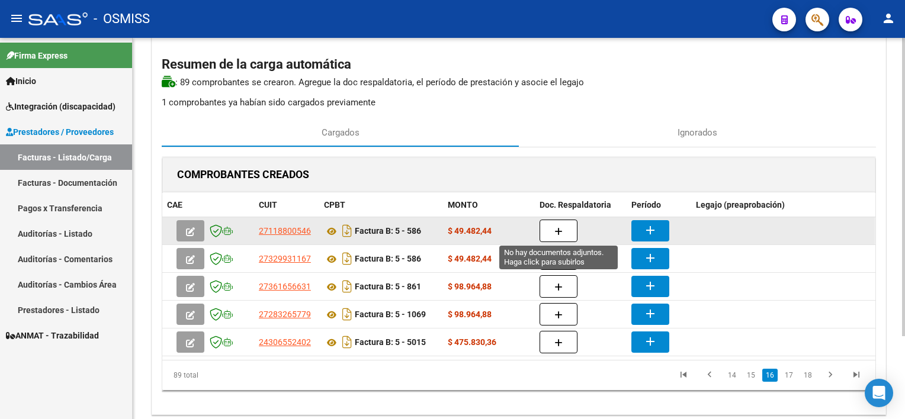
click at [557, 230] on icon "button" at bounding box center [559, 232] width 8 height 9
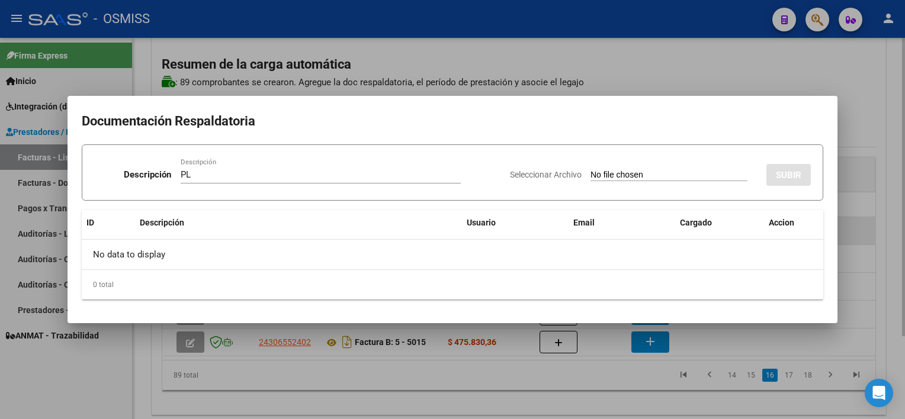
click at [591, 170] on input "Seleccionar Archivo" at bounding box center [669, 175] width 157 height 11
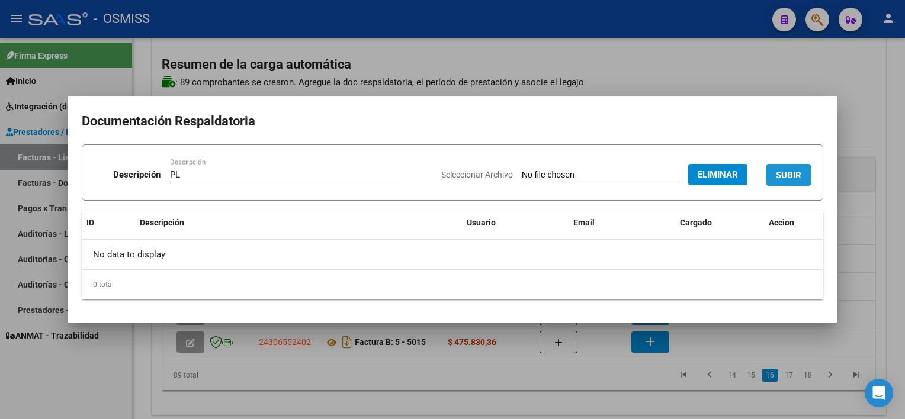
click at [793, 175] on span "SUBIR" at bounding box center [788, 175] width 25 height 11
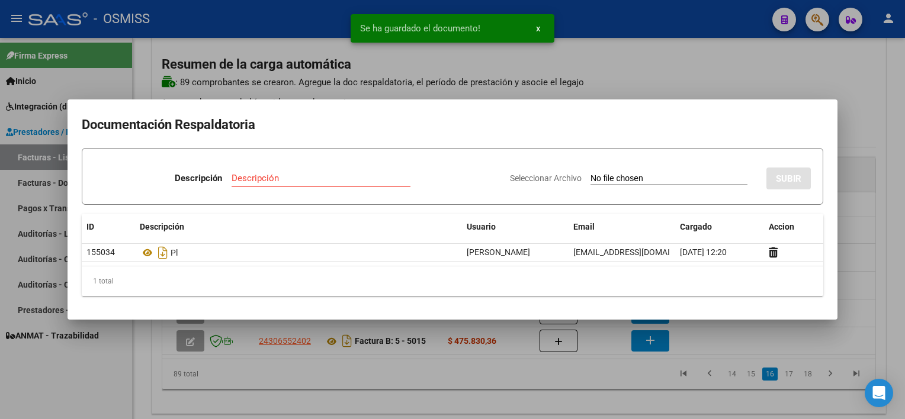
click at [611, 377] on div at bounding box center [452, 209] width 905 height 419
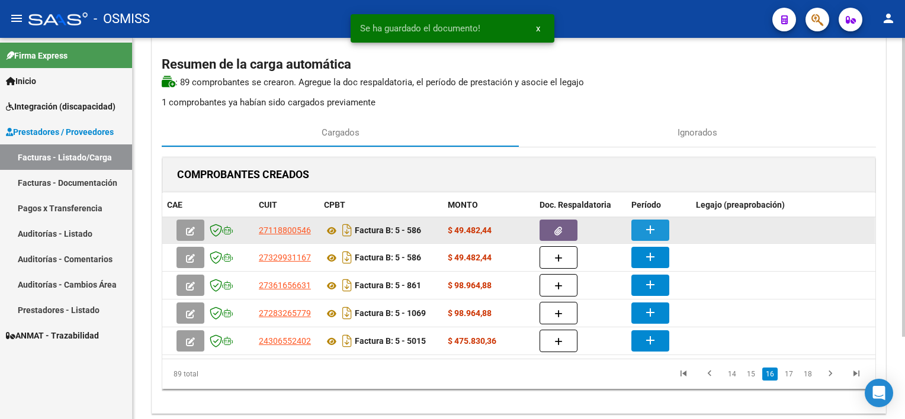
click at [659, 226] on button "add" at bounding box center [651, 230] width 38 height 21
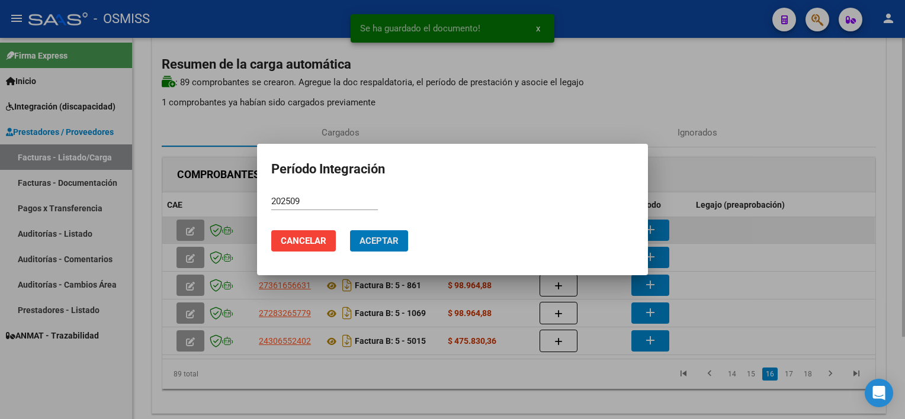
click at [350, 230] on button "Aceptar" at bounding box center [379, 240] width 58 height 21
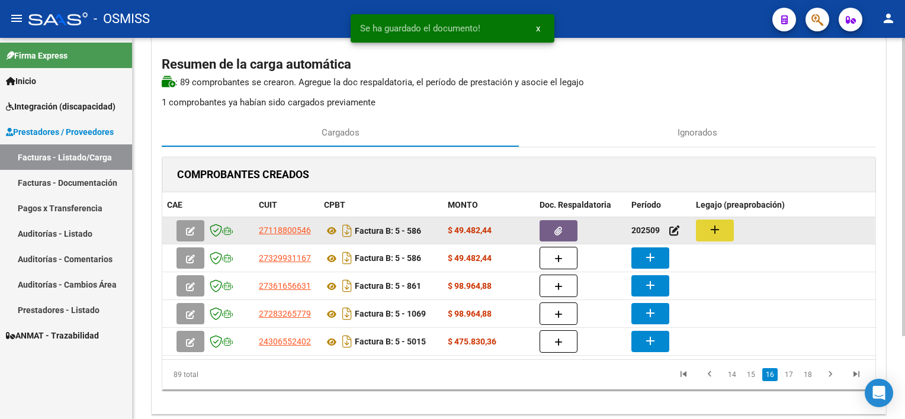
click at [703, 228] on button "add" at bounding box center [715, 231] width 38 height 22
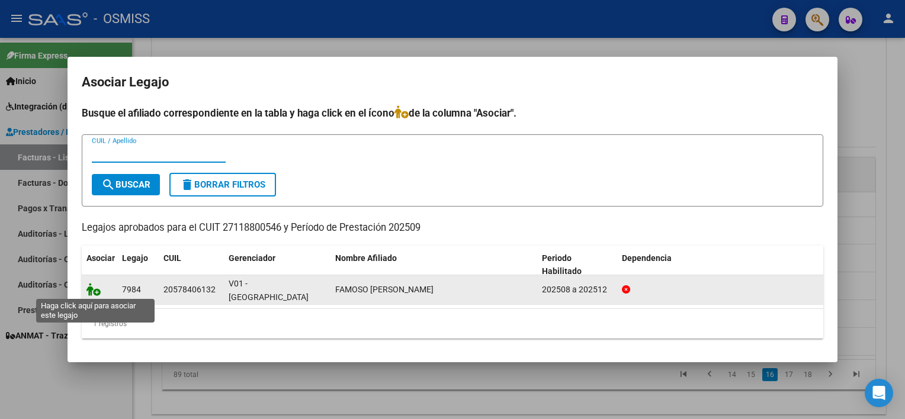
click at [93, 292] on icon at bounding box center [94, 289] width 14 height 13
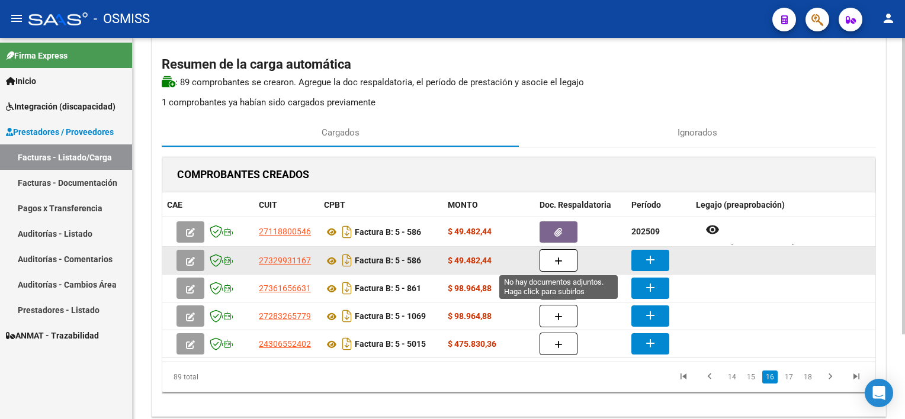
click at [555, 257] on icon "button" at bounding box center [559, 261] width 8 height 9
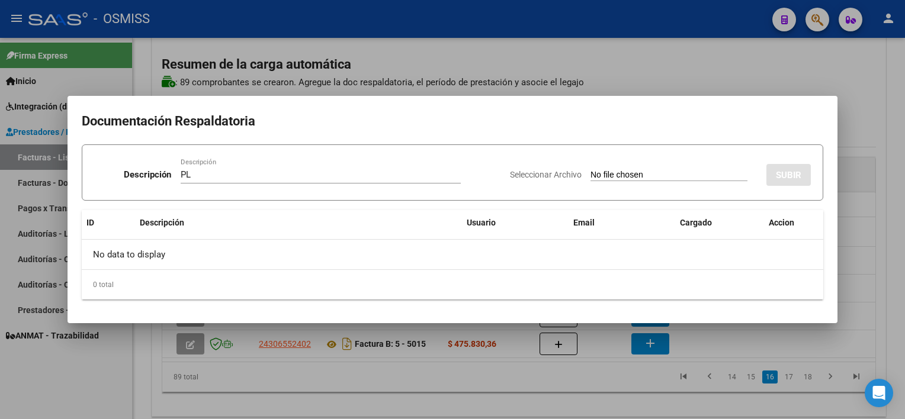
click at [591, 170] on input "Seleccionar Archivo" at bounding box center [669, 175] width 157 height 11
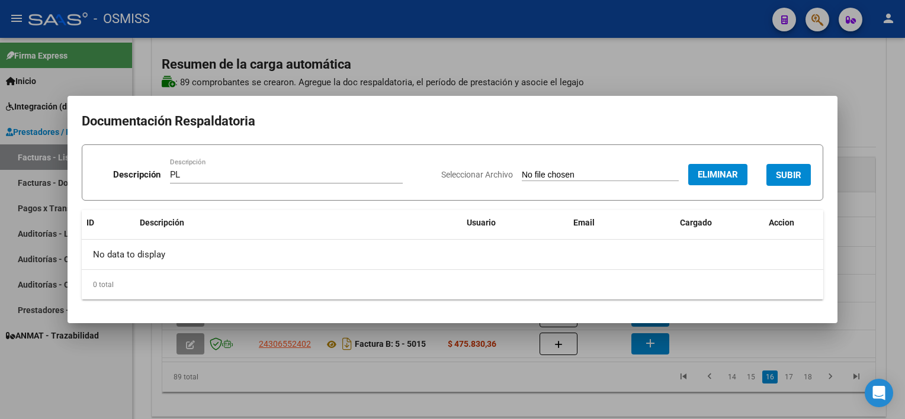
click at [781, 169] on span "SUBIR" at bounding box center [788, 174] width 25 height 11
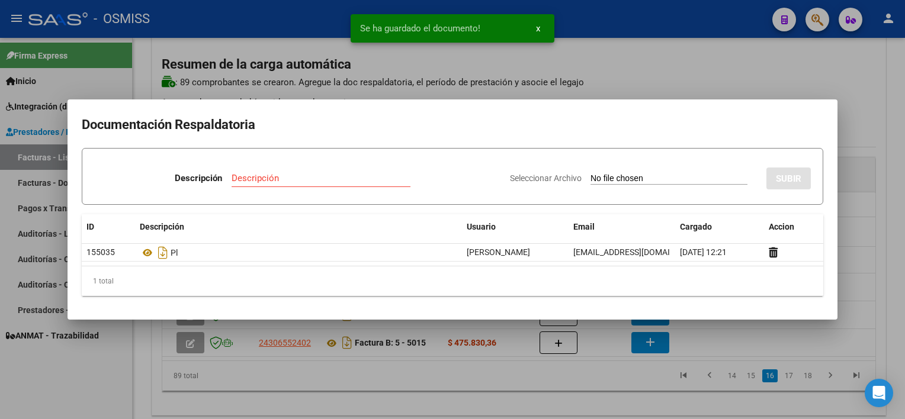
click at [529, 391] on div at bounding box center [452, 209] width 905 height 419
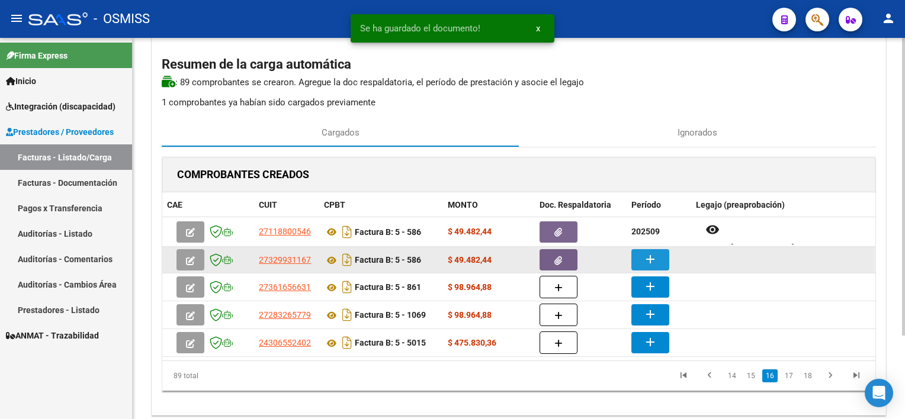
click at [652, 260] on mat-icon "add" at bounding box center [650, 259] width 14 height 14
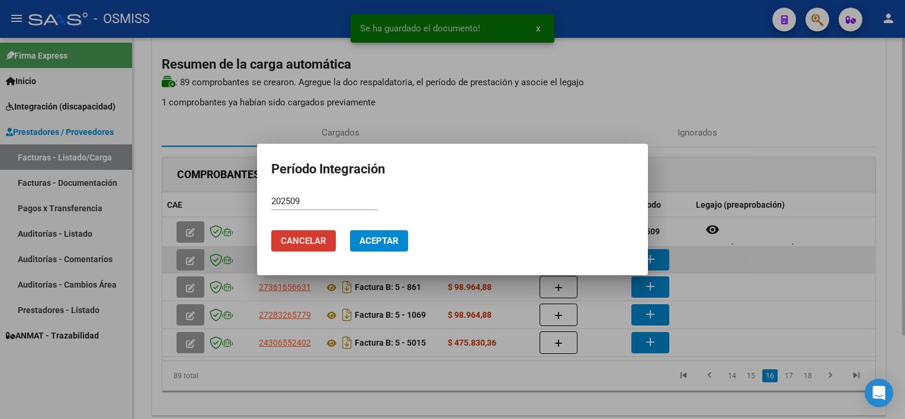
click at [350, 230] on button "Aceptar" at bounding box center [379, 240] width 58 height 21
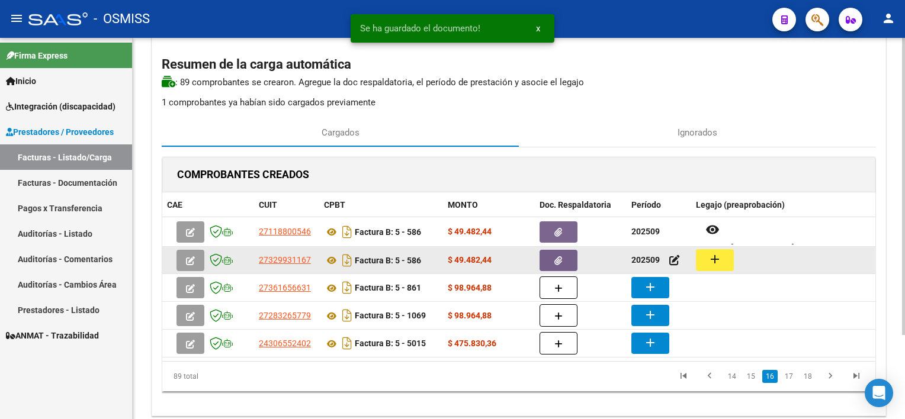
click at [713, 255] on mat-icon "add" at bounding box center [715, 259] width 14 height 14
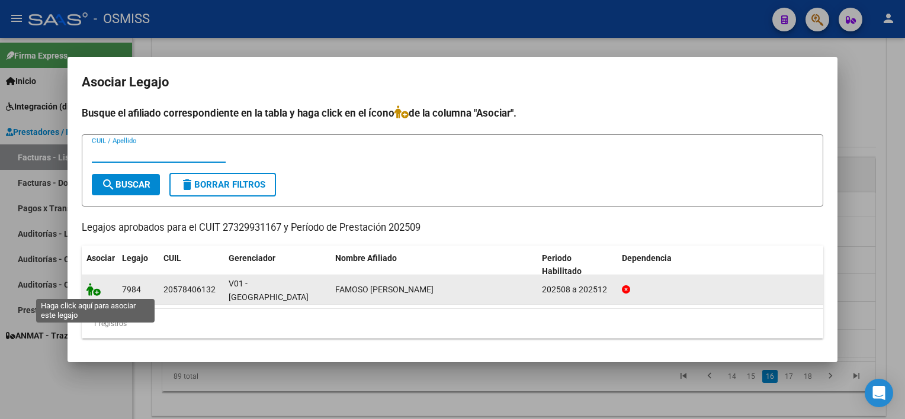
click at [98, 290] on icon at bounding box center [94, 289] width 14 height 13
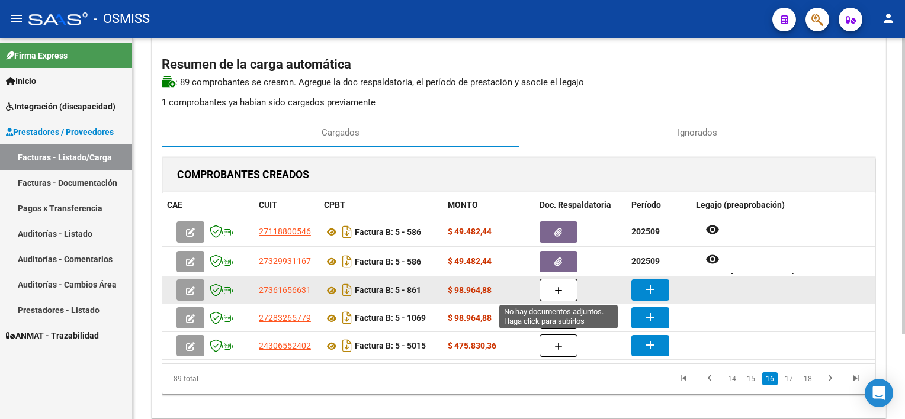
click at [559, 287] on icon "button" at bounding box center [559, 291] width 8 height 9
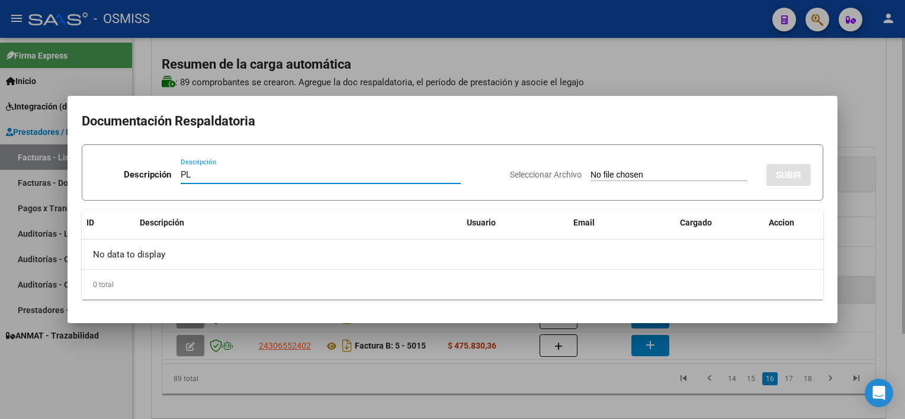
click at [591, 170] on input "Seleccionar Archivo" at bounding box center [669, 175] width 157 height 11
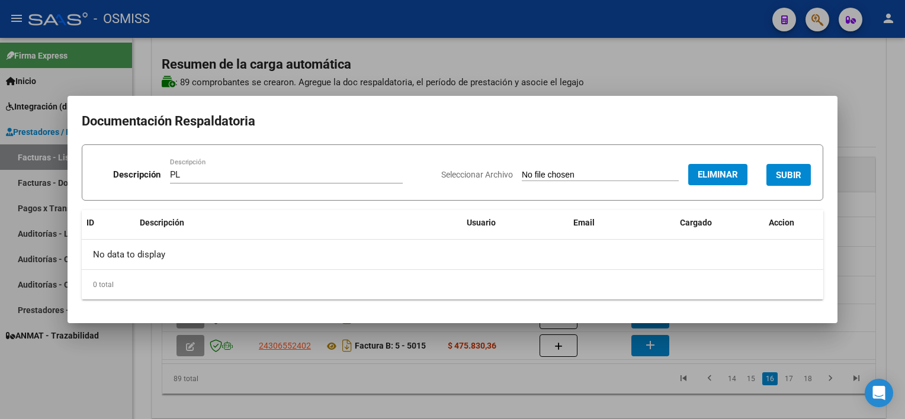
click at [785, 173] on span "SUBIR" at bounding box center [788, 175] width 25 height 11
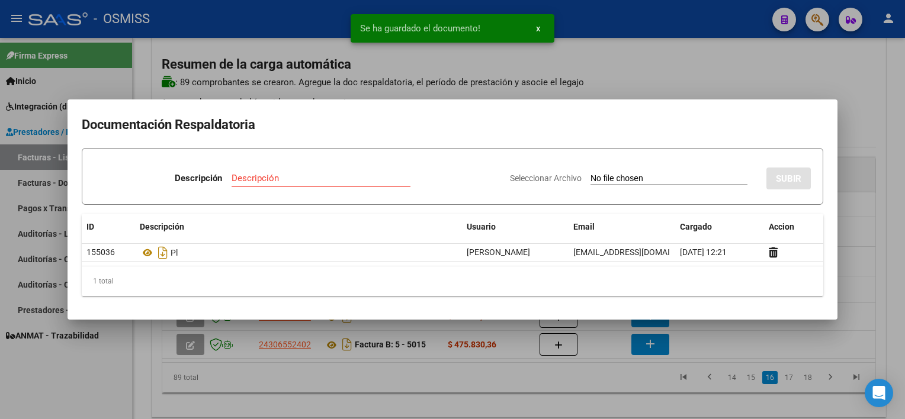
click at [588, 380] on div at bounding box center [452, 209] width 905 height 419
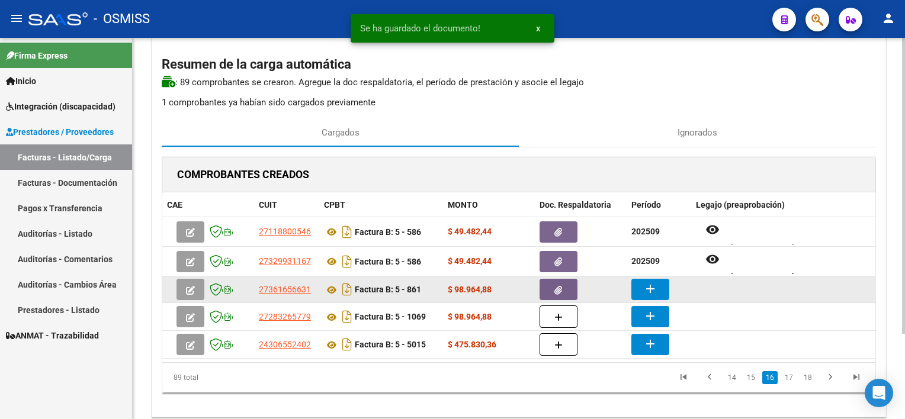
click at [641, 292] on button "add" at bounding box center [651, 289] width 38 height 21
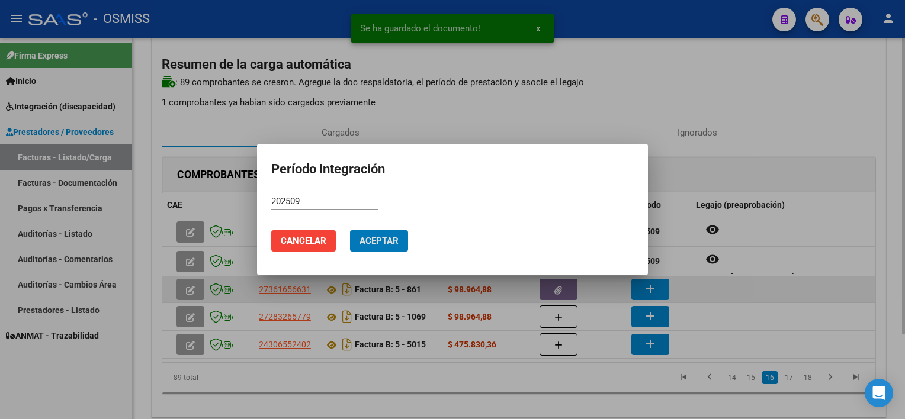
click at [350, 230] on button "Aceptar" at bounding box center [379, 240] width 58 height 21
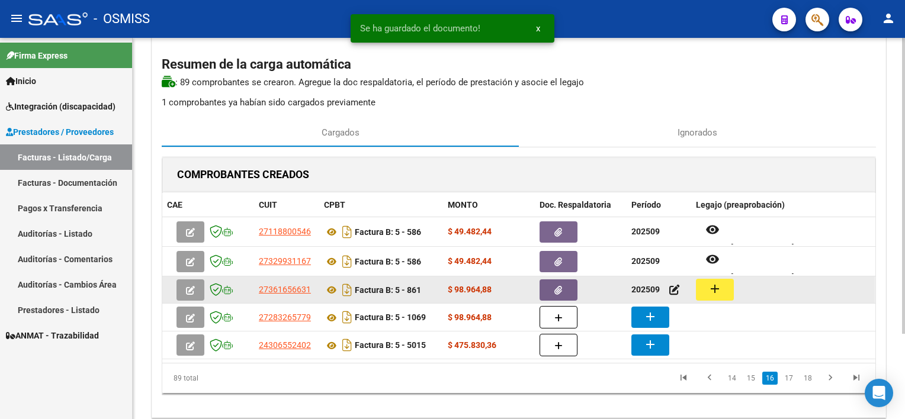
click at [702, 289] on button "add" at bounding box center [715, 290] width 38 height 22
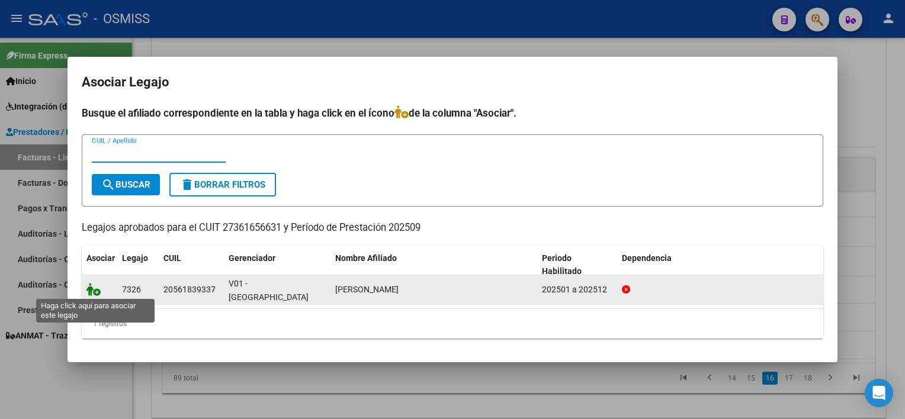
click at [94, 288] on icon at bounding box center [94, 289] width 14 height 13
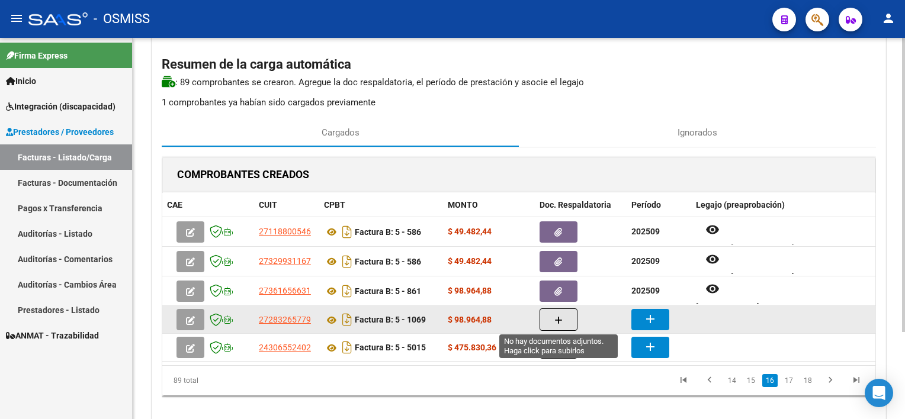
click at [552, 320] on button "button" at bounding box center [559, 320] width 38 height 23
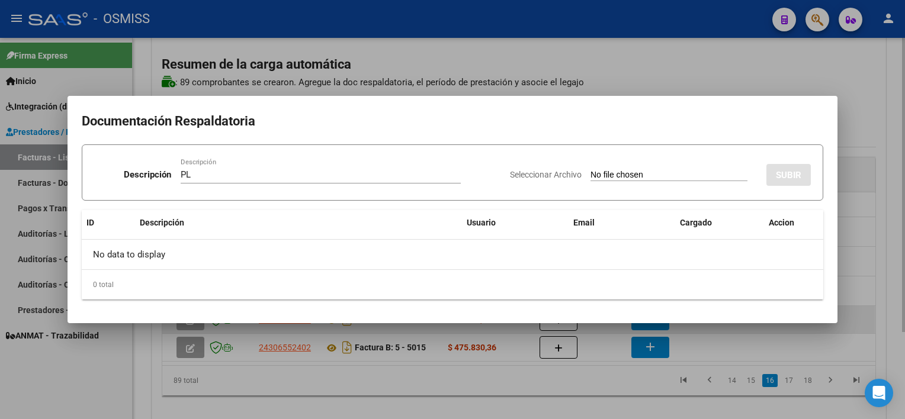
click at [591, 170] on input "Seleccionar Archivo" at bounding box center [669, 175] width 157 height 11
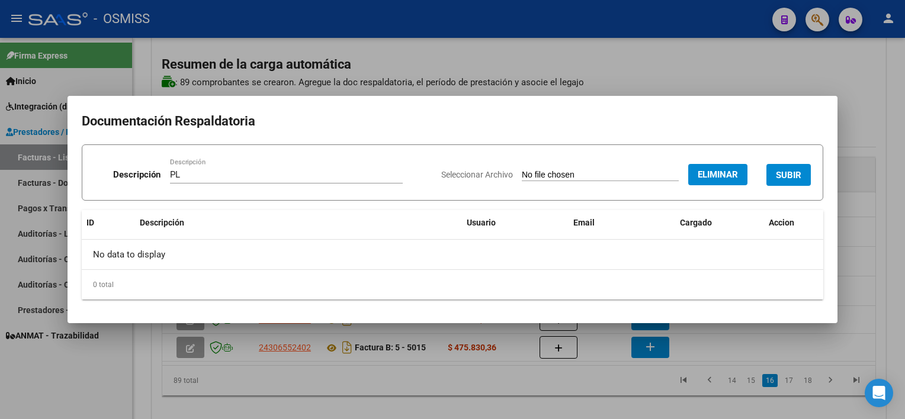
click at [799, 178] on span "SUBIR" at bounding box center [788, 175] width 25 height 11
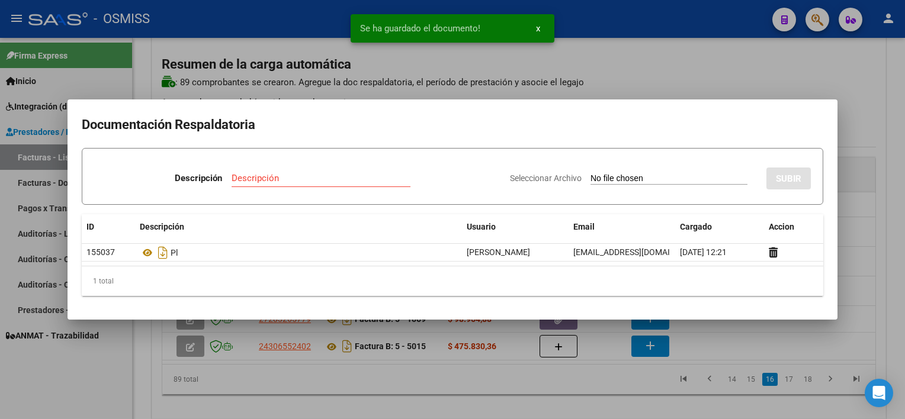
click at [591, 390] on div at bounding box center [452, 209] width 905 height 419
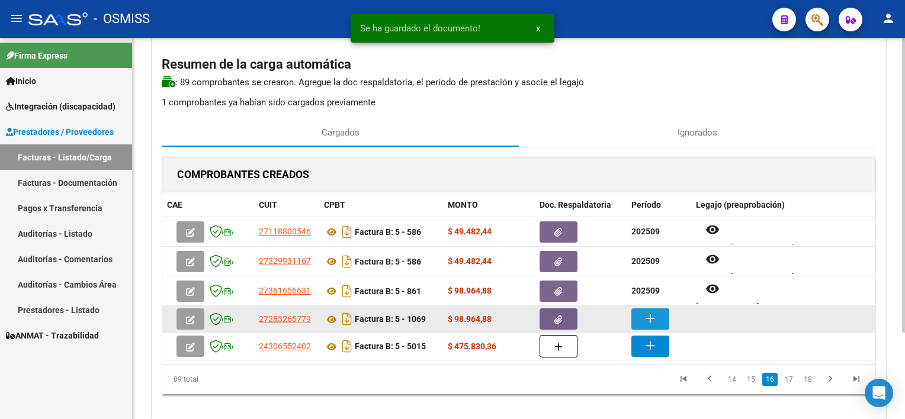
click at [652, 316] on mat-icon "add" at bounding box center [650, 319] width 14 height 14
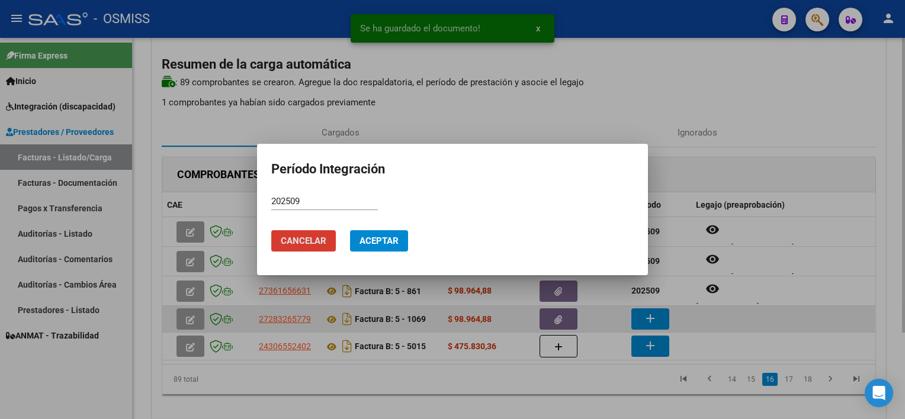
click at [350, 230] on button "Aceptar" at bounding box center [379, 240] width 58 height 21
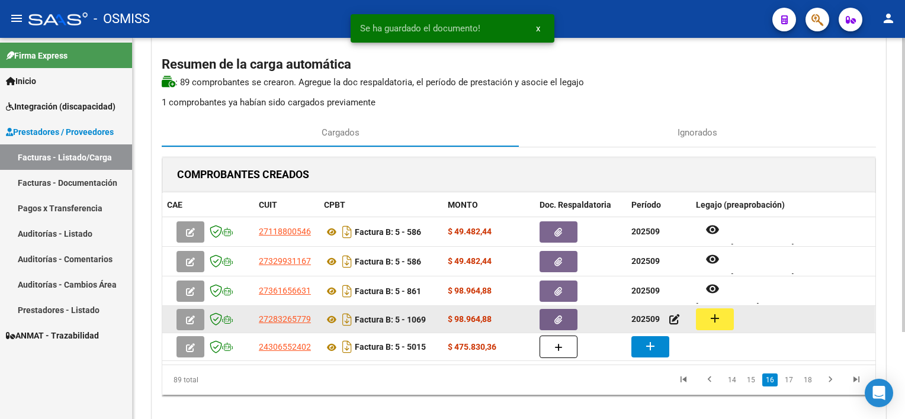
click at [725, 315] on button "add" at bounding box center [715, 320] width 38 height 22
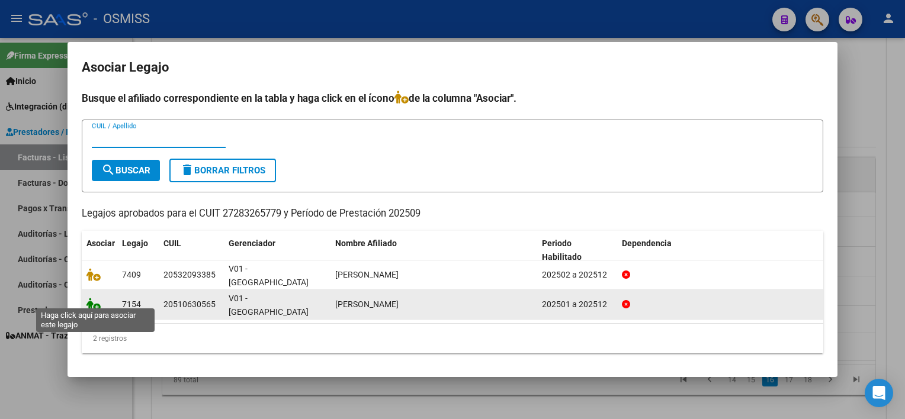
click at [100, 302] on icon at bounding box center [94, 304] width 14 height 13
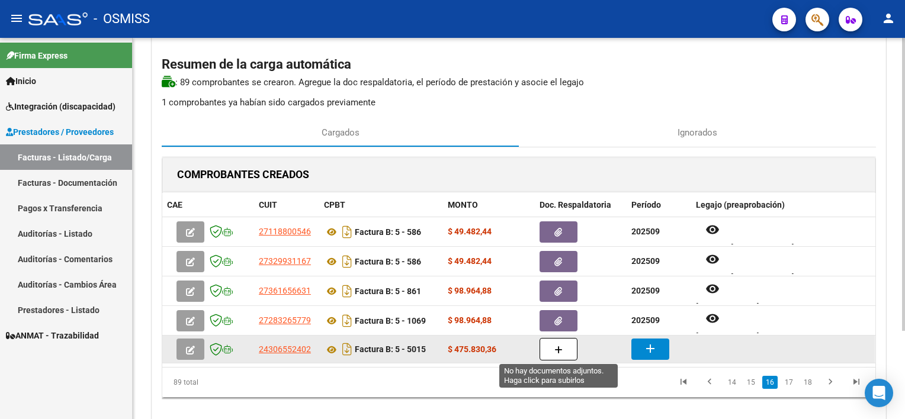
click at [562, 346] on icon "button" at bounding box center [559, 350] width 8 height 9
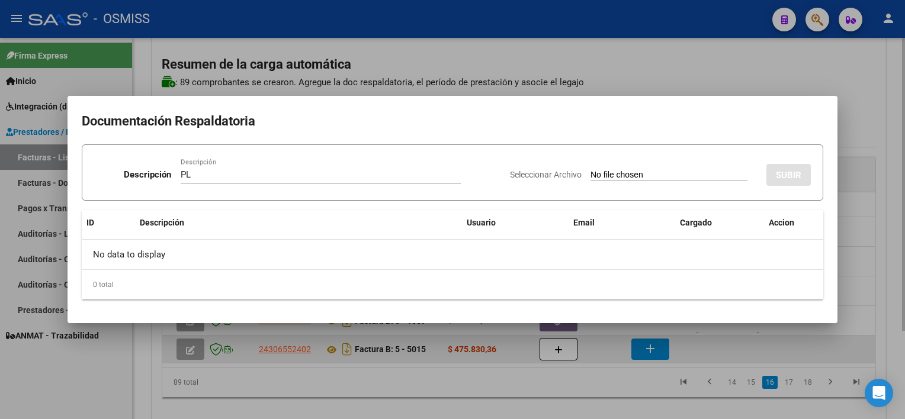
click at [591, 170] on input "Seleccionar Archivo" at bounding box center [669, 175] width 157 height 11
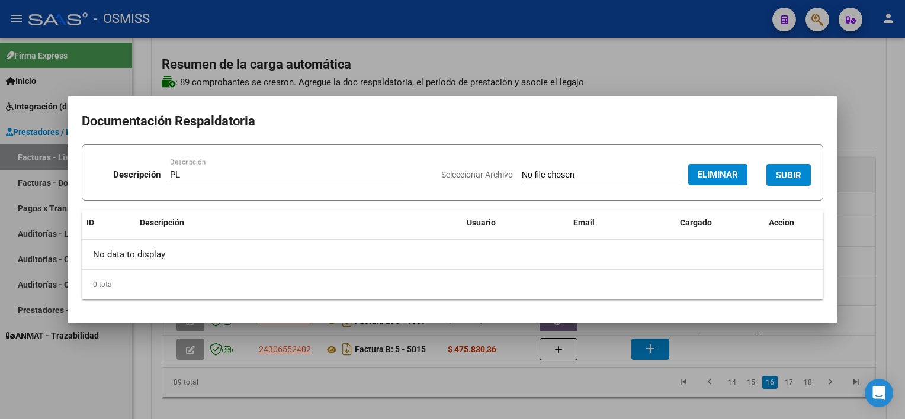
click at [795, 176] on span "SUBIR" at bounding box center [788, 175] width 25 height 11
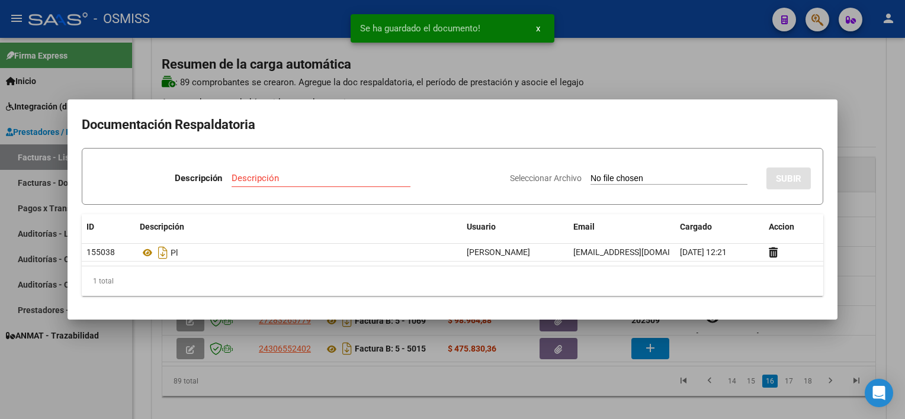
click at [649, 351] on div at bounding box center [452, 209] width 905 height 419
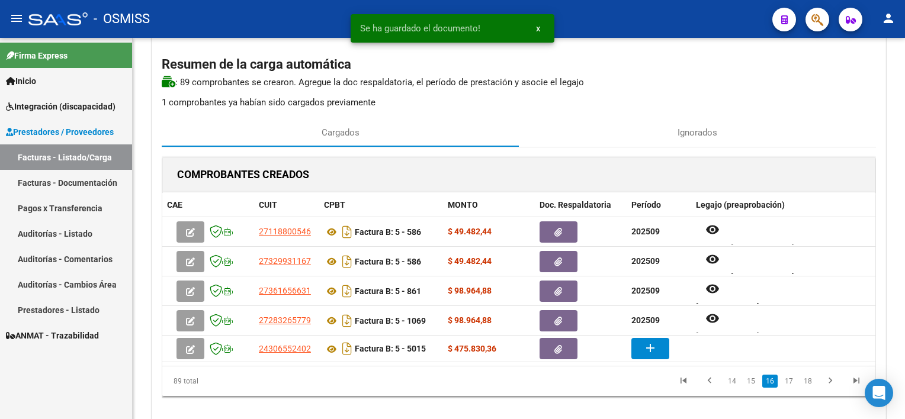
click at [649, 351] on mat-icon "add" at bounding box center [650, 348] width 14 height 14
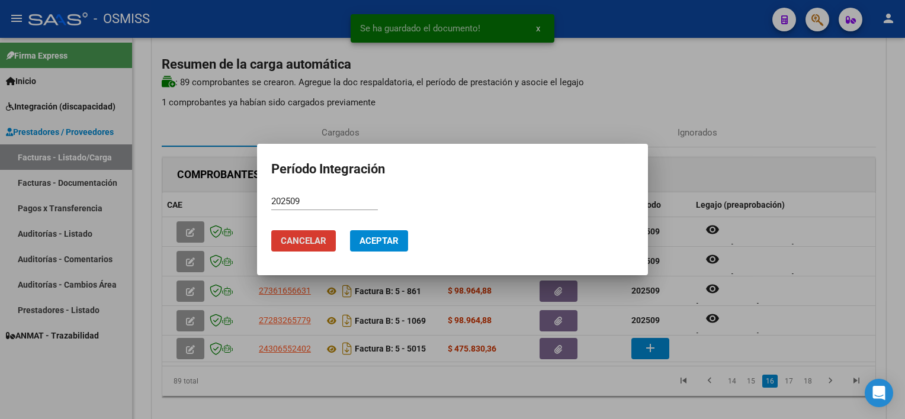
click at [350, 230] on button "Aceptar" at bounding box center [379, 240] width 58 height 21
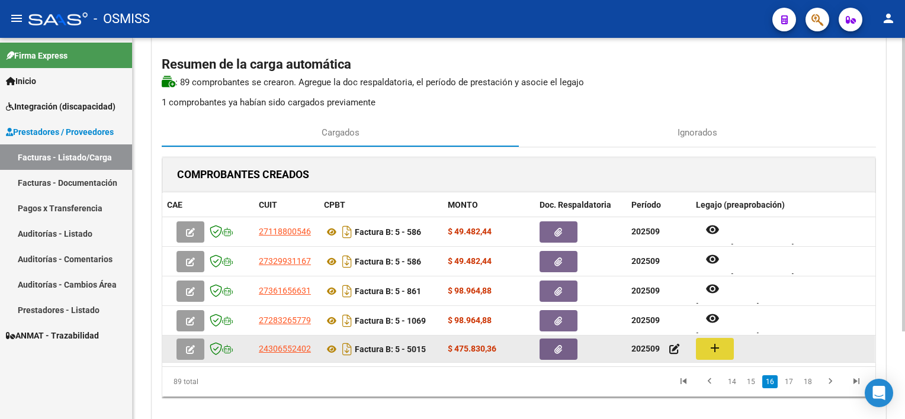
click at [700, 349] on button "add" at bounding box center [715, 349] width 38 height 22
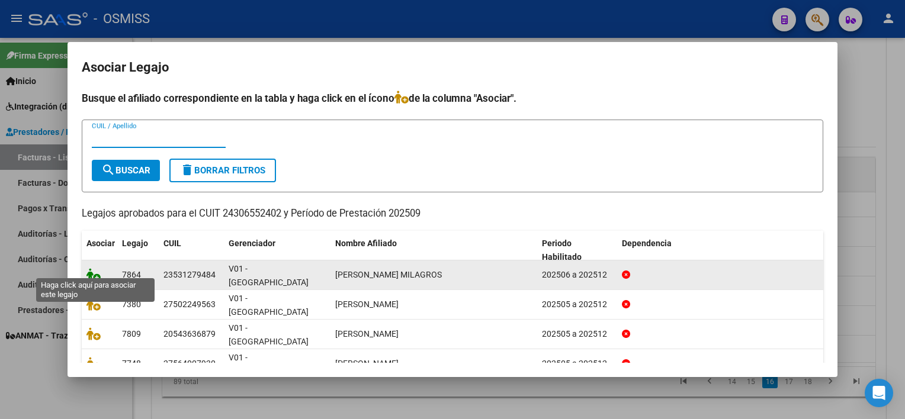
click at [97, 268] on icon at bounding box center [94, 274] width 14 height 13
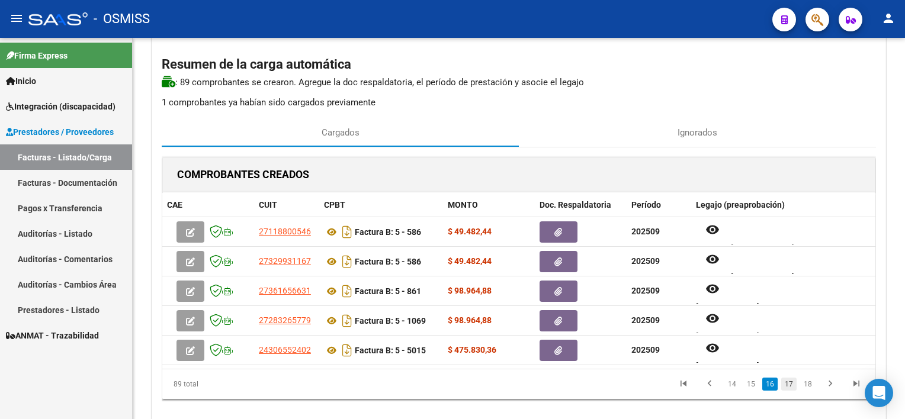
click at [794, 386] on link "17" at bounding box center [789, 384] width 15 height 13
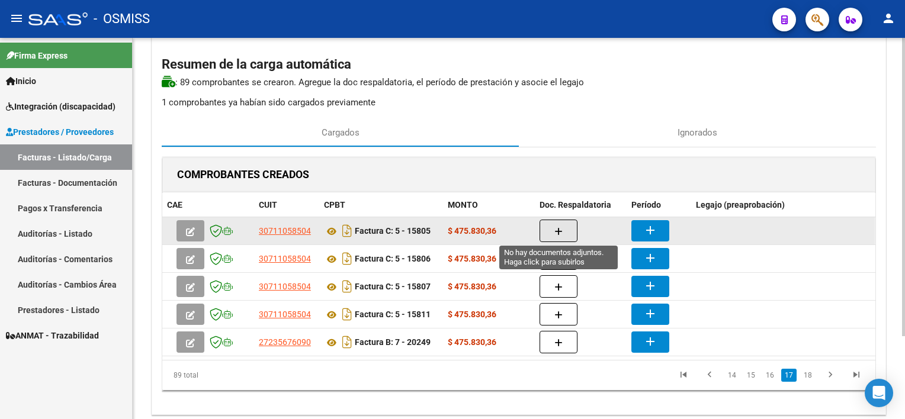
click at [564, 225] on button "button" at bounding box center [559, 231] width 38 height 23
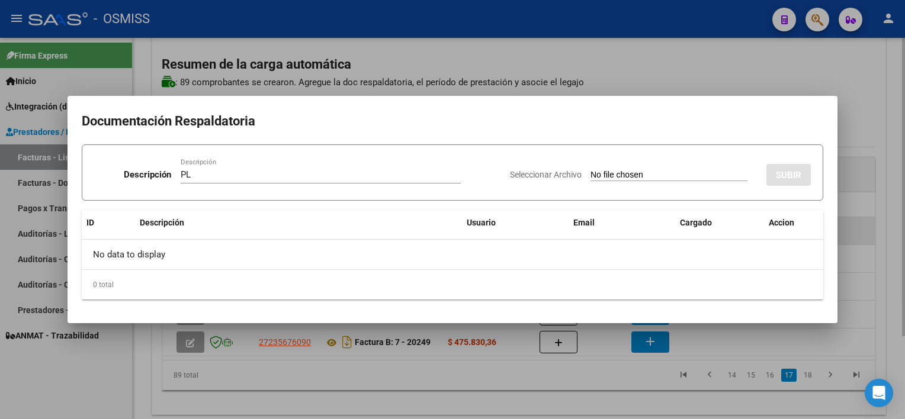
click at [591, 170] on input "Seleccionar Archivo" at bounding box center [669, 175] width 157 height 11
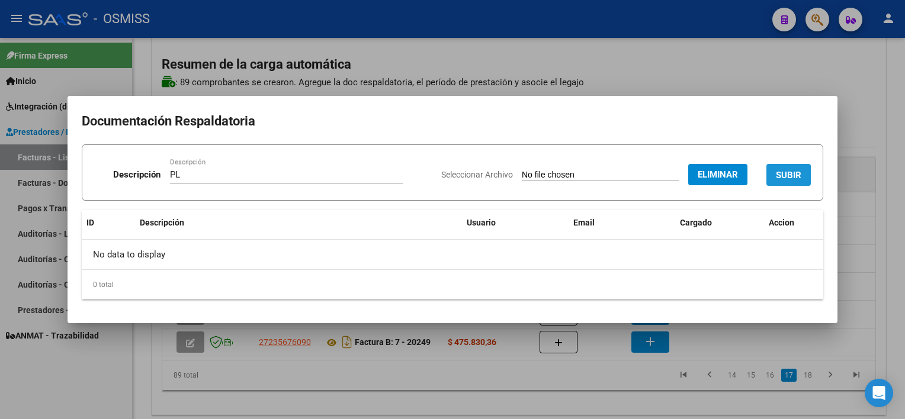
click at [803, 169] on button "SUBIR" at bounding box center [789, 175] width 44 height 22
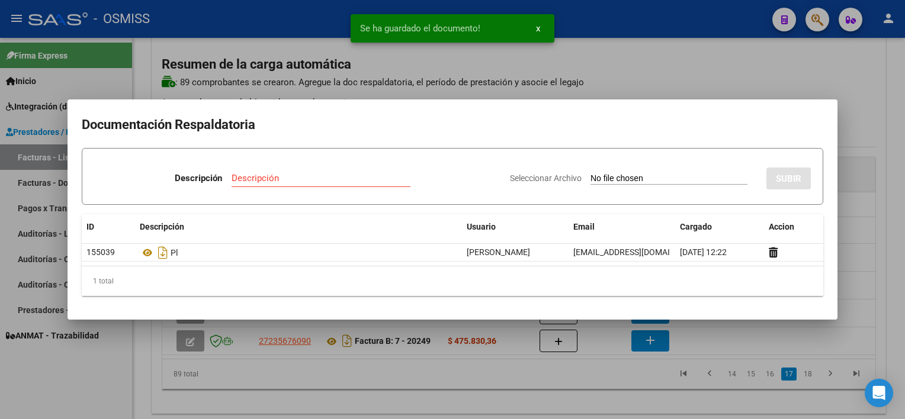
click at [588, 382] on div at bounding box center [452, 209] width 905 height 419
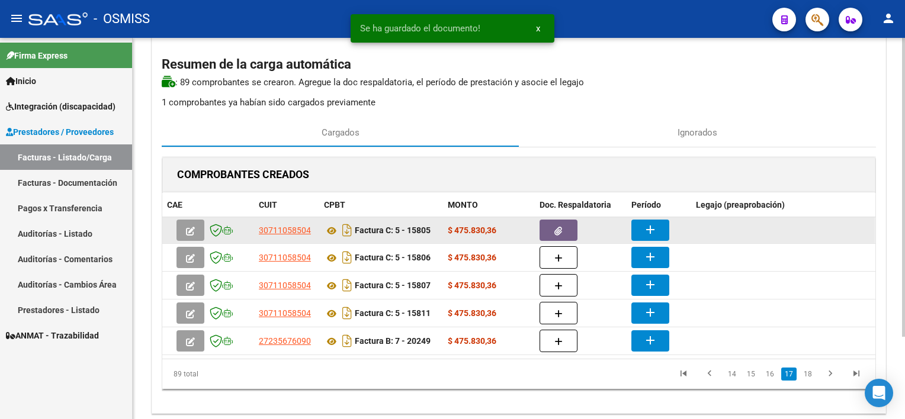
click at [655, 226] on mat-icon "add" at bounding box center [650, 230] width 14 height 14
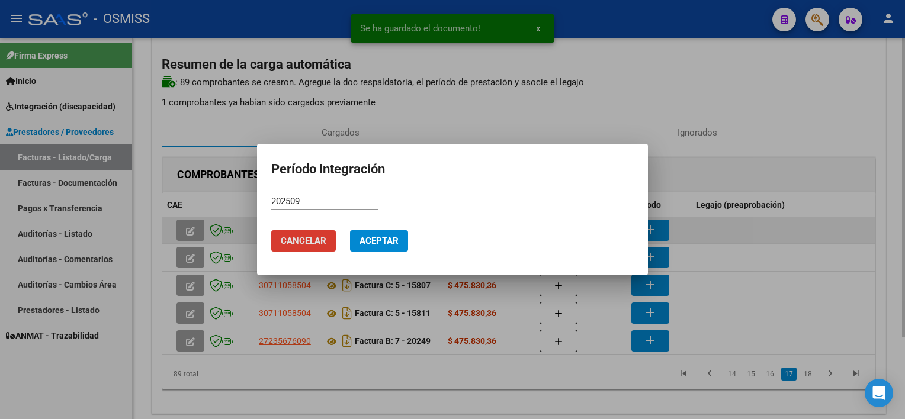
click at [350, 230] on button "Aceptar" at bounding box center [379, 240] width 58 height 21
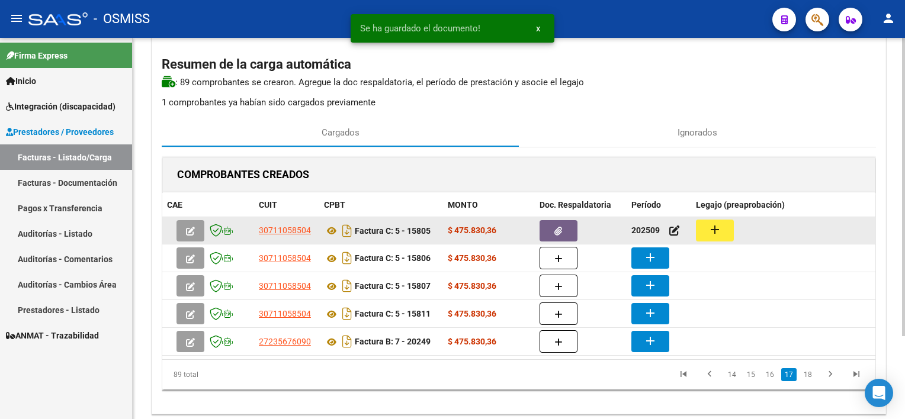
click at [704, 228] on button "add" at bounding box center [715, 231] width 38 height 22
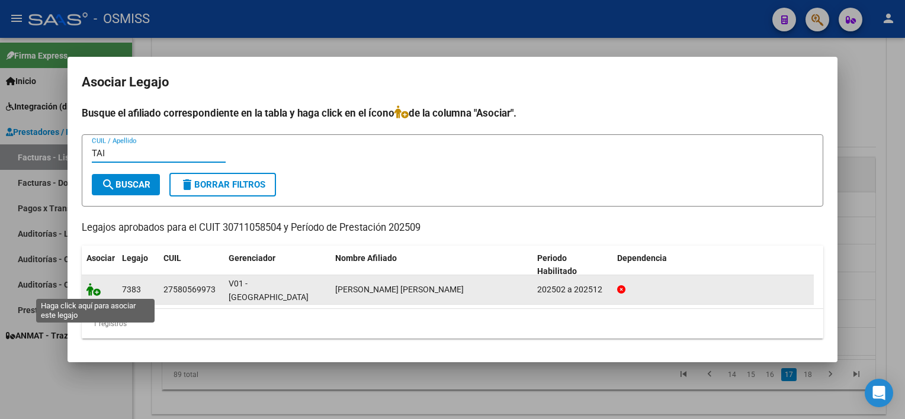
click at [88, 289] on icon at bounding box center [94, 289] width 14 height 13
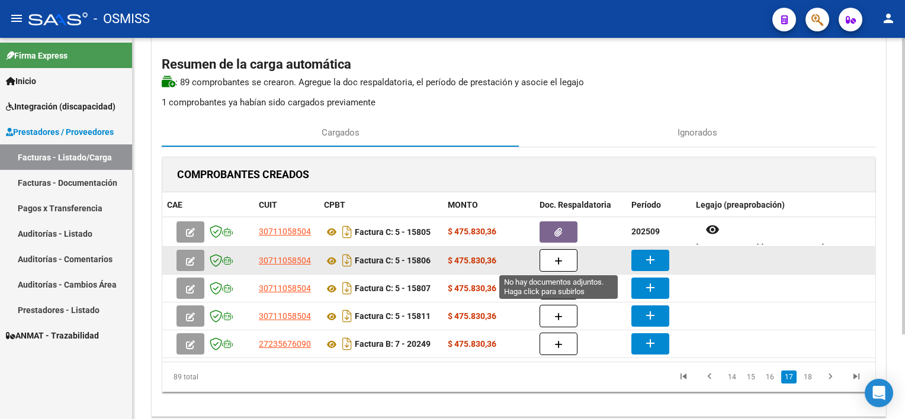
click at [558, 261] on icon "button" at bounding box center [559, 261] width 8 height 9
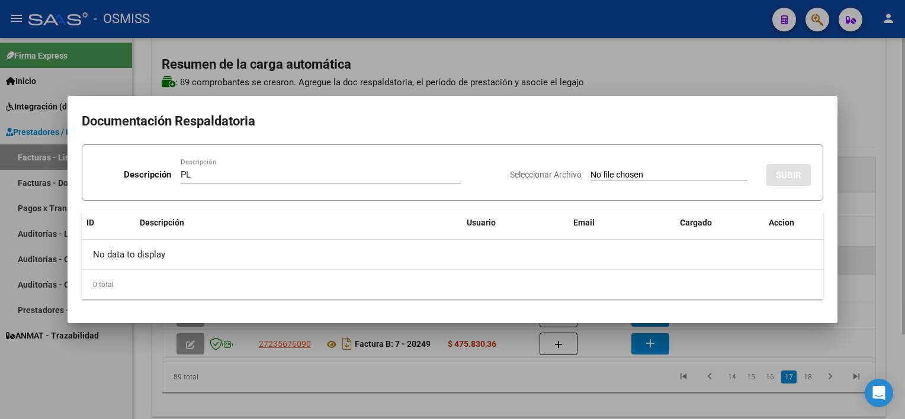
click at [591, 170] on input "Seleccionar Archivo" at bounding box center [669, 175] width 157 height 11
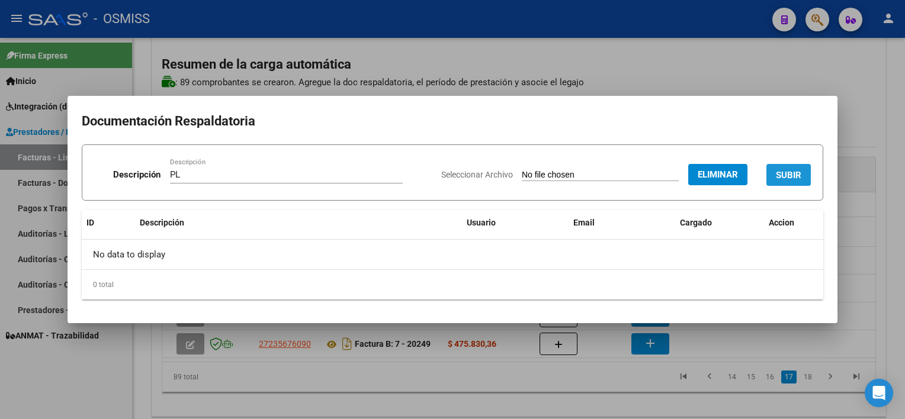
click at [787, 170] on span "SUBIR" at bounding box center [788, 175] width 25 height 11
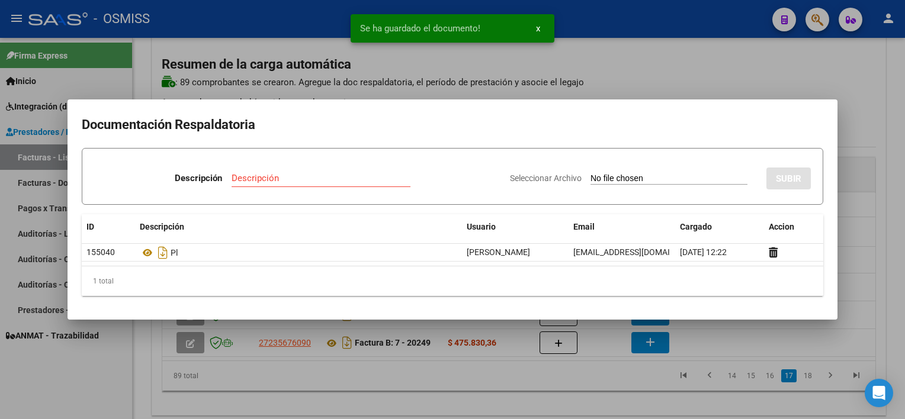
click at [597, 380] on div at bounding box center [452, 209] width 905 height 419
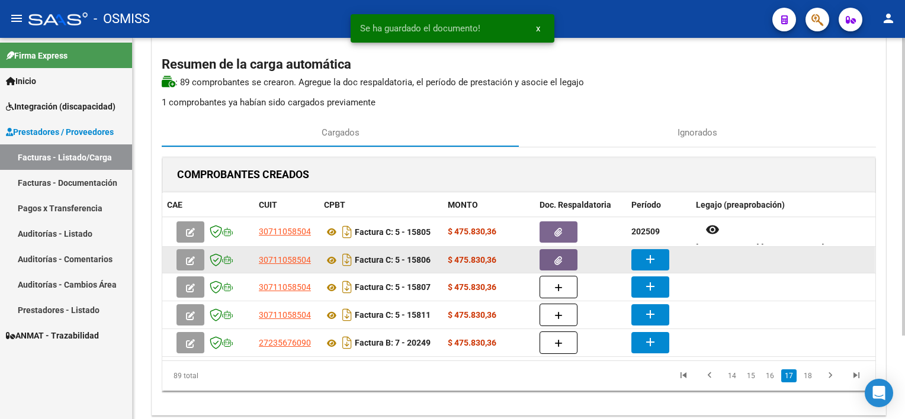
click at [649, 263] on mat-icon "add" at bounding box center [650, 259] width 14 height 14
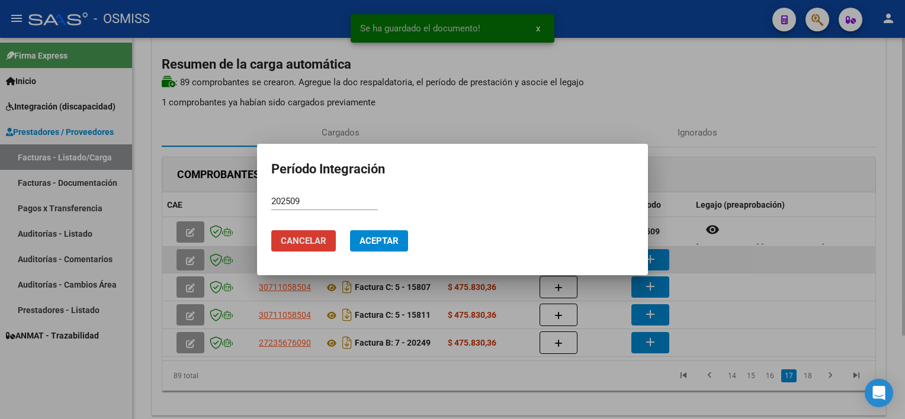
click at [350, 230] on button "Aceptar" at bounding box center [379, 240] width 58 height 21
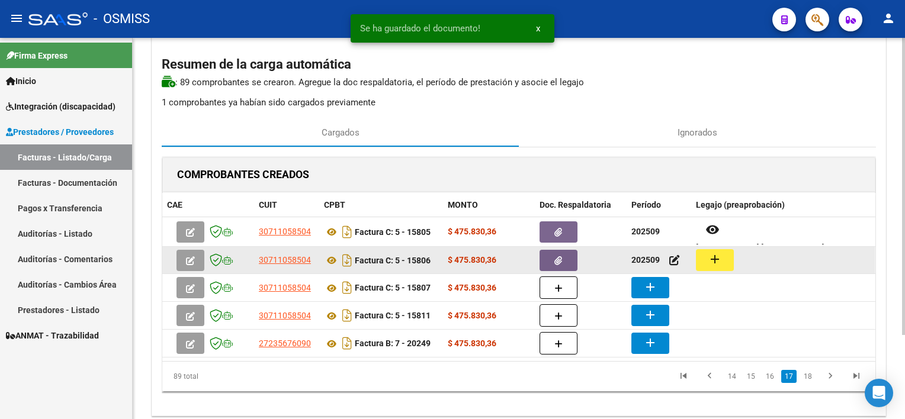
click at [704, 263] on button "add" at bounding box center [715, 260] width 38 height 22
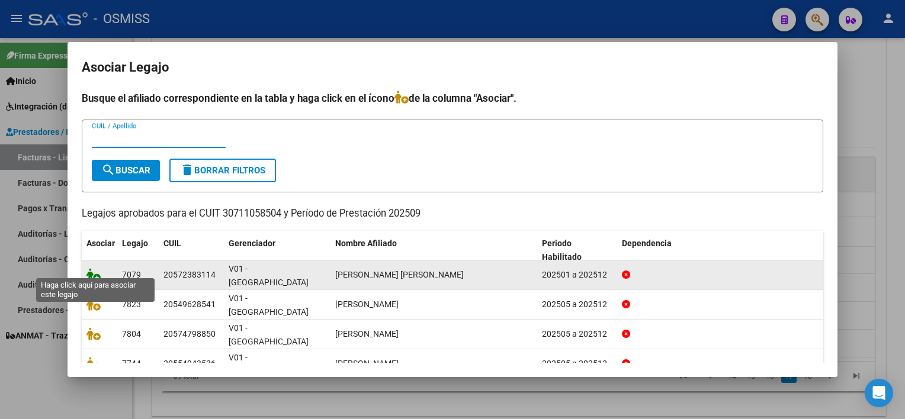
click at [90, 268] on icon at bounding box center [94, 274] width 14 height 13
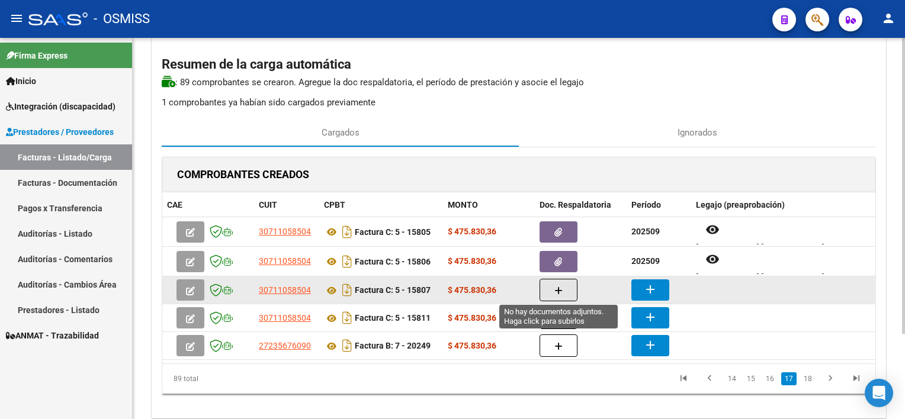
click at [562, 287] on icon "button" at bounding box center [559, 291] width 8 height 9
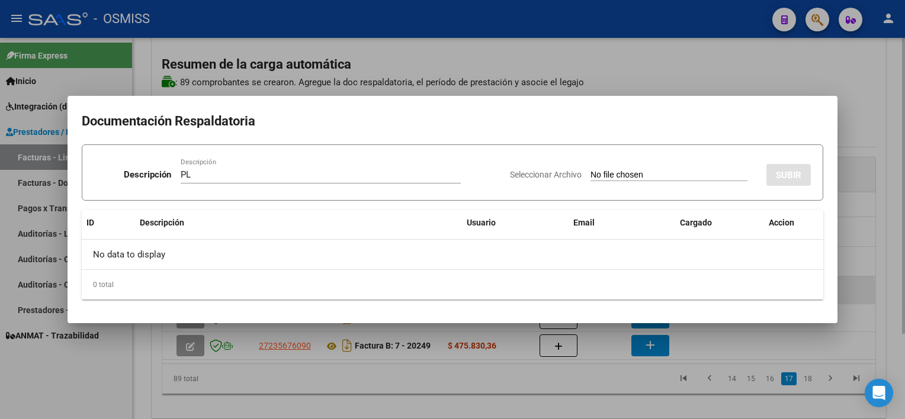
click at [591, 170] on input "Seleccionar Archivo" at bounding box center [669, 175] width 157 height 11
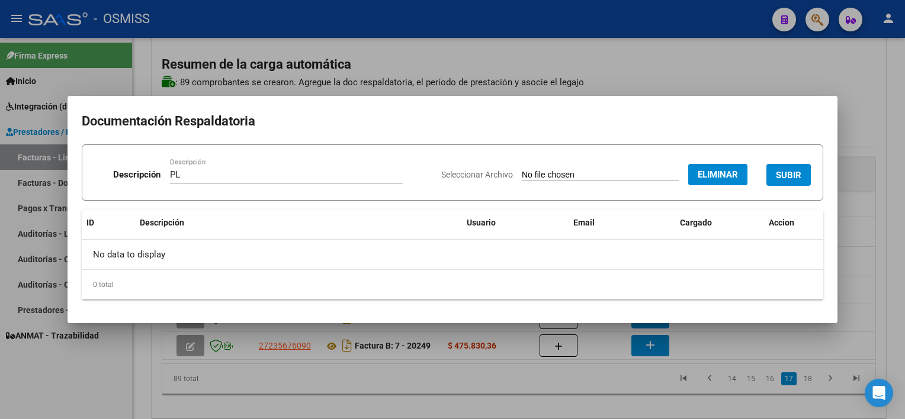
click at [789, 165] on button "SUBIR" at bounding box center [789, 175] width 44 height 22
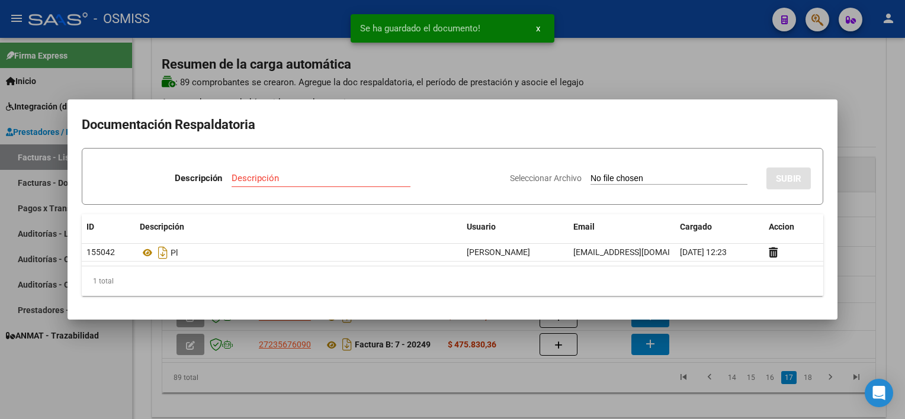
click at [609, 396] on div at bounding box center [452, 209] width 905 height 419
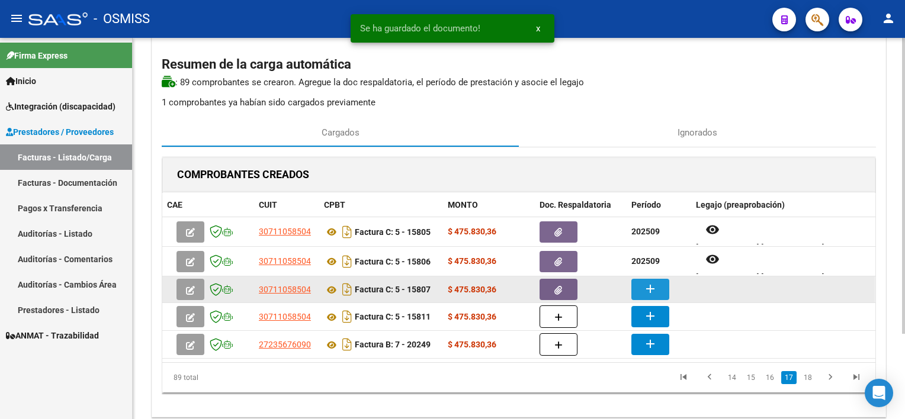
click at [656, 287] on mat-icon "add" at bounding box center [650, 289] width 14 height 14
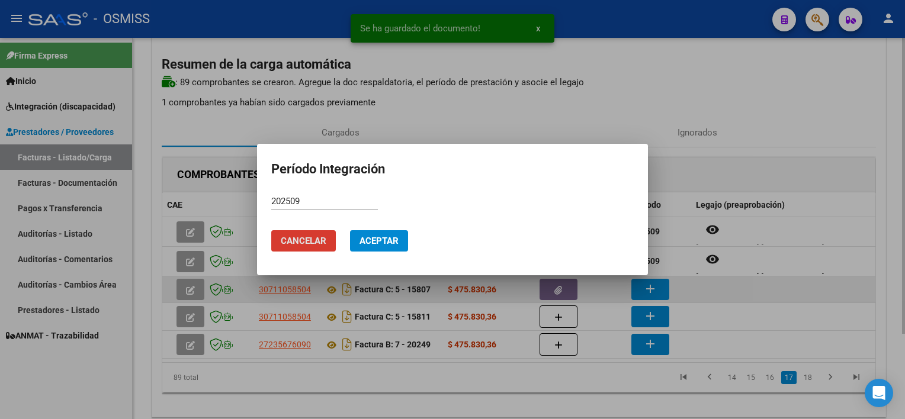
click at [350, 230] on button "Aceptar" at bounding box center [379, 240] width 58 height 21
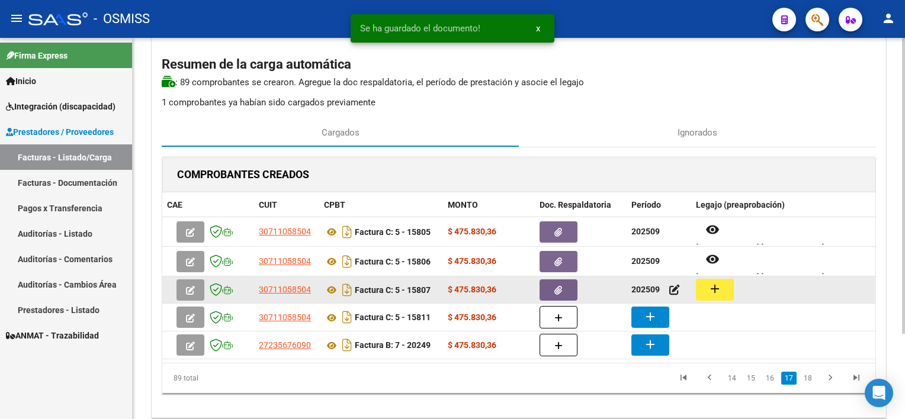
click at [716, 287] on mat-icon "add" at bounding box center [715, 289] width 14 height 14
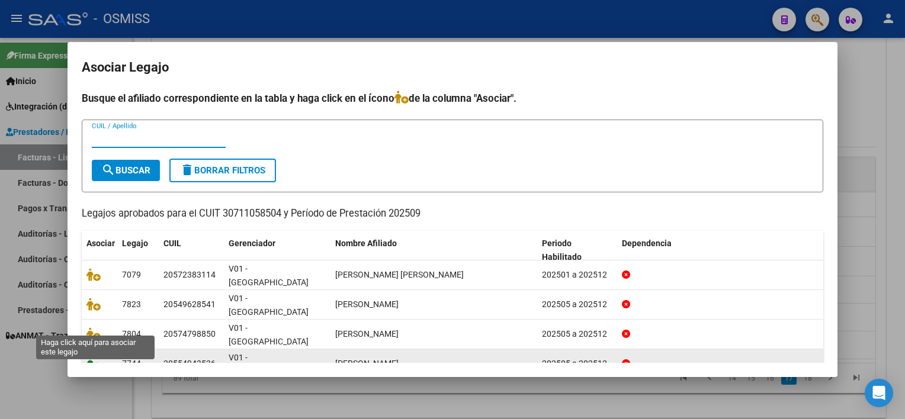
click at [87, 357] on icon at bounding box center [94, 363] width 14 height 13
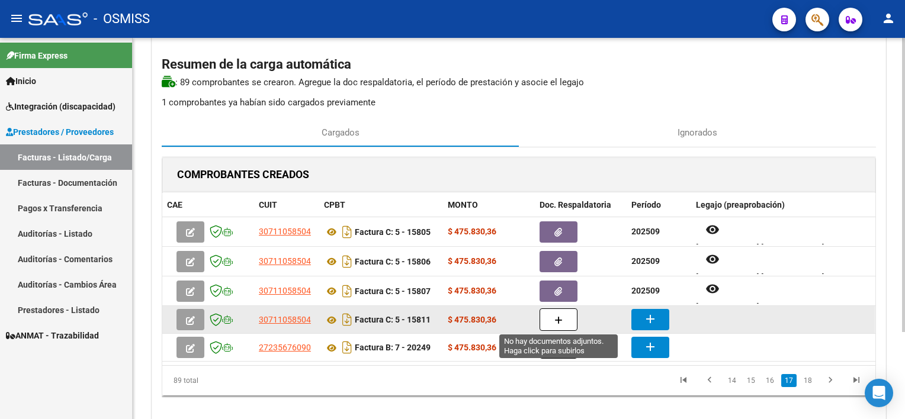
click at [550, 318] on button "button" at bounding box center [559, 320] width 38 height 23
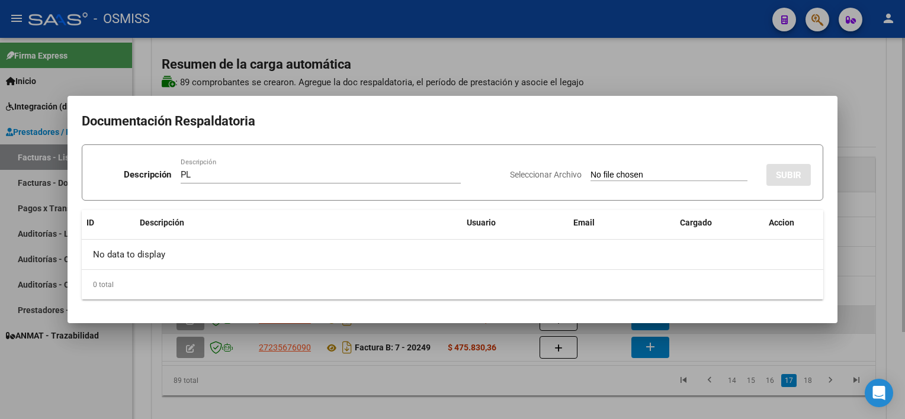
click at [591, 170] on input "Seleccionar Archivo" at bounding box center [669, 175] width 157 height 11
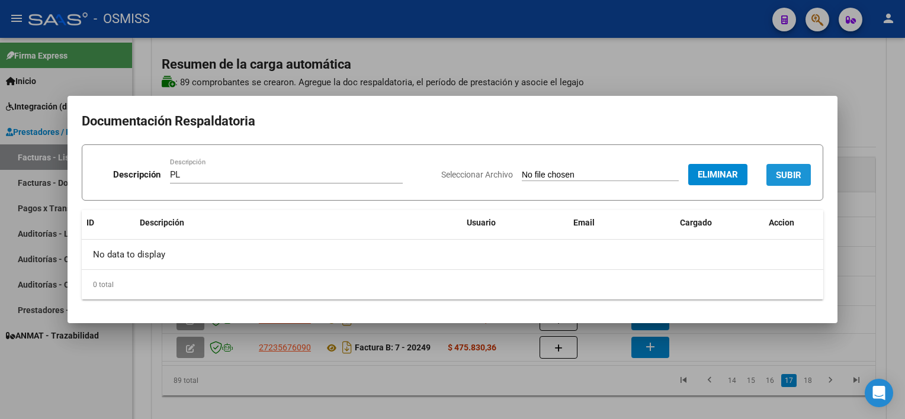
click at [801, 172] on span "SUBIR" at bounding box center [788, 175] width 25 height 11
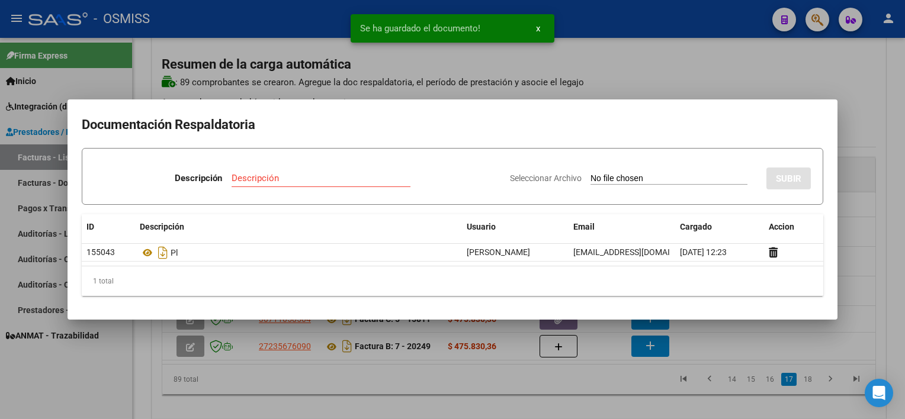
click at [628, 368] on div at bounding box center [452, 209] width 905 height 419
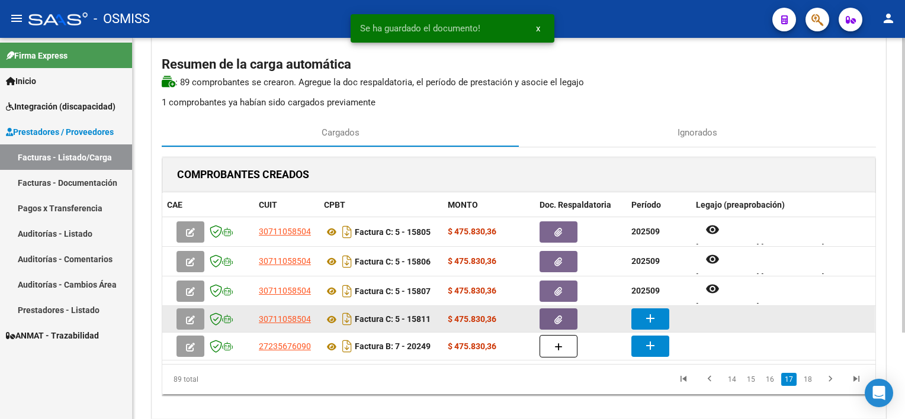
click at [649, 310] on button "add" at bounding box center [651, 319] width 38 height 21
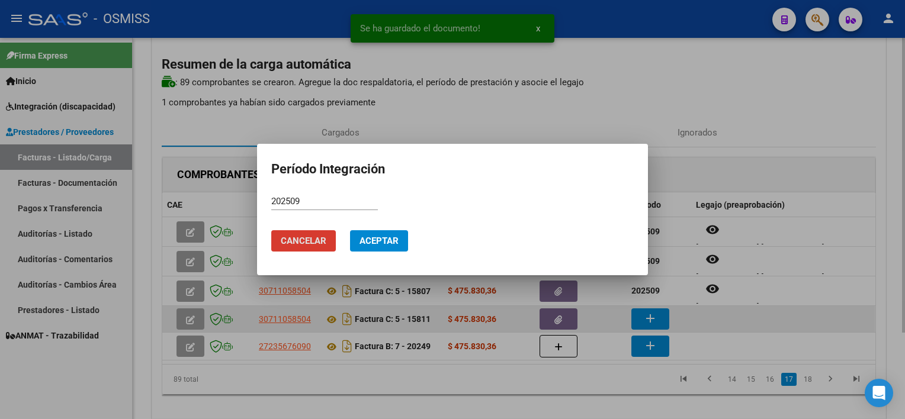
click at [350, 230] on button "Aceptar" at bounding box center [379, 240] width 58 height 21
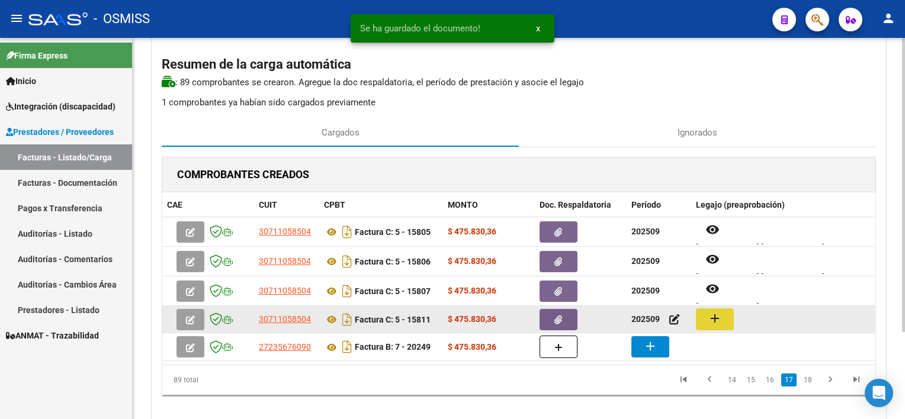
click at [703, 318] on button "add" at bounding box center [715, 320] width 38 height 22
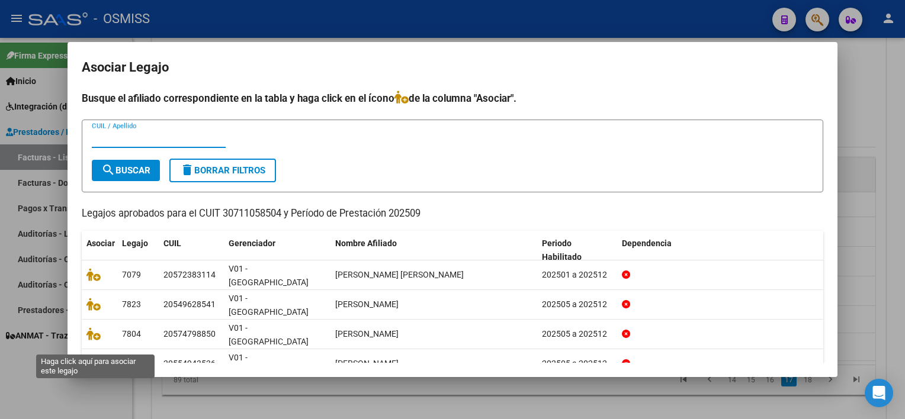
click at [94, 387] on icon at bounding box center [94, 393] width 14 height 13
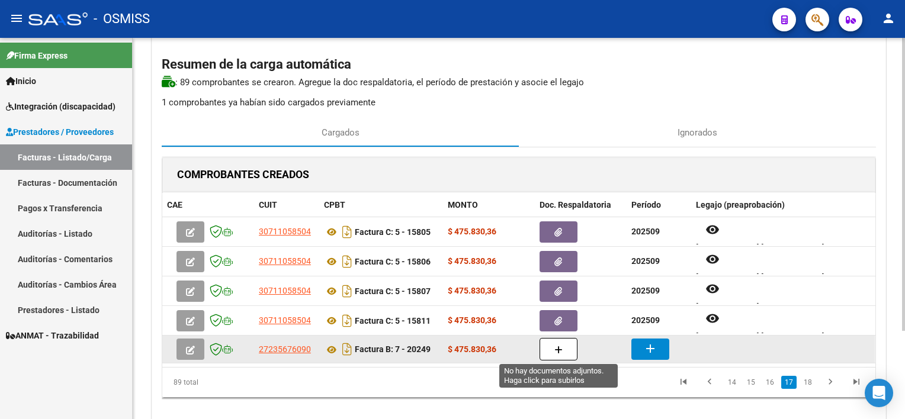
click at [566, 356] on button "button" at bounding box center [559, 349] width 38 height 23
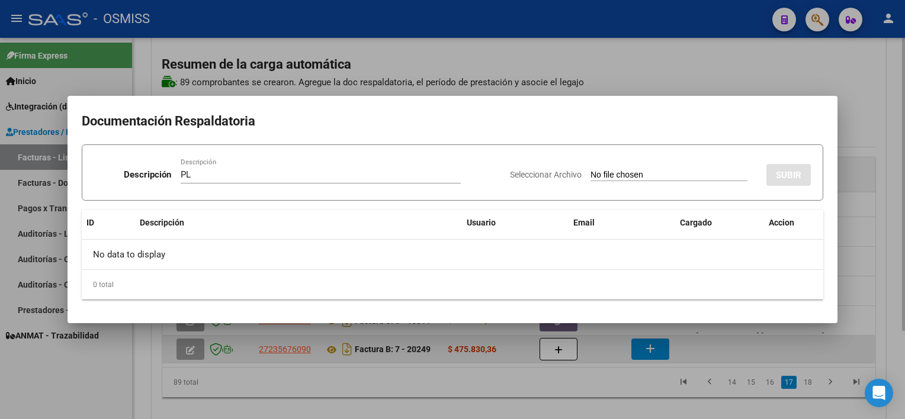
click at [591, 170] on input "Seleccionar Archivo" at bounding box center [669, 175] width 157 height 11
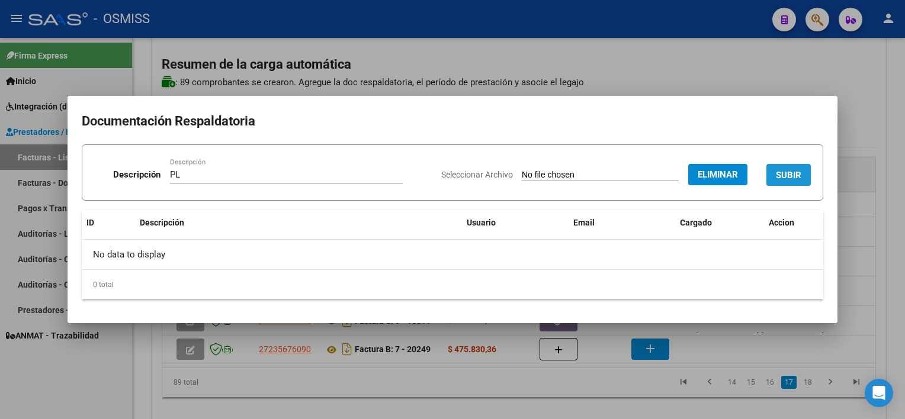
click at [792, 165] on button "SUBIR" at bounding box center [789, 175] width 44 height 22
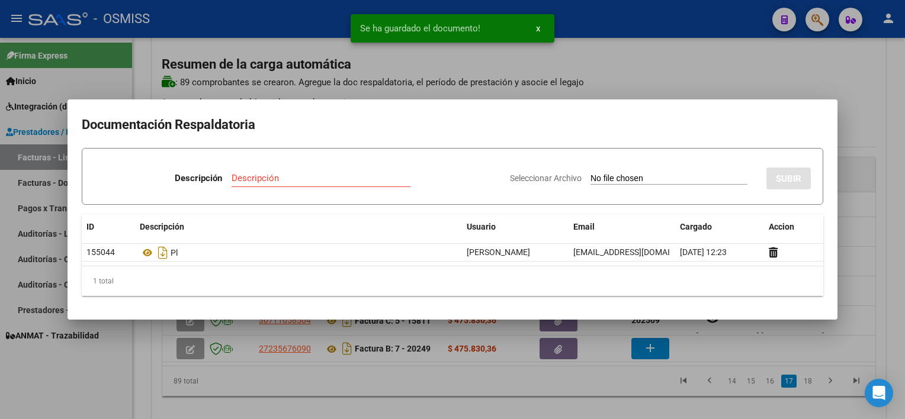
click at [643, 393] on div at bounding box center [452, 209] width 905 height 419
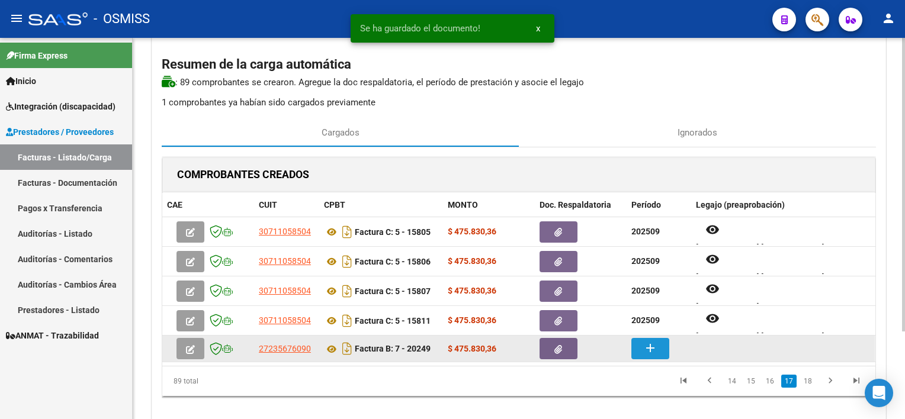
click at [654, 341] on mat-icon "add" at bounding box center [650, 348] width 14 height 14
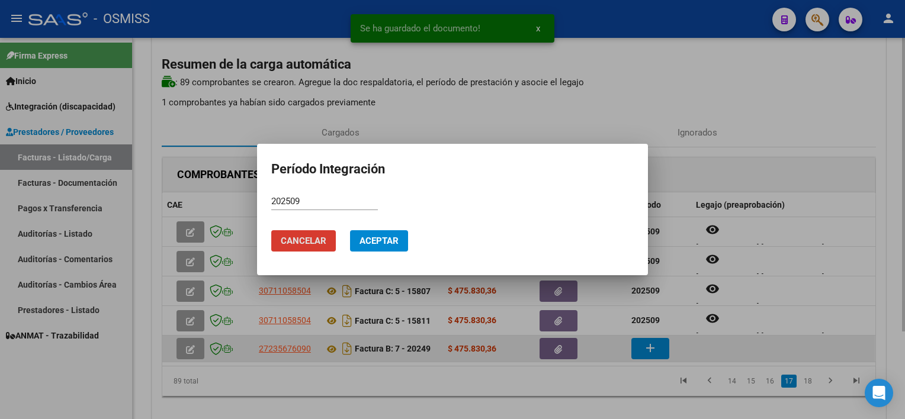
click at [350, 230] on button "Aceptar" at bounding box center [379, 240] width 58 height 21
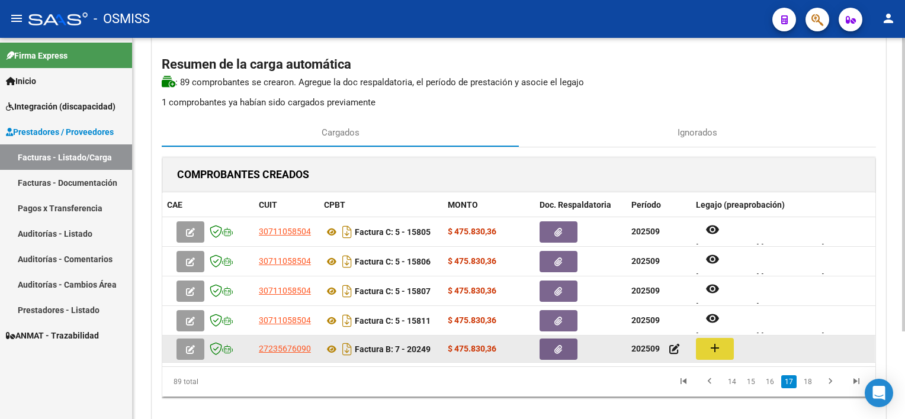
click at [723, 345] on button "add" at bounding box center [715, 349] width 38 height 22
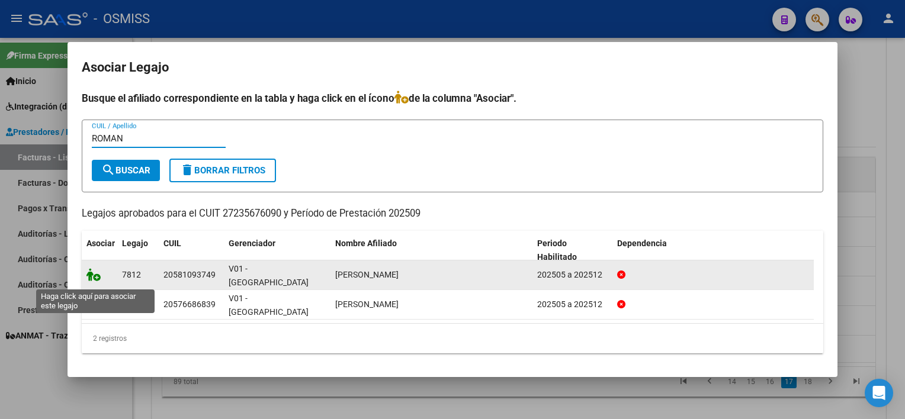
click at [95, 276] on icon at bounding box center [94, 274] width 14 height 13
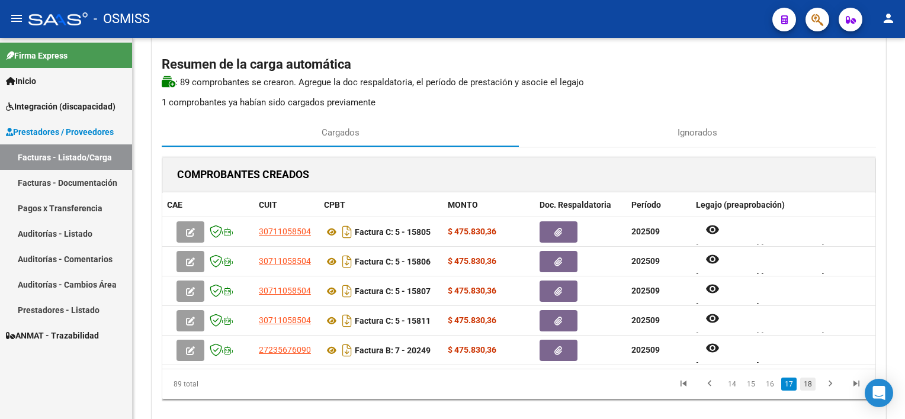
click at [811, 385] on link "18" at bounding box center [807, 384] width 15 height 13
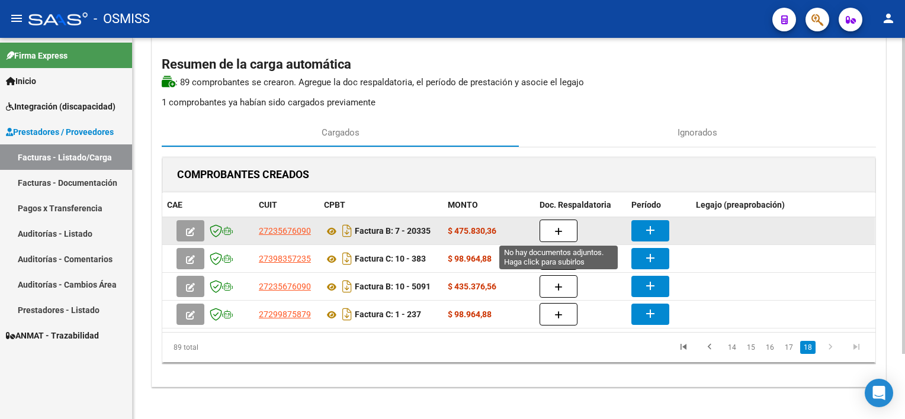
click at [555, 237] on button "button" at bounding box center [559, 231] width 38 height 23
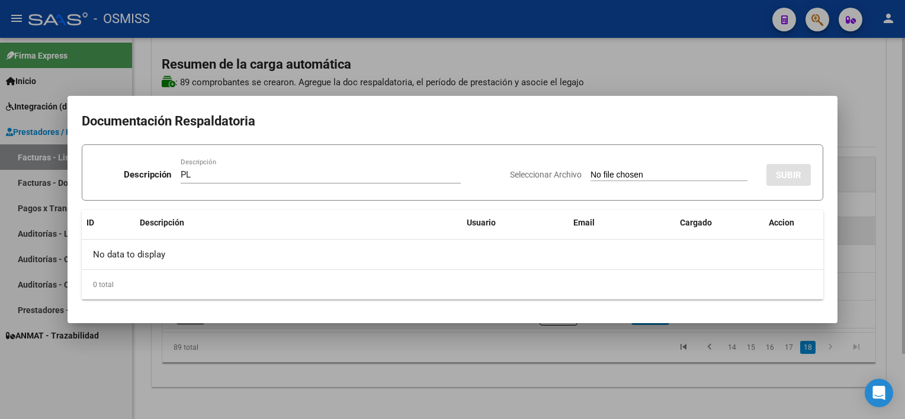
click at [591, 170] on input "Seleccionar Archivo" at bounding box center [669, 175] width 157 height 11
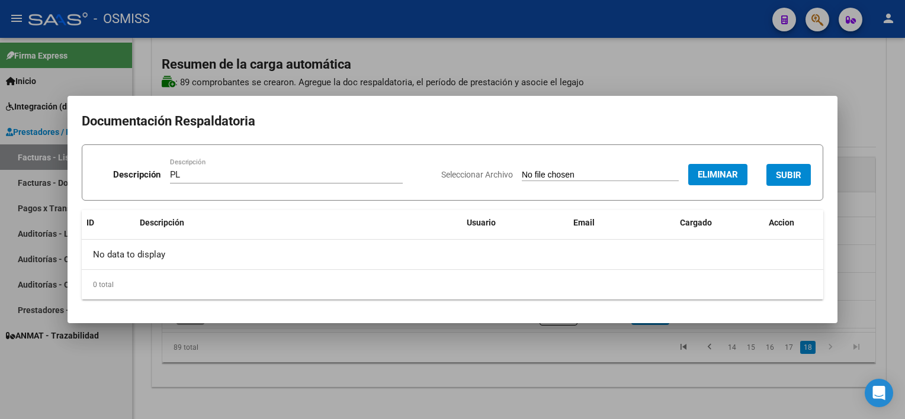
click at [783, 178] on span "SUBIR" at bounding box center [788, 175] width 25 height 11
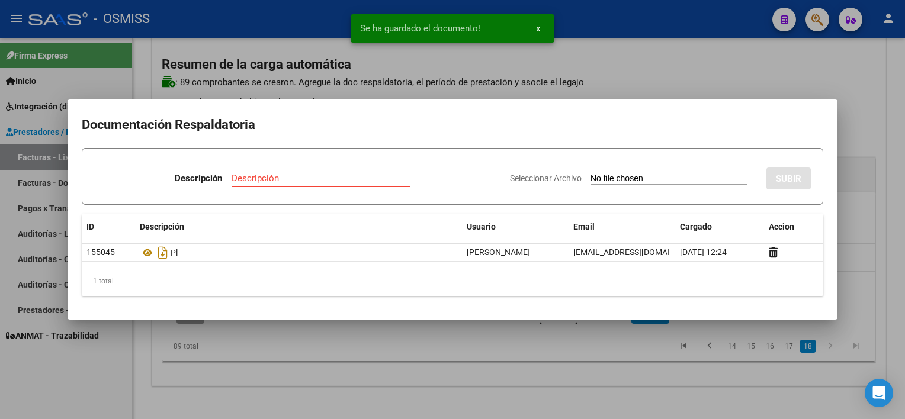
click at [665, 388] on div at bounding box center [452, 209] width 905 height 419
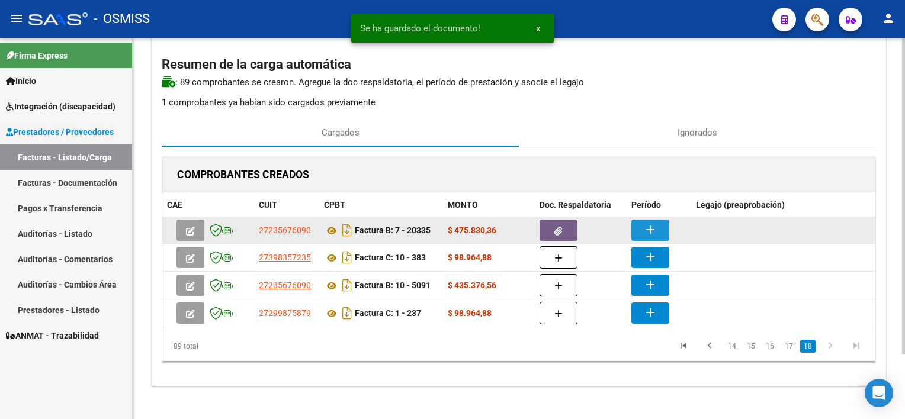
click at [654, 228] on mat-icon "add" at bounding box center [650, 230] width 14 height 14
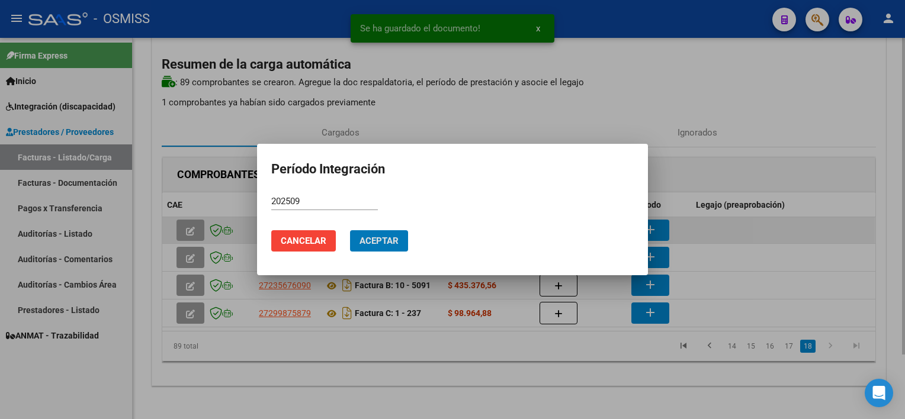
click at [350, 230] on button "Aceptar" at bounding box center [379, 240] width 58 height 21
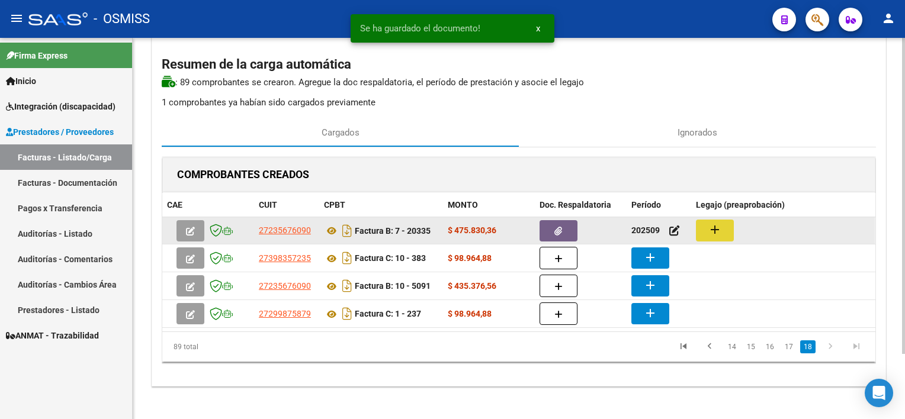
click at [731, 220] on button "add" at bounding box center [715, 231] width 38 height 22
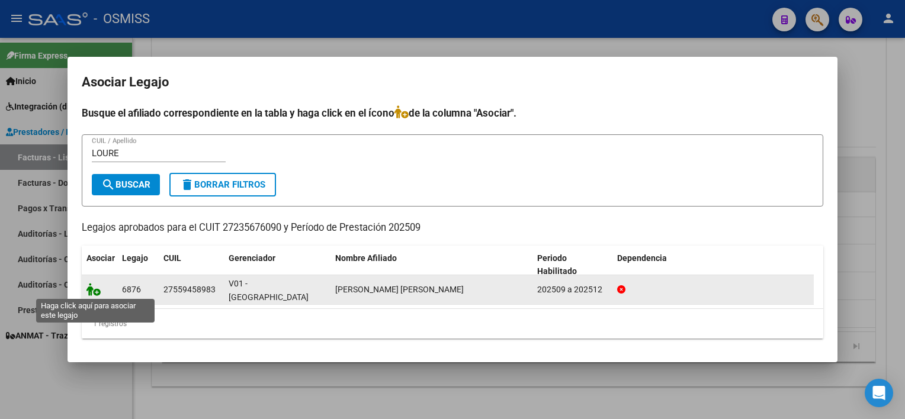
click at [93, 286] on icon at bounding box center [94, 289] width 14 height 13
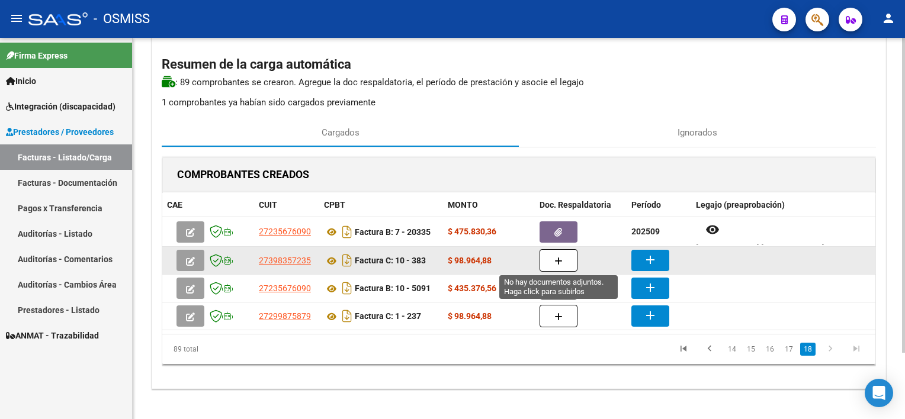
click at [553, 263] on button "button" at bounding box center [559, 260] width 38 height 23
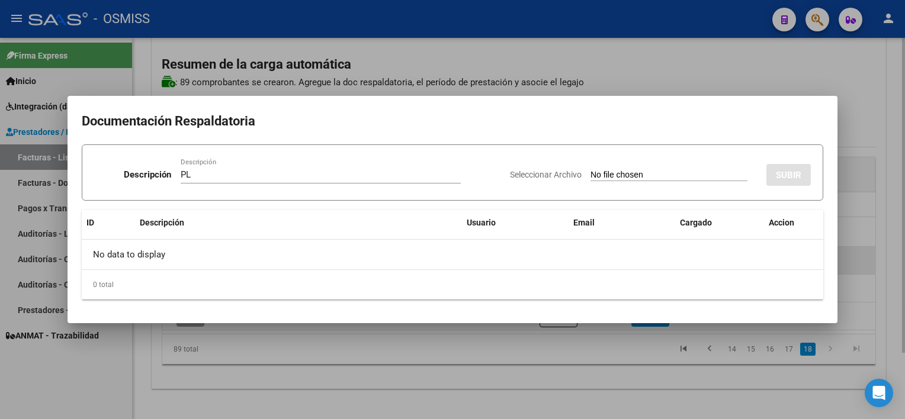
click at [591, 170] on input "Seleccionar Archivo" at bounding box center [669, 175] width 157 height 11
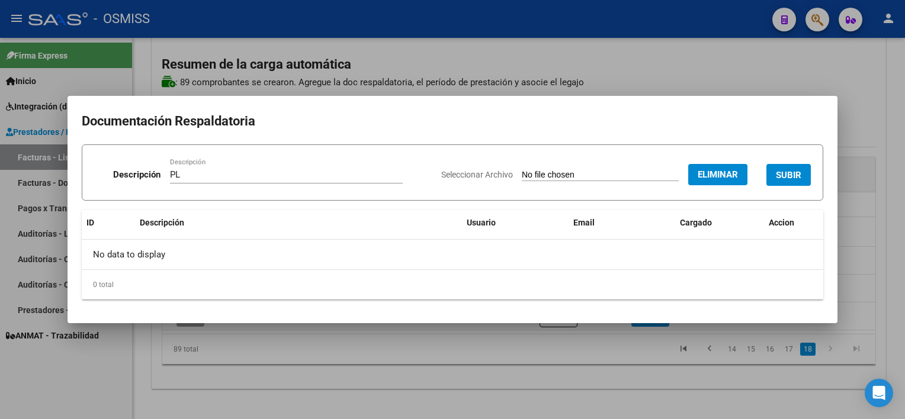
click at [796, 165] on button "SUBIR" at bounding box center [789, 175] width 44 height 22
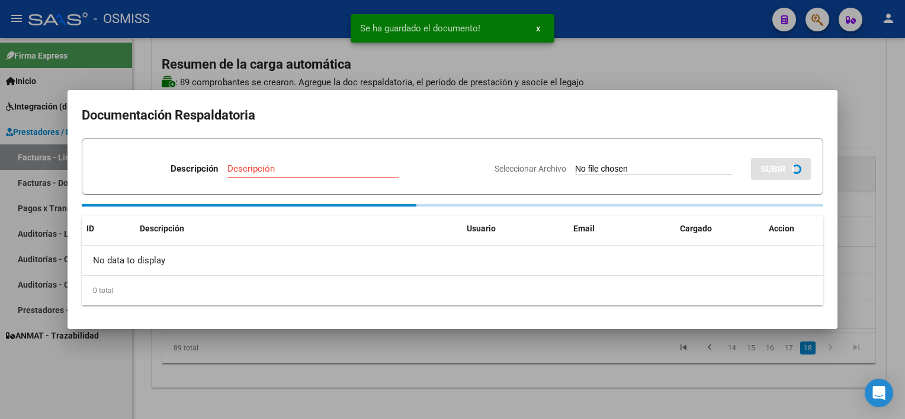
click at [623, 370] on div at bounding box center [452, 209] width 905 height 419
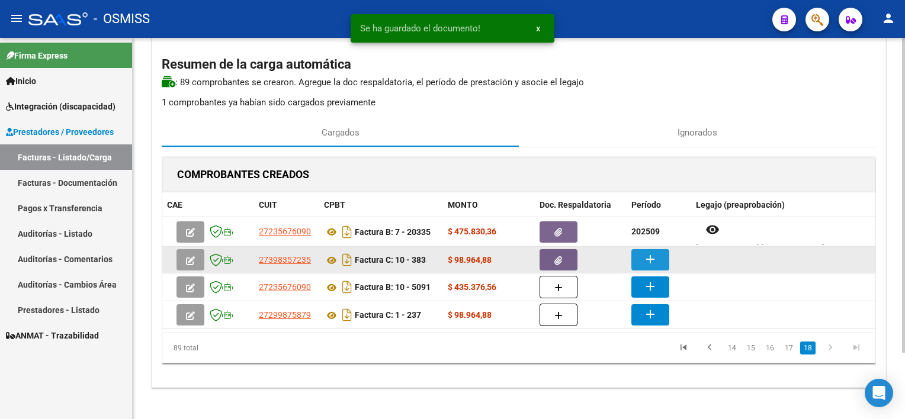
click at [654, 262] on mat-icon "add" at bounding box center [650, 259] width 14 height 14
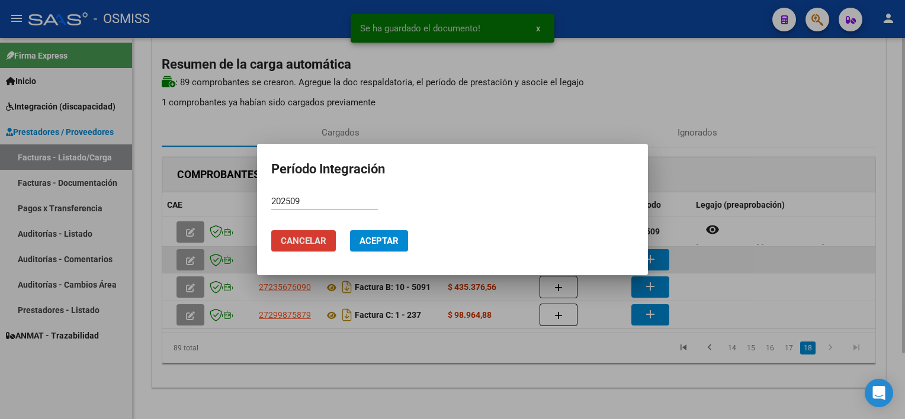
click at [350, 230] on button "Aceptar" at bounding box center [379, 240] width 58 height 21
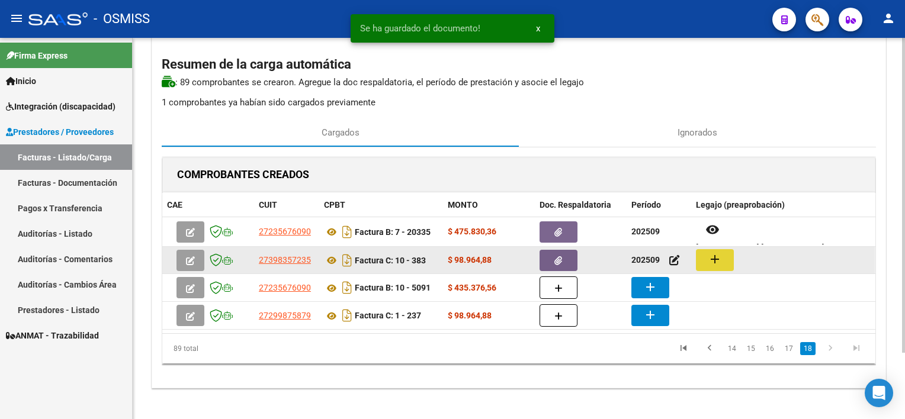
click at [715, 257] on mat-icon "add" at bounding box center [715, 259] width 14 height 14
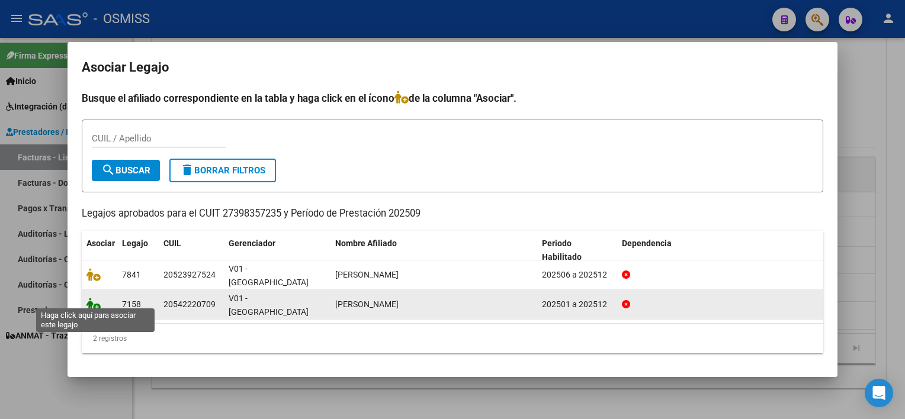
click at [95, 303] on icon at bounding box center [94, 304] width 14 height 13
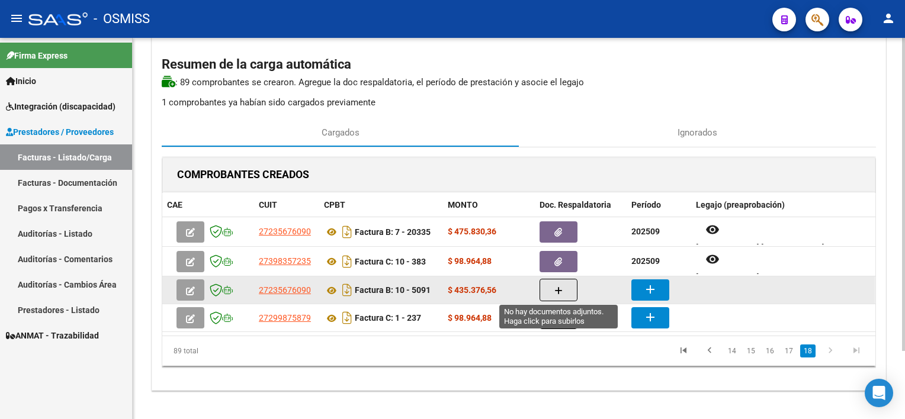
click at [552, 290] on button "button" at bounding box center [559, 290] width 38 height 23
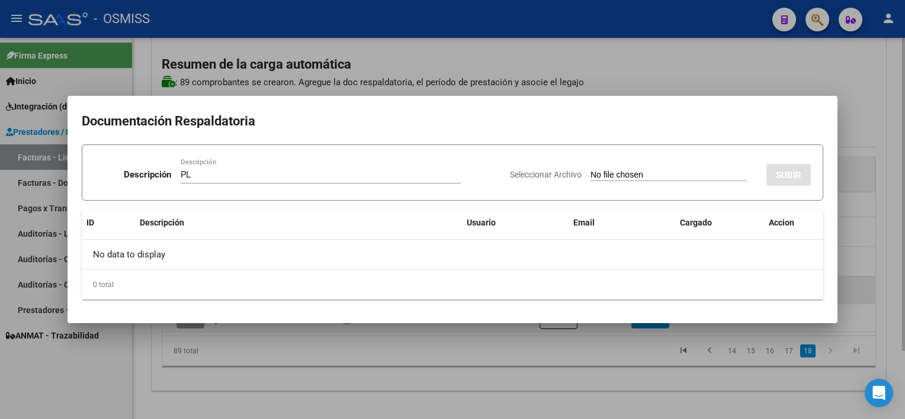
click at [591, 170] on input "Seleccionar Archivo" at bounding box center [669, 175] width 157 height 11
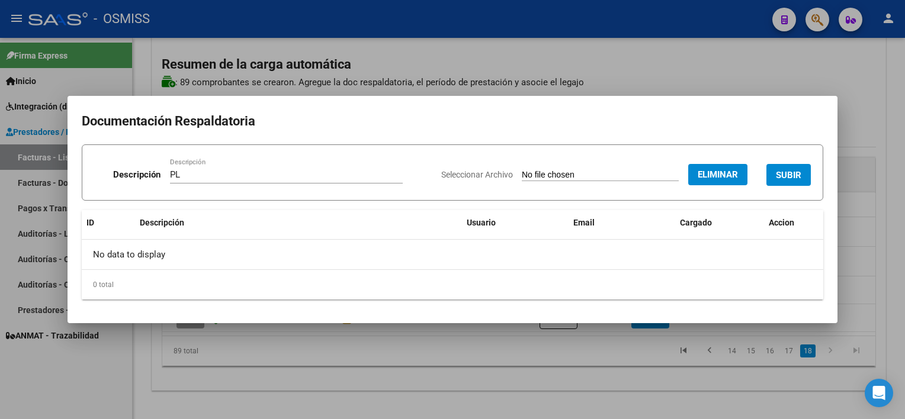
click at [777, 177] on span "SUBIR" at bounding box center [788, 175] width 25 height 11
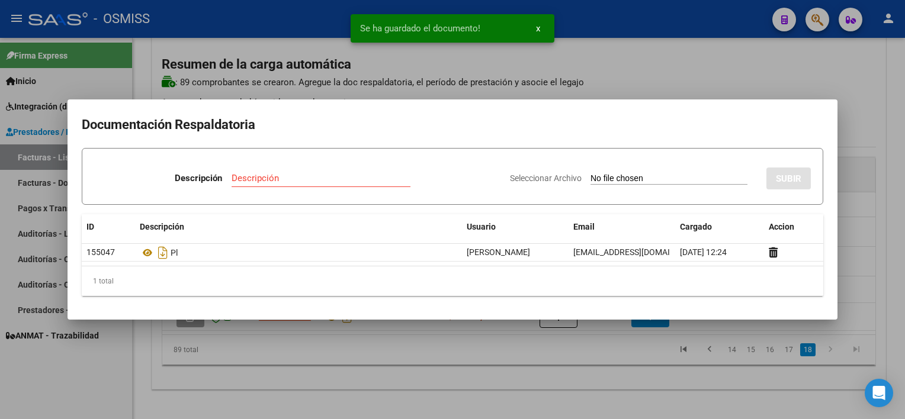
click at [566, 380] on div at bounding box center [452, 209] width 905 height 419
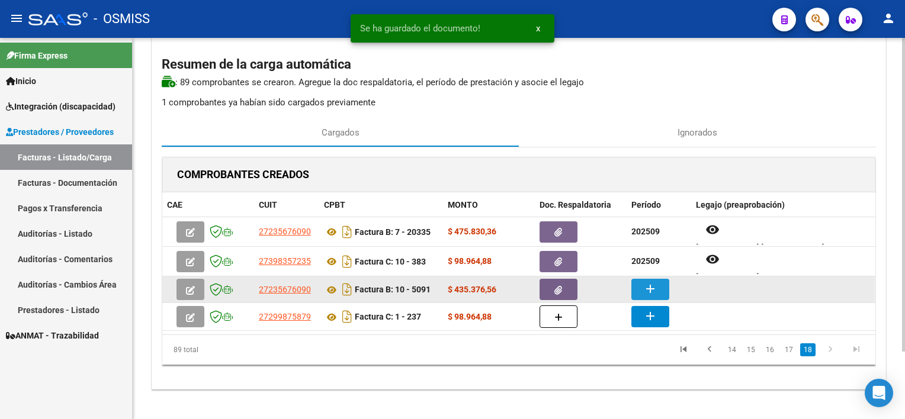
click at [643, 287] on mat-icon "add" at bounding box center [650, 289] width 14 height 14
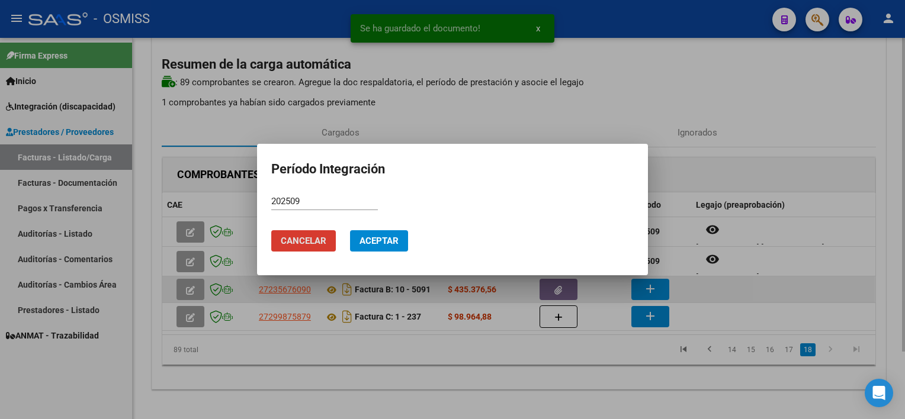
click at [350, 230] on button "Aceptar" at bounding box center [379, 240] width 58 height 21
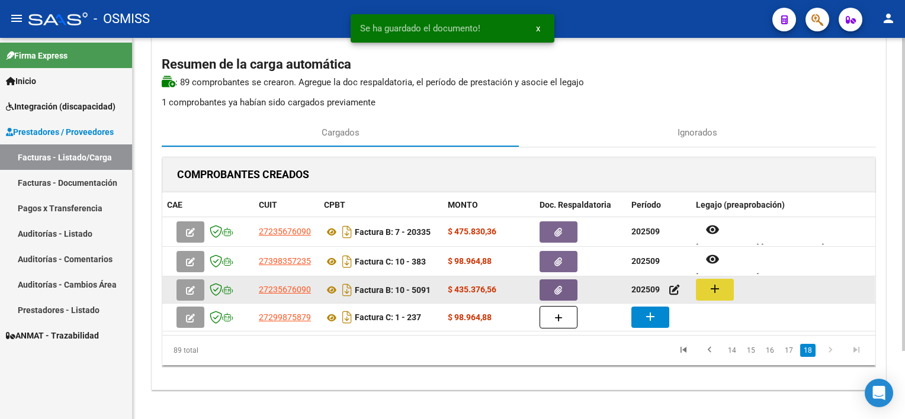
click at [703, 286] on button "add" at bounding box center [715, 290] width 38 height 22
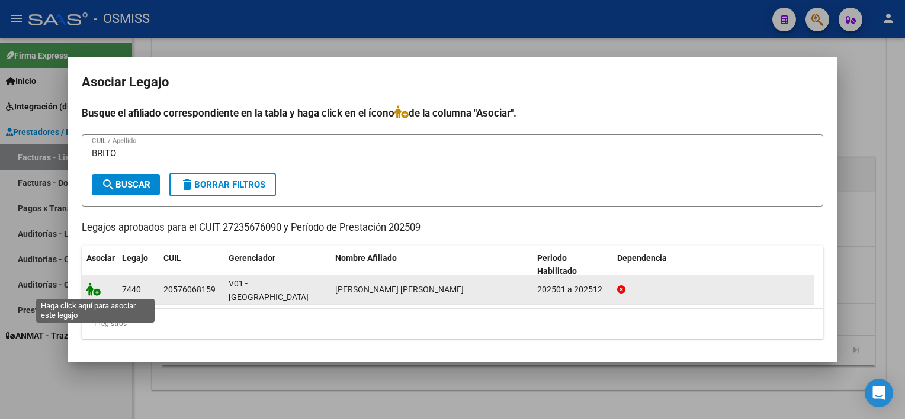
click at [89, 289] on icon at bounding box center [94, 289] width 14 height 13
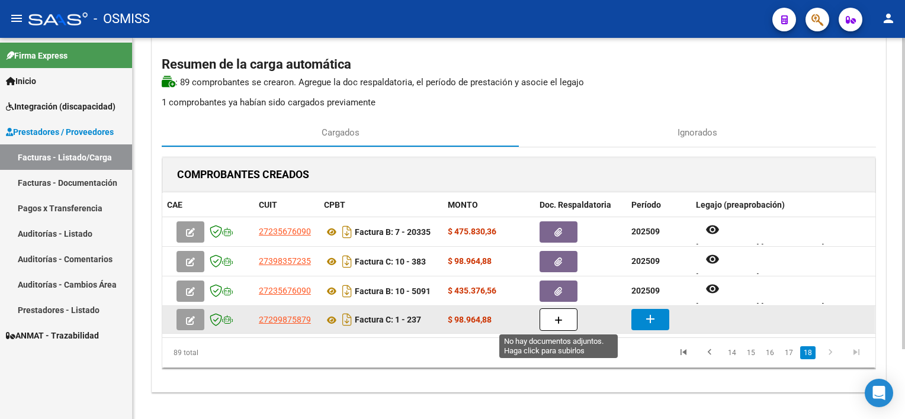
click at [564, 316] on button "button" at bounding box center [559, 320] width 38 height 23
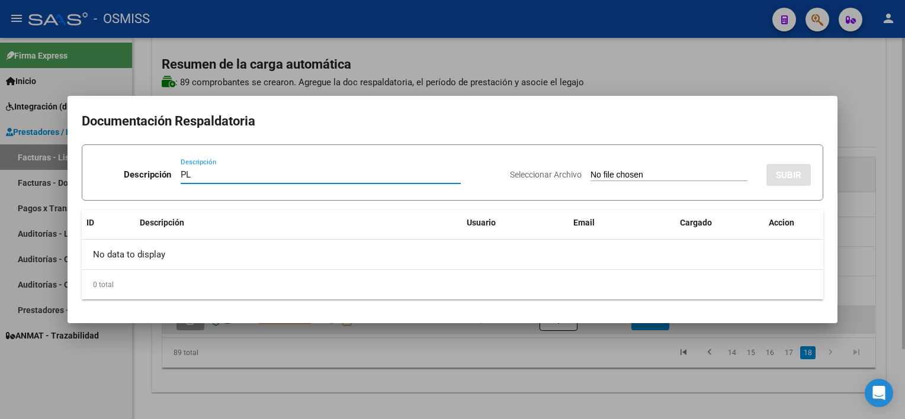
click at [591, 170] on input "Seleccionar Archivo" at bounding box center [669, 175] width 157 height 11
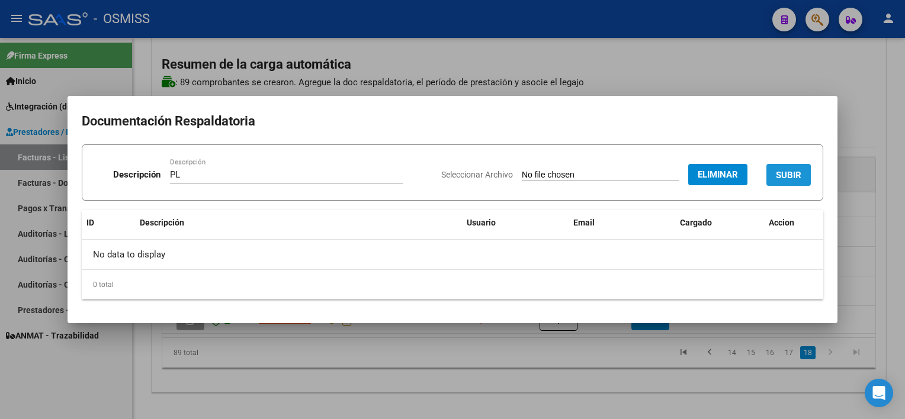
click at [799, 169] on span "SUBIR" at bounding box center [788, 174] width 25 height 11
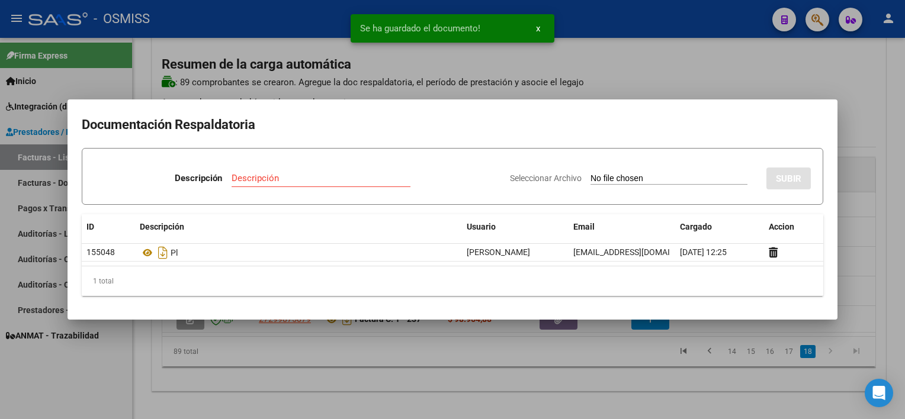
click at [613, 366] on div at bounding box center [452, 209] width 905 height 419
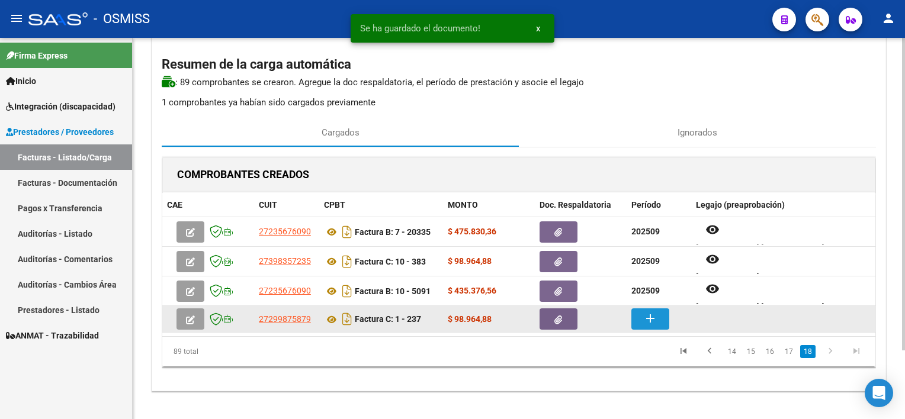
click at [647, 328] on button "add" at bounding box center [651, 319] width 38 height 21
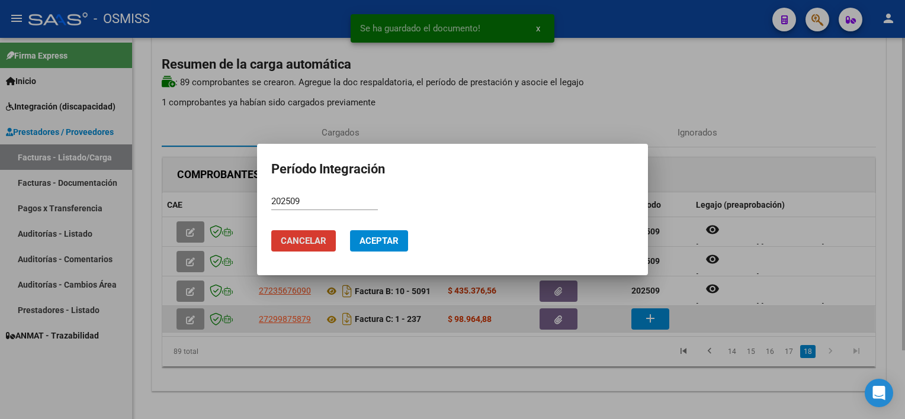
click at [350, 230] on button "Aceptar" at bounding box center [379, 240] width 58 height 21
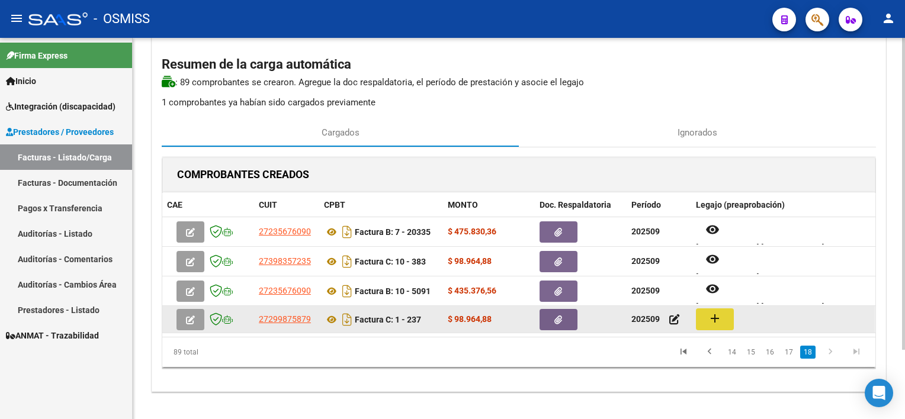
click at [704, 317] on button "add" at bounding box center [715, 320] width 38 height 22
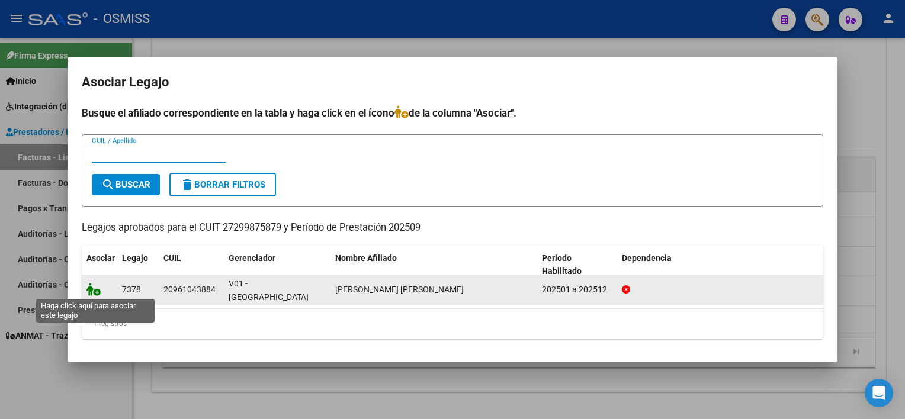
click at [94, 292] on icon at bounding box center [94, 289] width 14 height 13
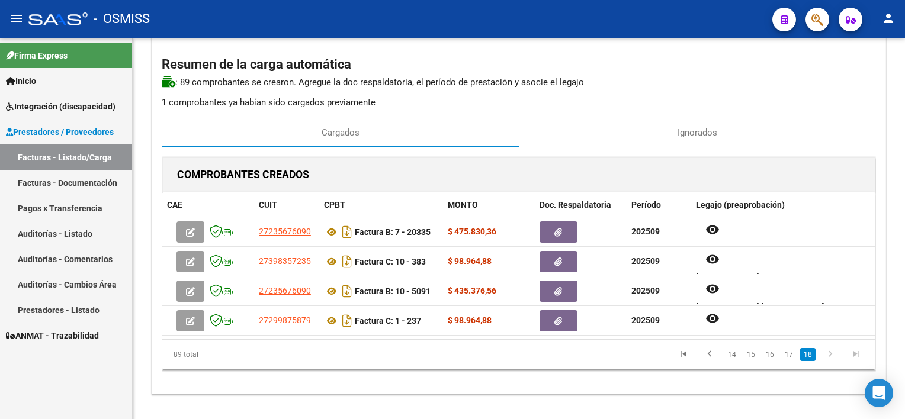
click at [828, 353] on icon "go to next page" at bounding box center [830, 356] width 15 height 14
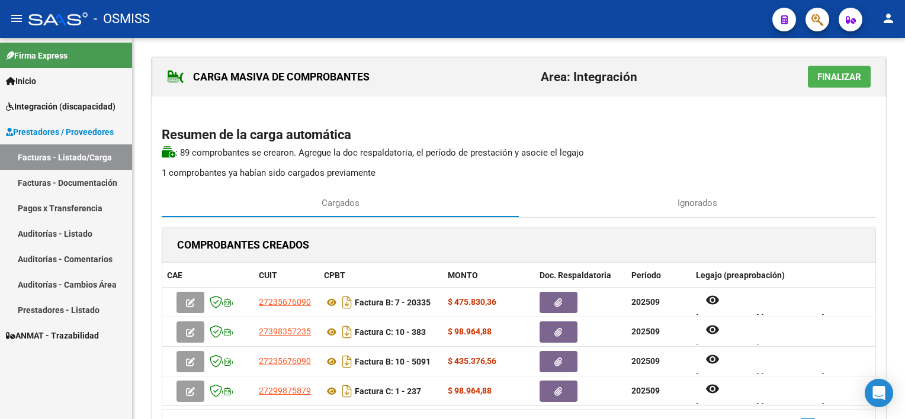
click at [905, 201] on html "menu - OSMISS person Firma Express Inicio Instructivos Contacto OS Integración …" at bounding box center [452, 209] width 905 height 419
click at [837, 76] on span "Finalizar" at bounding box center [840, 77] width 44 height 11
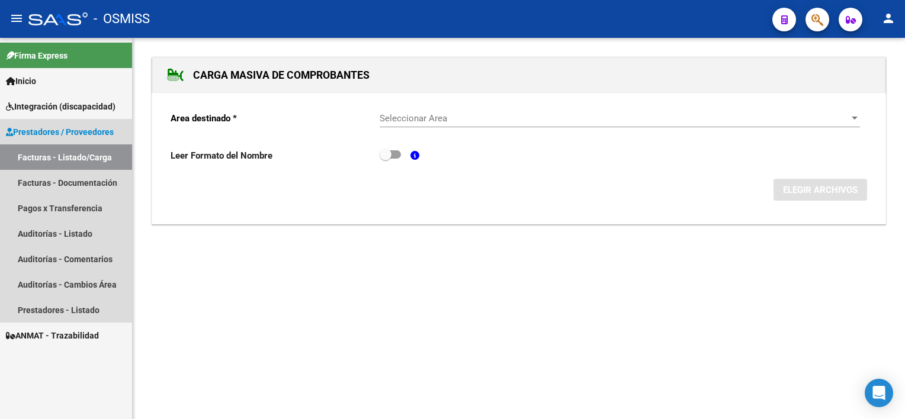
click at [95, 152] on link "Facturas - Listado/Carga" at bounding box center [66, 157] width 132 height 25
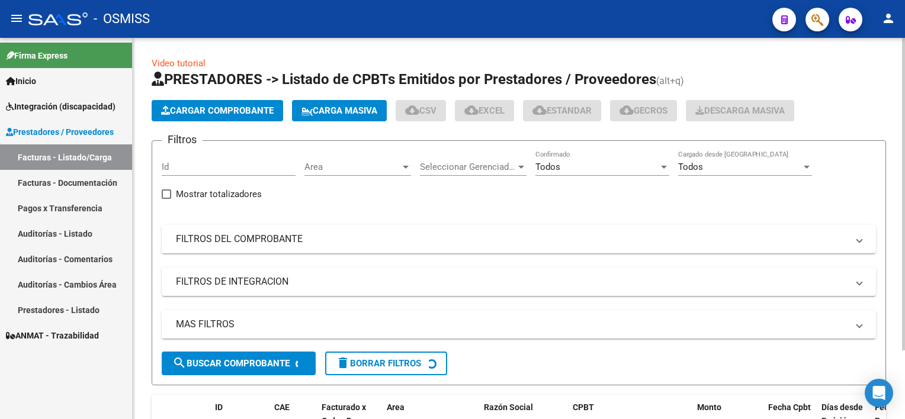
scroll to position [83, 0]
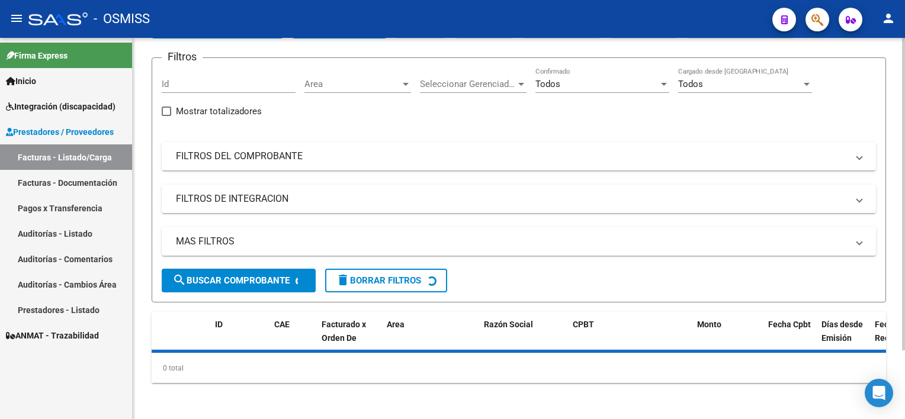
click at [905, 322] on html "menu - OSMISS person Firma Express Inicio Instructivos Contacto OS Integración …" at bounding box center [452, 209] width 905 height 419
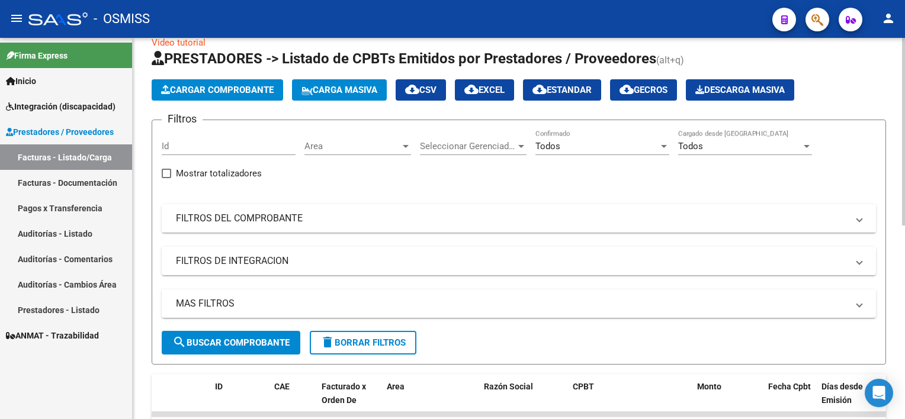
scroll to position [0, 0]
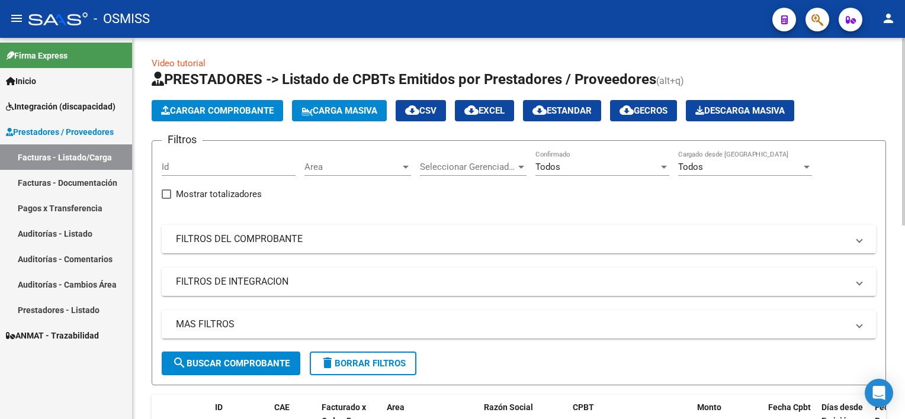
click at [905, 180] on html "menu - OSMISS person Firma Express Inicio Instructivos Contacto OS Integración …" at bounding box center [452, 209] width 905 height 419
click at [642, 162] on div "Todos" at bounding box center [597, 167] width 123 height 11
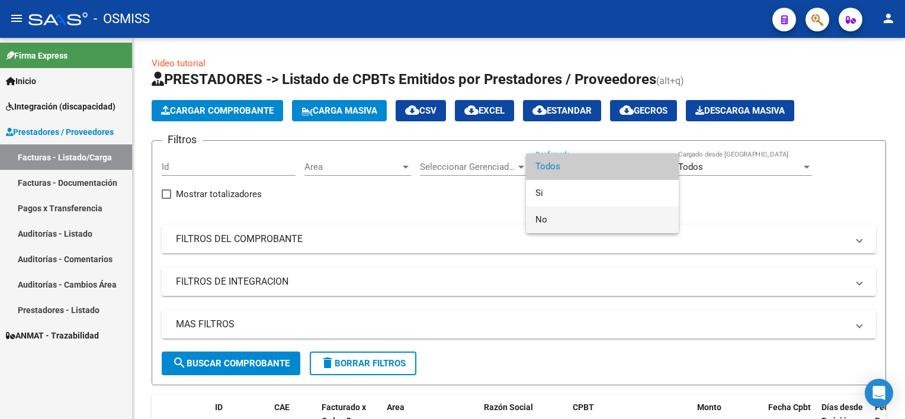
click at [566, 220] on span "No" at bounding box center [603, 220] width 134 height 27
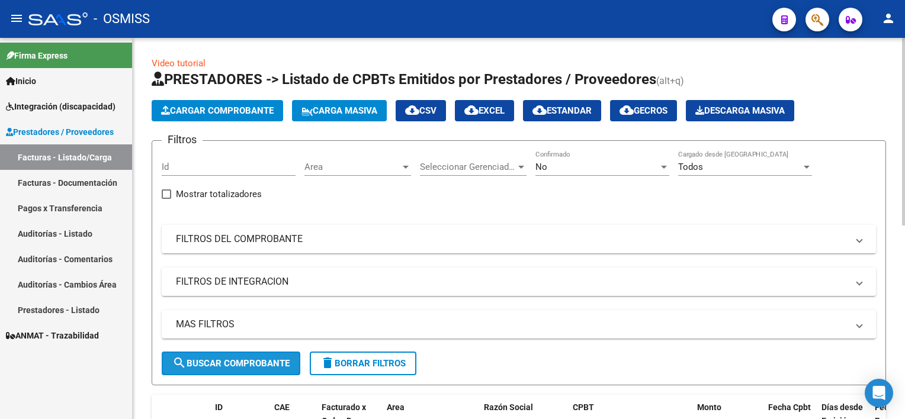
click at [260, 358] on span "search Buscar Comprobante" at bounding box center [230, 363] width 117 height 11
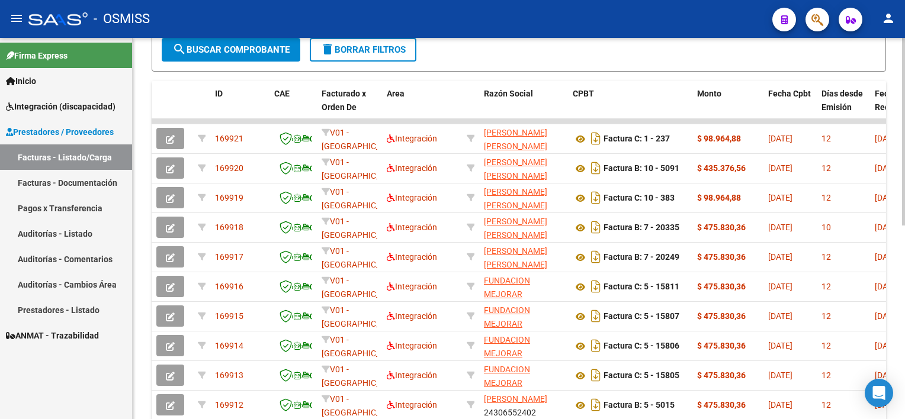
scroll to position [325, 0]
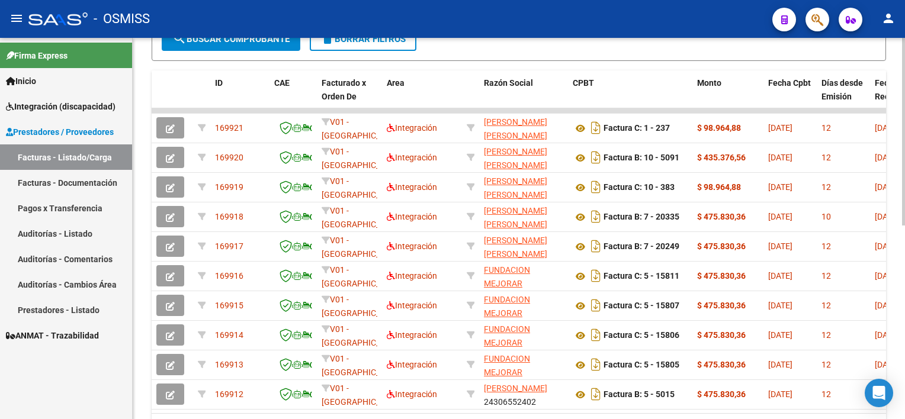
click at [903, 292] on div at bounding box center [903, 295] width 3 height 188
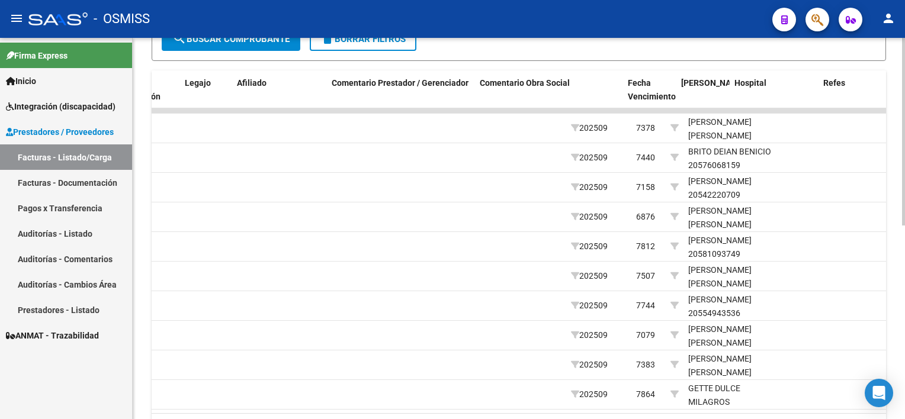
scroll to position [0, 1724]
